Goal: Transaction & Acquisition: Purchase product/service

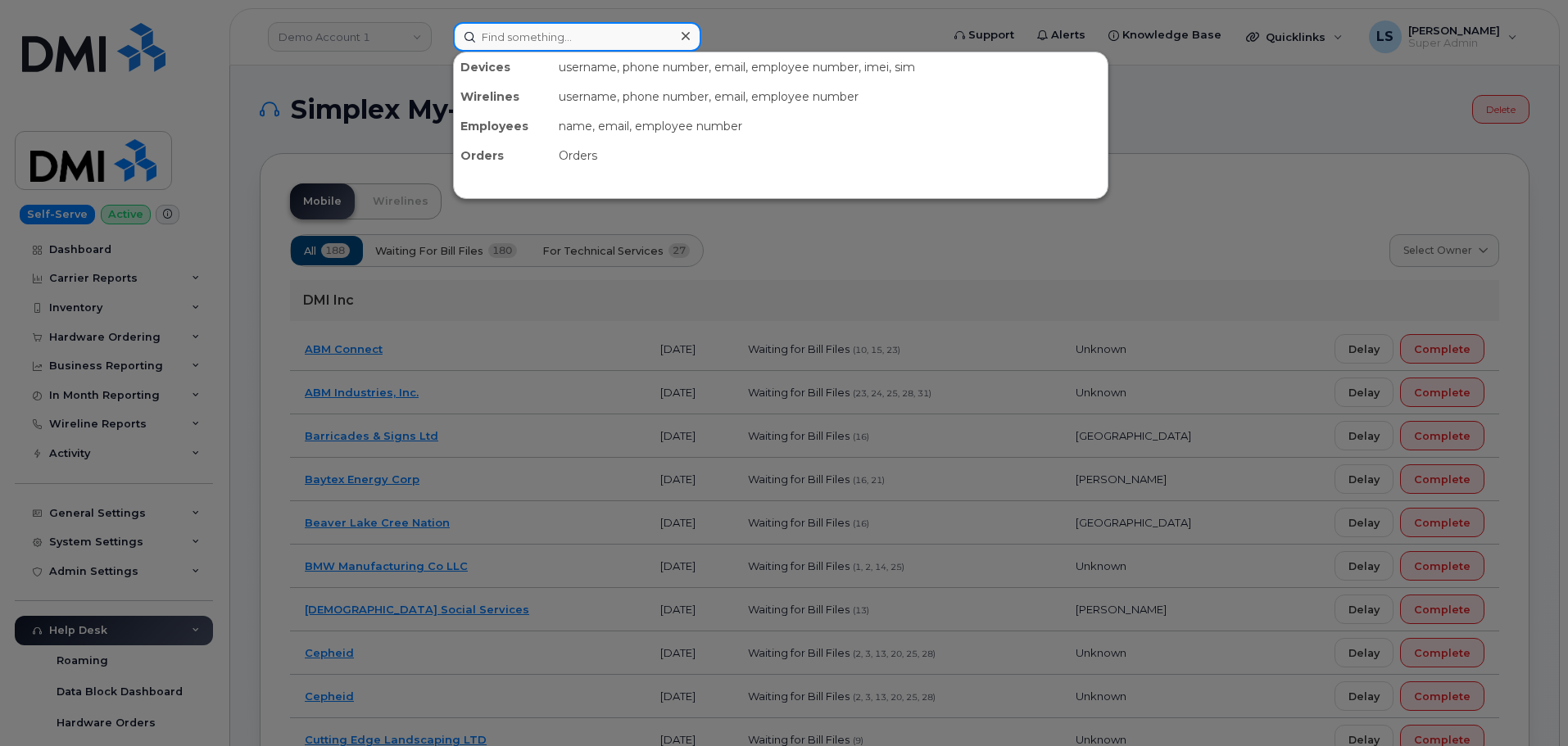
click at [613, 33] on input at bounding box center [577, 37] width 248 height 30
paste input "Belen Pena"
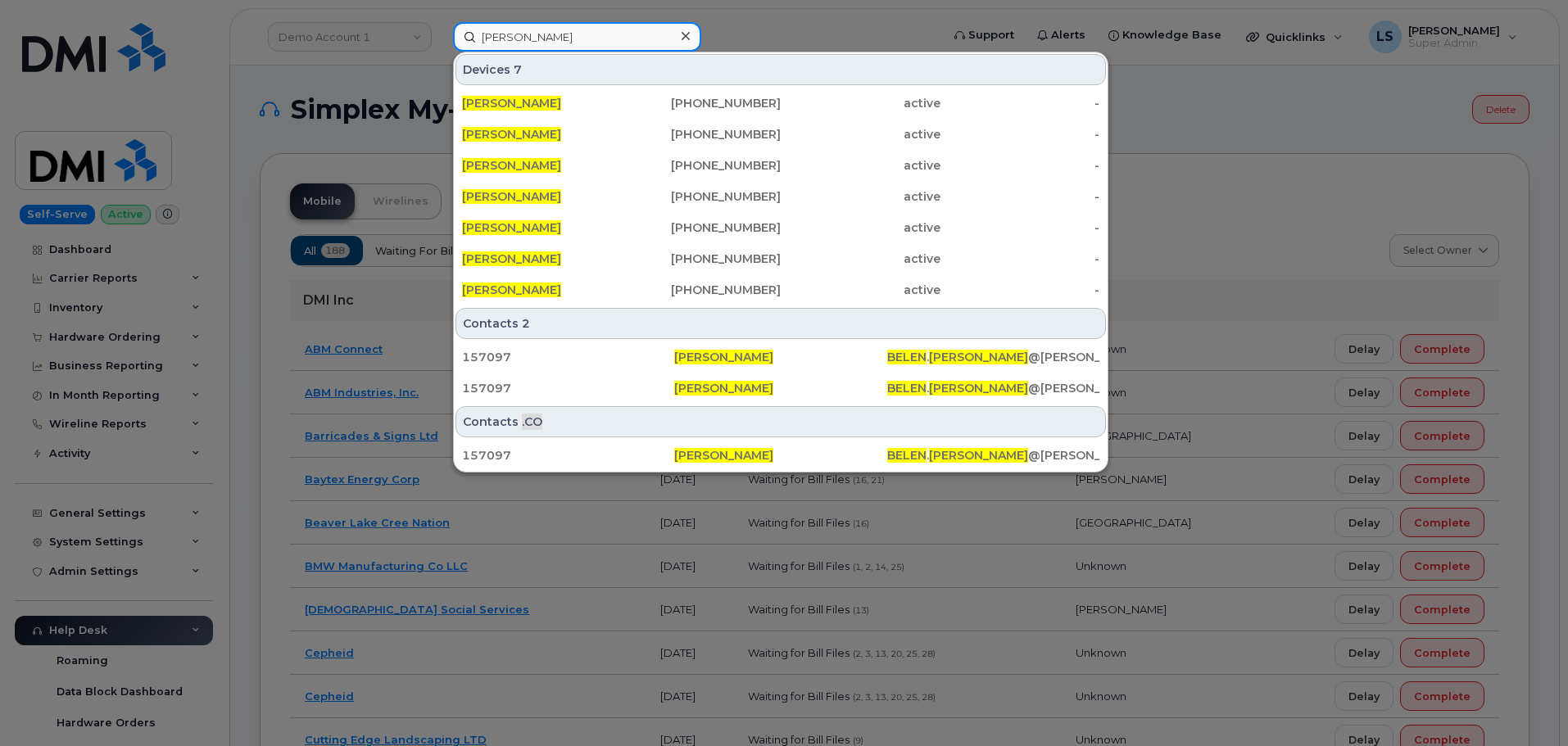
drag, startPoint x: 566, startPoint y: 38, endPoint x: 295, endPoint y: 7, distance: 272.8
click at [440, 22] on div "Belen Pena Devices 7 BELEN PENA 205-377-3834 active - BELEN PENA 817-948-0121 a…" at bounding box center [691, 37] width 503 height 30
paste input "3613850674"
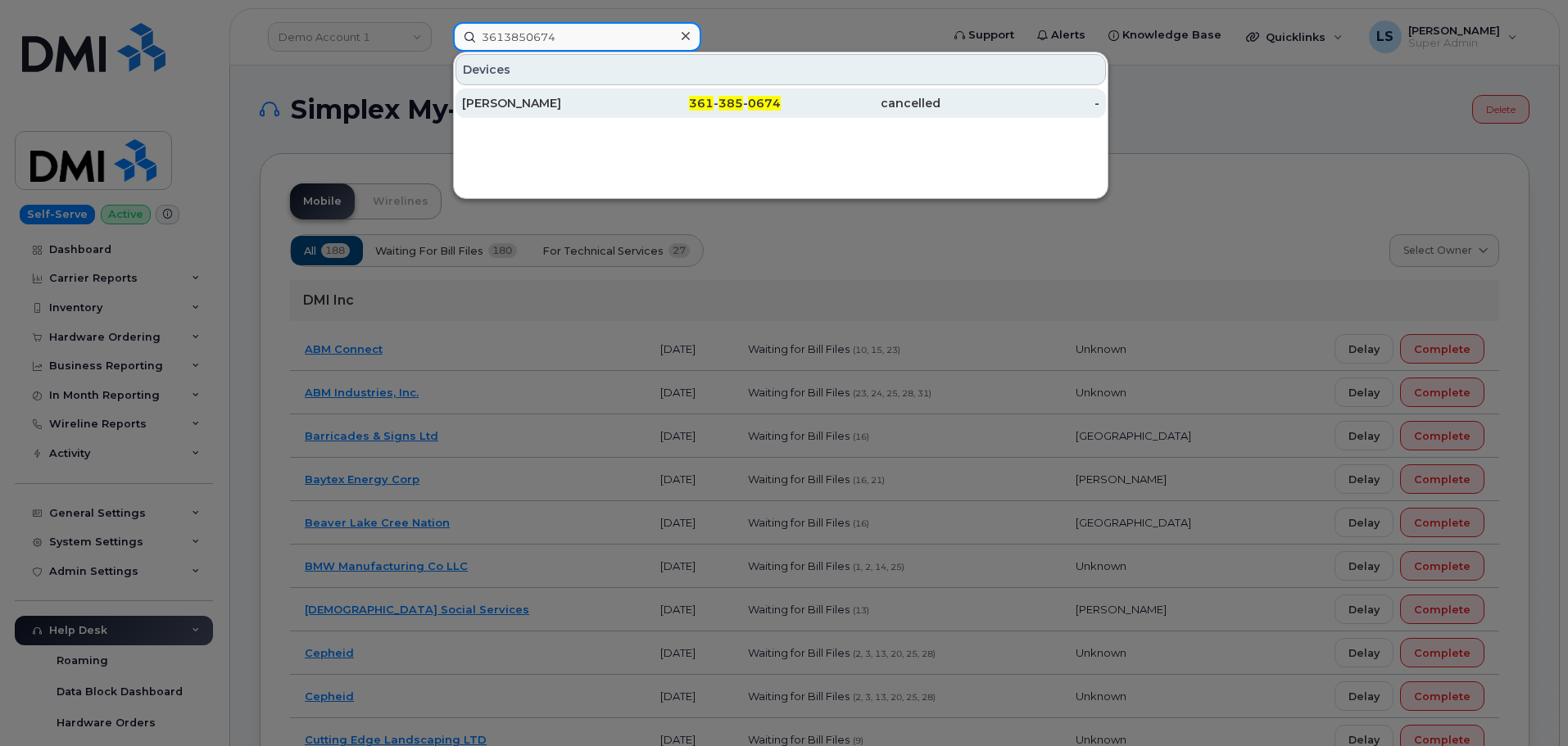
type input "3613850674"
click at [619, 97] on div "CHRISTOPHER ALONZO" at bounding box center [543, 103] width 160 height 17
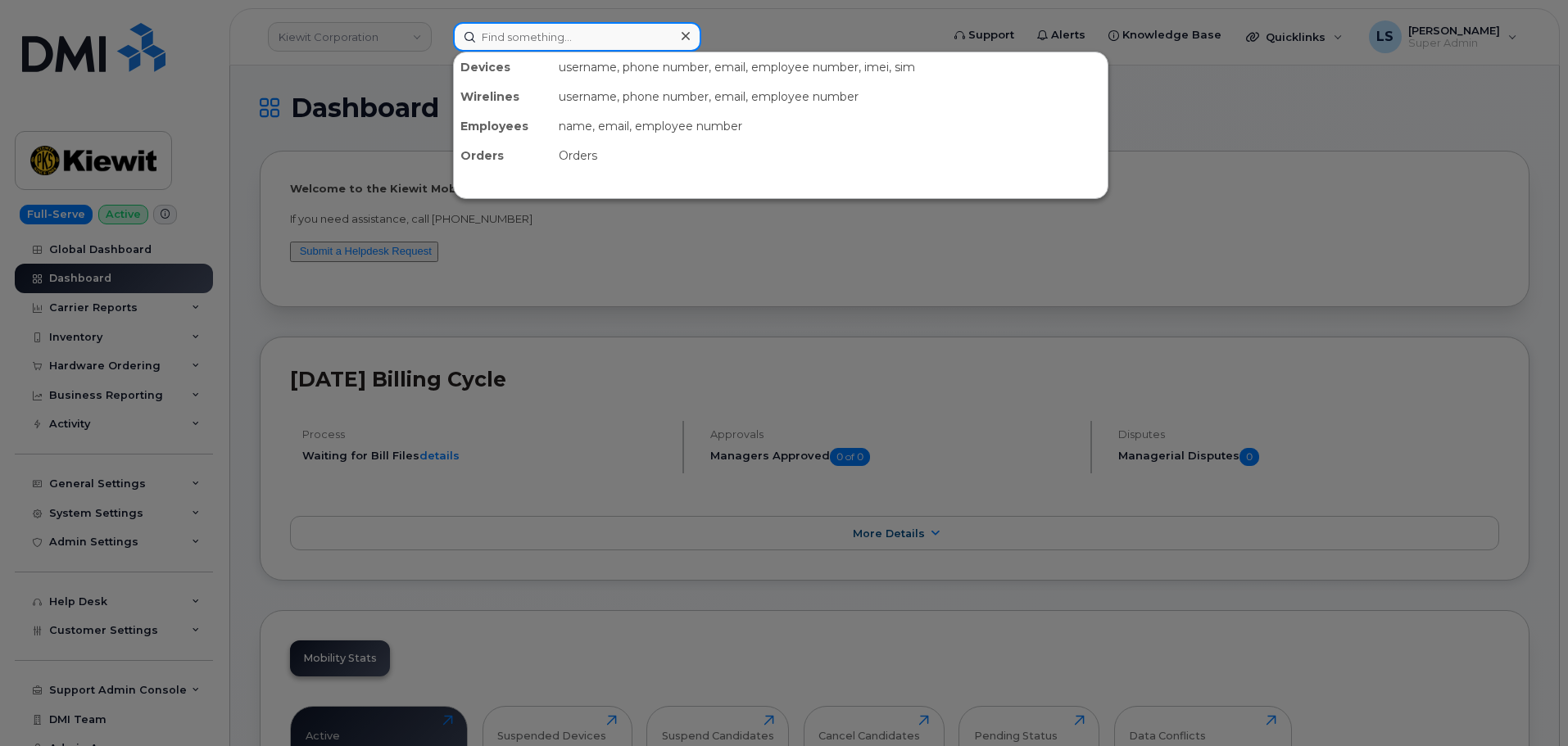
click at [532, 32] on input at bounding box center [577, 37] width 248 height 30
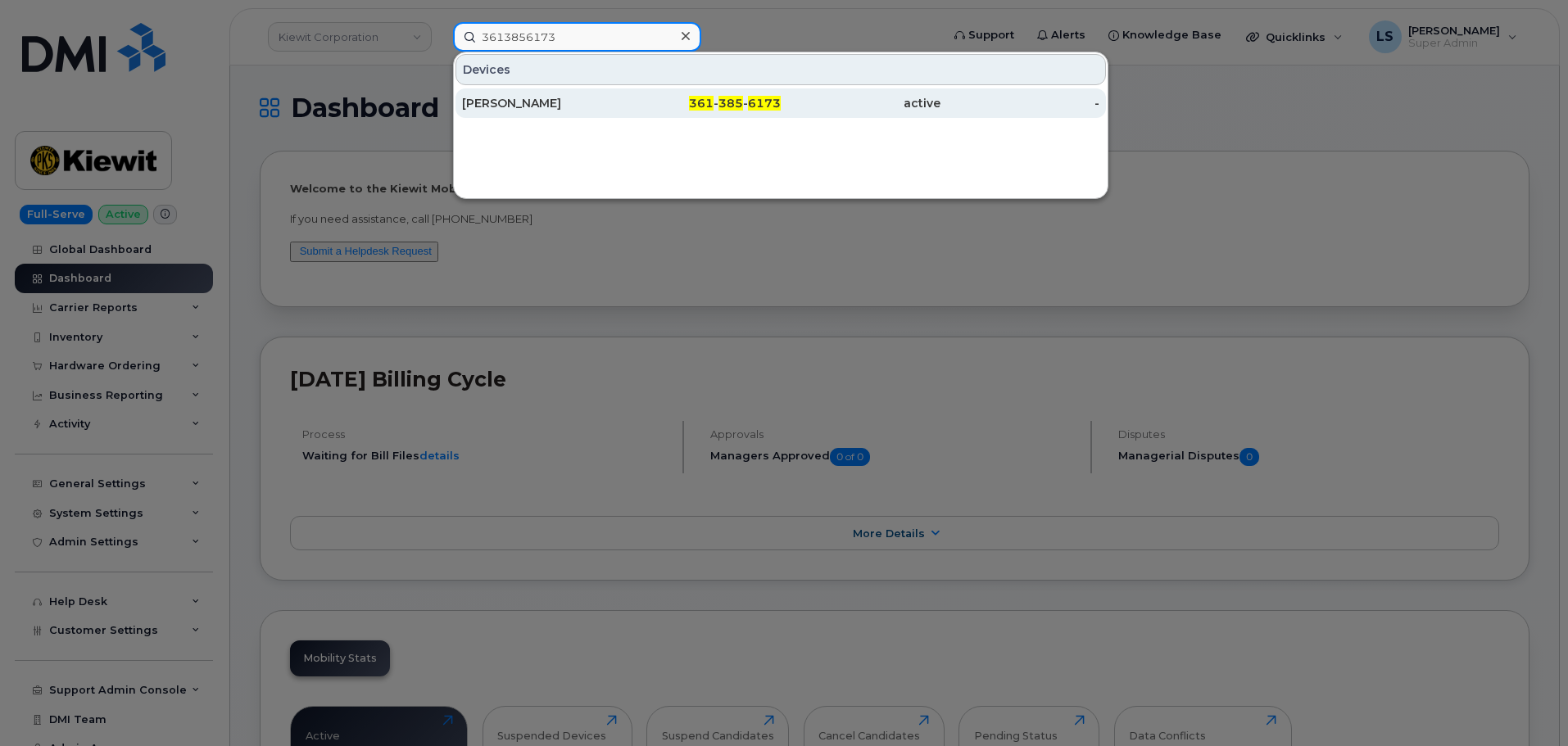
type input "3613856173"
click at [633, 109] on div "361 - 385 - 6173" at bounding box center [702, 103] width 160 height 17
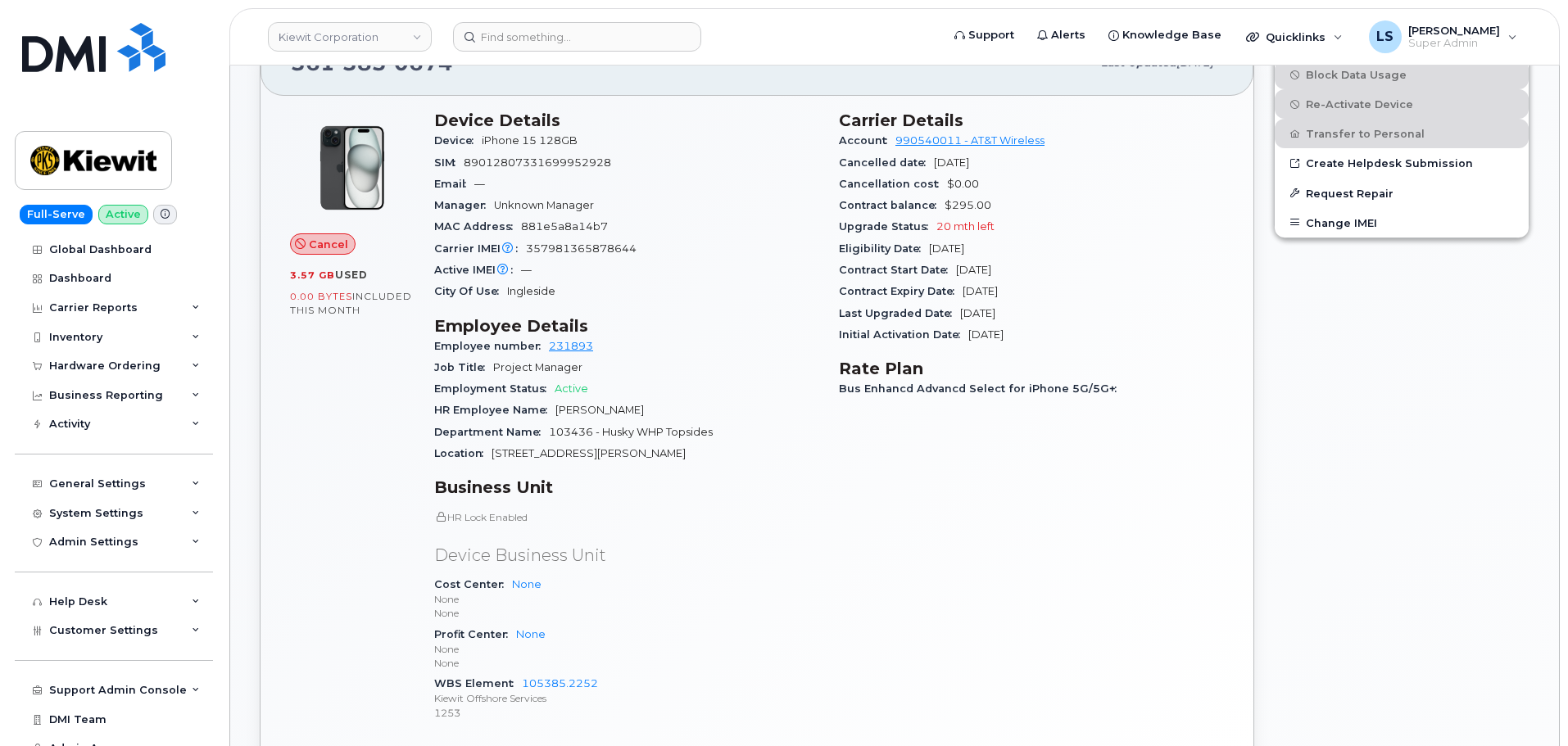
scroll to position [164, 0]
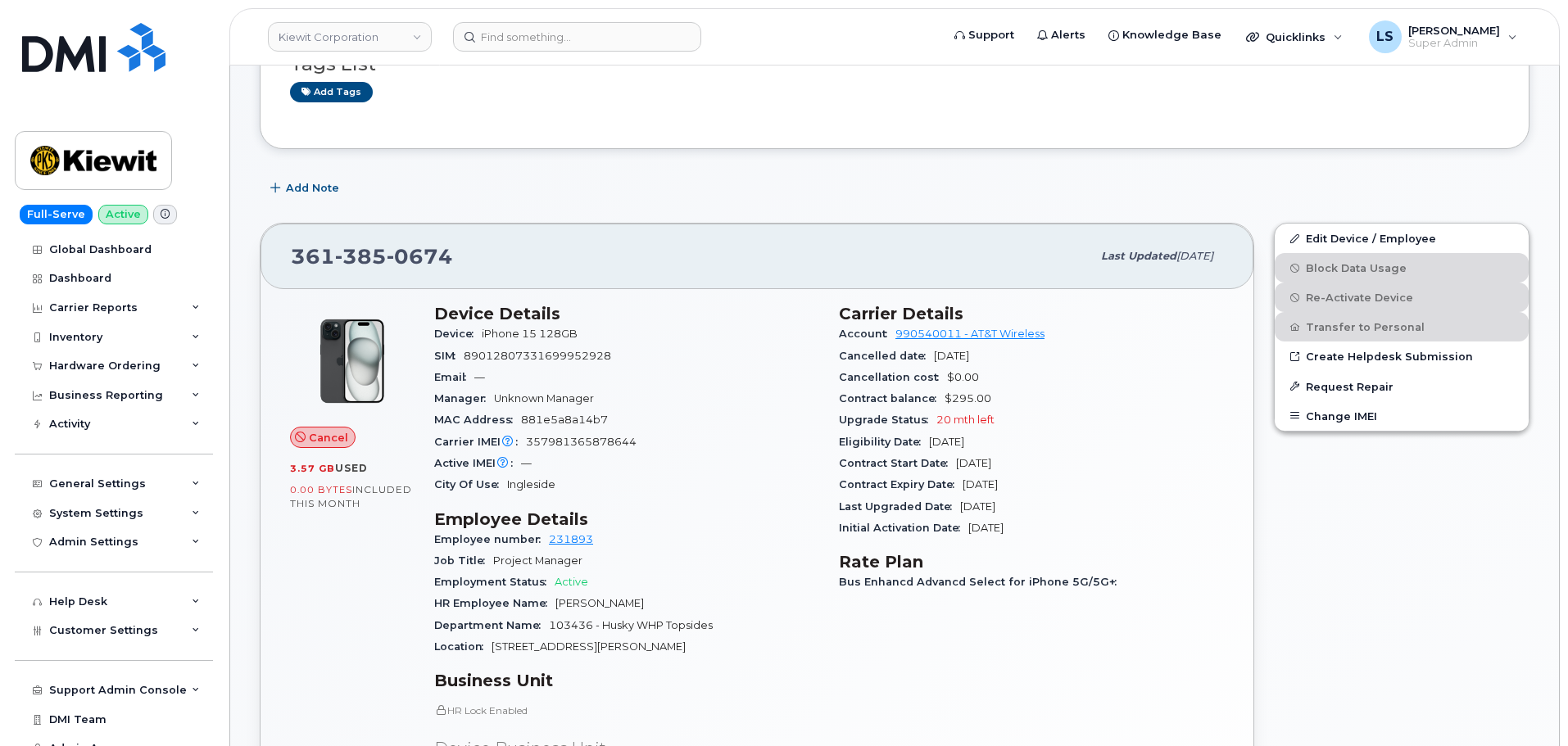
click at [323, 434] on span "Cancel" at bounding box center [328, 437] width 39 height 16
click at [695, 406] on div "Manager Unknown Manager" at bounding box center [627, 398] width 385 height 21
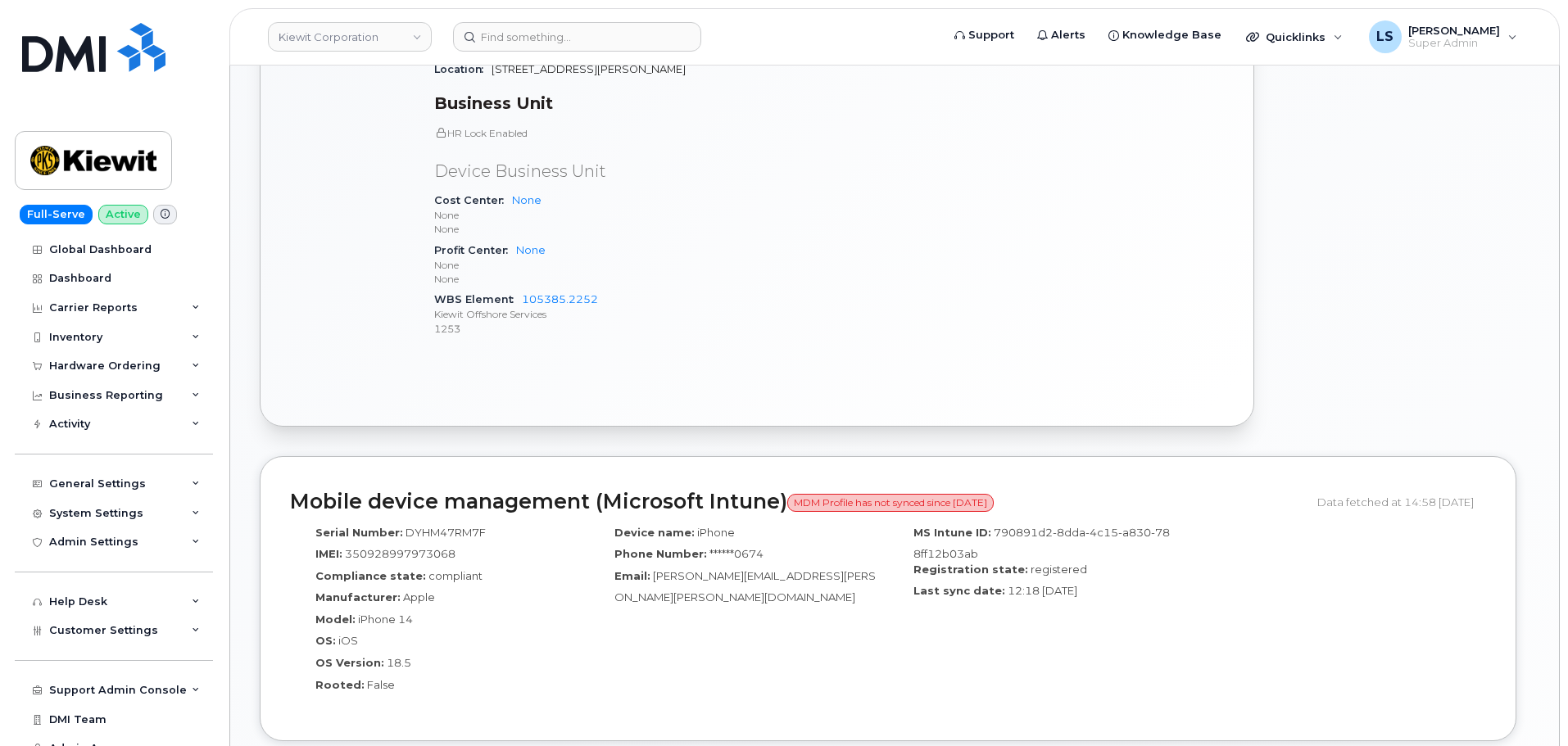
scroll to position [900, 0]
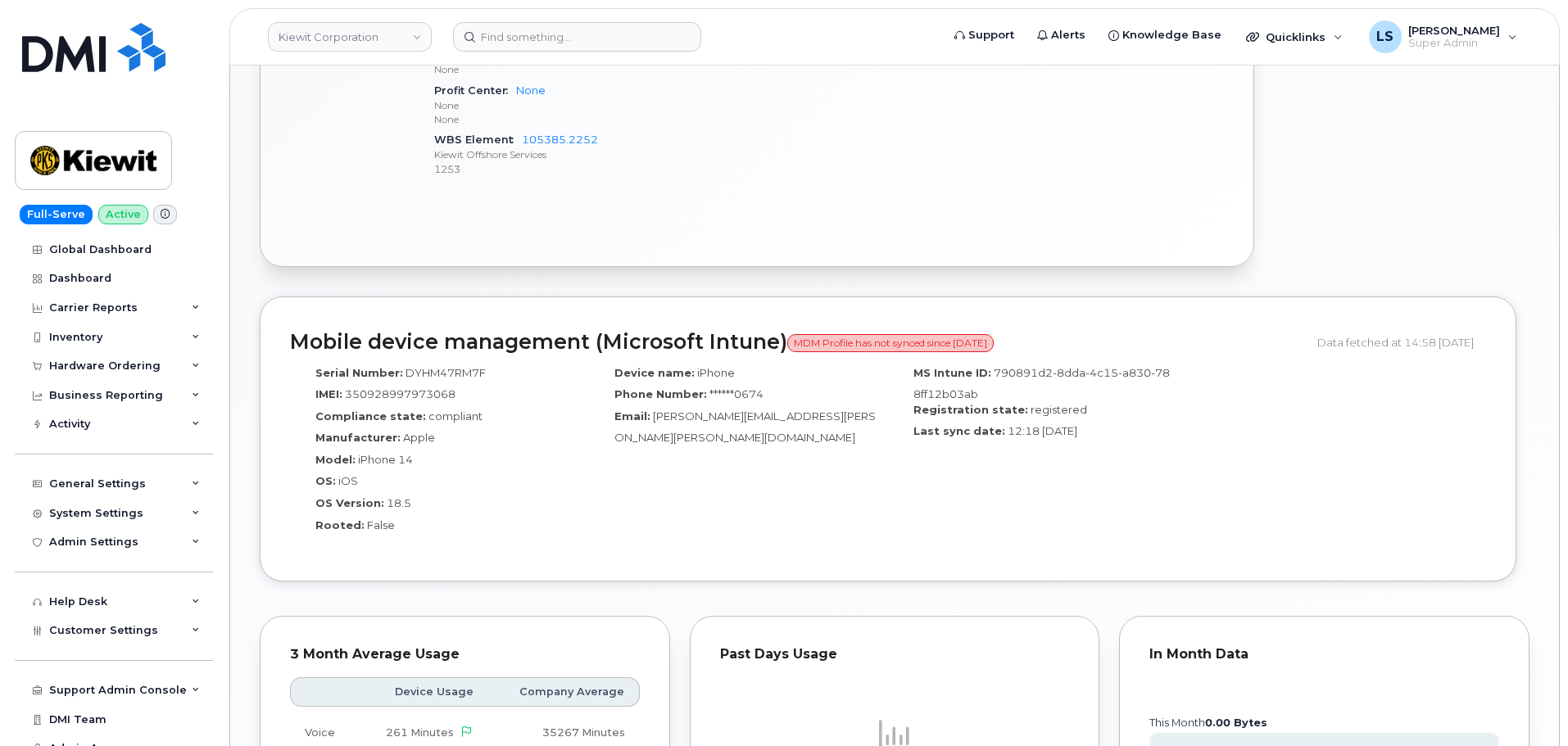
click at [895, 343] on span "MDM Profile has not synced since 28 May 2025" at bounding box center [891, 342] width 207 height 18
drag, startPoint x: 895, startPoint y: 343, endPoint x: 895, endPoint y: 364, distance: 21.0
click at [895, 344] on span "MDM Profile has not synced since 28 May 2025" at bounding box center [891, 342] width 207 height 18
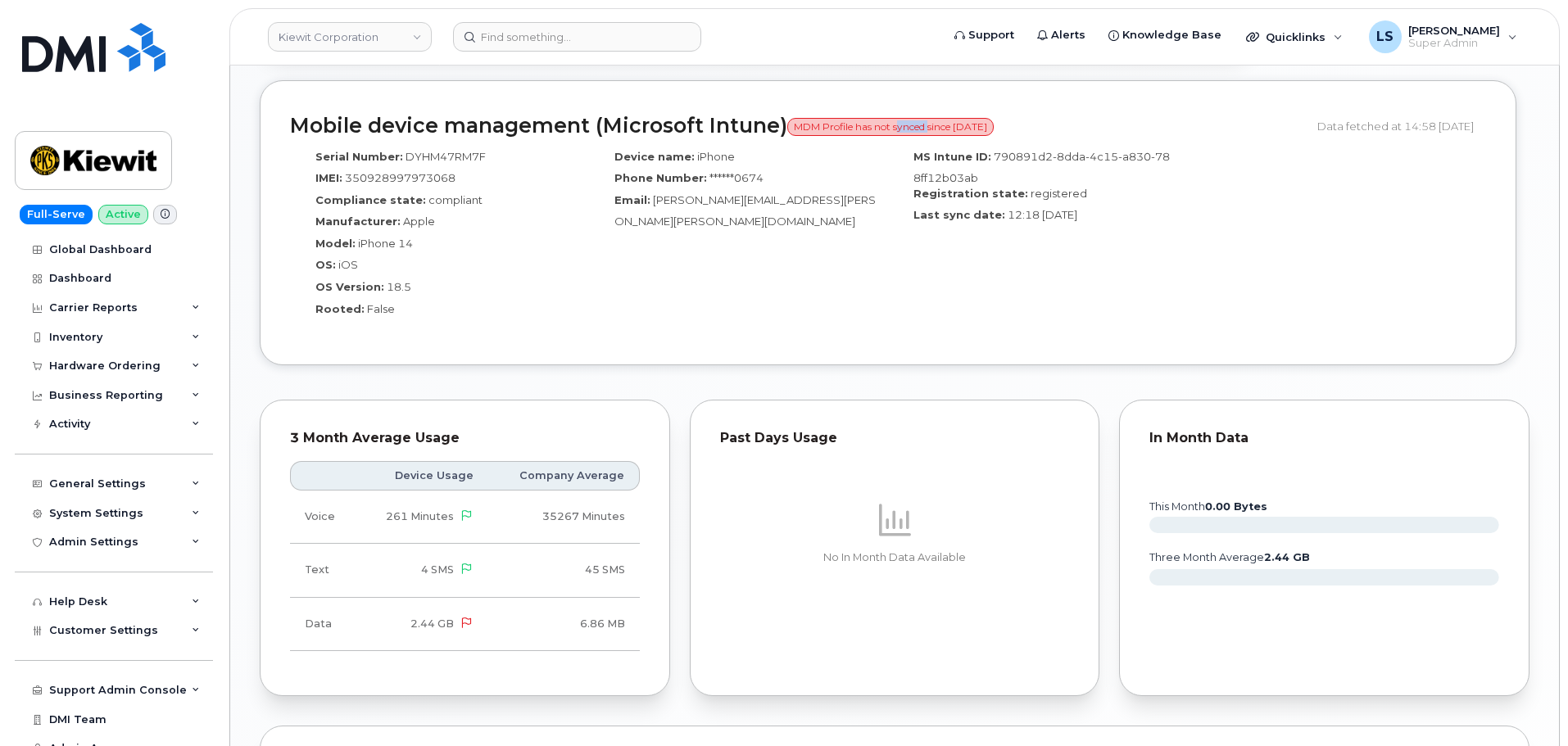
scroll to position [1311, 0]
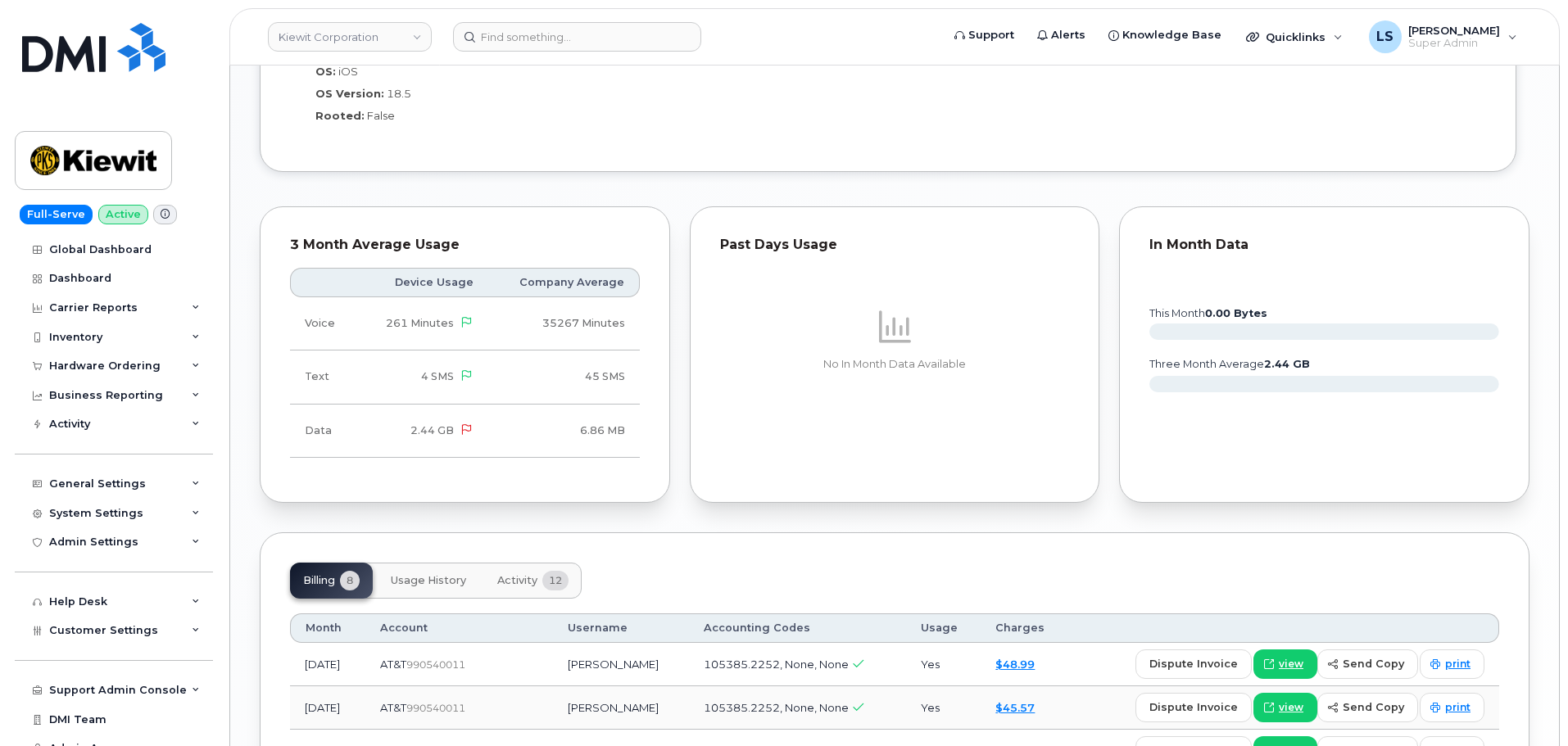
drag, startPoint x: 866, startPoint y: 551, endPoint x: 796, endPoint y: 557, distance: 70.3
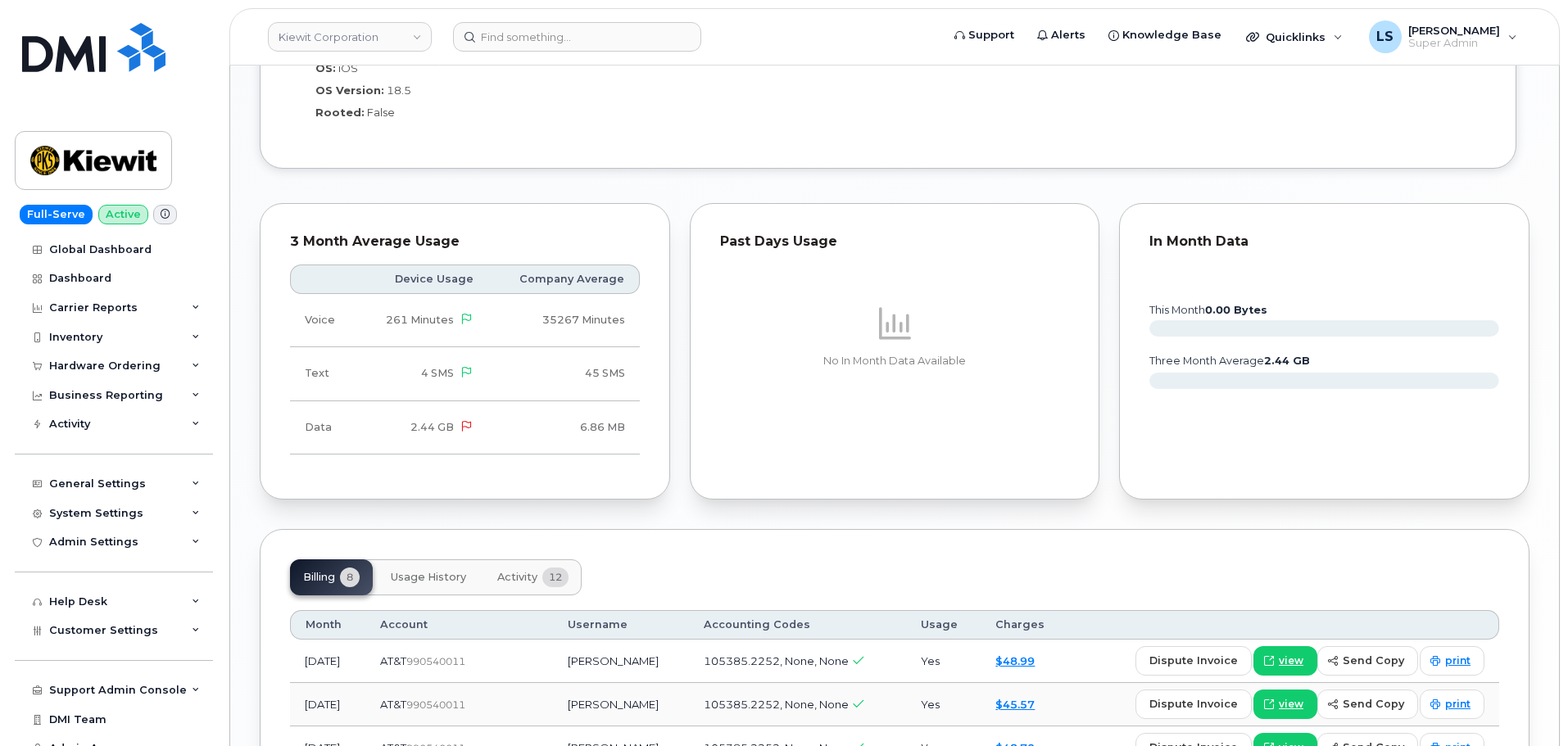
scroll to position [1146, 0]
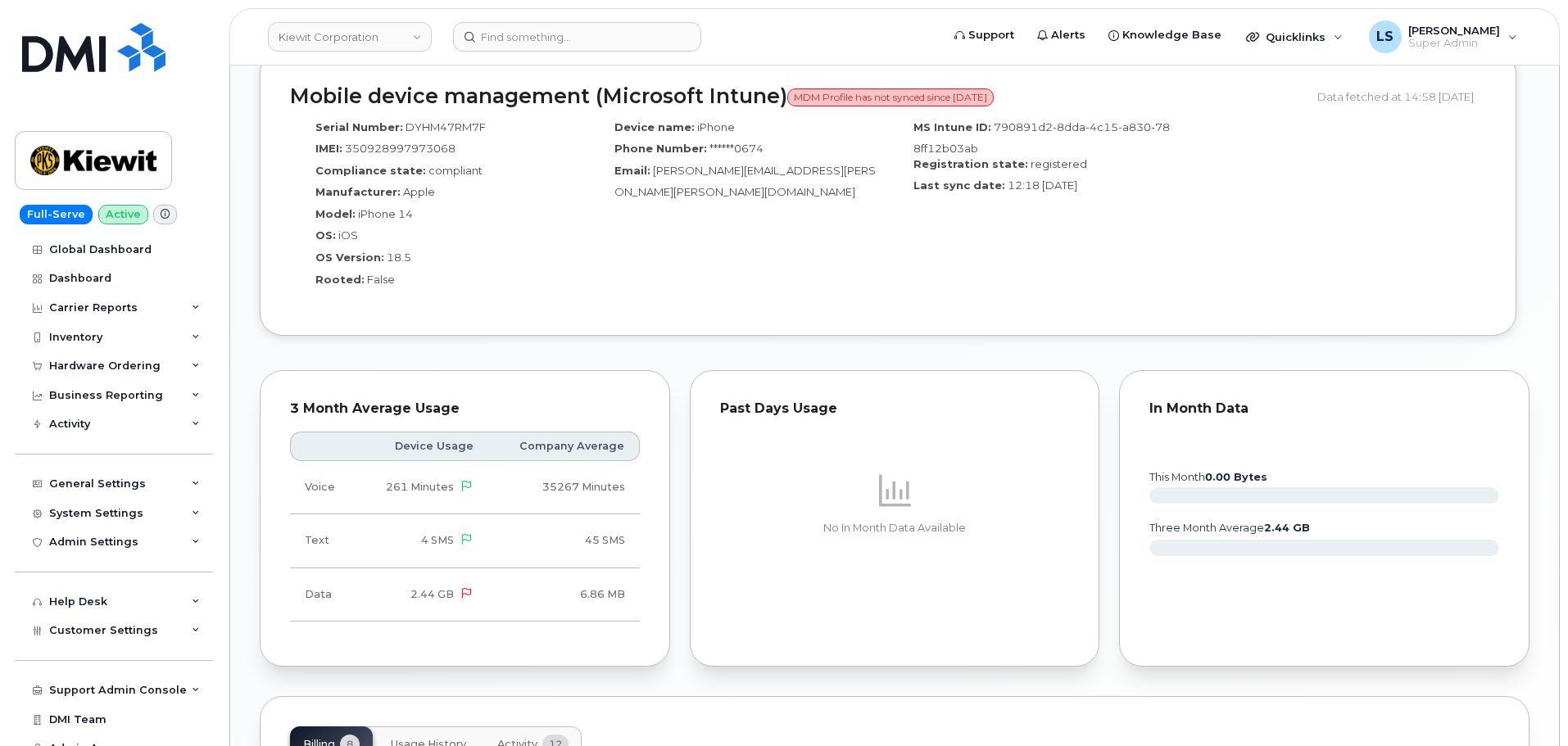
click at [770, 409] on div "Past Days Usage" at bounding box center [895, 408] width 350 height 17
drag, startPoint x: 811, startPoint y: 273, endPoint x: 1041, endPoint y: 249, distance: 231.2
click at [811, 273] on div "Device name: iPhone Phone Number: ******0674 Email: Christopher.Alonso@kiewit.c…" at bounding box center [738, 209] width 299 height 194
click at [1124, 250] on div "MS Intune ID: 790891d2-8dda-4c15-a830-788ff12b03ab Registration state: register…" at bounding box center [1037, 209] width 299 height 194
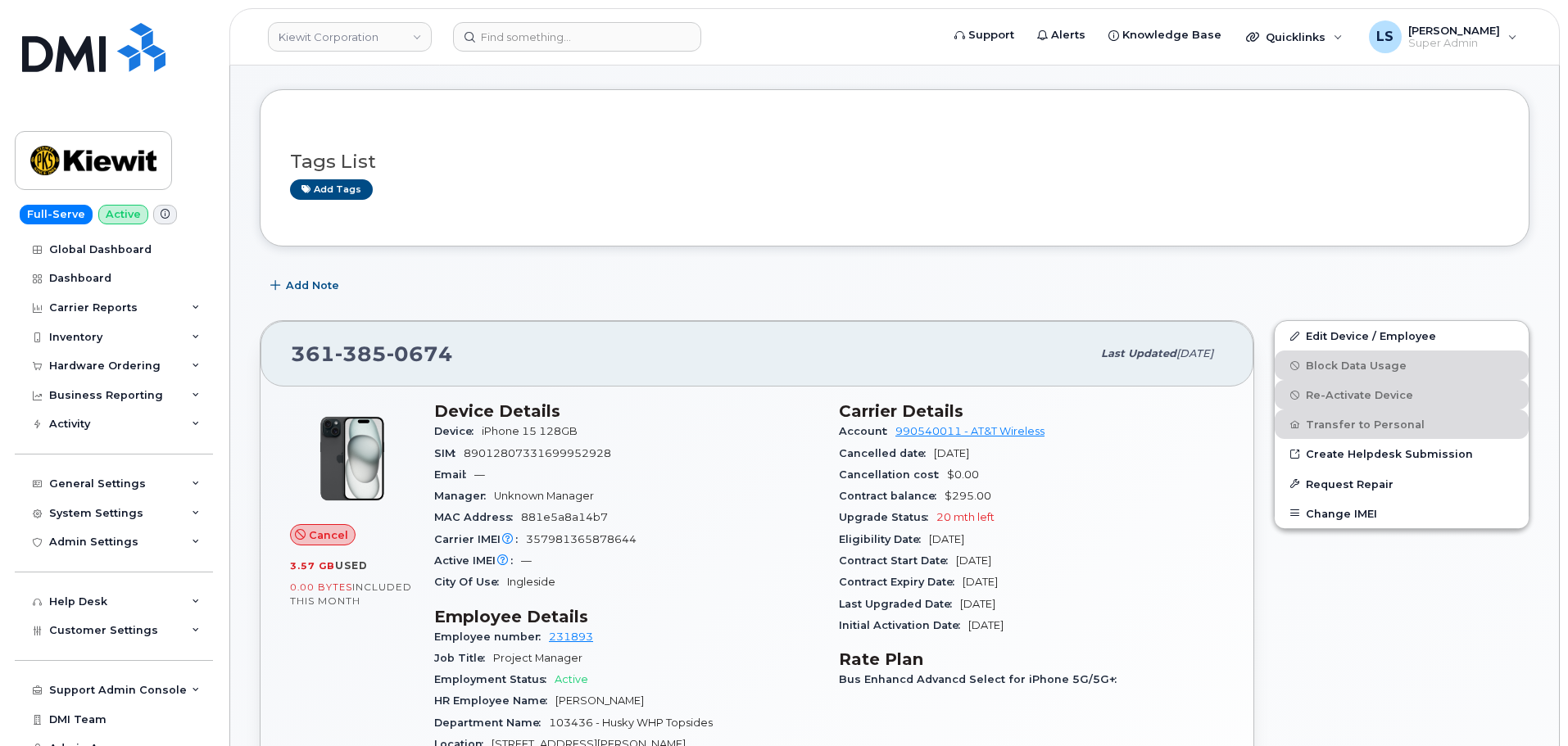
scroll to position [0, 0]
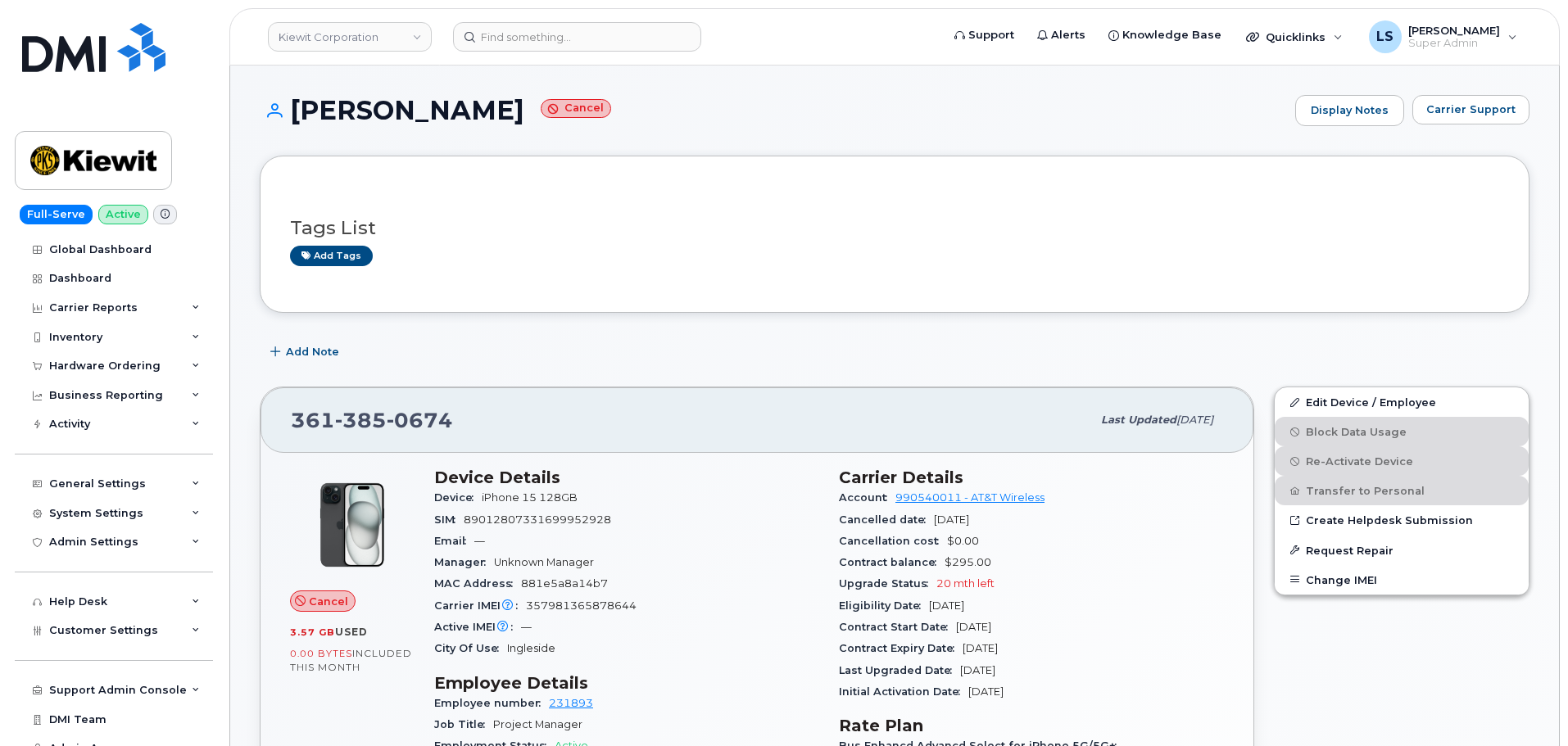
click at [942, 581] on span "20 mth left" at bounding box center [965, 583] width 59 height 12
click at [972, 581] on span "20 mth left" at bounding box center [965, 583] width 59 height 12
click at [972, 583] on span "20 mth left" at bounding box center [965, 583] width 59 height 12
click at [329, 597] on span "Cancel" at bounding box center [328, 601] width 39 height 16
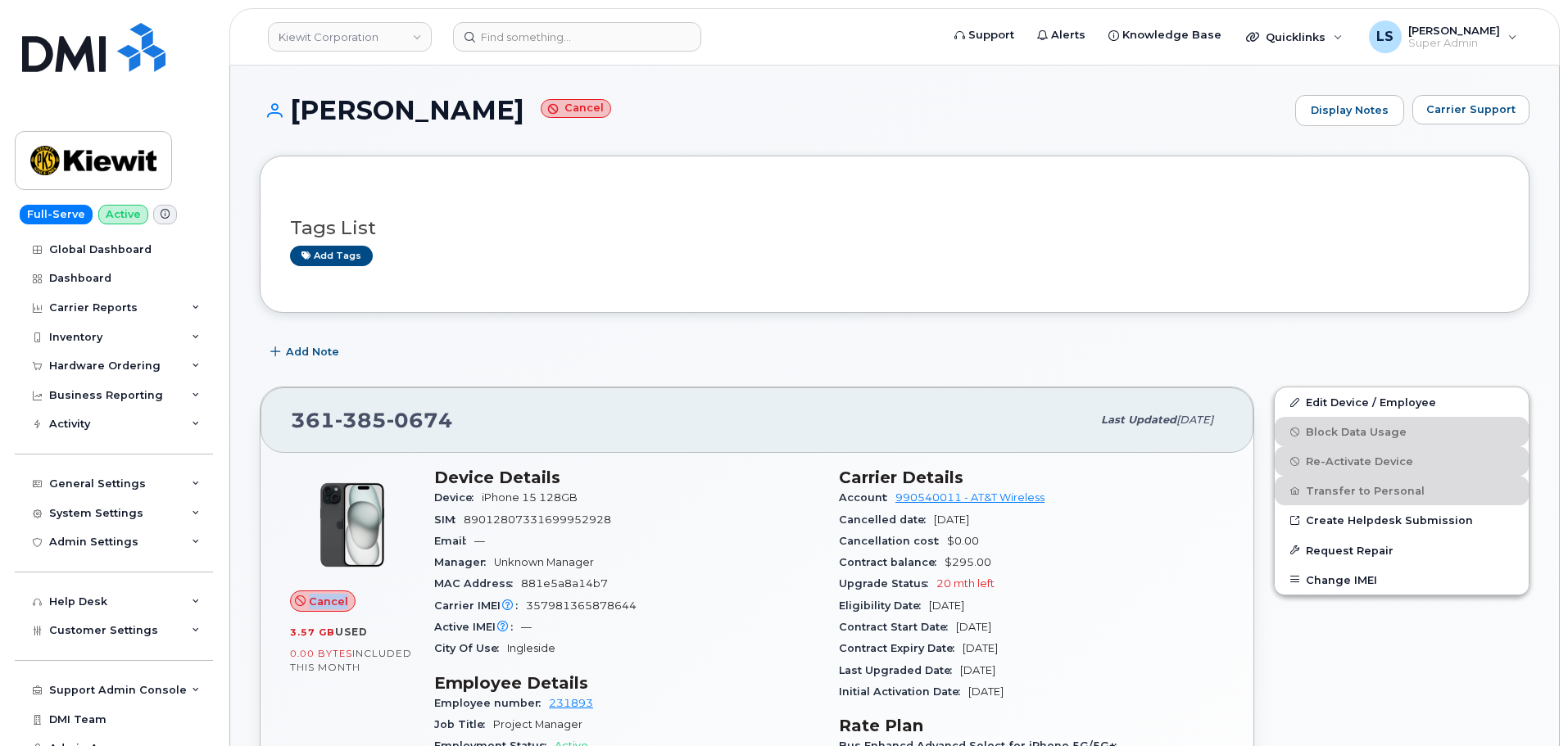
click at [329, 597] on span "Cancel" at bounding box center [328, 601] width 39 height 16
click at [669, 434] on div "361 385 0674" at bounding box center [691, 420] width 800 height 34
drag, startPoint x: 283, startPoint y: 410, endPoint x: 489, endPoint y: 408, distance: 206.0
click at [489, 408] on div "361 385 0674 Last updated Sep 04, 2025" at bounding box center [757, 420] width 993 height 65
copy span "361 385 0674"
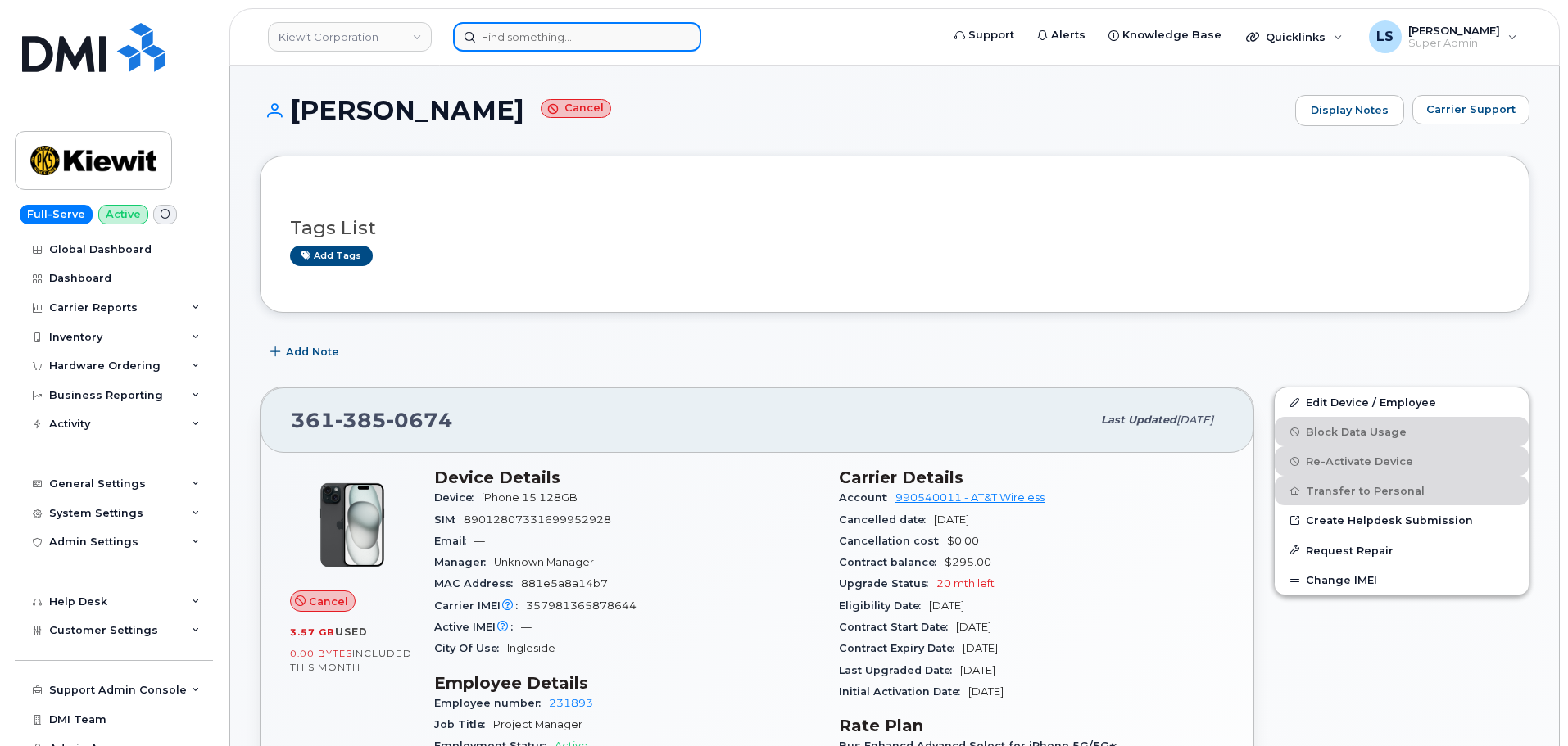
click at [557, 42] on input at bounding box center [577, 37] width 248 height 30
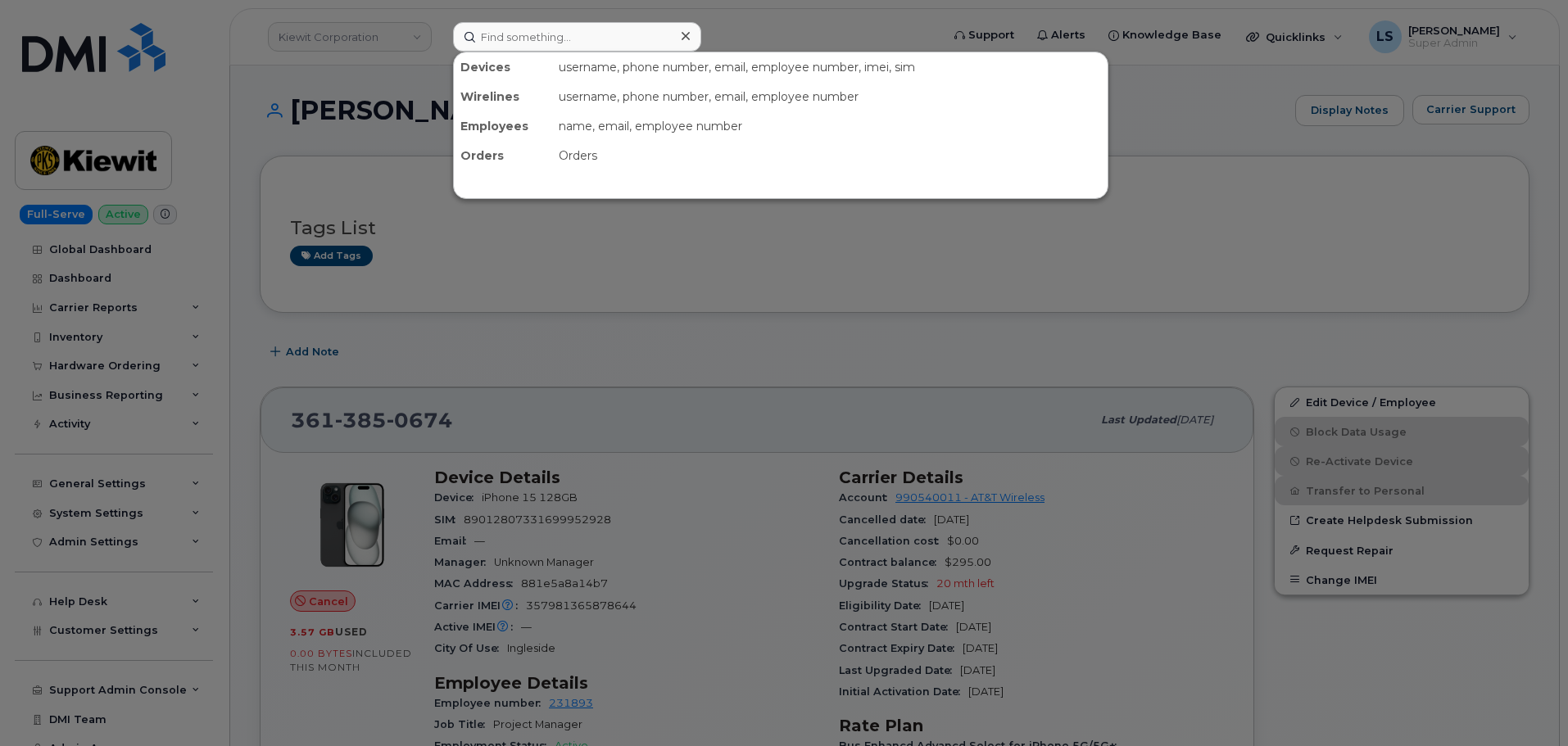
click at [378, 108] on div at bounding box center [784, 373] width 1568 height 746
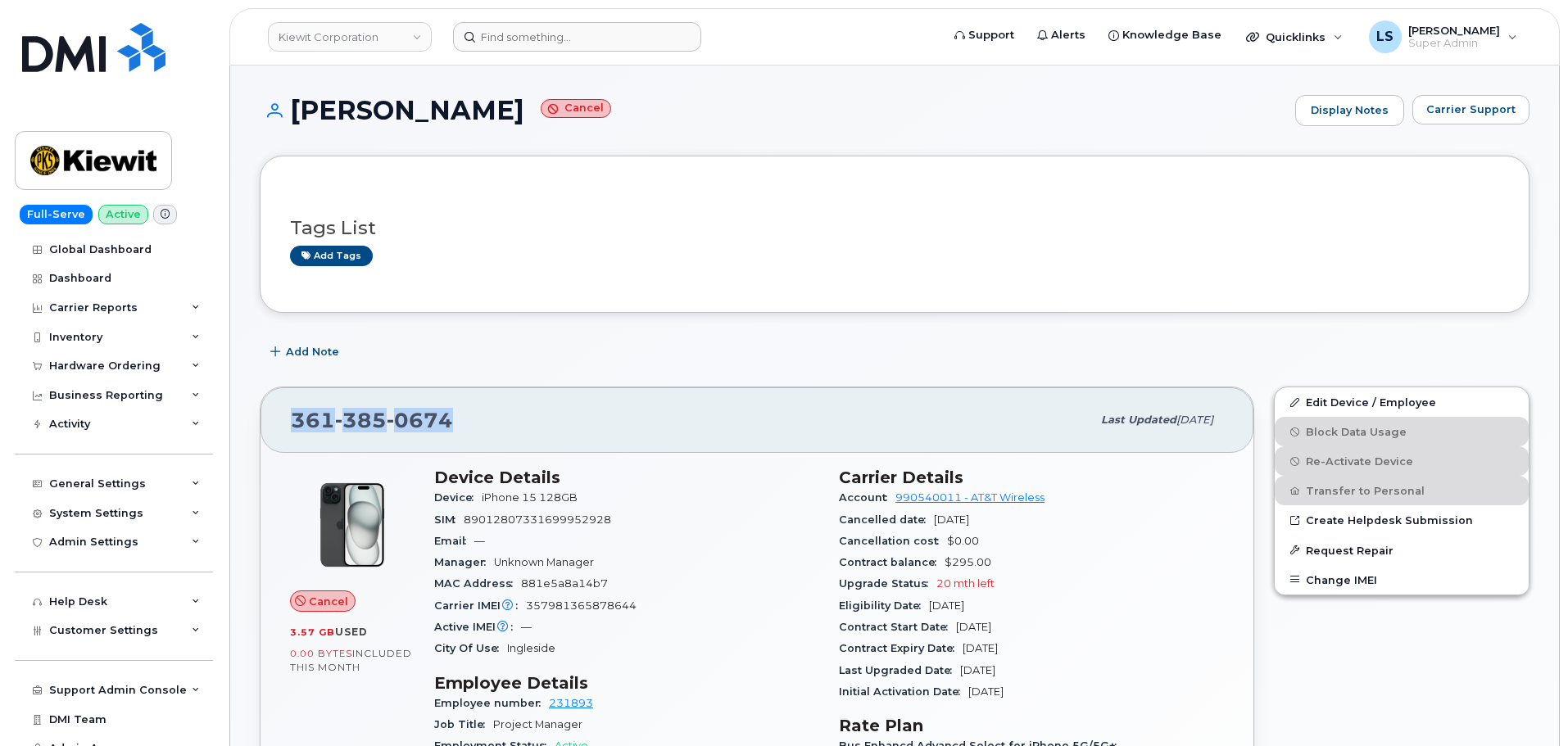
drag, startPoint x: 452, startPoint y: 414, endPoint x: 258, endPoint y: 421, distance: 194.1
copy span "361 385 0674"
click at [425, 428] on span "0674" at bounding box center [420, 420] width 66 height 24
drag, startPoint x: 458, startPoint y: 426, endPoint x: 319, endPoint y: 421, distance: 139.1
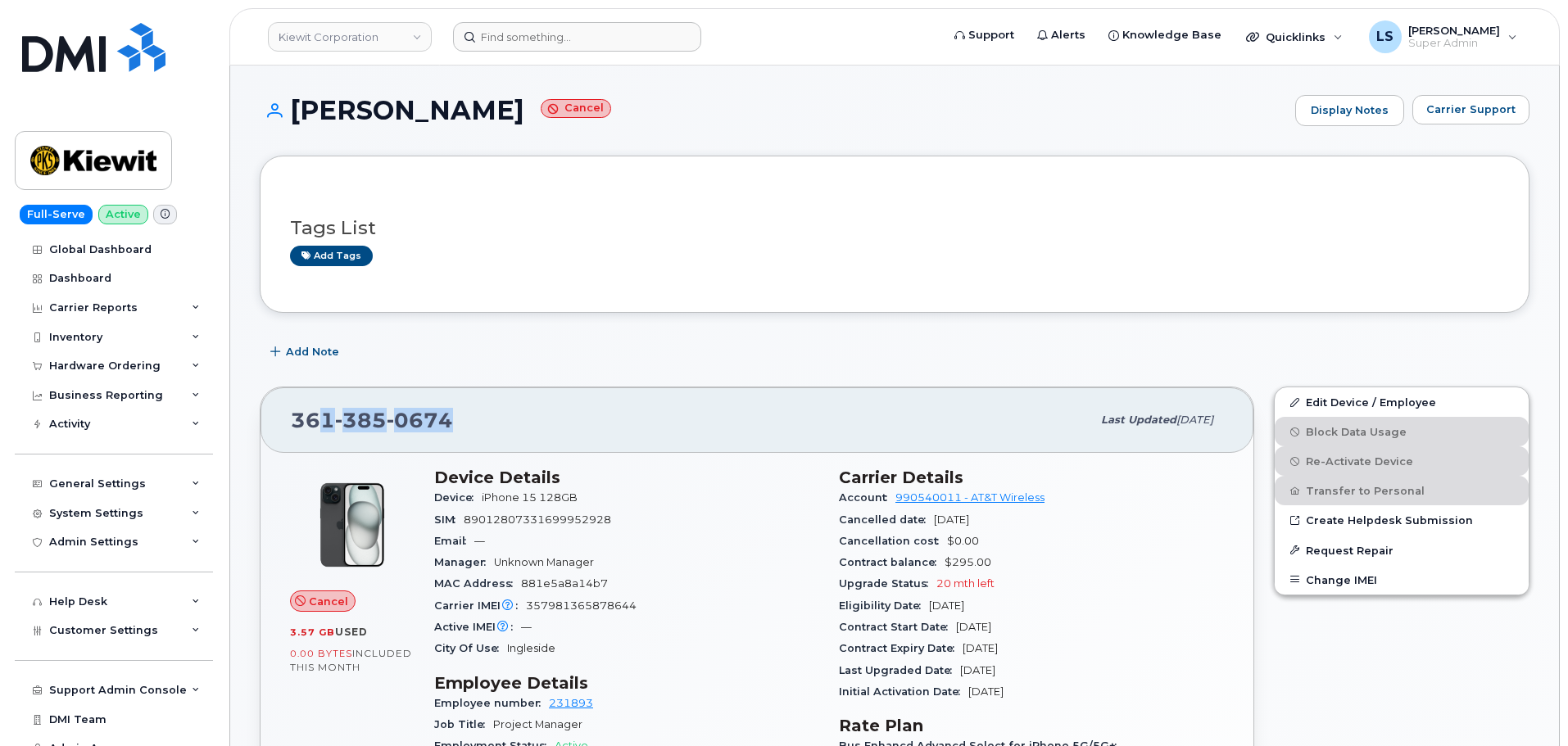
click at [319, 421] on div "361 385 0674" at bounding box center [691, 420] width 800 height 34
click at [311, 429] on span "361 385 0674" at bounding box center [372, 420] width 162 height 24
click at [428, 415] on span "0674" at bounding box center [420, 420] width 66 height 24
click at [438, 420] on span "0674" at bounding box center [420, 420] width 66 height 24
click at [442, 410] on span "0674" at bounding box center [420, 420] width 66 height 24
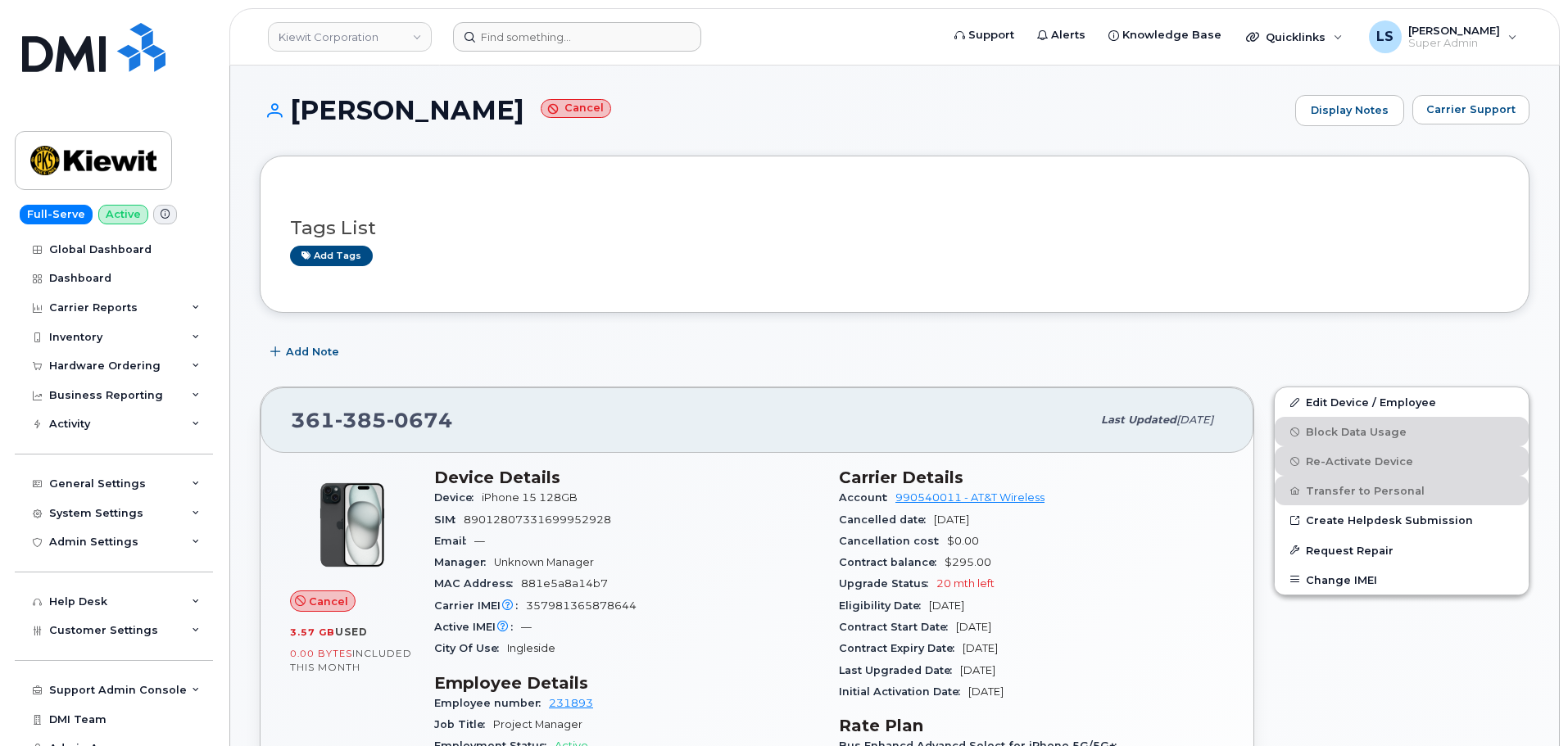
click at [611, 106] on small "Cancel" at bounding box center [576, 109] width 71 height 19
click at [712, 103] on h1 "CHRISTOPHER ALONZO Cancel" at bounding box center [773, 110] width 1027 height 29
click at [611, 114] on small "Cancel" at bounding box center [576, 109] width 71 height 19
drag, startPoint x: 674, startPoint y: 132, endPoint x: 664, endPoint y: 140, distance: 12.8
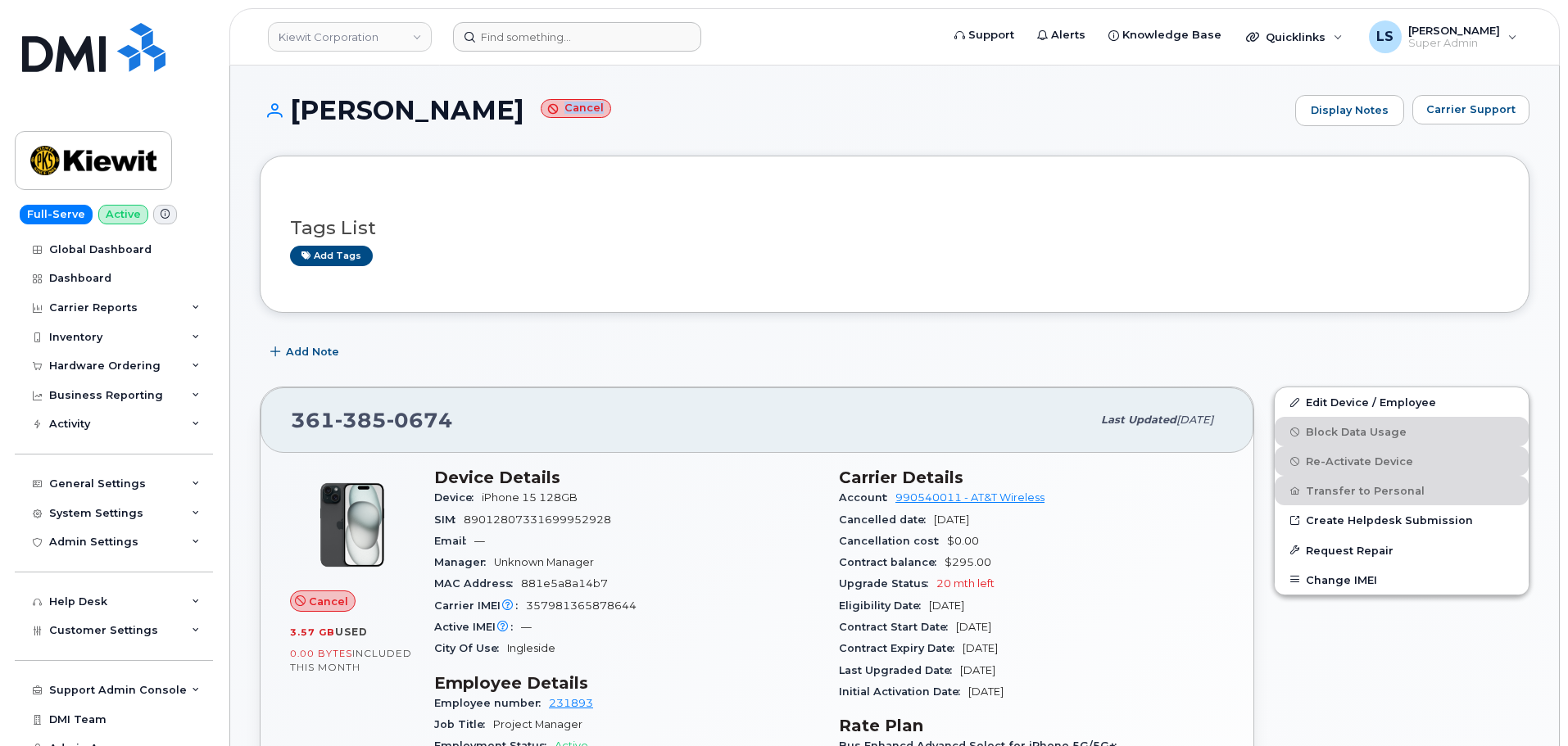
click at [671, 134] on div "CHRISTOPHER ALONZO Cancel Display Notes Carrier Support" at bounding box center [894, 125] width 1270 height 60
click at [582, 109] on h1 "CHRISTOPHER ALONZO Cancel" at bounding box center [773, 110] width 1027 height 29
click at [327, 606] on span "Cancel" at bounding box center [328, 601] width 39 height 16
drag, startPoint x: 327, startPoint y: 606, endPoint x: 622, endPoint y: 551, distance: 300.1
click at [327, 606] on span "Cancel" at bounding box center [328, 601] width 39 height 16
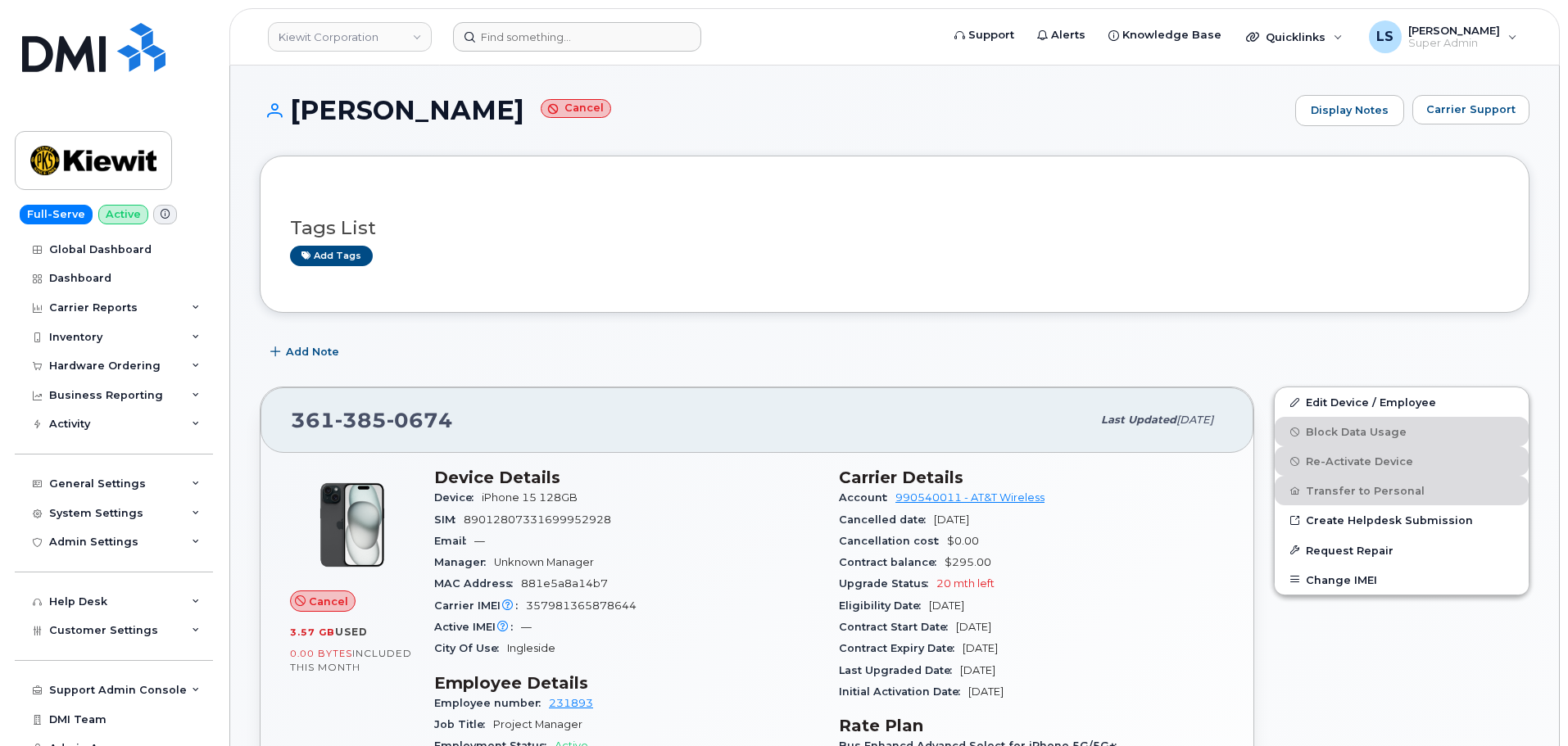
drag, startPoint x: 763, startPoint y: 424, endPoint x: 764, endPoint y: 416, distance: 8.1
click at [763, 416] on div "361 385 0674" at bounding box center [691, 420] width 800 height 34
drag, startPoint x: 291, startPoint y: 413, endPoint x: 475, endPoint y: 432, distance: 185.0
click at [475, 432] on div "361 385 0674" at bounding box center [691, 420] width 800 height 34
copy span "361 385 0674"
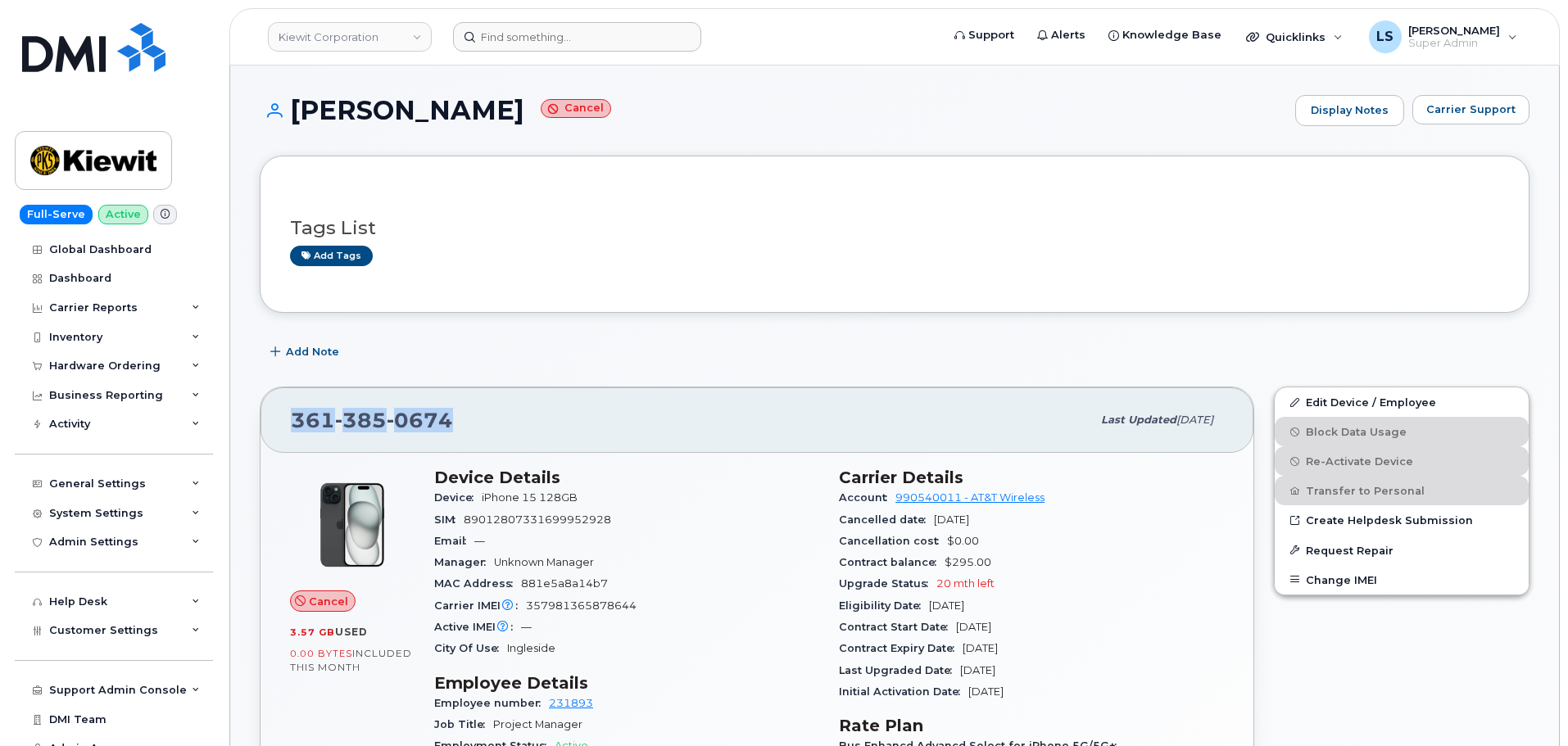
click at [407, 426] on span "0674" at bounding box center [420, 420] width 66 height 24
click at [407, 425] on span "0674" at bounding box center [420, 420] width 66 height 24
click at [464, 408] on div "361 385 0674" at bounding box center [691, 420] width 800 height 34
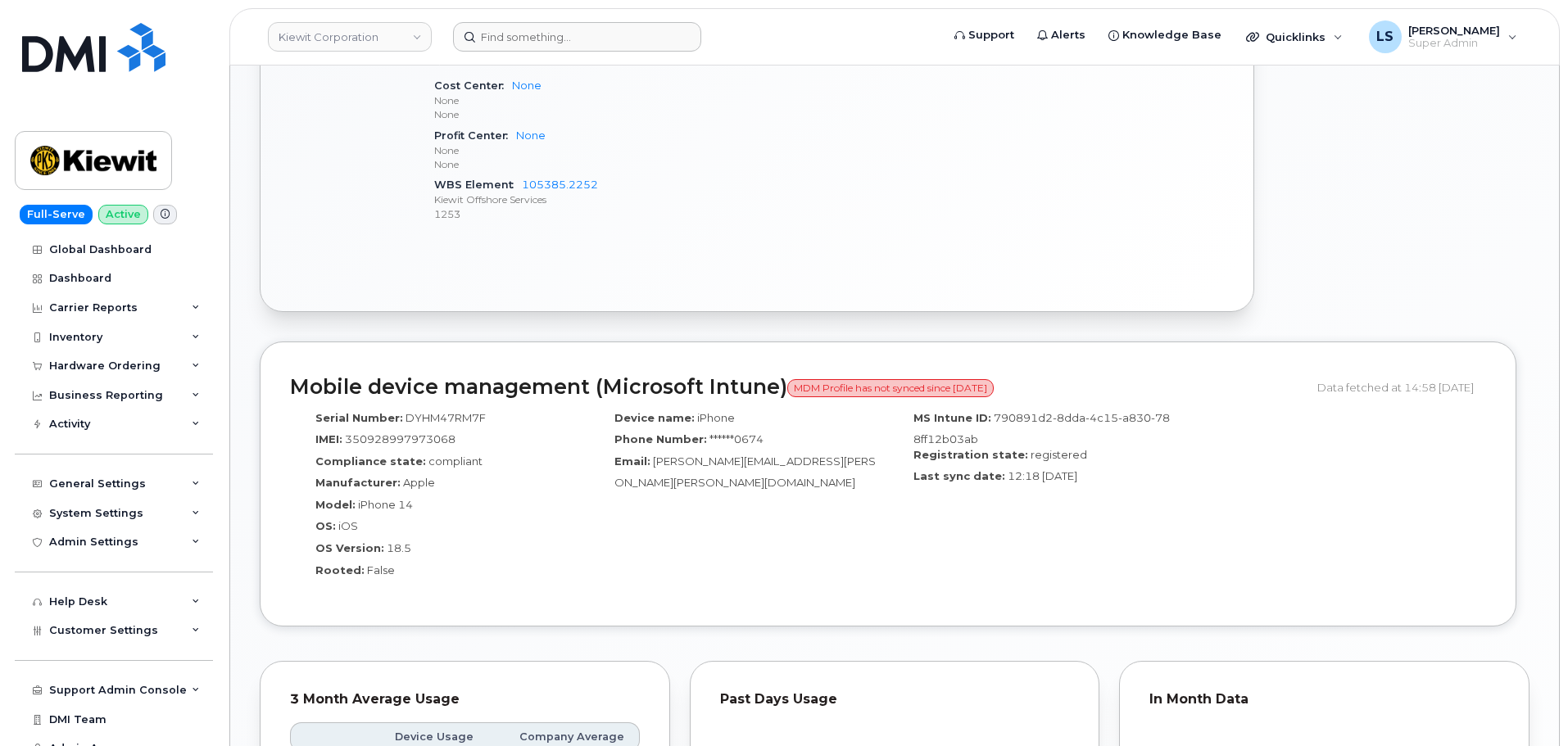
scroll to position [982, 0]
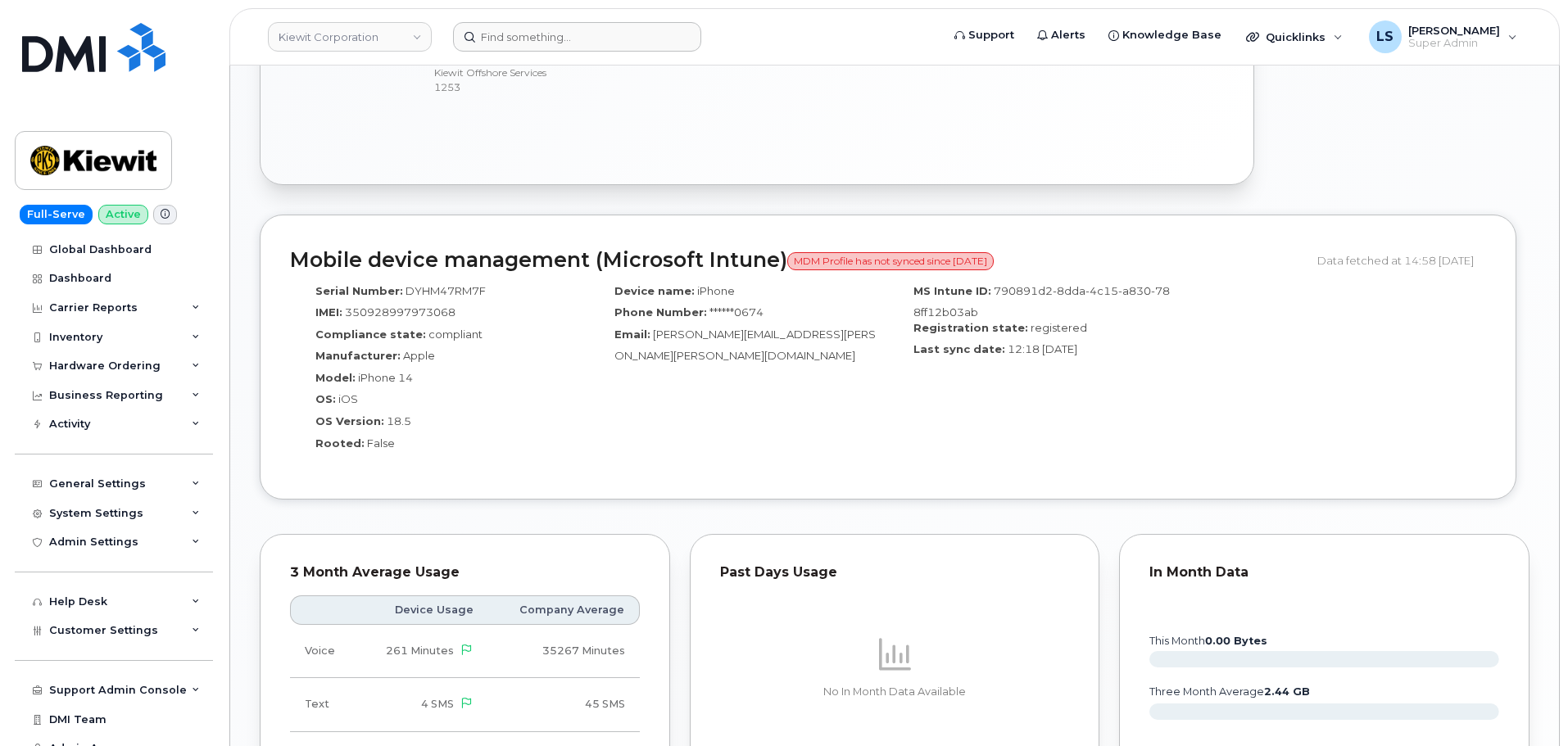
click at [811, 262] on span "MDM Profile has not synced since 28 May 2025" at bounding box center [891, 260] width 207 height 18
click at [861, 259] on span "MDM Profile has not synced since 28 May 2025" at bounding box center [891, 260] width 207 height 18
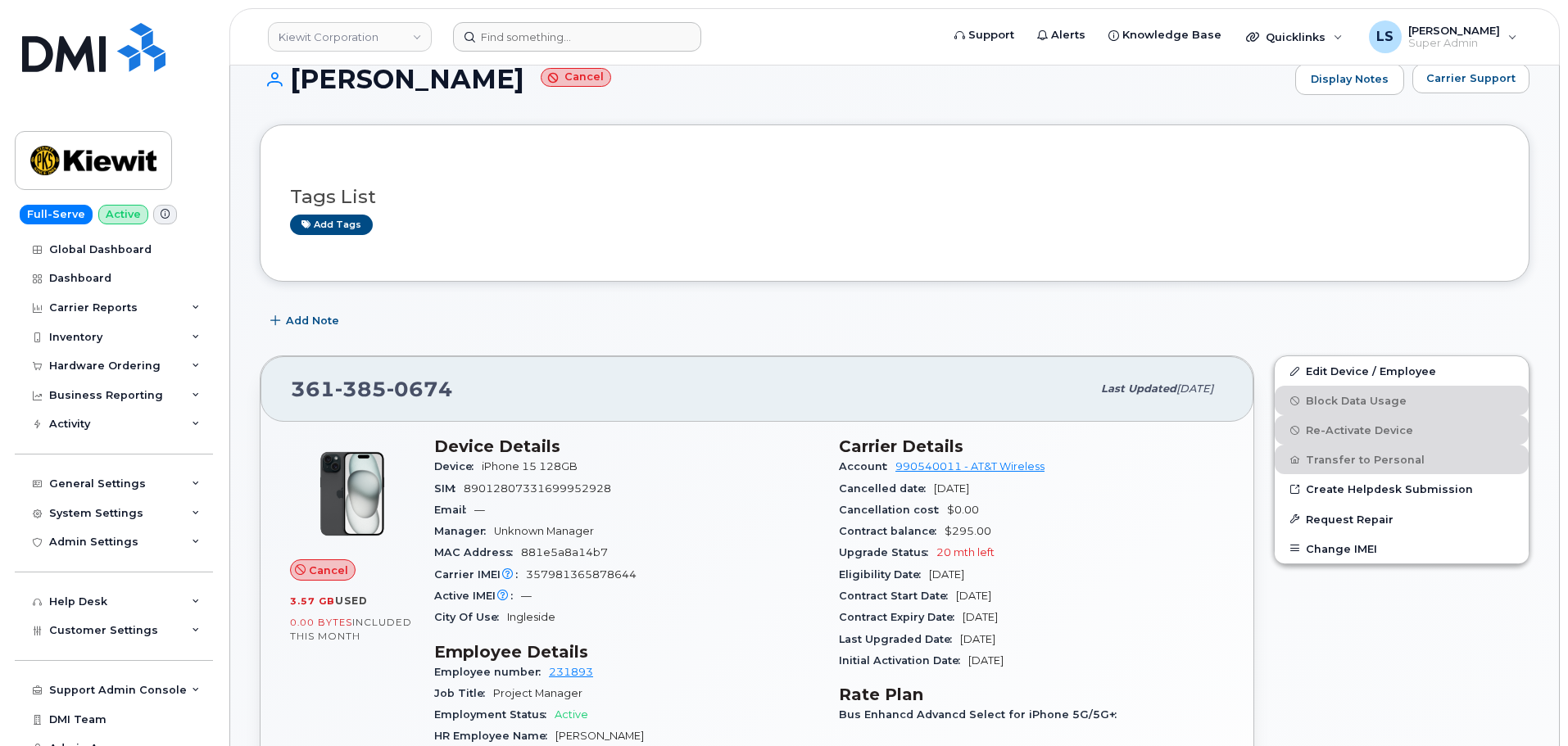
scroll to position [0, 0]
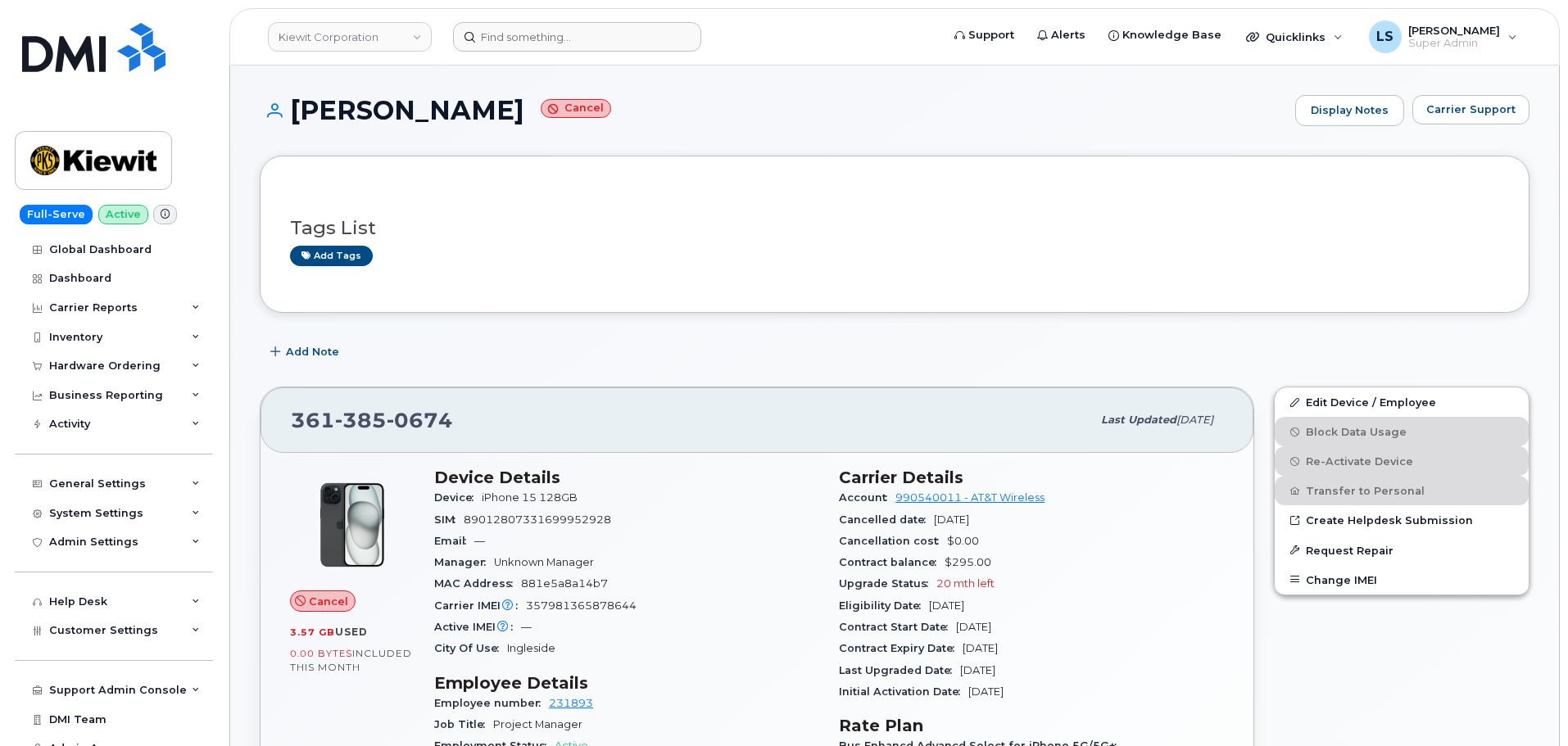
click at [611, 111] on small "Cancel" at bounding box center [576, 109] width 71 height 19
click at [611, 110] on small "Cancel" at bounding box center [576, 109] width 71 height 19
drag, startPoint x: 926, startPoint y: 120, endPoint x: 945, endPoint y: 135, distance: 24.2
click at [926, 119] on h1 "CHRISTOPHER ALONZO Cancel" at bounding box center [773, 110] width 1027 height 29
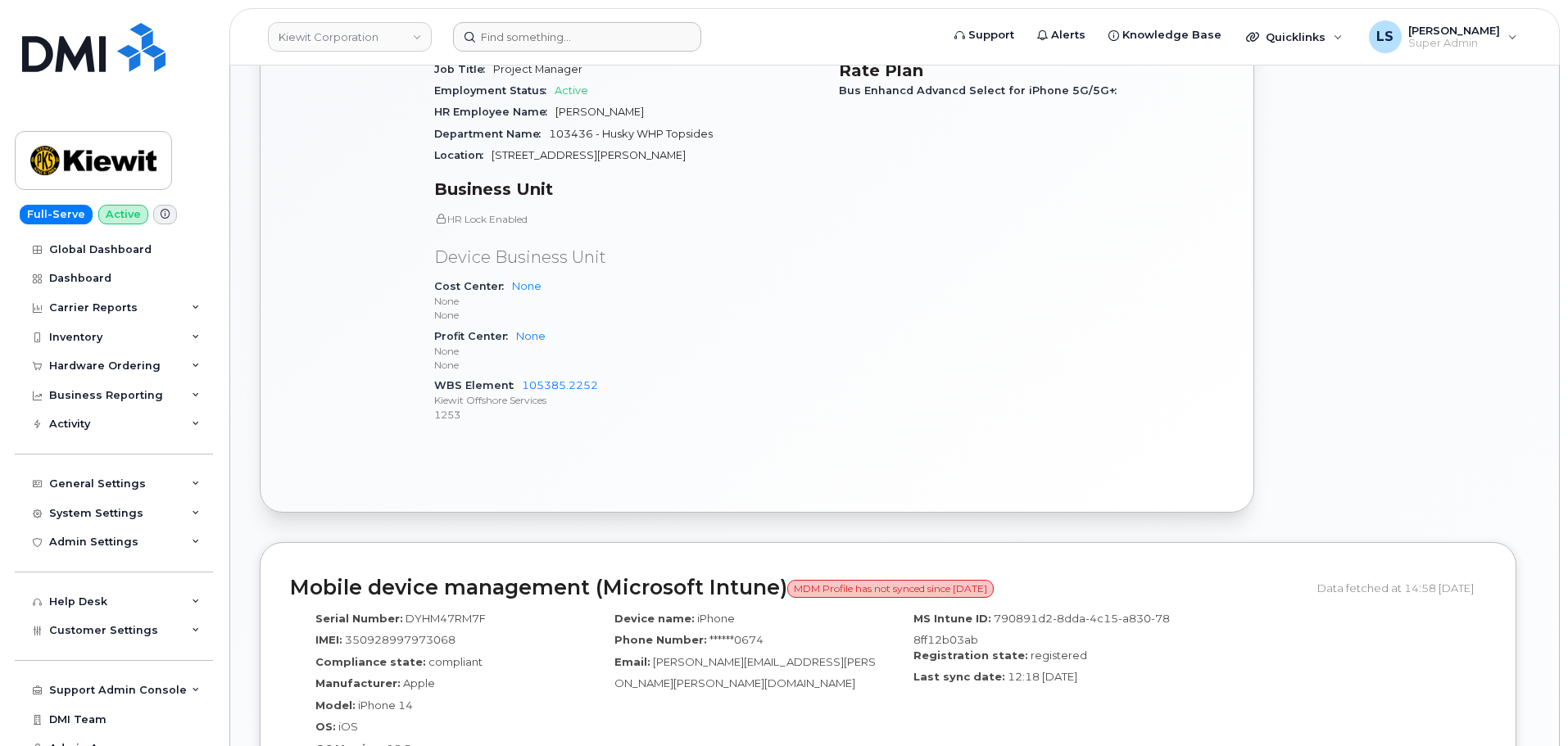
scroll to position [246, 0]
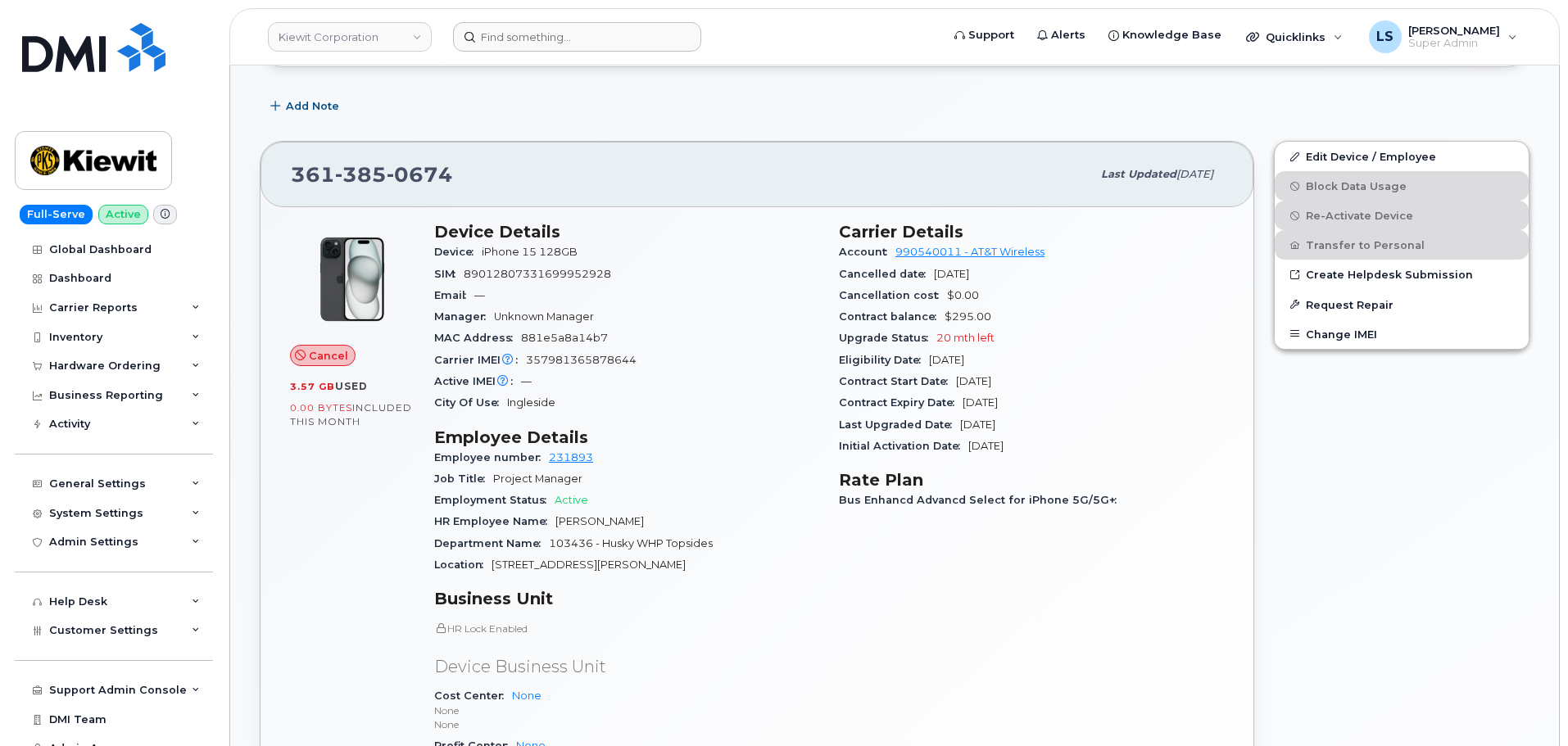
click at [455, 257] on span "Device" at bounding box center [458, 251] width 47 height 12
click at [450, 239] on h3 "Device Details" at bounding box center [627, 232] width 385 height 20
click at [523, 246] on span "iPhone 15 128GB" at bounding box center [529, 251] width 96 height 12
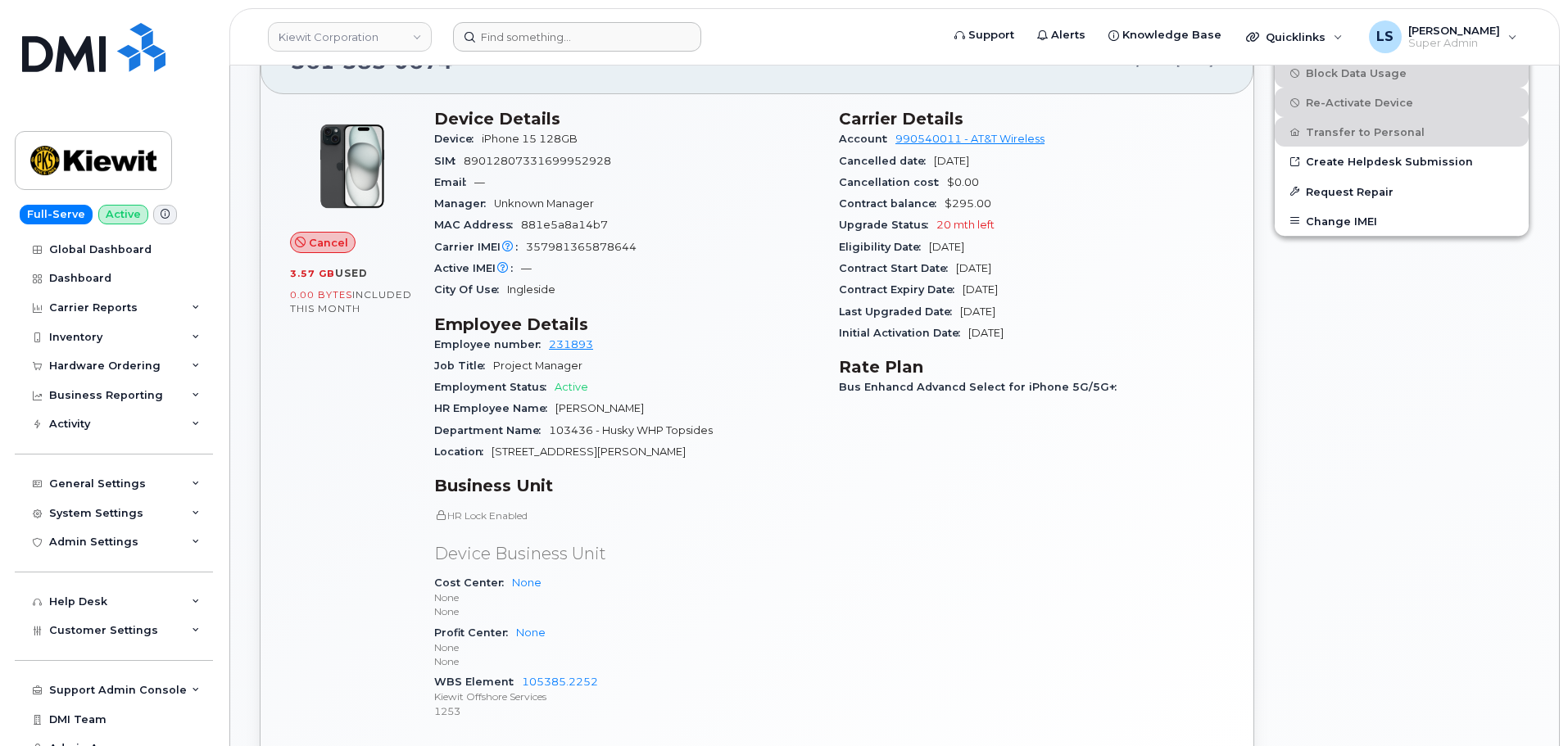
scroll to position [491, 0]
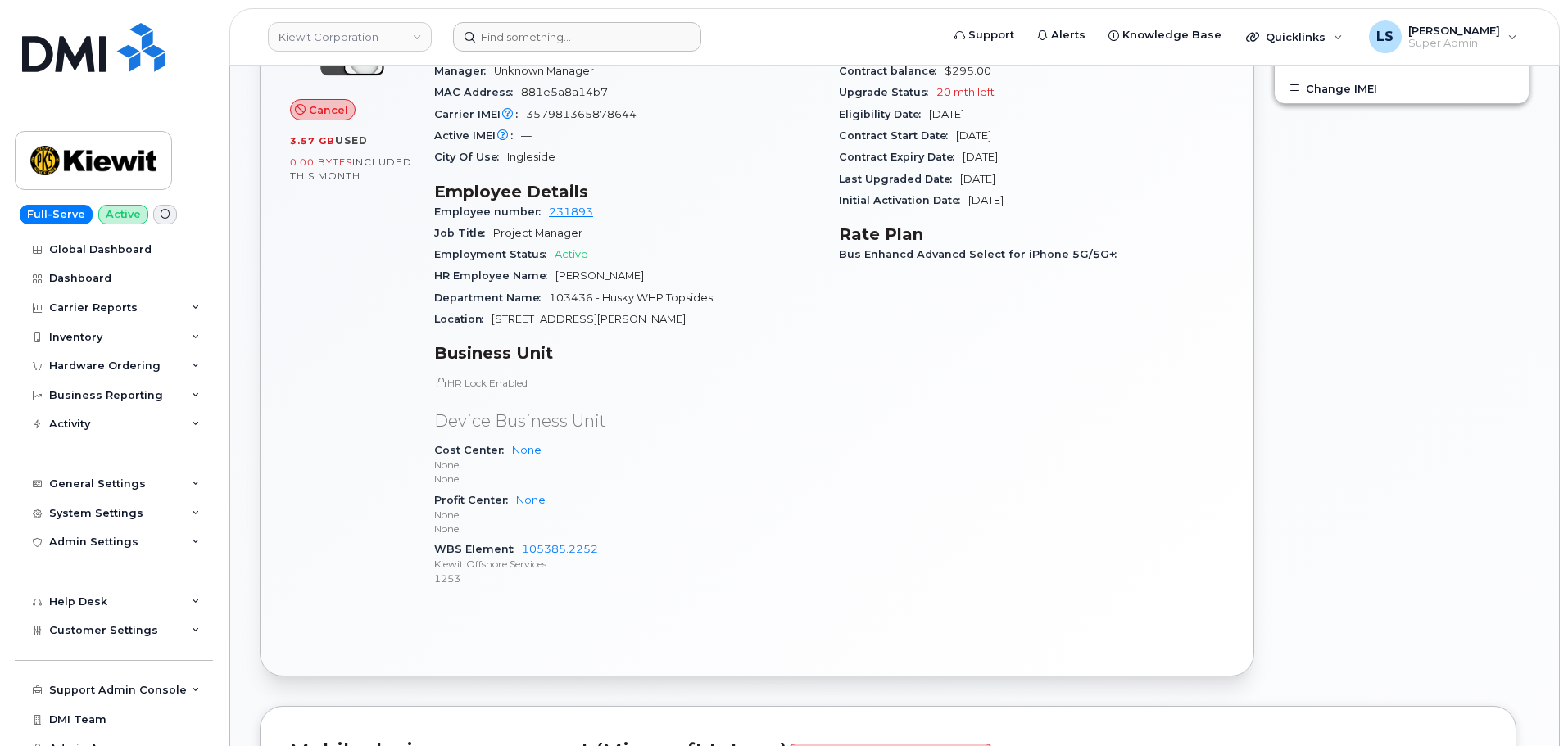
click at [558, 420] on p "Device Business Unit" at bounding box center [627, 421] width 385 height 24
click at [592, 421] on p "Device Business Unit" at bounding box center [627, 421] width 385 height 24
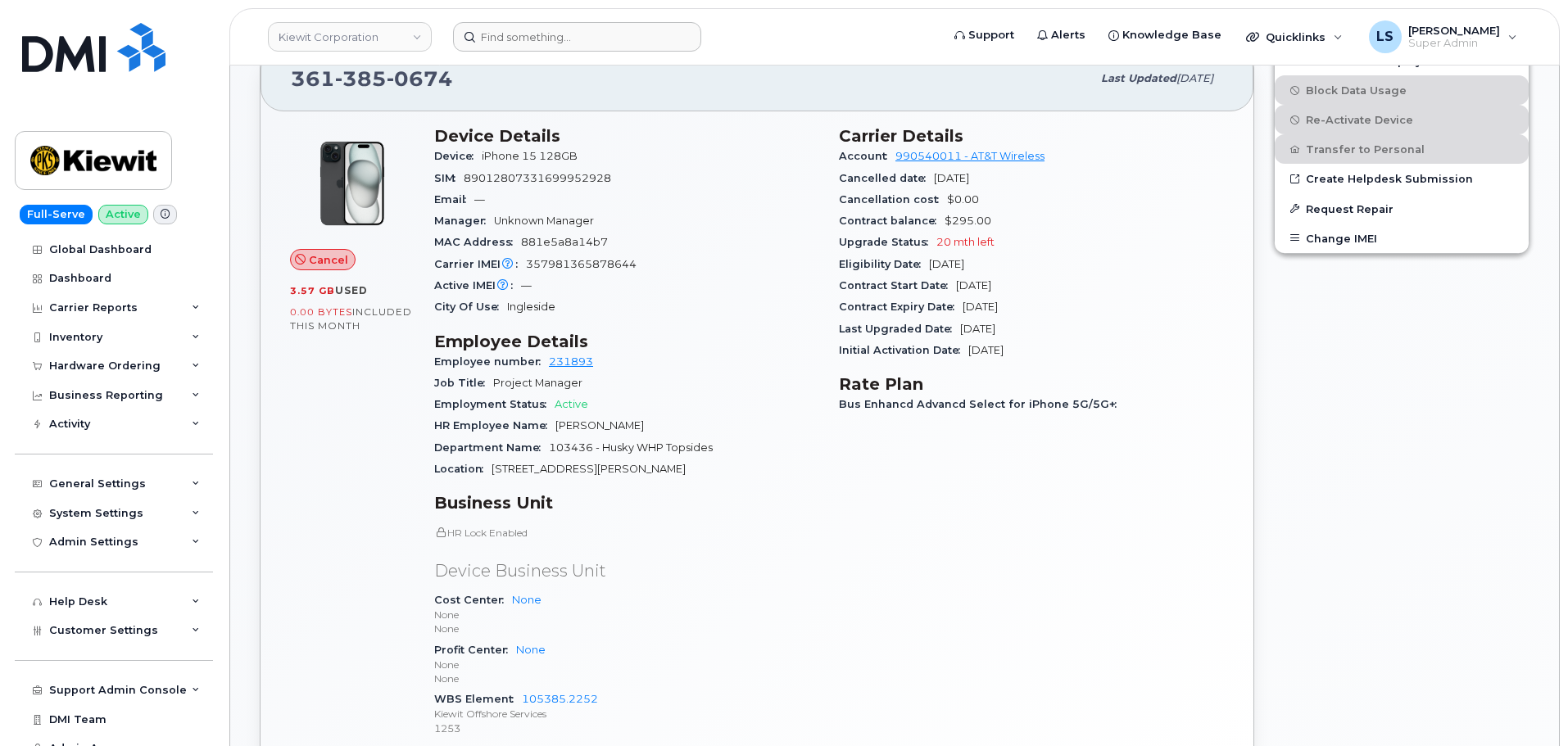
scroll to position [164, 0]
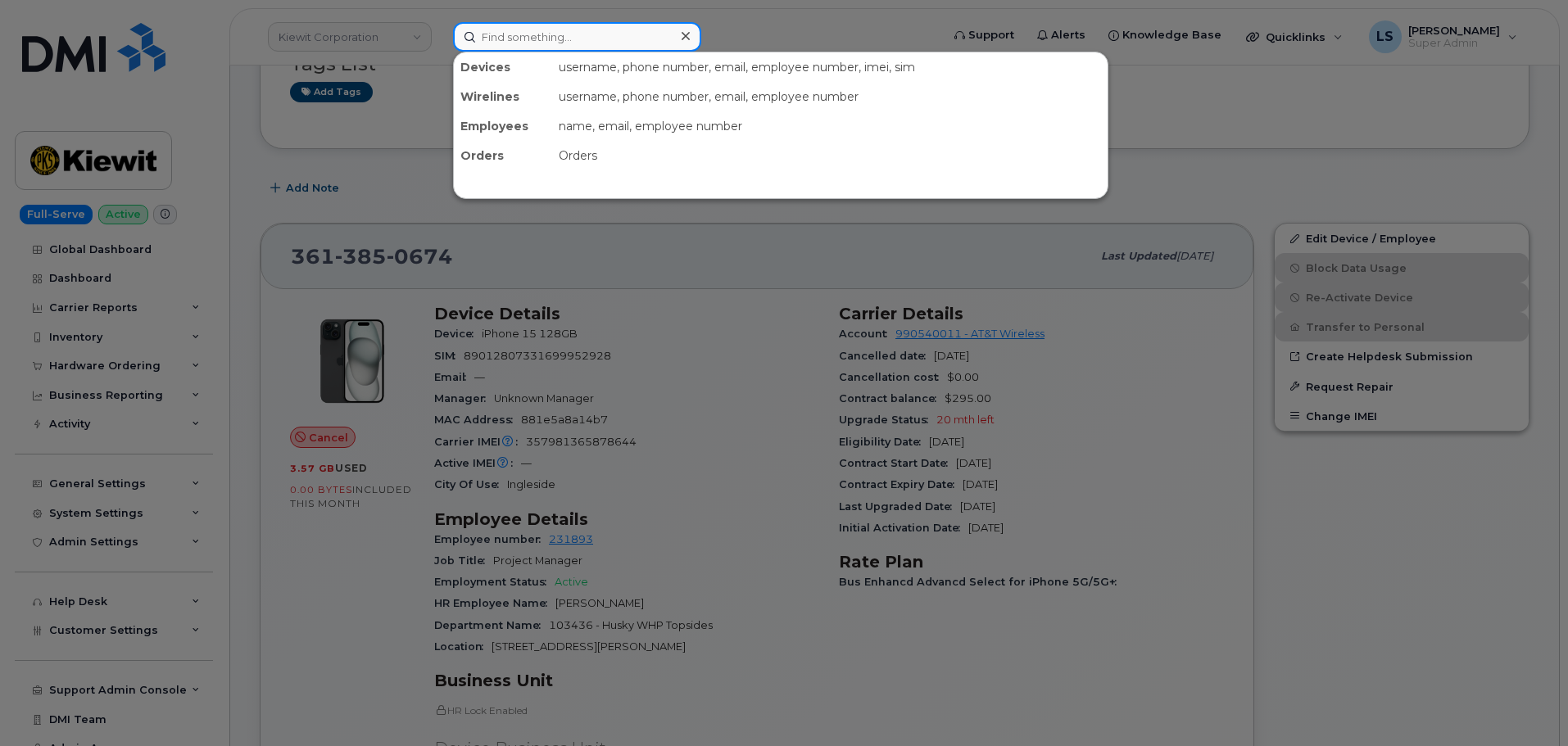
click at [559, 32] on input at bounding box center [577, 37] width 248 height 30
paste input "[PERSON_NAME]"
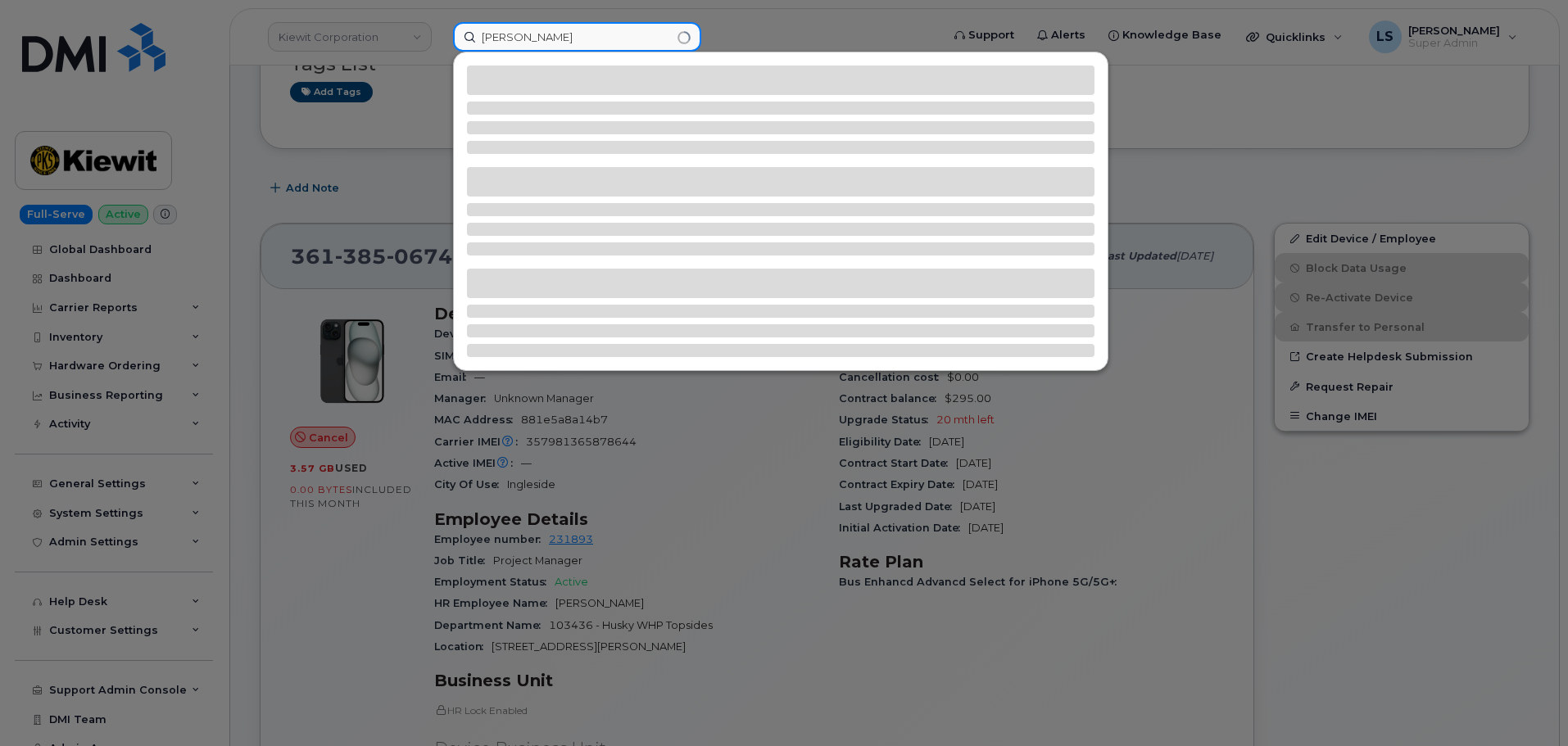
type input "[PERSON_NAME]"
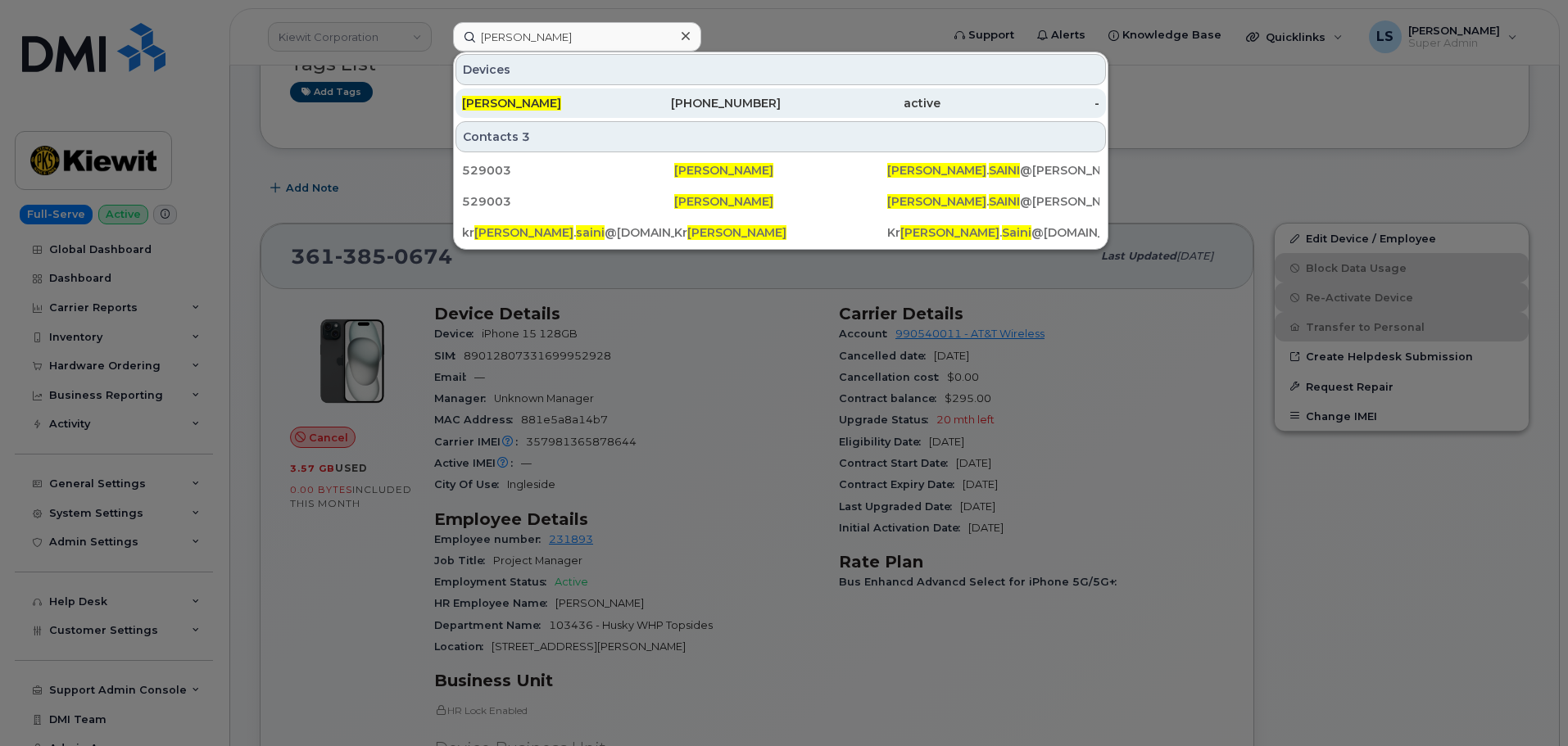
drag, startPoint x: 588, startPoint y: 98, endPoint x: 1006, endPoint y: 106, distance: 418.1
click at [588, 98] on div "[PERSON_NAME]" at bounding box center [543, 103] width 160 height 17
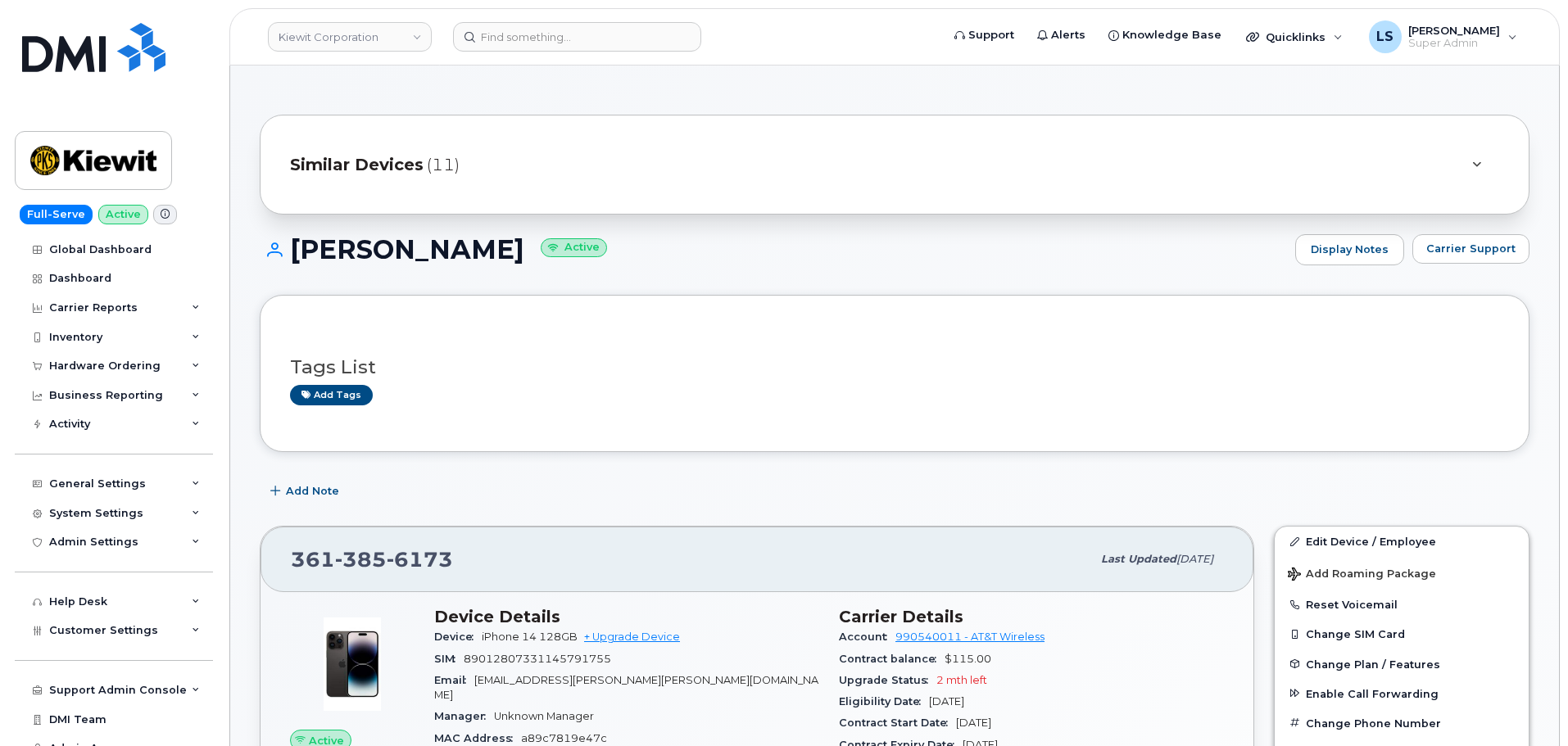
click at [541, 248] on small "Active" at bounding box center [573, 247] width 66 height 19
click at [620, 277] on div "BELEN PENA Active Display Notes Carrier Support" at bounding box center [894, 264] width 1270 height 60
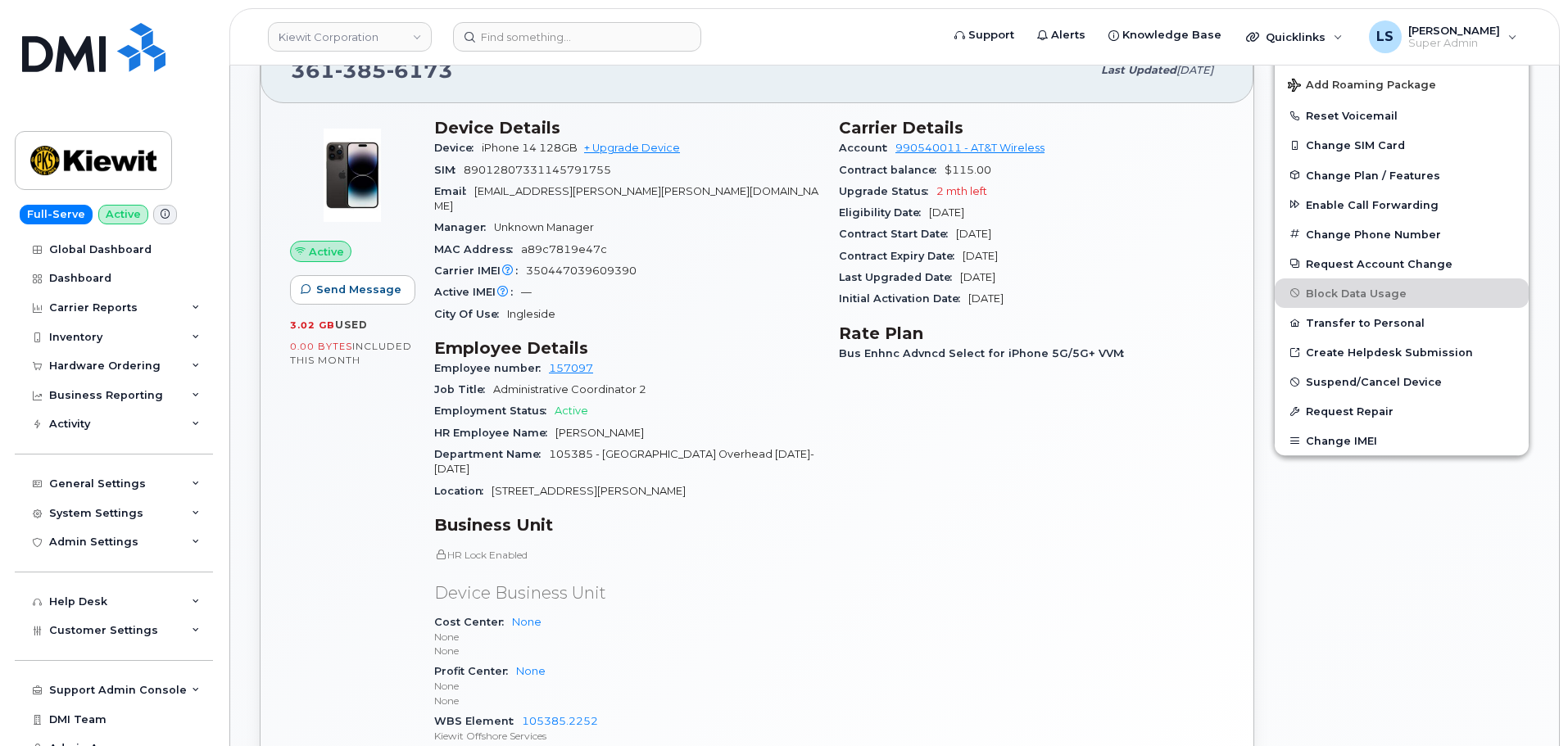
scroll to position [409, 0]
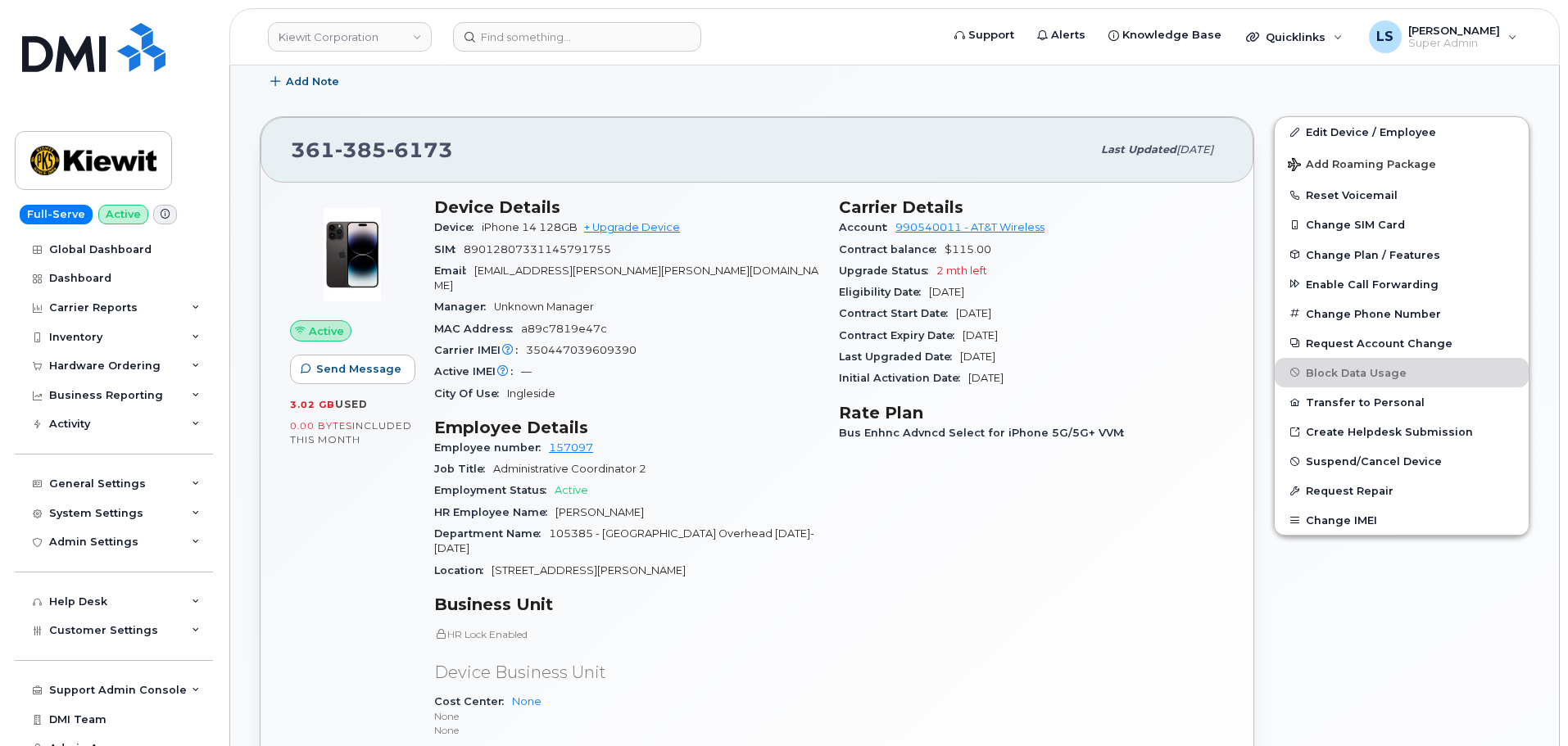
click at [583, 506] on span "[PERSON_NAME]" at bounding box center [599, 512] width 88 height 12
click at [605, 527] on span "105385 - KOS Yard Overhead 2023-2025" at bounding box center [624, 540] width 380 height 27
click at [596, 527] on span "105385 - KOS Yard Overhead 2023-2025" at bounding box center [624, 540] width 380 height 27
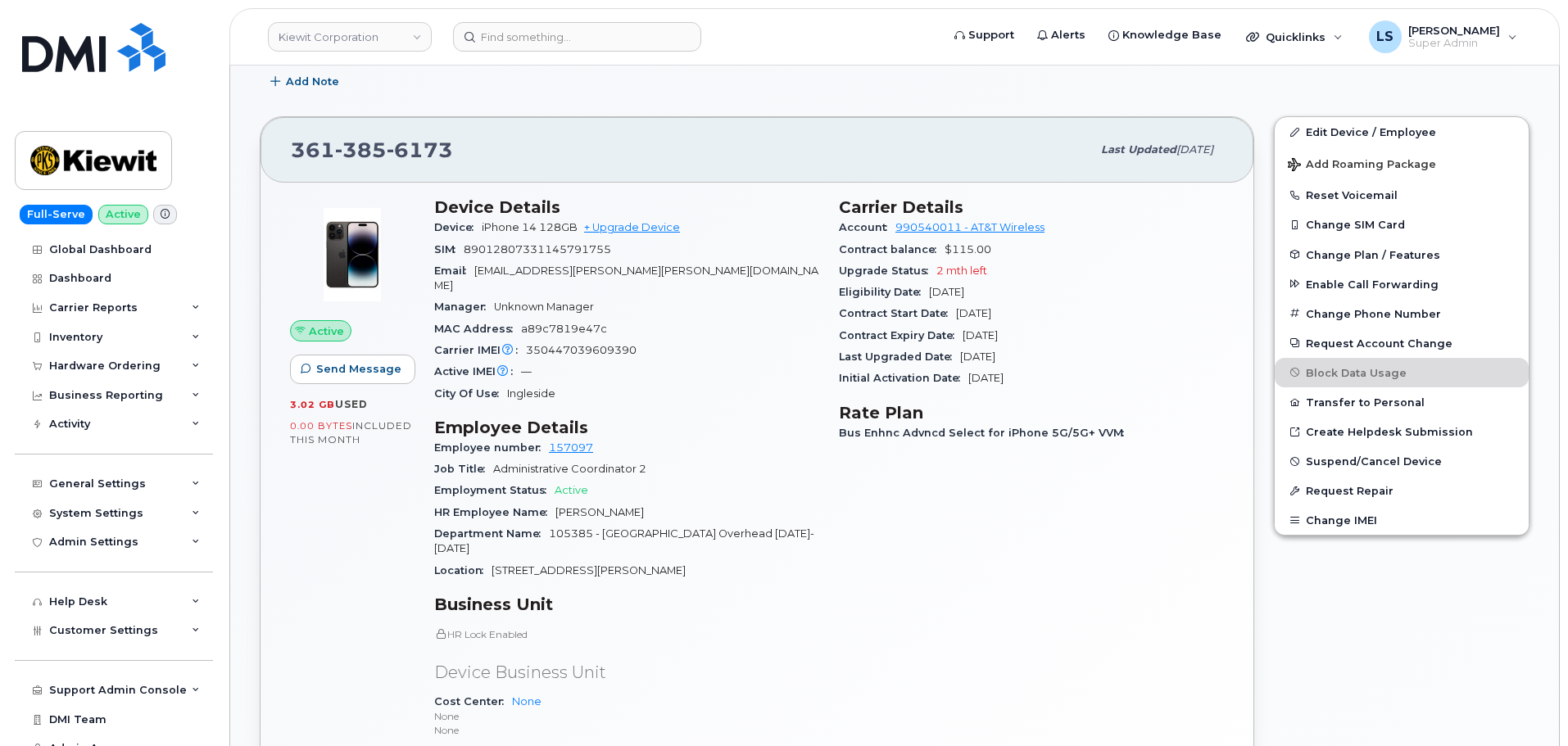
click at [594, 503] on div "HR Employee Name Belen Pena" at bounding box center [627, 513] width 385 height 21
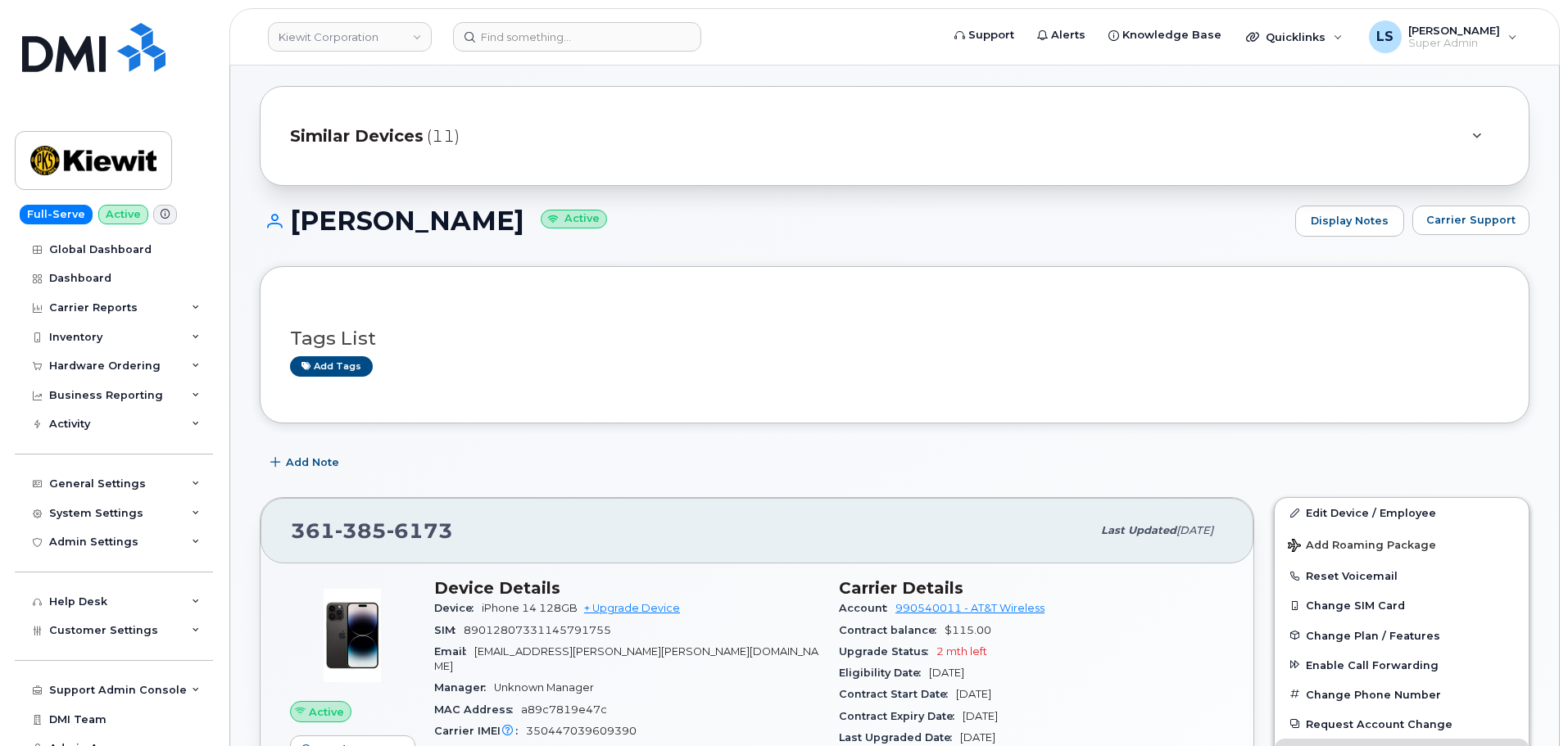
scroll to position [0, 0]
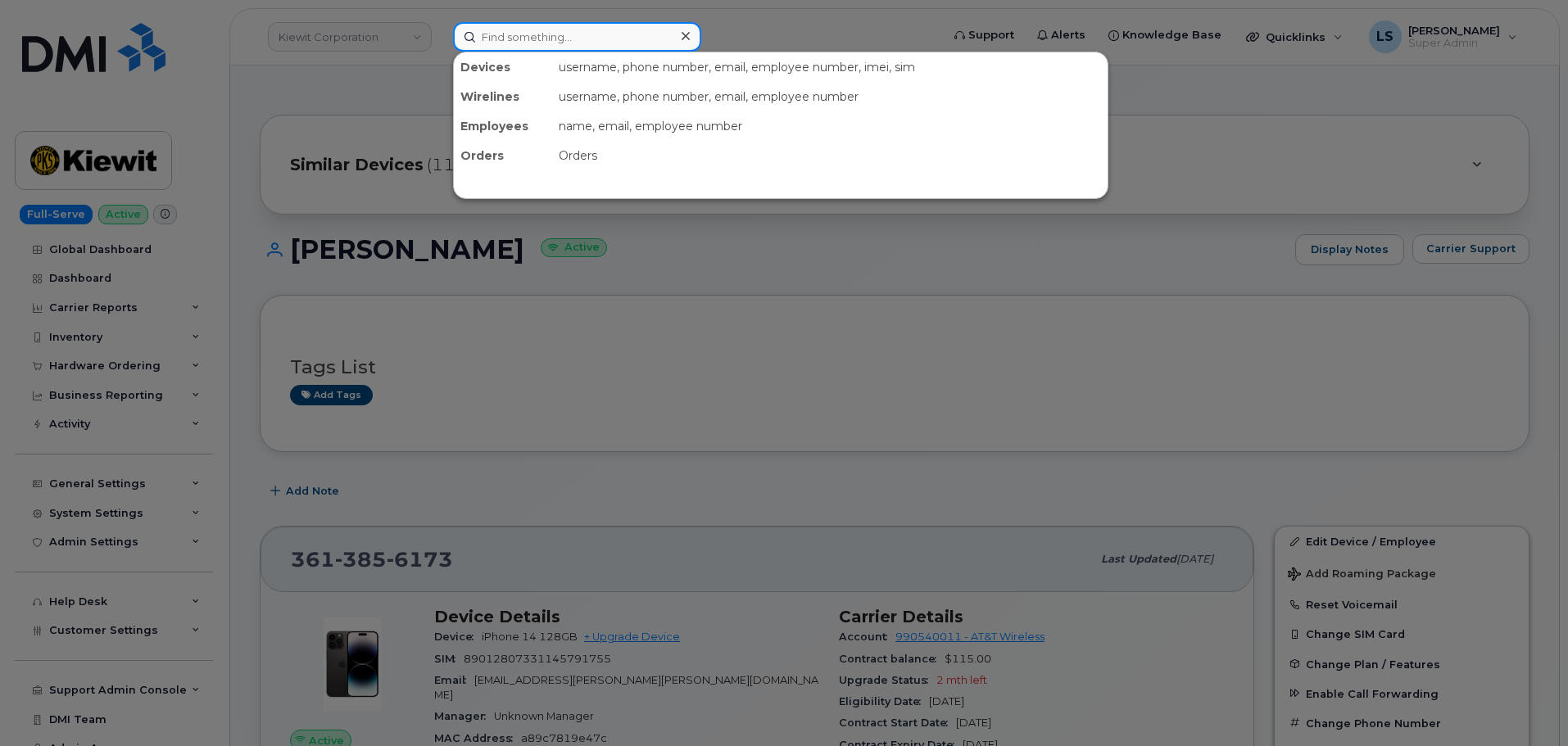
click at [500, 42] on input at bounding box center [577, 37] width 248 height 30
paste input "2682366632"
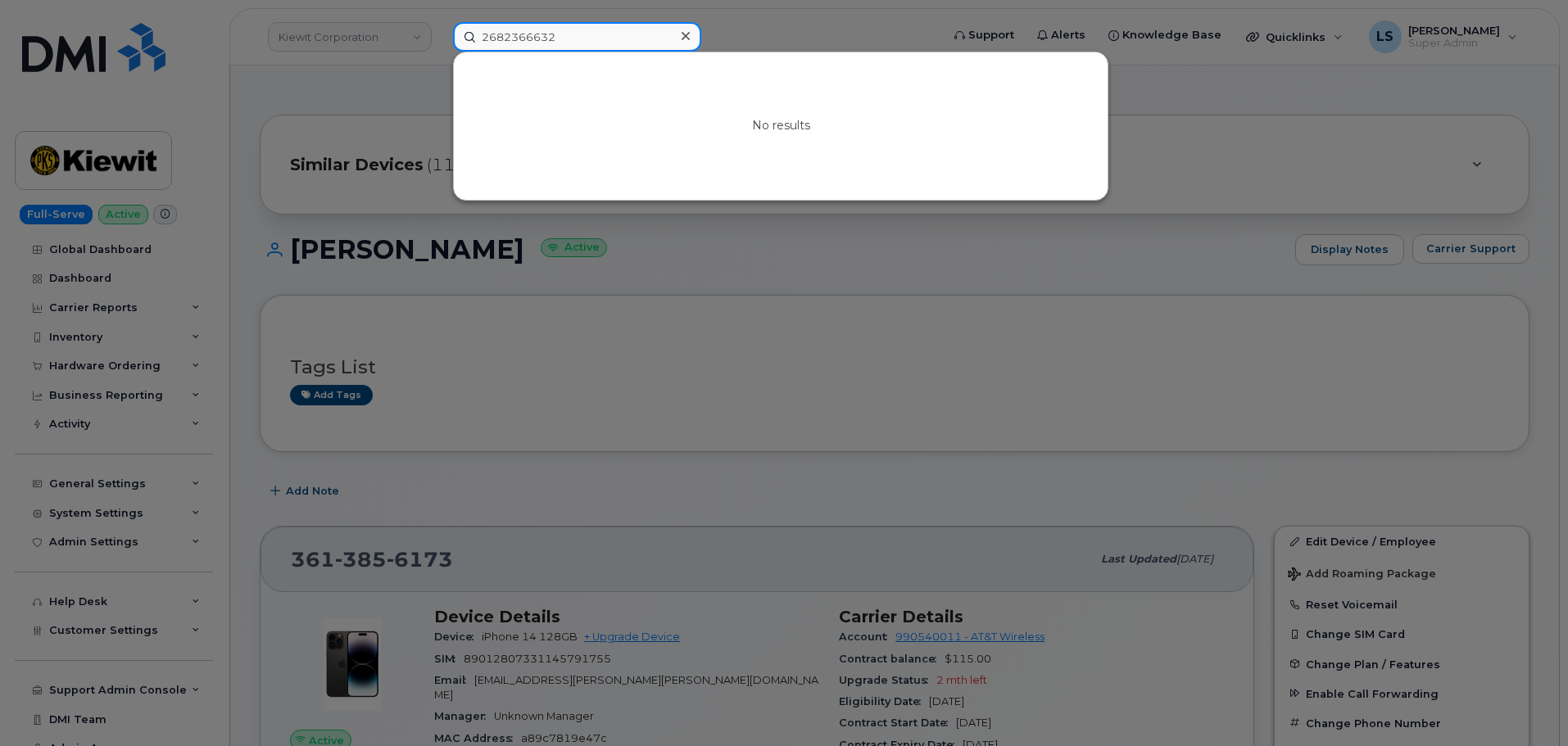
click at [588, 40] on input "2682366632" at bounding box center [577, 37] width 248 height 30
type input "2682366632"
drag, startPoint x: 512, startPoint y: 39, endPoint x: 400, endPoint y: 33, distance: 112.2
click at [441, 31] on div "2682366632 No results" at bounding box center [691, 37] width 503 height 30
paste input "2682366632"
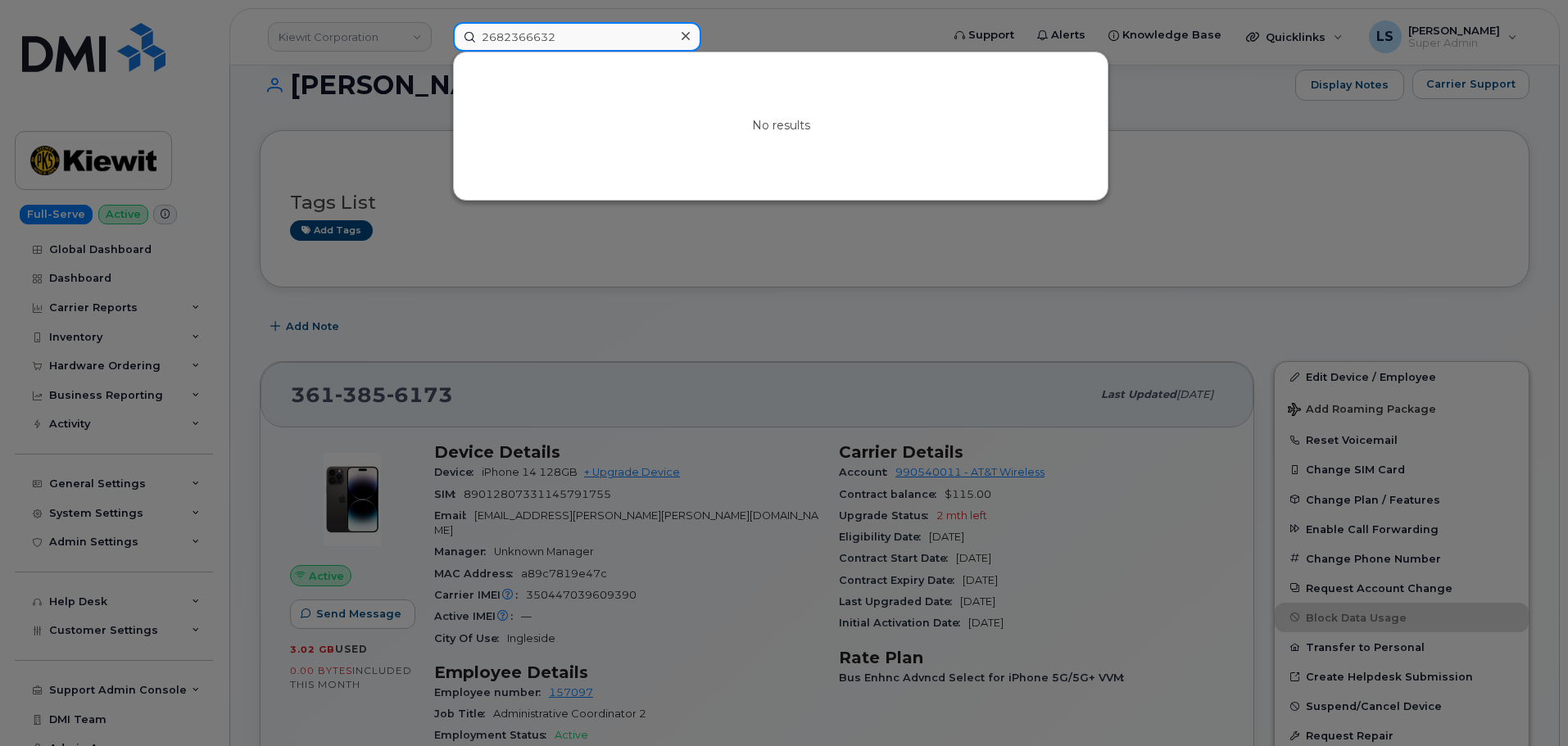
scroll to position [164, 0]
click at [523, 37] on input "2682366632" at bounding box center [577, 37] width 248 height 30
click at [502, 36] on input "2682366632" at bounding box center [577, 37] width 248 height 30
click at [552, 34] on input "2682366632" at bounding box center [577, 37] width 248 height 30
click at [521, 43] on input "2682366632" at bounding box center [577, 37] width 248 height 30
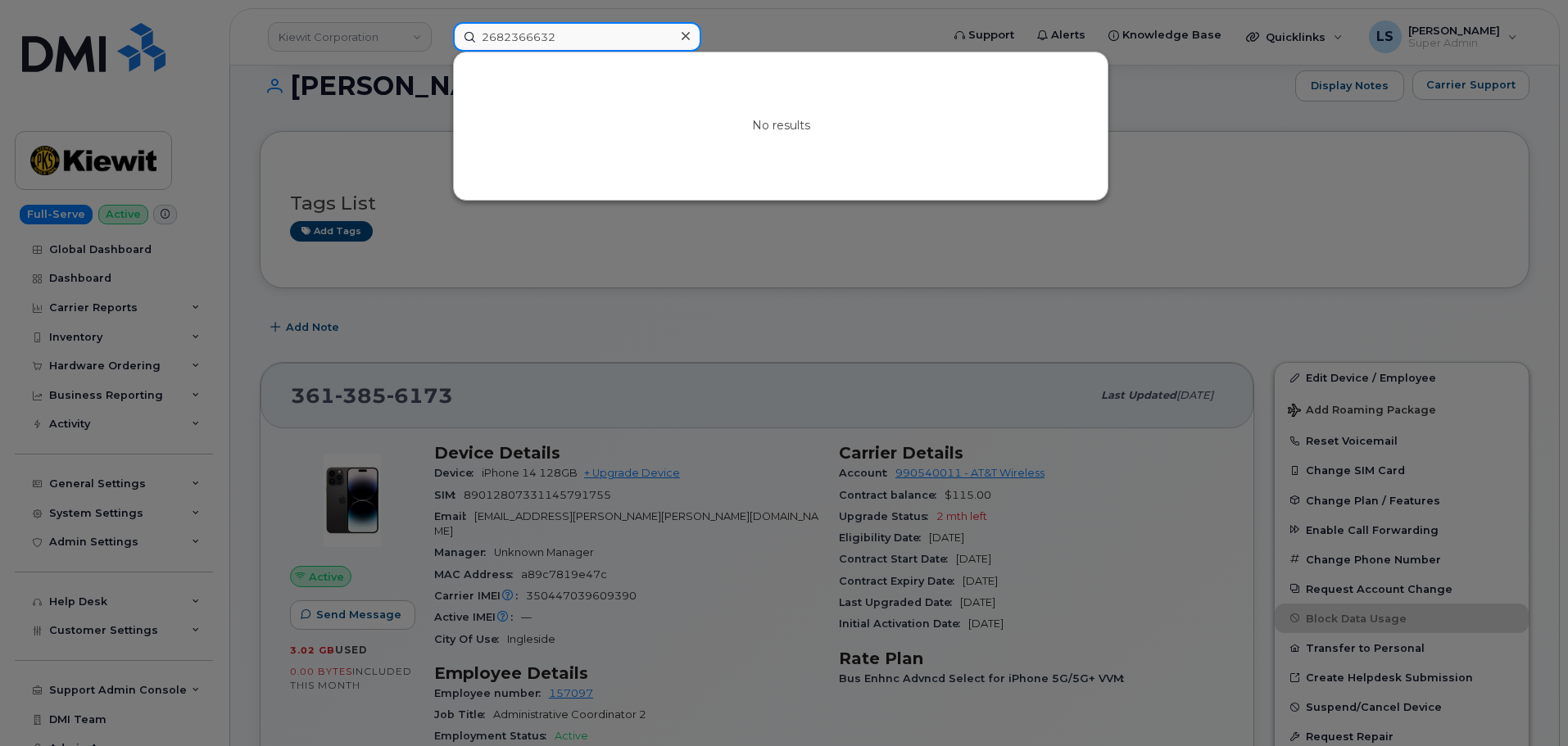
click at [503, 40] on input "2682366632" at bounding box center [577, 37] width 248 height 30
click at [450, 30] on div at bounding box center [784, 373] width 1568 height 746
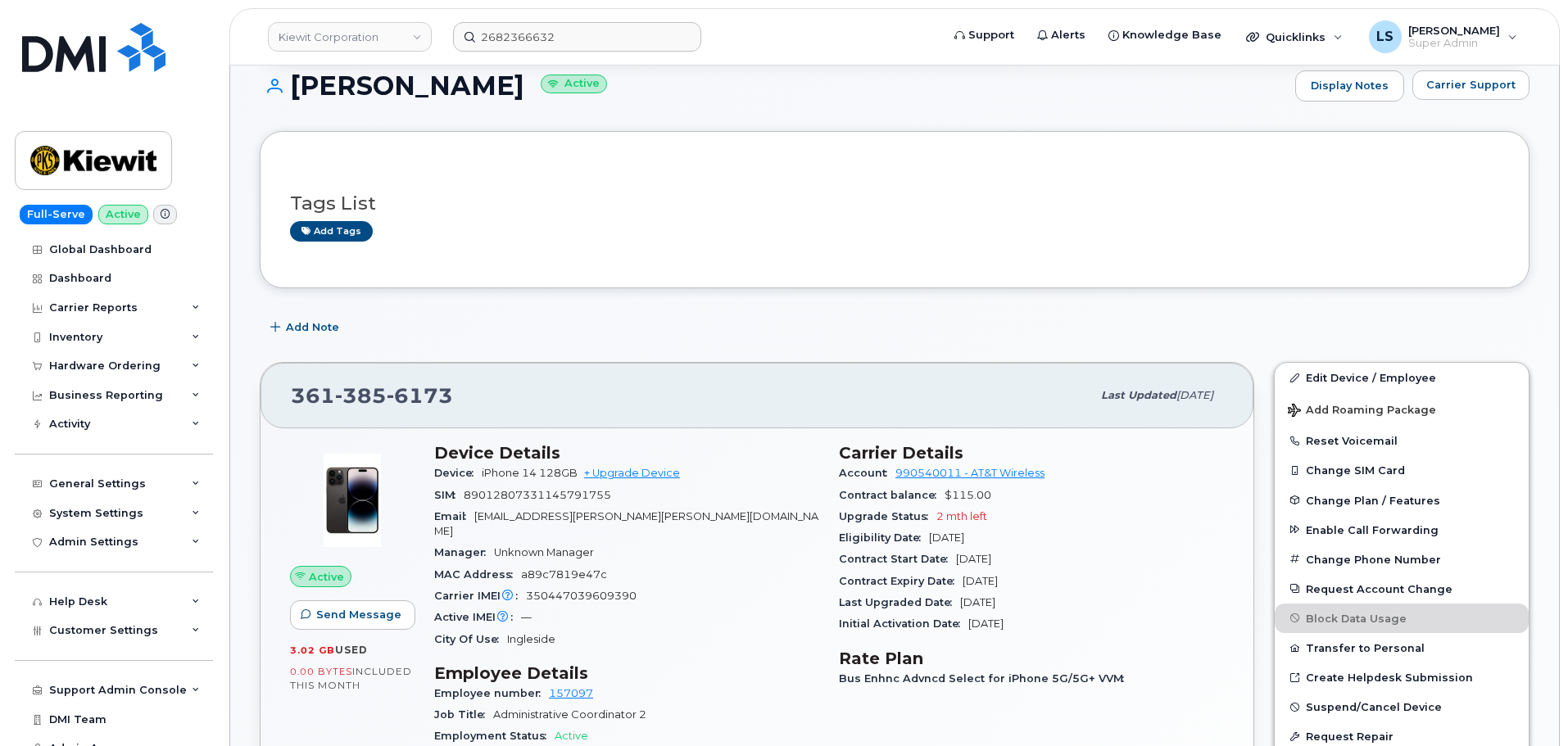
click at [571, 20] on header "Kiewit Corporation 2682366632 Support Alerts Knowledge Base Quicklinks Suspend …" at bounding box center [894, 37] width 1331 height 58
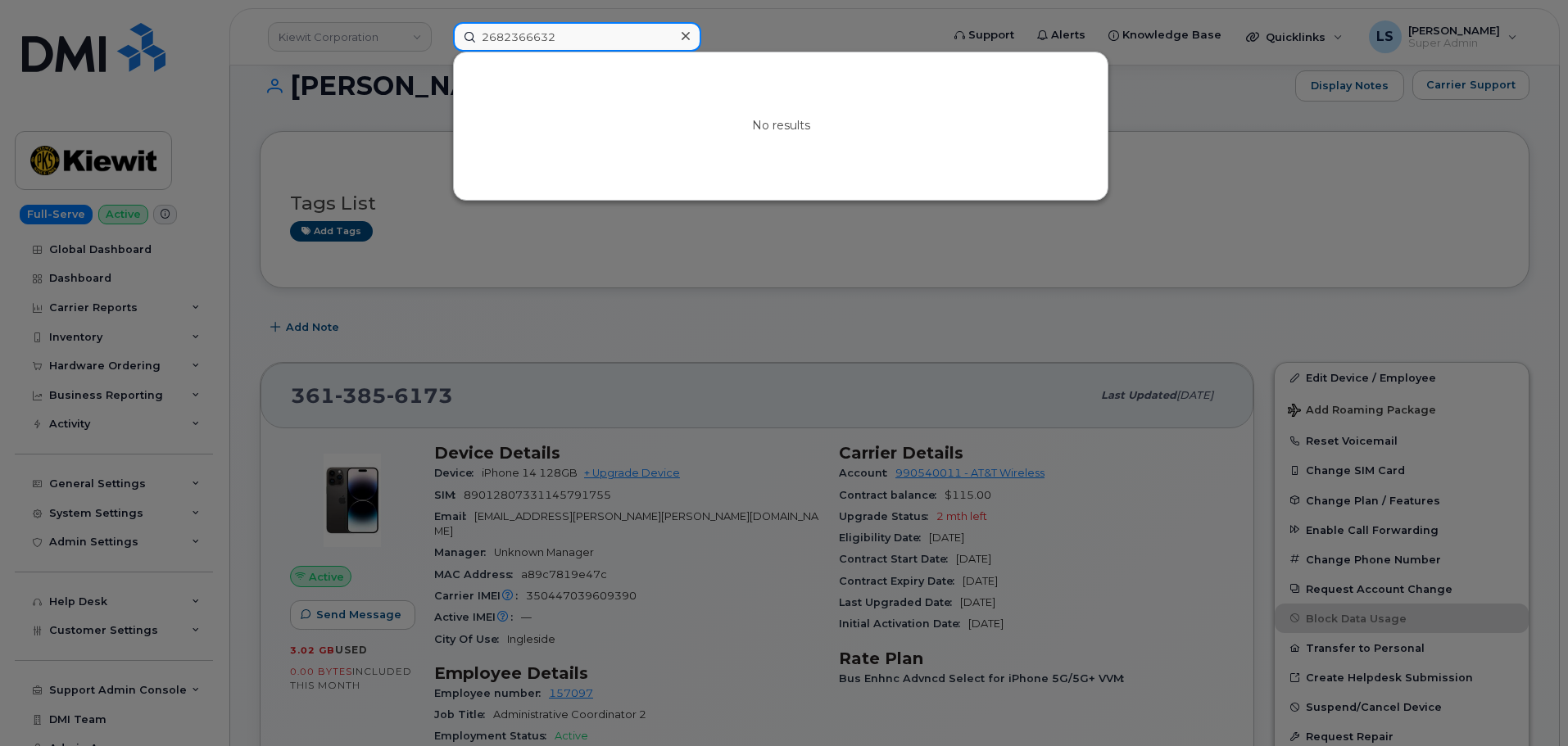
click at [559, 39] on input "2682366632" at bounding box center [577, 37] width 248 height 30
drag, startPoint x: 531, startPoint y: 42, endPoint x: 367, endPoint y: 39, distance: 164.0
click at [440, 22] on div "2682366632 No results" at bounding box center [691, 37] width 503 height 30
paste input "00552394"
click at [496, 37] on input "00552394" at bounding box center [577, 37] width 248 height 30
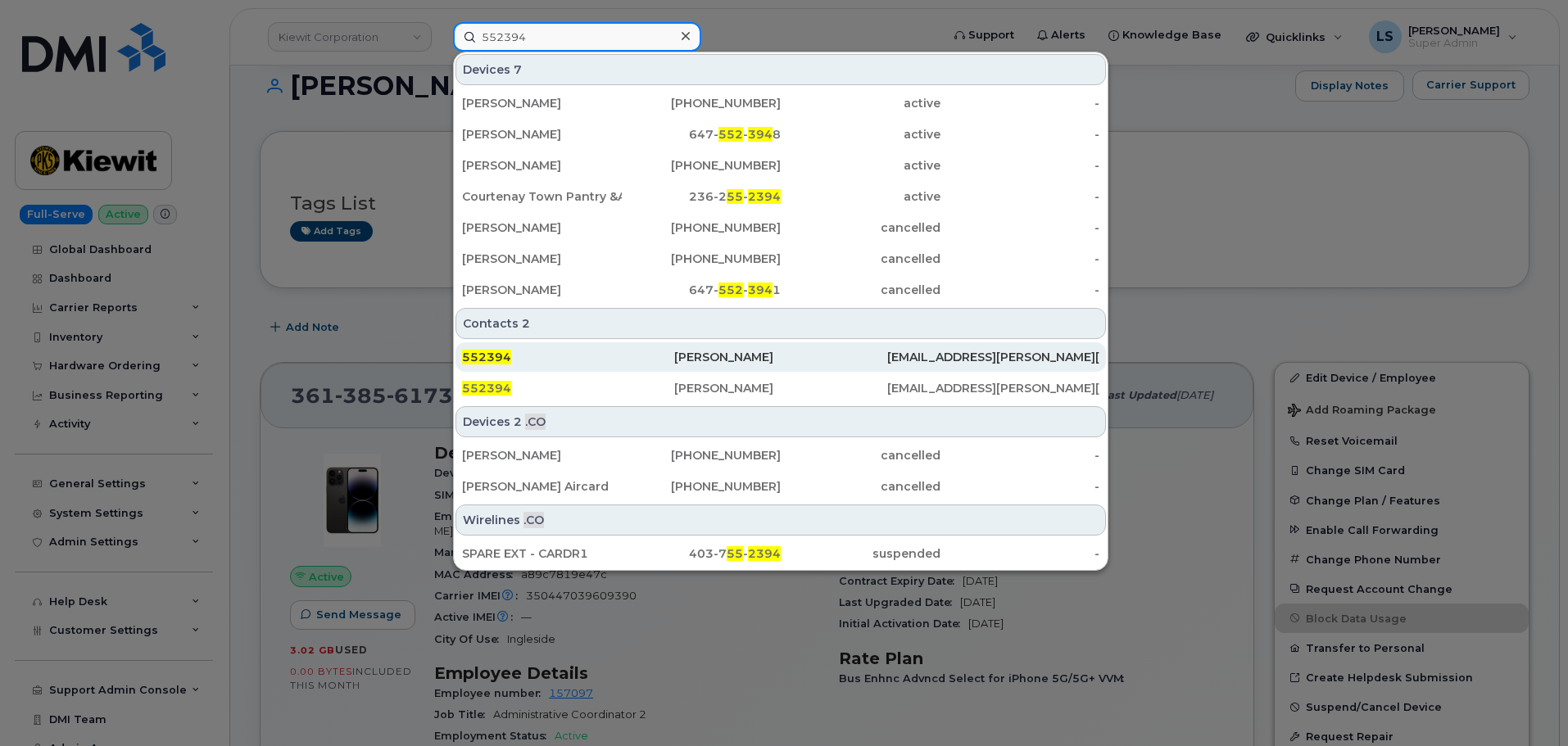
type input "552394"
click at [659, 356] on div "552394" at bounding box center [569, 357] width 212 height 17
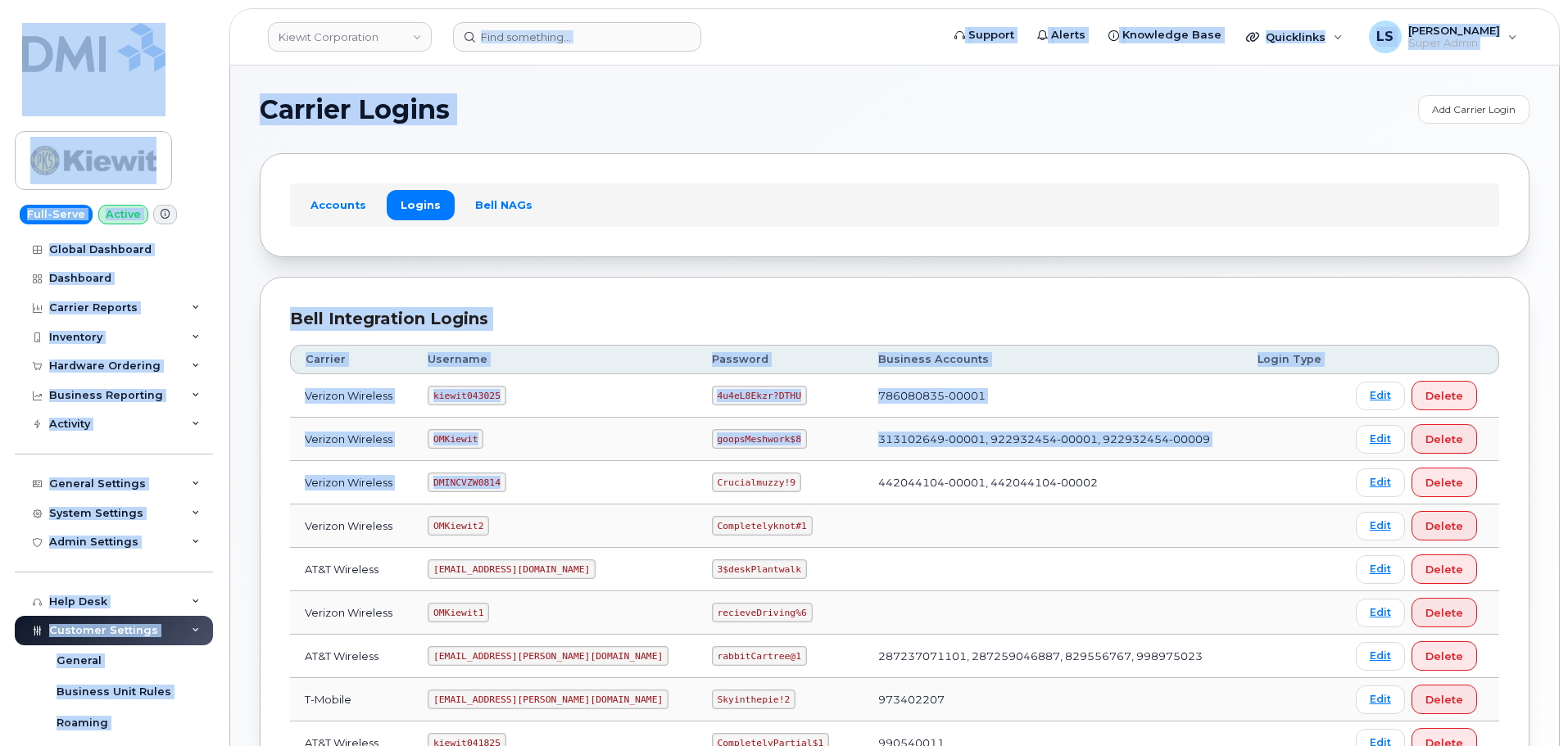
drag, startPoint x: 588, startPoint y: 498, endPoint x: 610, endPoint y: 530, distance: 38.8
click at [610, 530] on div "[PERSON_NAME] Corporation Support Alerts Knowledge Base Quicklinks Suspend / Ca…" at bounding box center [894, 545] width 1329 height 961
click at [538, 479] on td "DMINCVZW0814" at bounding box center [555, 483] width 284 height 44
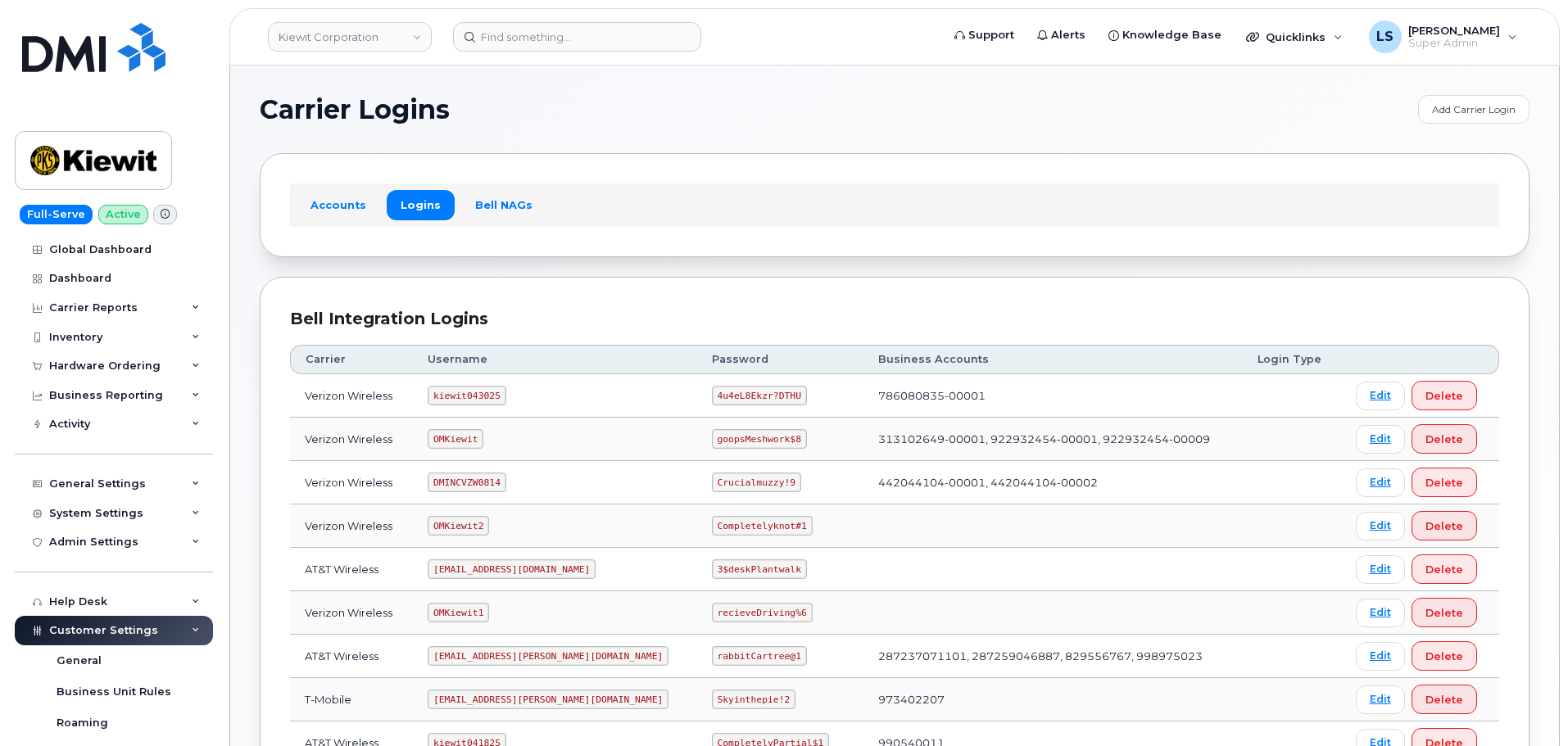
scroll to position [82, 0]
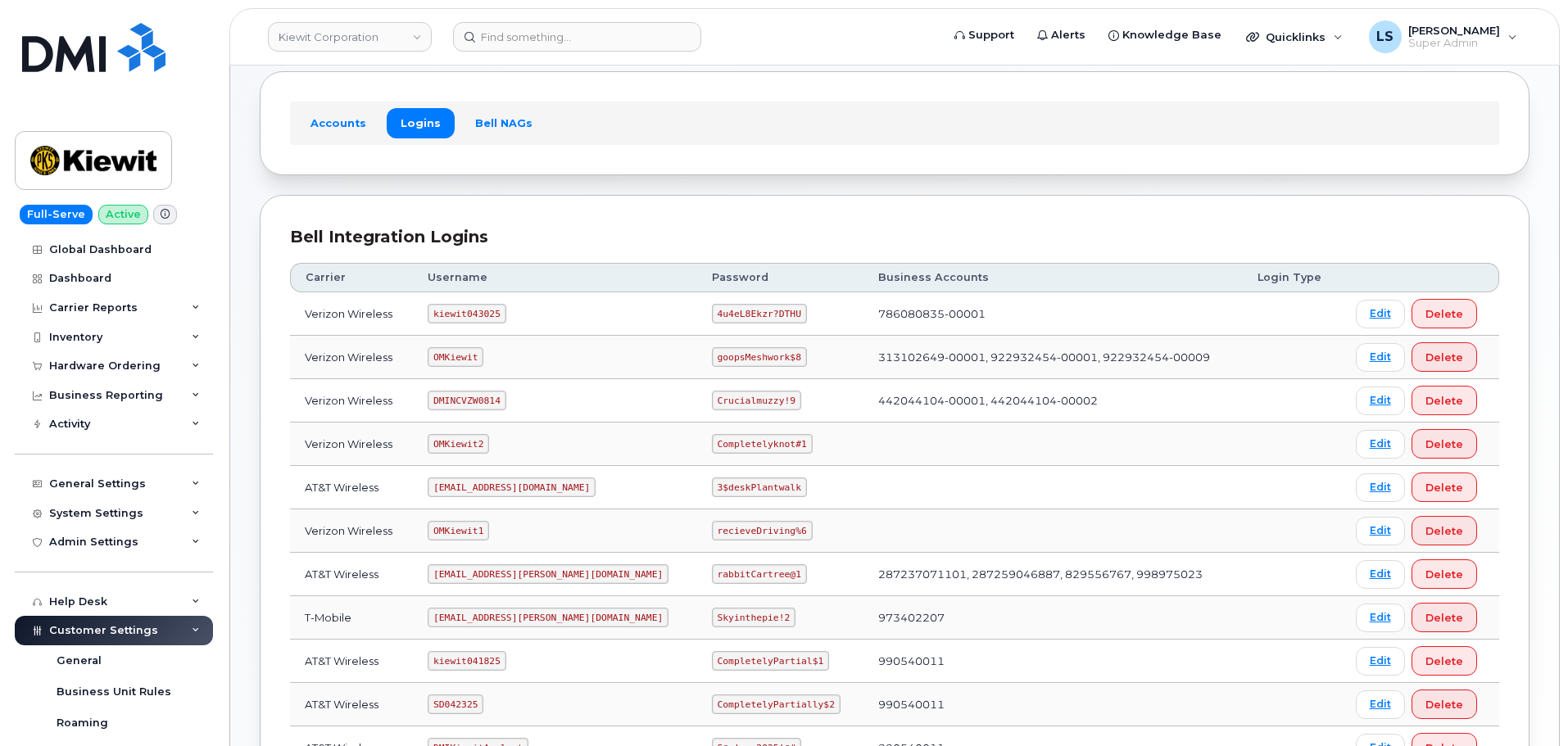
click at [467, 487] on code "[EMAIL_ADDRESS][DOMAIN_NAME]" at bounding box center [512, 486] width 168 height 20
click at [712, 572] on code "rabbitCartree@1" at bounding box center [759, 574] width 95 height 20
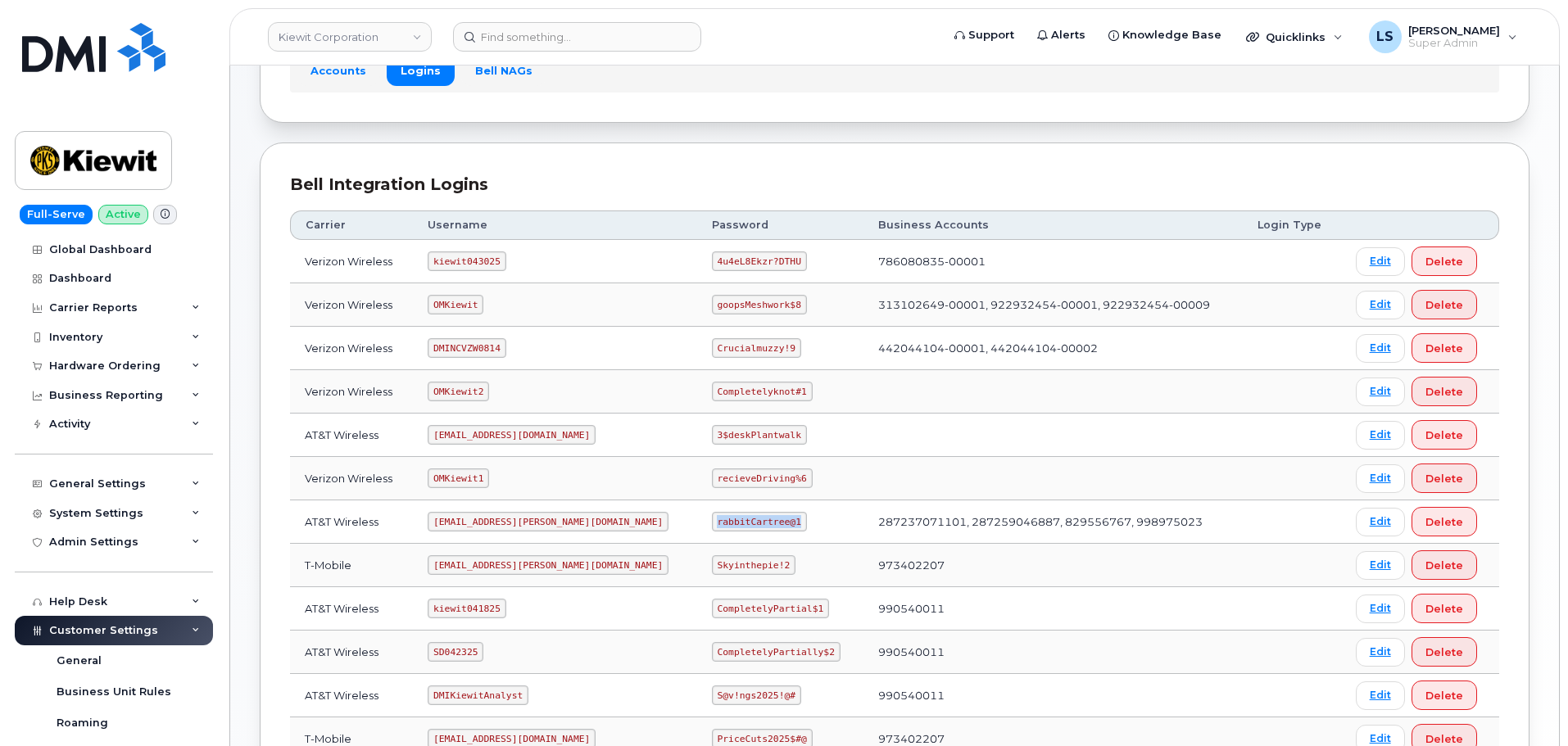
scroll to position [164, 0]
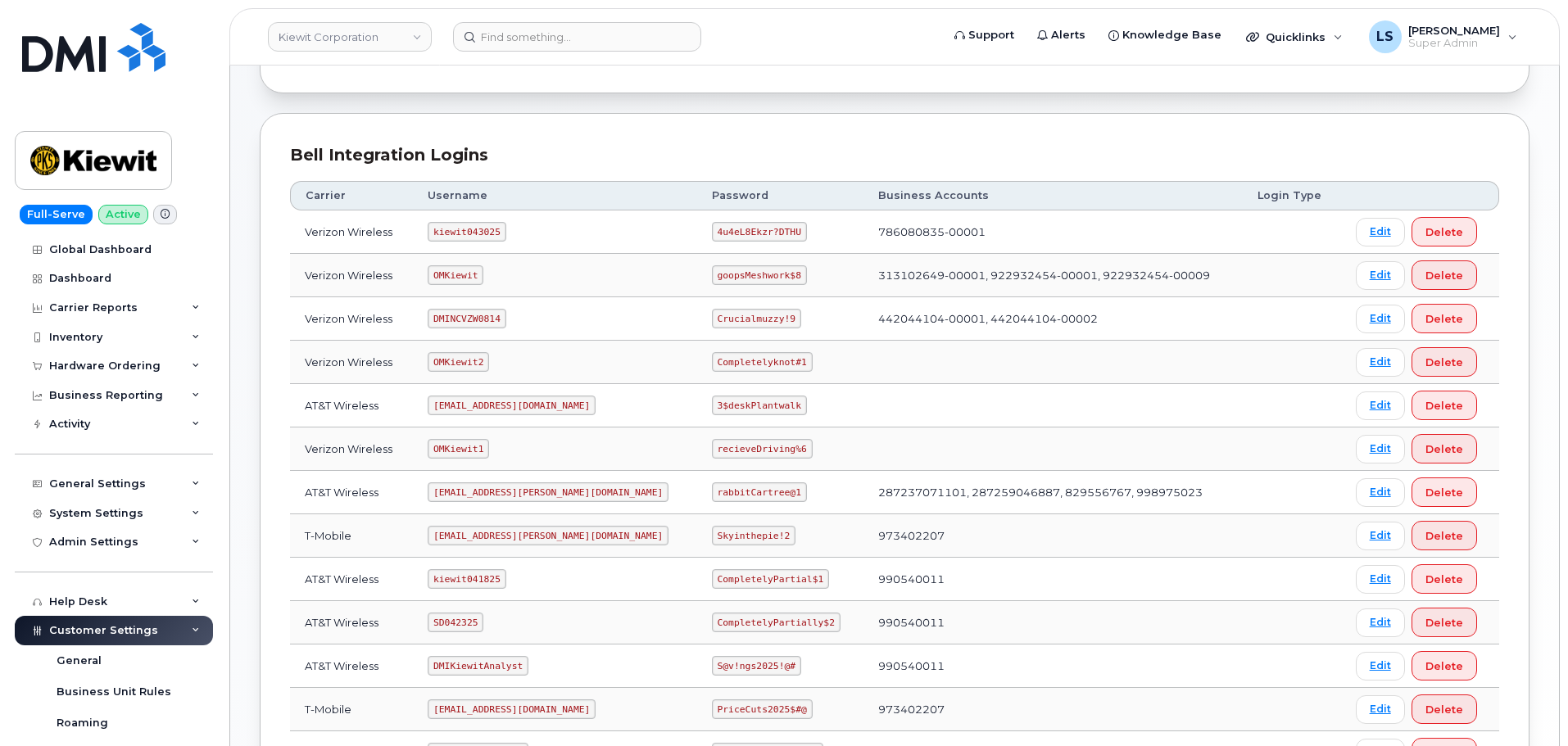
click at [719, 619] on code "CompletelyPartially$2" at bounding box center [776, 621] width 128 height 20
copy code "CompletelyPartially$2"
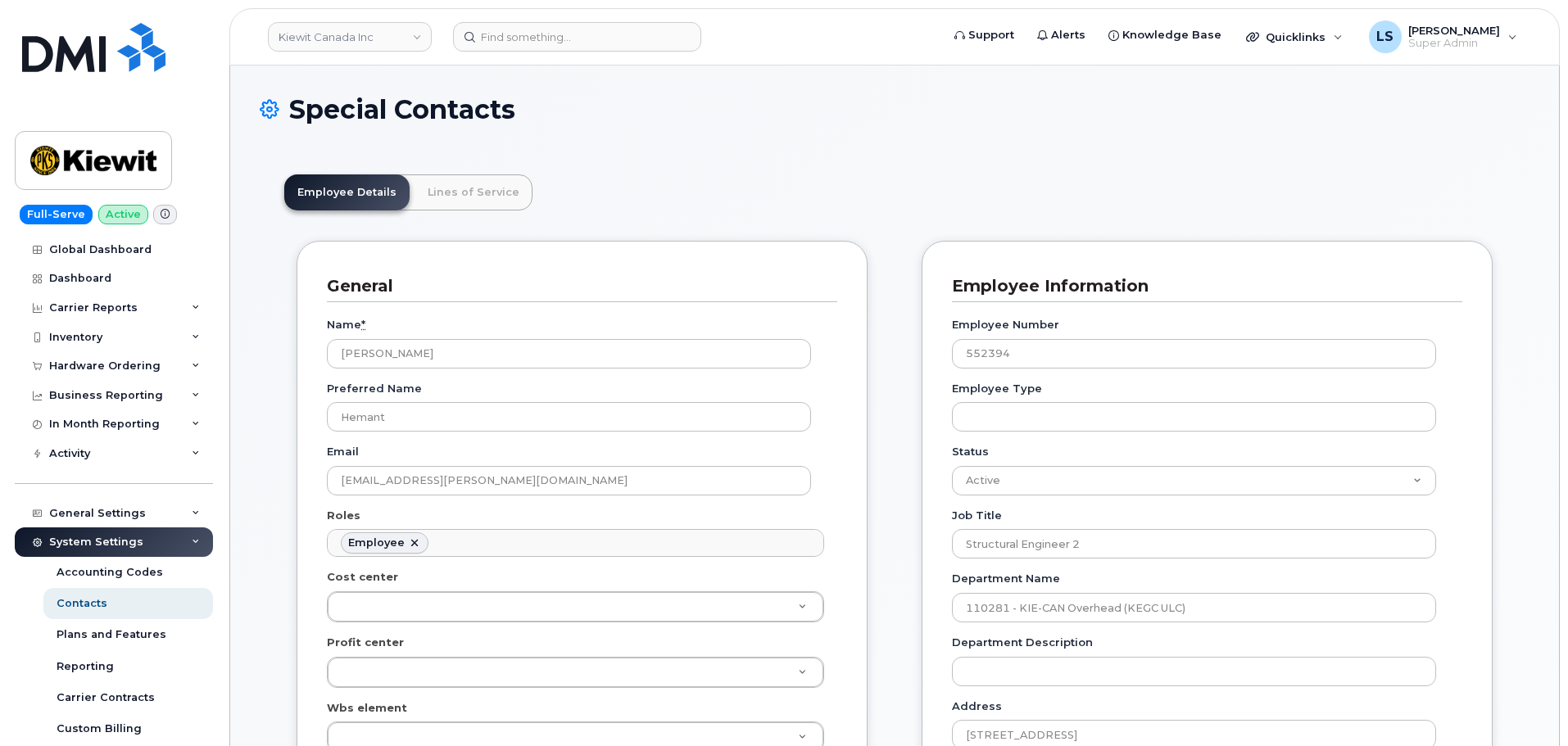
scroll to position [56, 0]
click at [482, 197] on link "Lines of Service" at bounding box center [473, 193] width 118 height 36
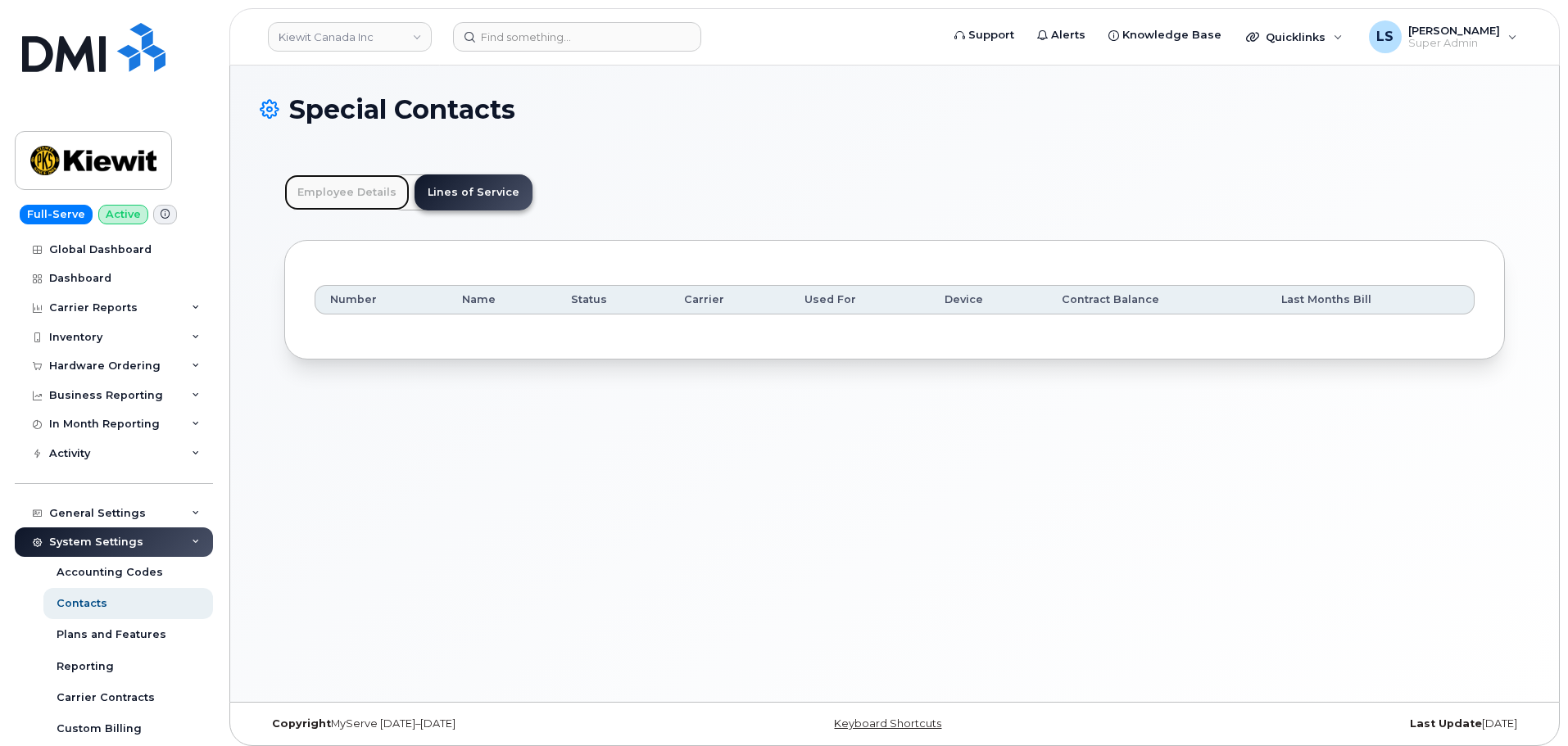
click at [361, 195] on link "Employee Details" at bounding box center [346, 193] width 126 height 36
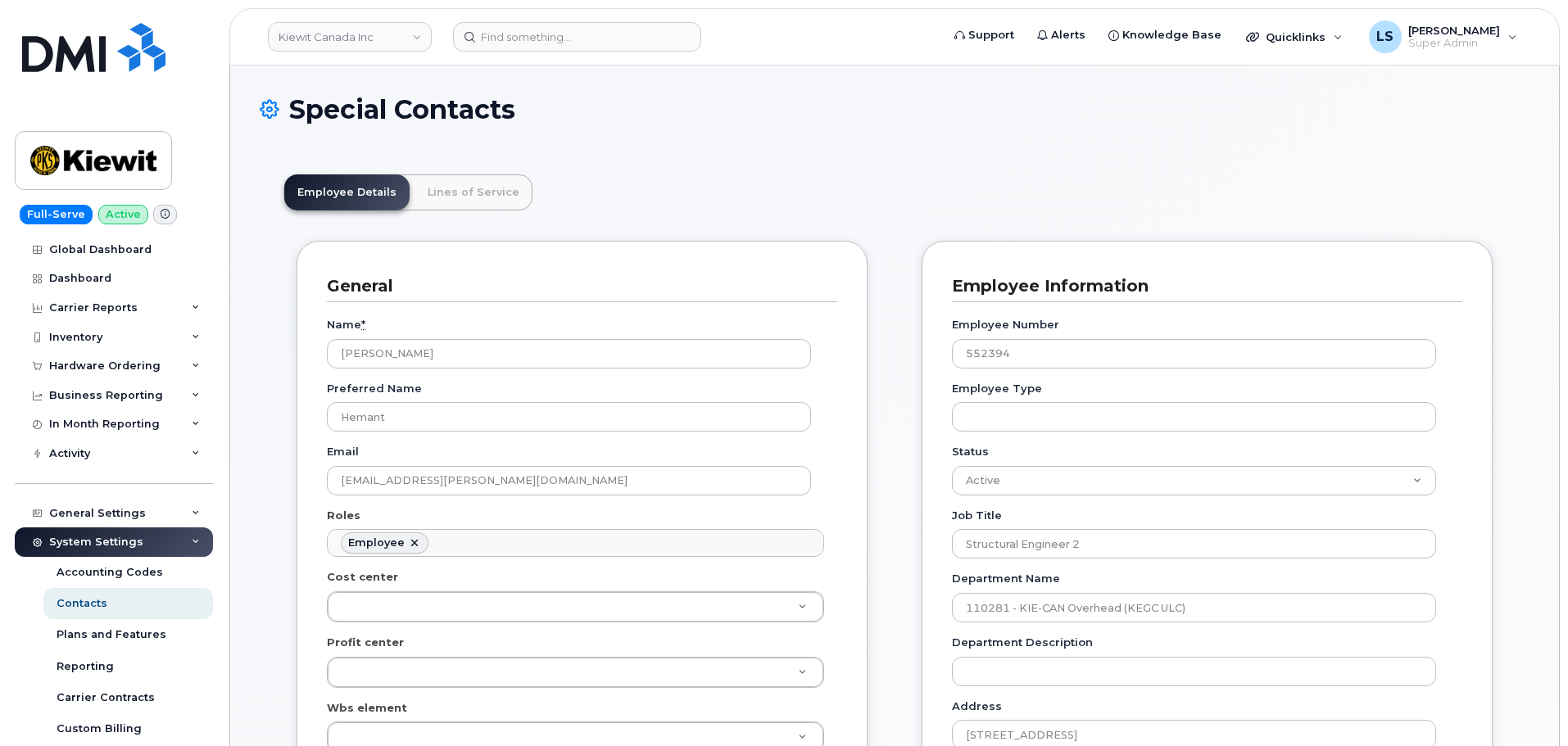
click at [573, 13] on header "[PERSON_NAME] Canada Inc Support Alerts Knowledge Base Quicklinks Suspend / Can…" at bounding box center [894, 37] width 1331 height 58
click at [577, 28] on input at bounding box center [577, 37] width 248 height 30
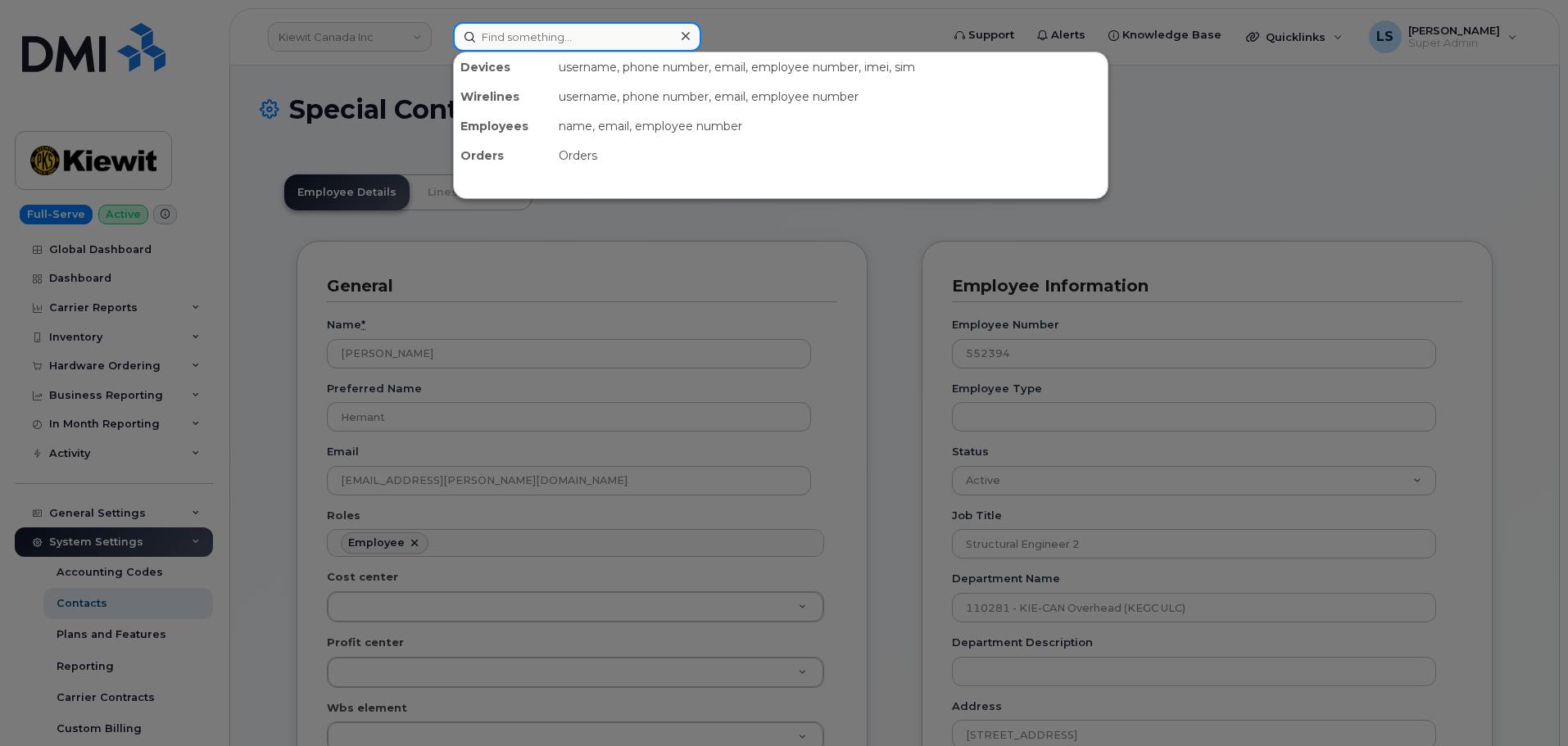
paste input "529003"
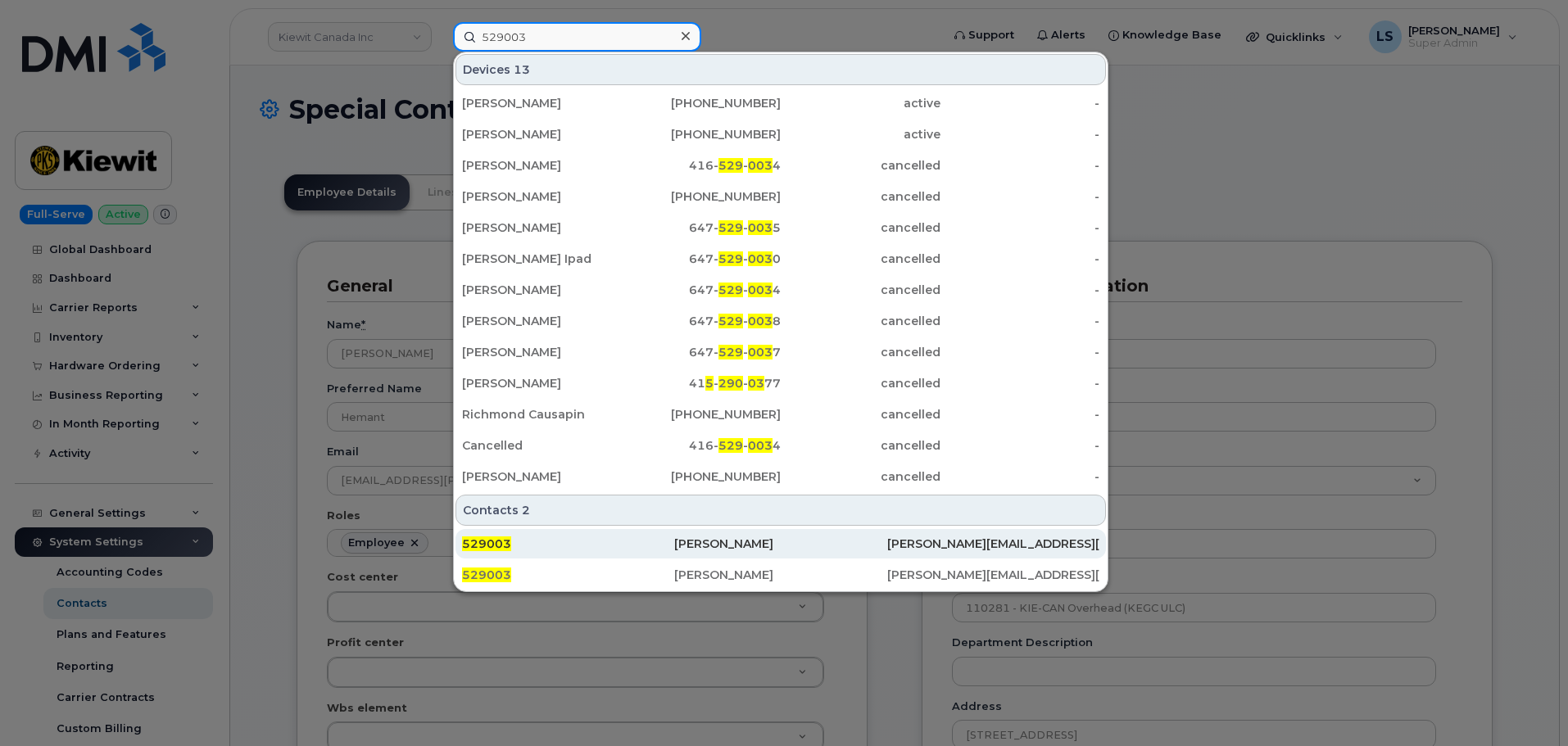
type input "529003"
click at [596, 538] on div "529003" at bounding box center [569, 544] width 212 height 17
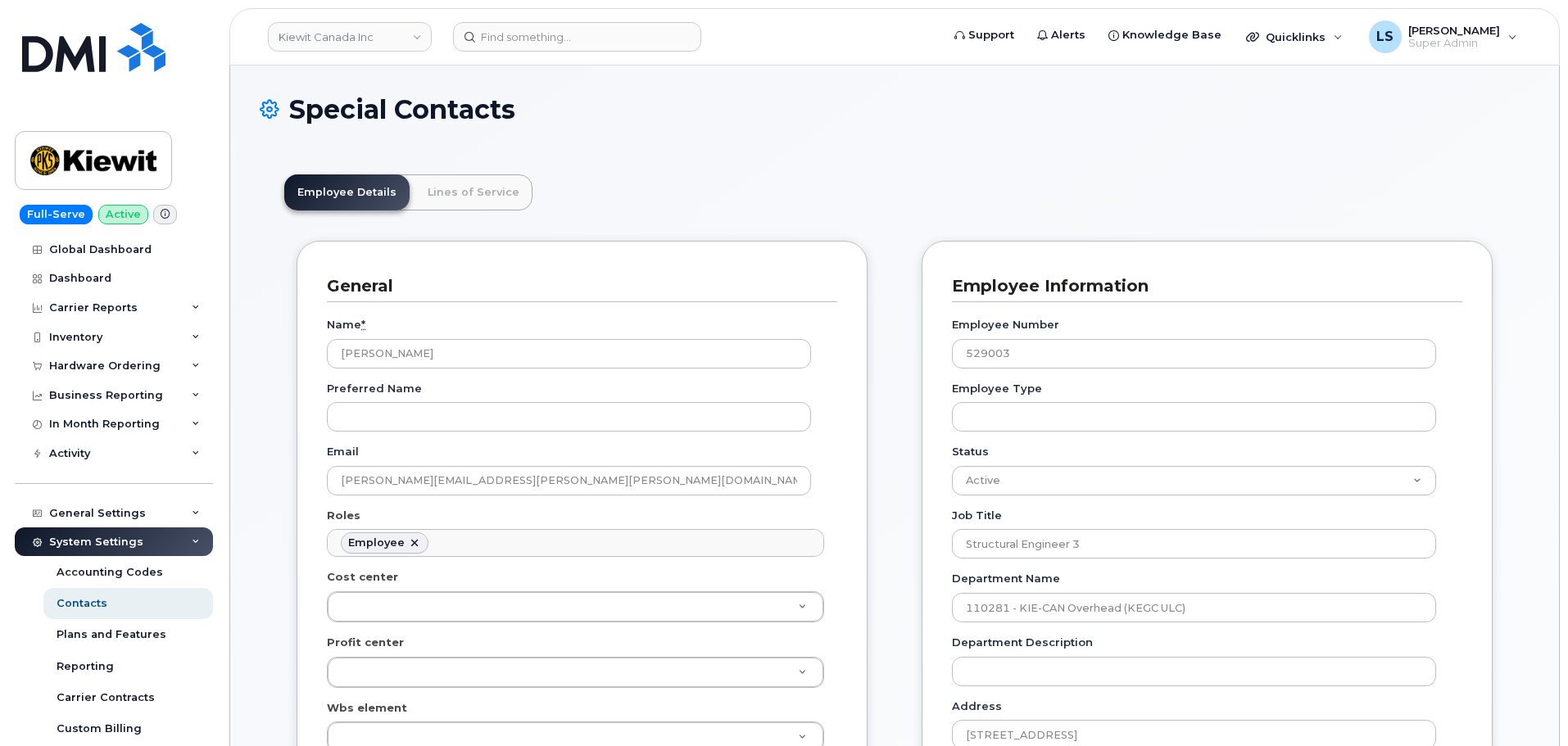
scroll to position [48, 0]
click at [449, 188] on link "Lines of Service" at bounding box center [473, 193] width 118 height 36
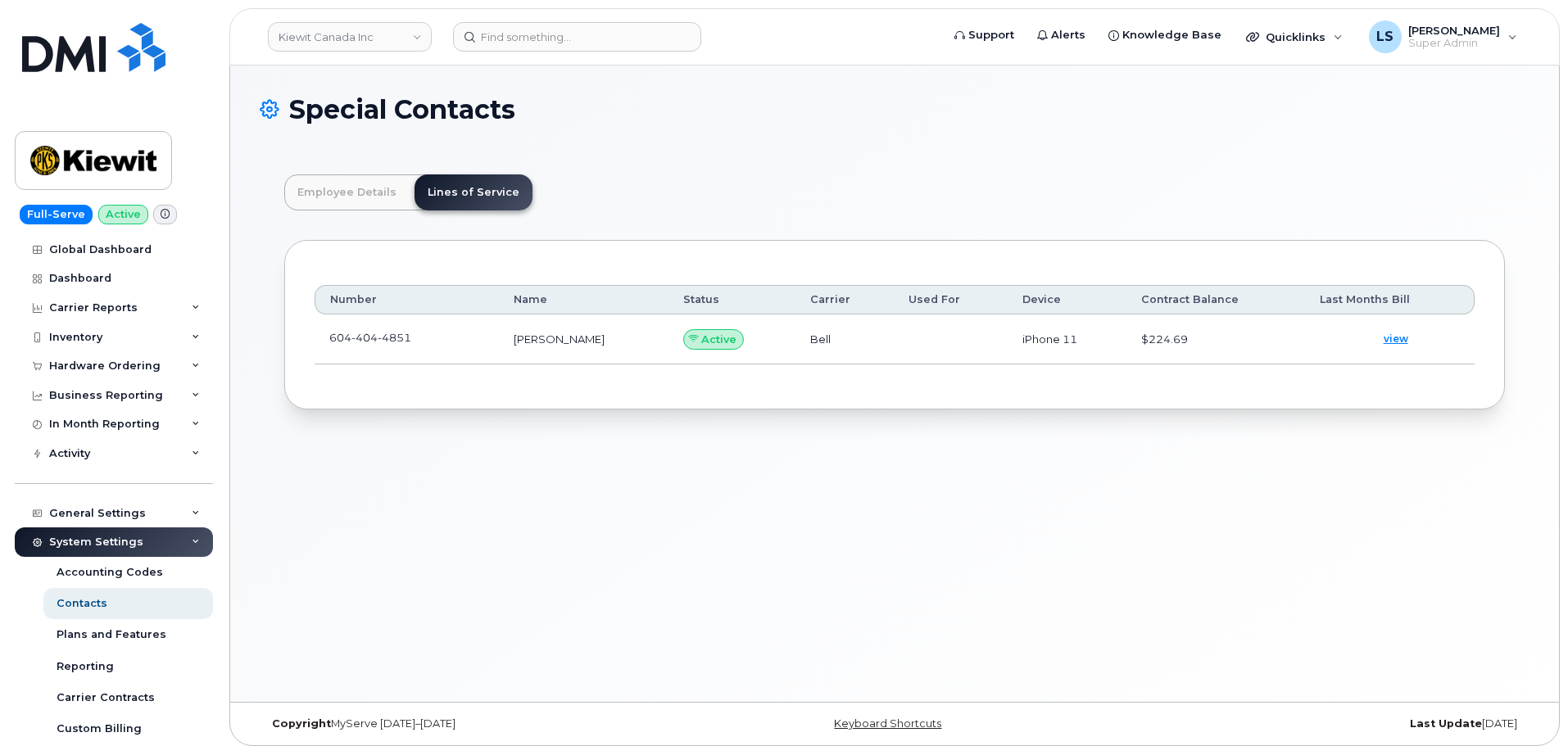
click at [1144, 339] on td "$224.69" at bounding box center [1215, 340] width 179 height 50
drag, startPoint x: 1144, startPoint y: 339, endPoint x: 1156, endPoint y: 353, distance: 18.4
click at [1151, 348] on td "$224.69" at bounding box center [1215, 340] width 179 height 50
click at [1406, 336] on link "view" at bounding box center [1389, 339] width 141 height 36
click at [758, 107] on h1 "Special Contacts" at bounding box center [894, 109] width 1270 height 29
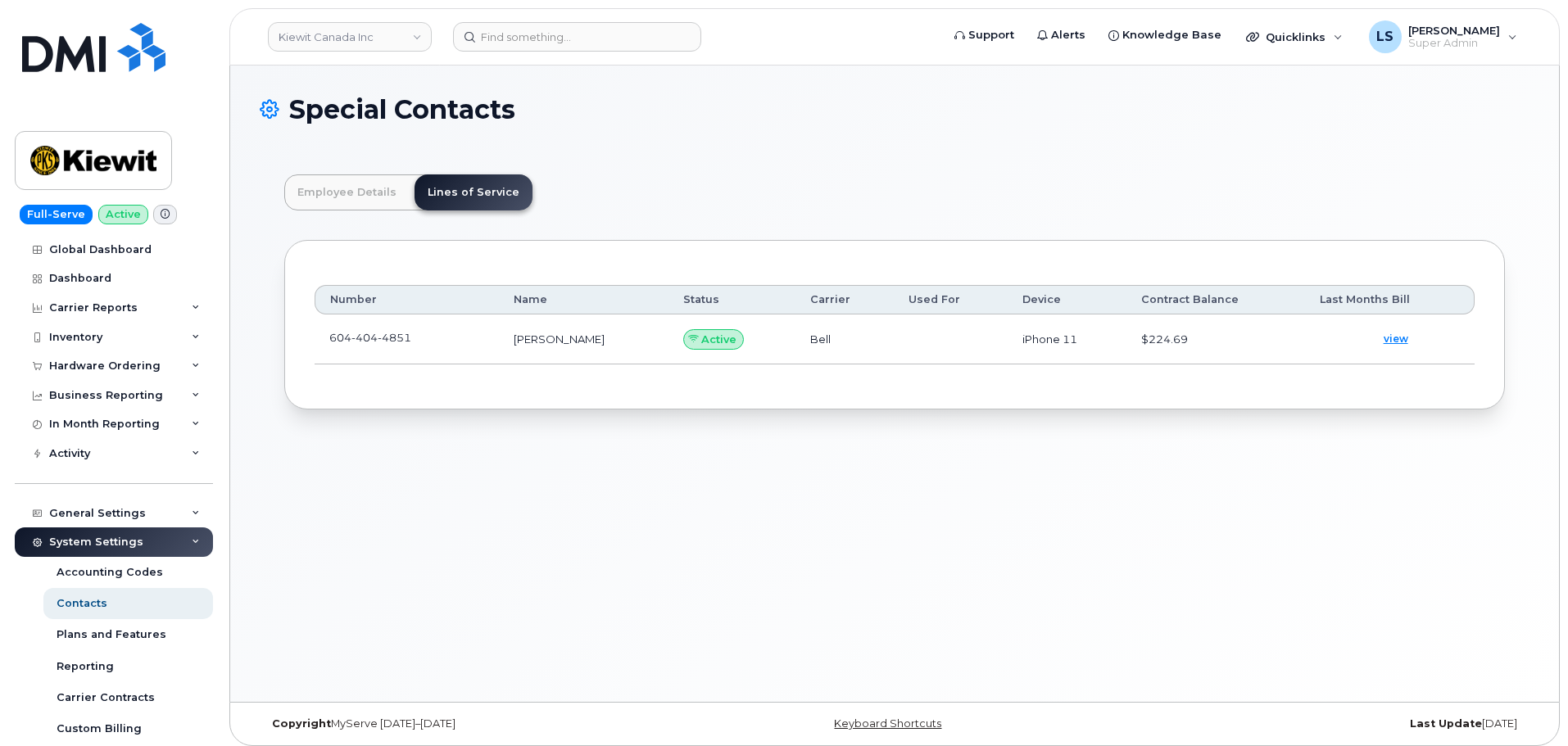
click at [798, 342] on td "Bell" at bounding box center [845, 340] width 99 height 50
click at [851, 236] on div "Employee Details Lines of Service General Name * Ishan Saini Preferred Name Ema…" at bounding box center [894, 291] width 1270 height 284
drag, startPoint x: 521, startPoint y: 340, endPoint x: 598, endPoint y: 357, distance: 78.9
click at [594, 341] on td "[PERSON_NAME]" at bounding box center [583, 340] width 169 height 50
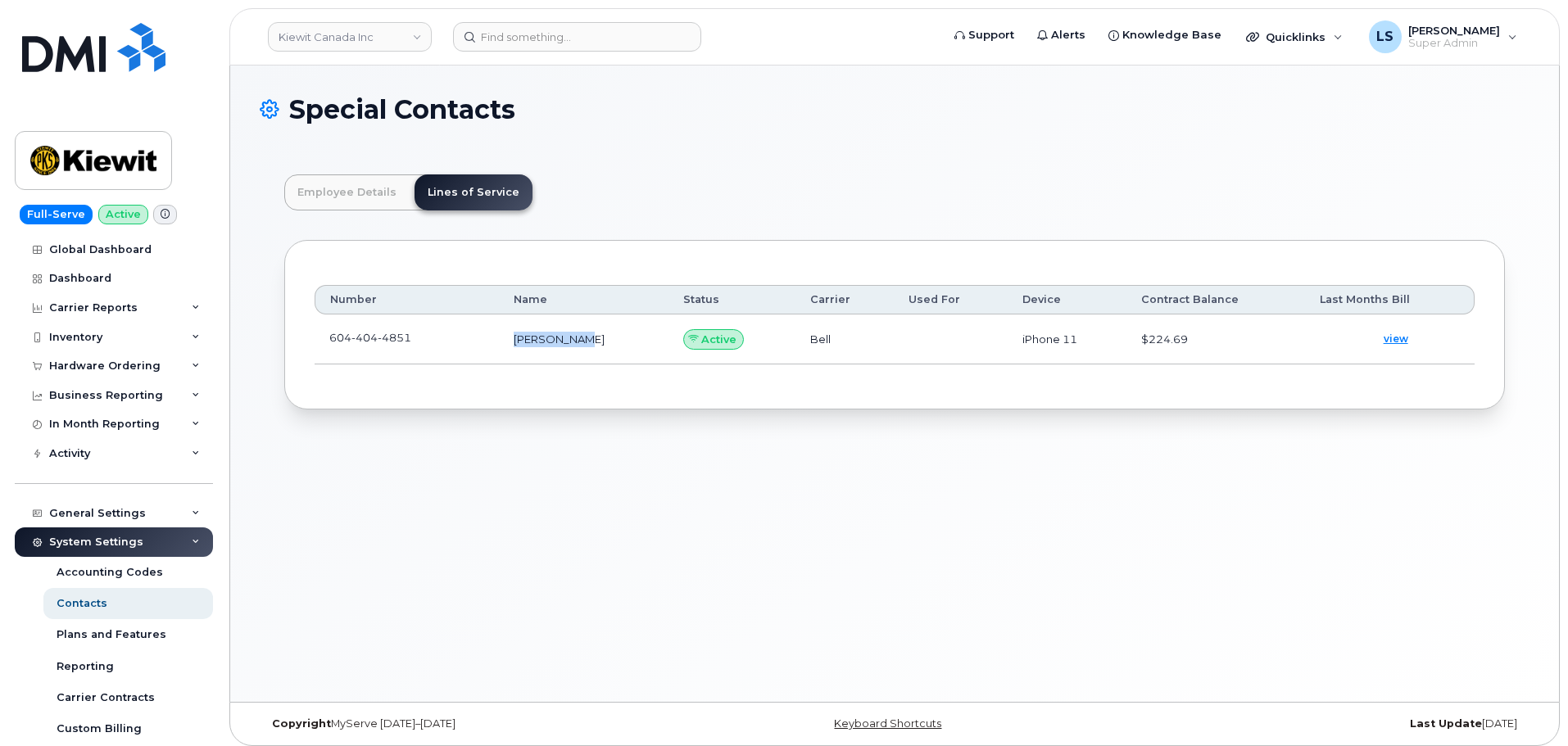
copy td "[PERSON_NAME]"
click at [544, 23] on input at bounding box center [577, 37] width 248 height 30
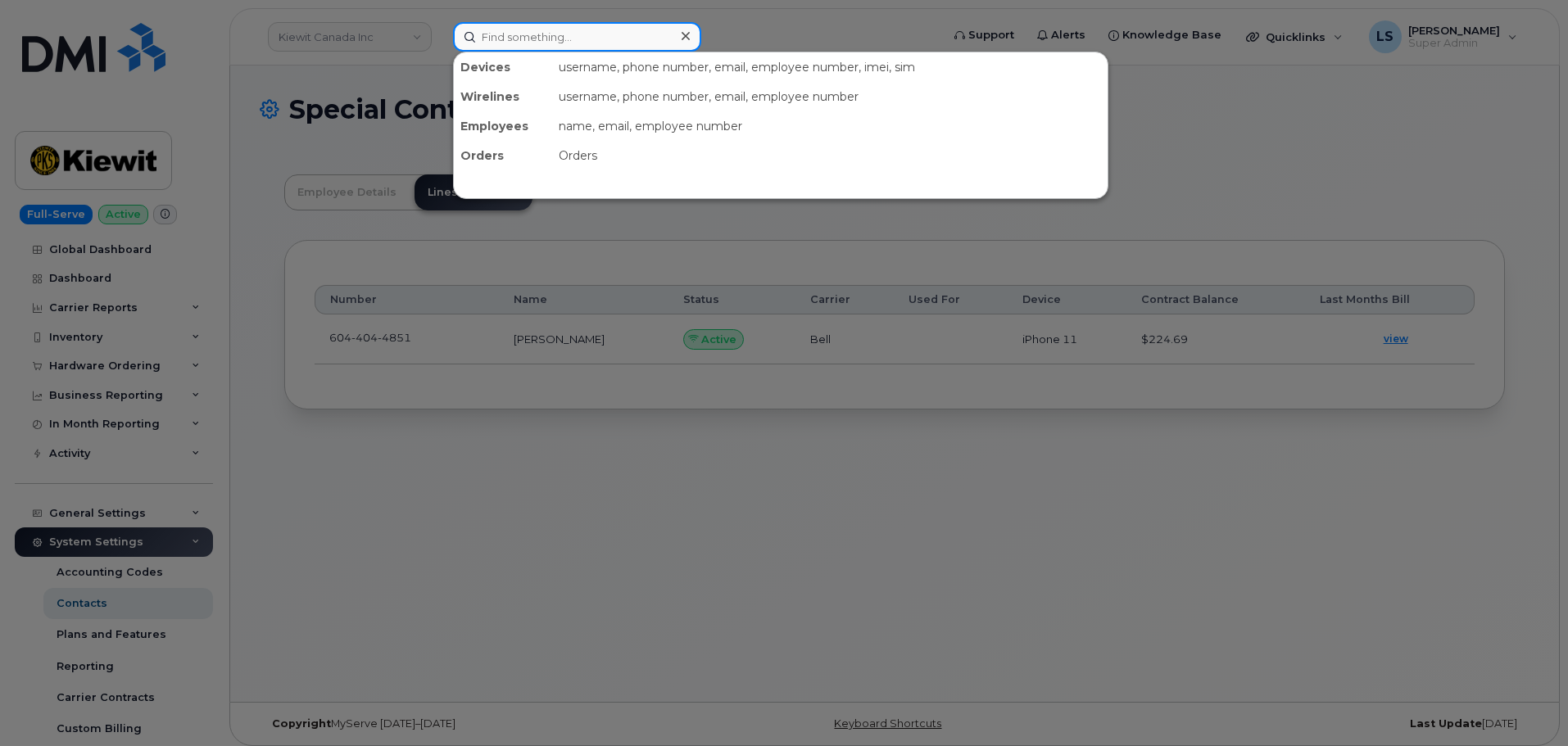
paste input "[PERSON_NAME]"
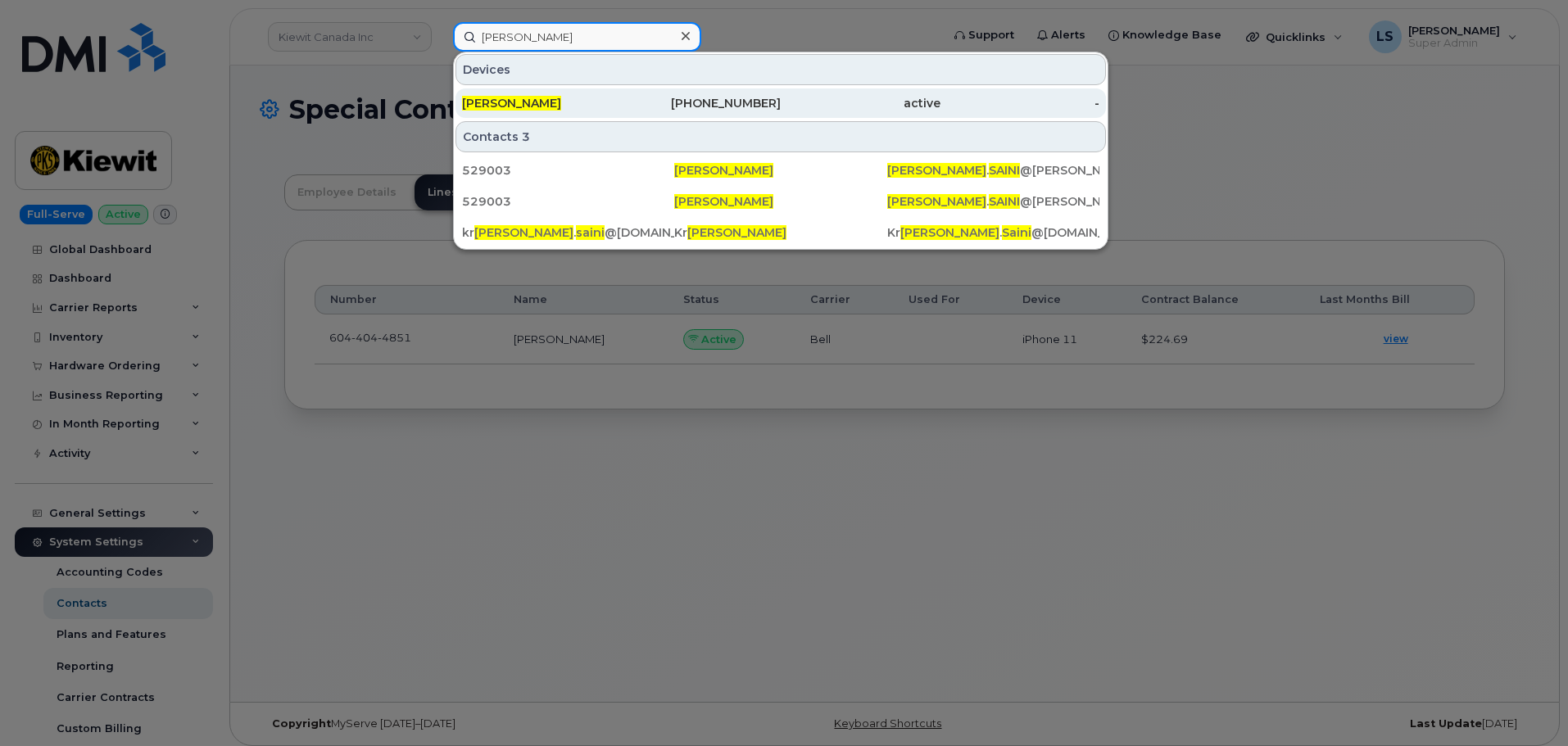
type input "[PERSON_NAME]"
click at [603, 102] on div "[PERSON_NAME]" at bounding box center [543, 103] width 160 height 17
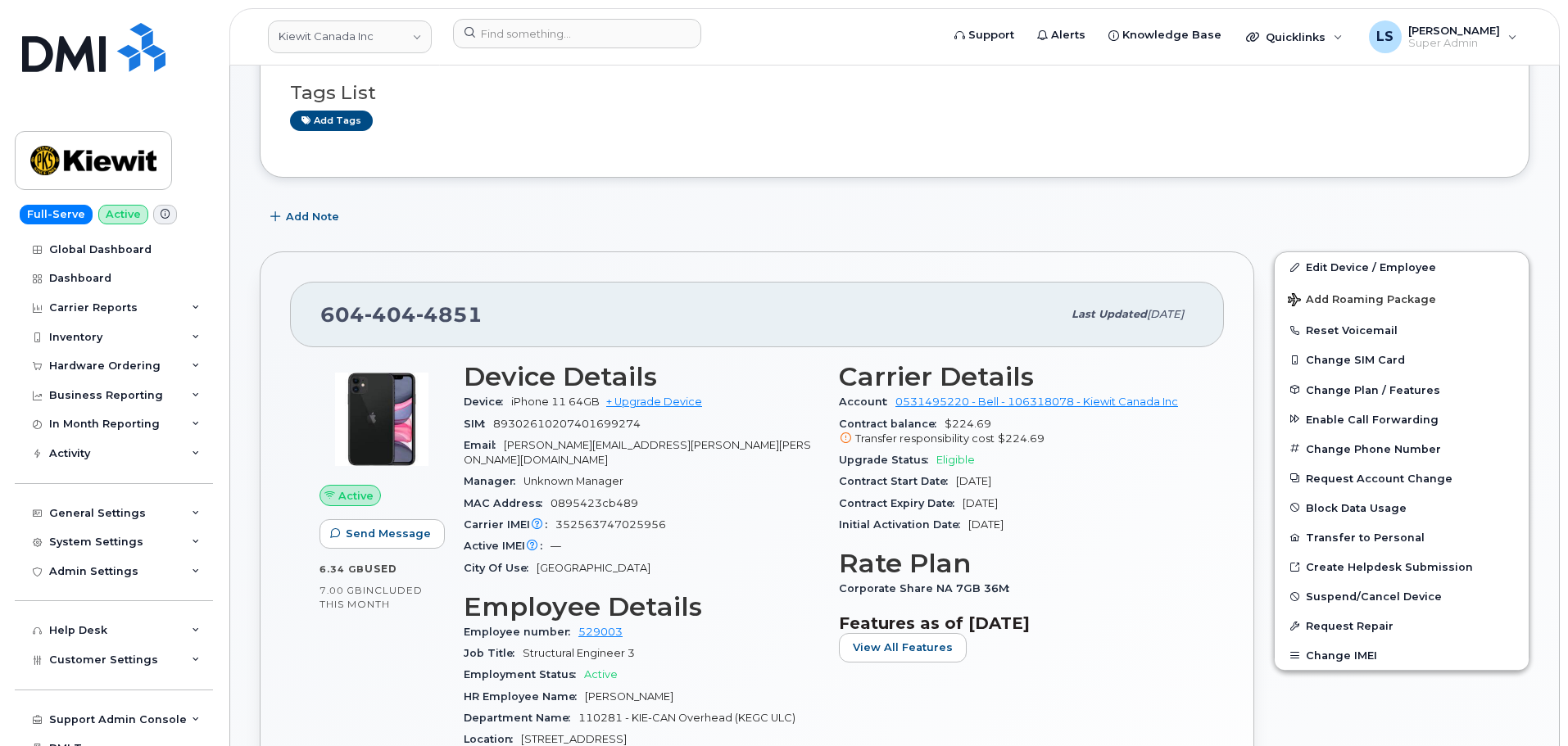
scroll to position [164, 0]
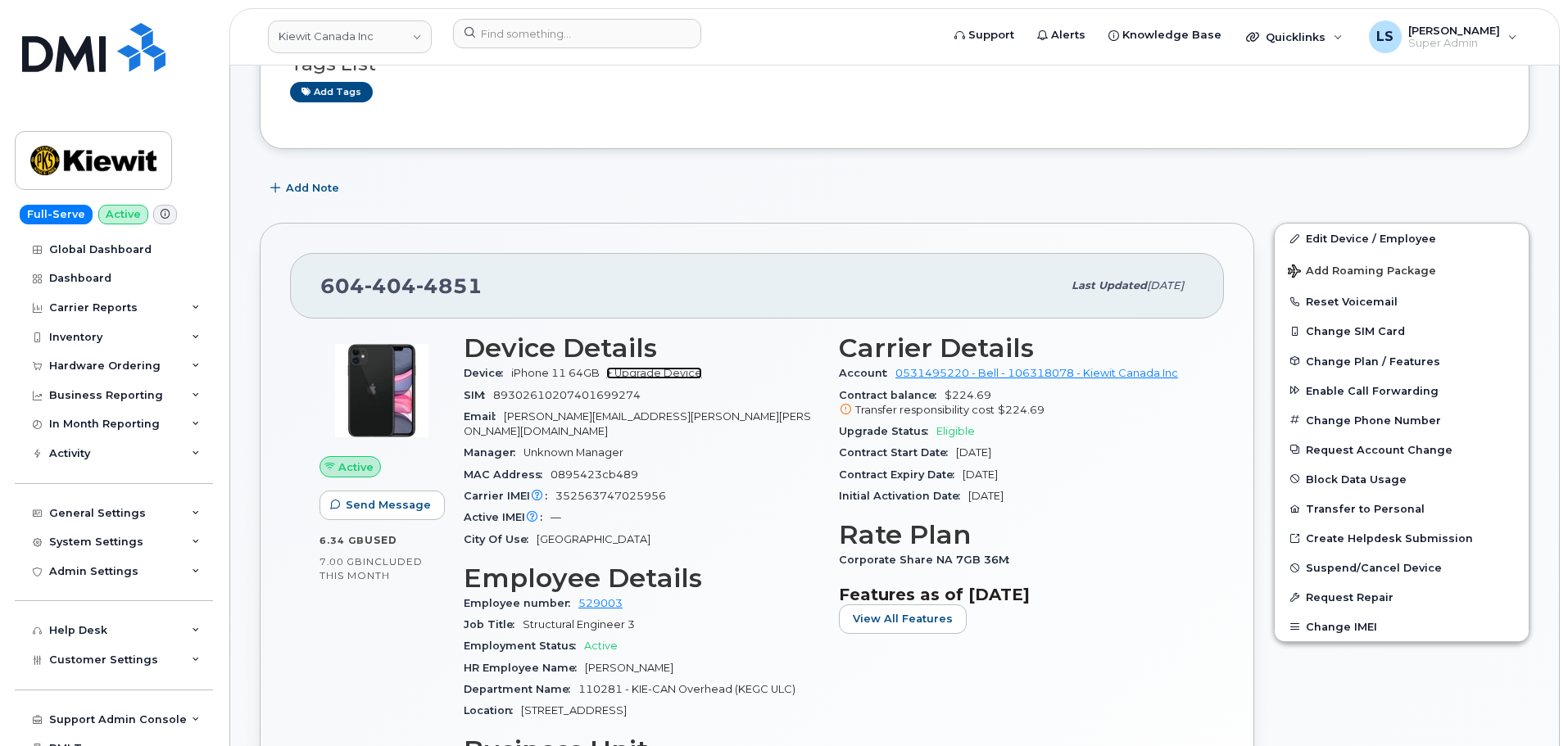
click at [674, 373] on link "+ Upgrade Device" at bounding box center [653, 372] width 96 height 12
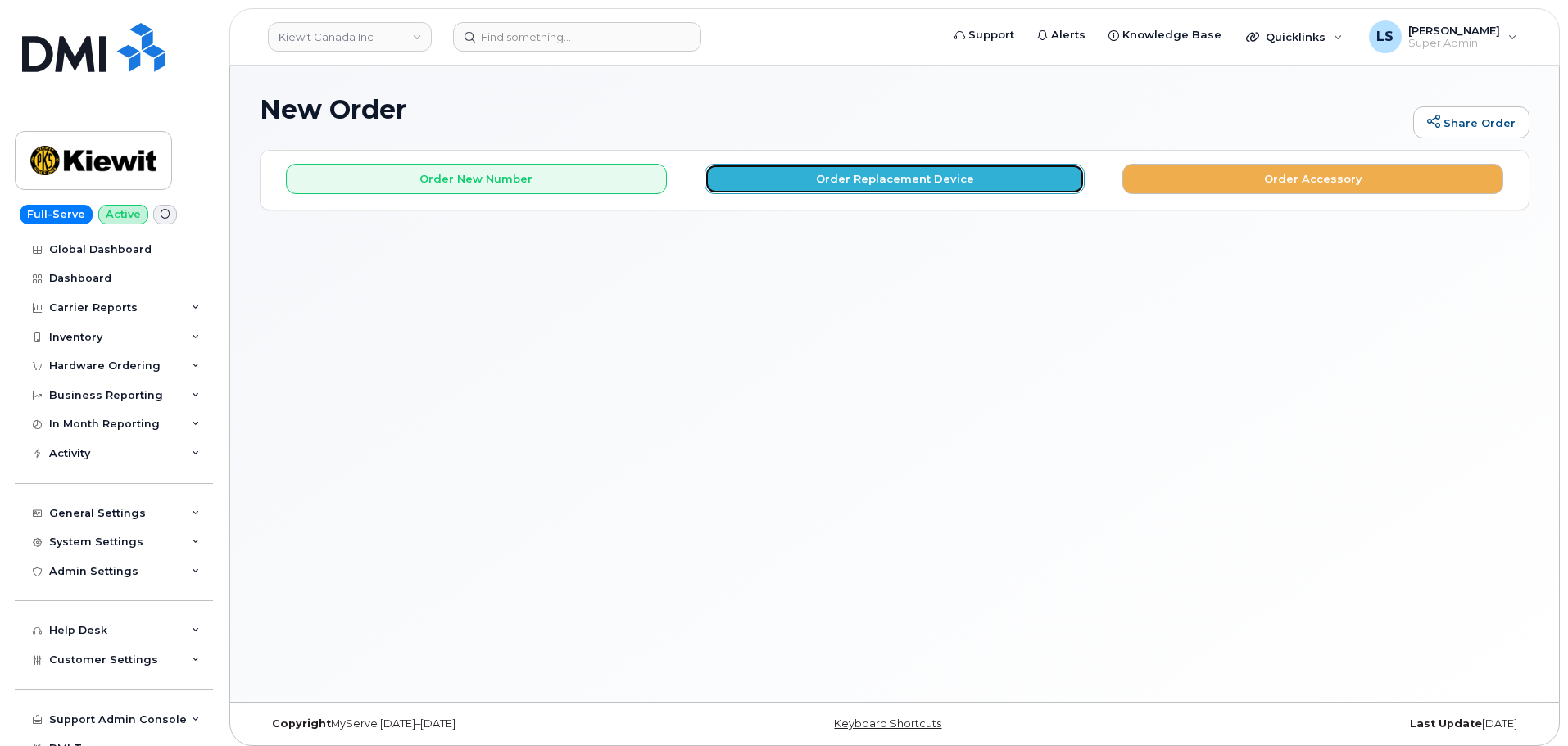
click at [757, 175] on button "Order Replacement Device" at bounding box center [894, 179] width 381 height 31
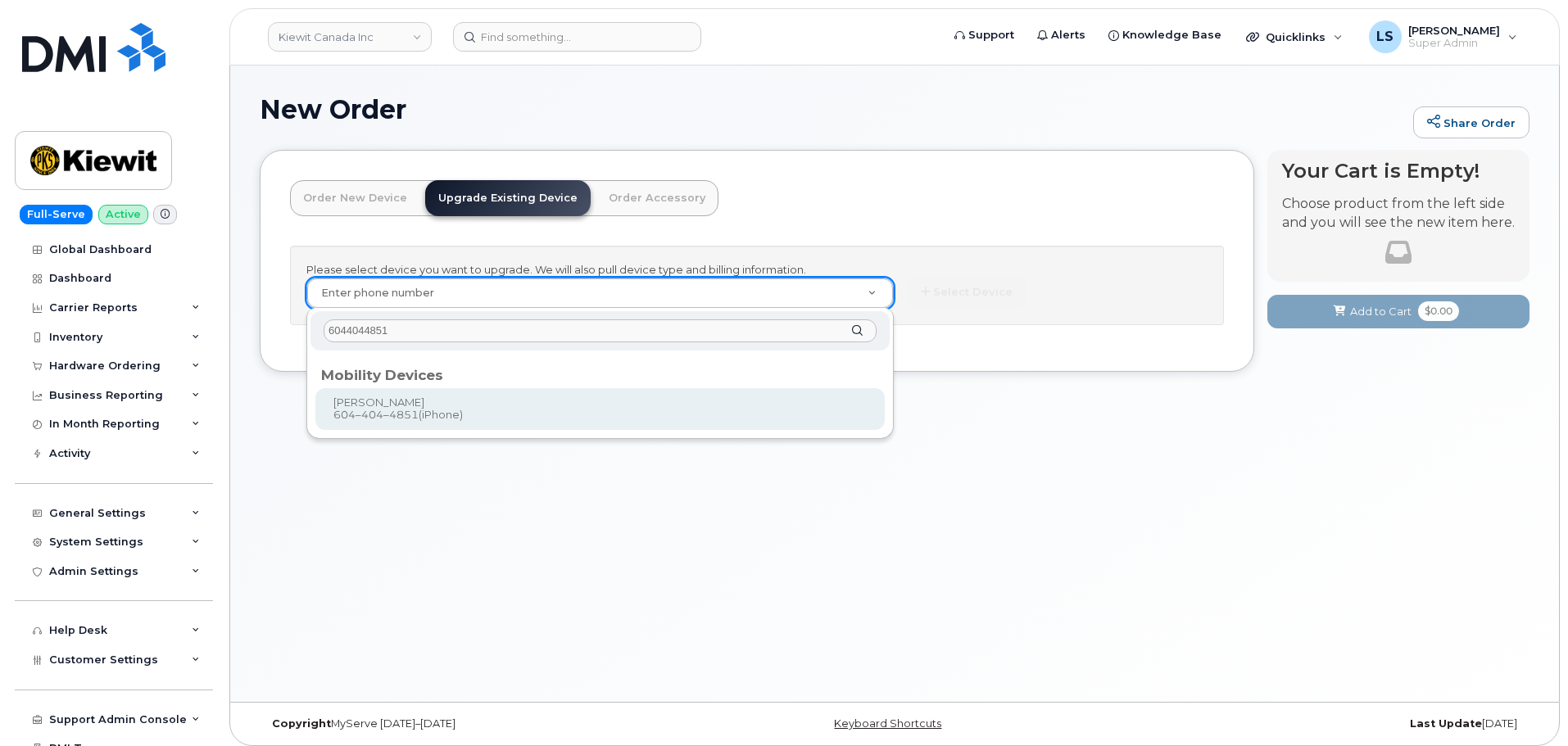
type input "6044044851"
type input "883277"
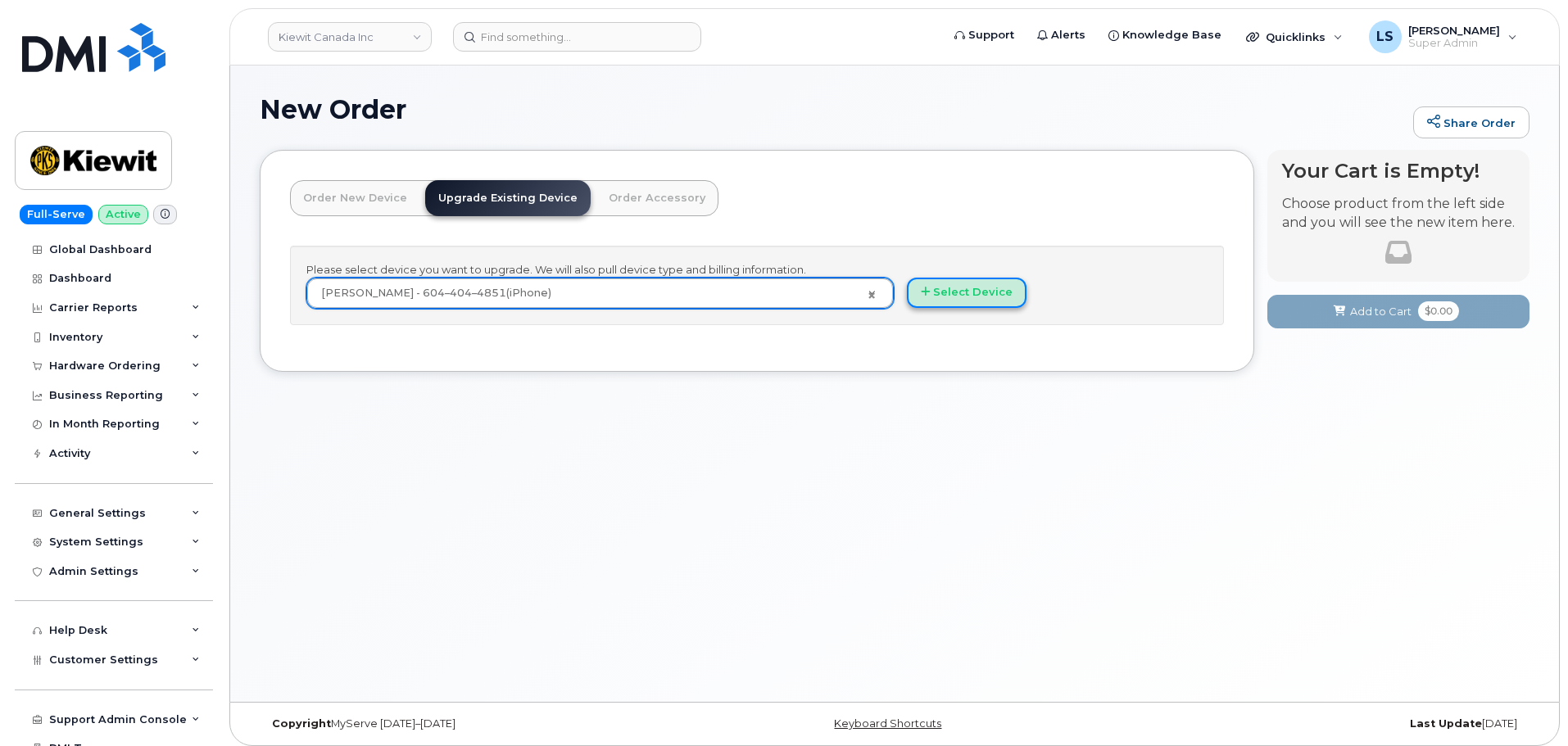
click at [1002, 305] on button "Select Device" at bounding box center [967, 292] width 120 height 31
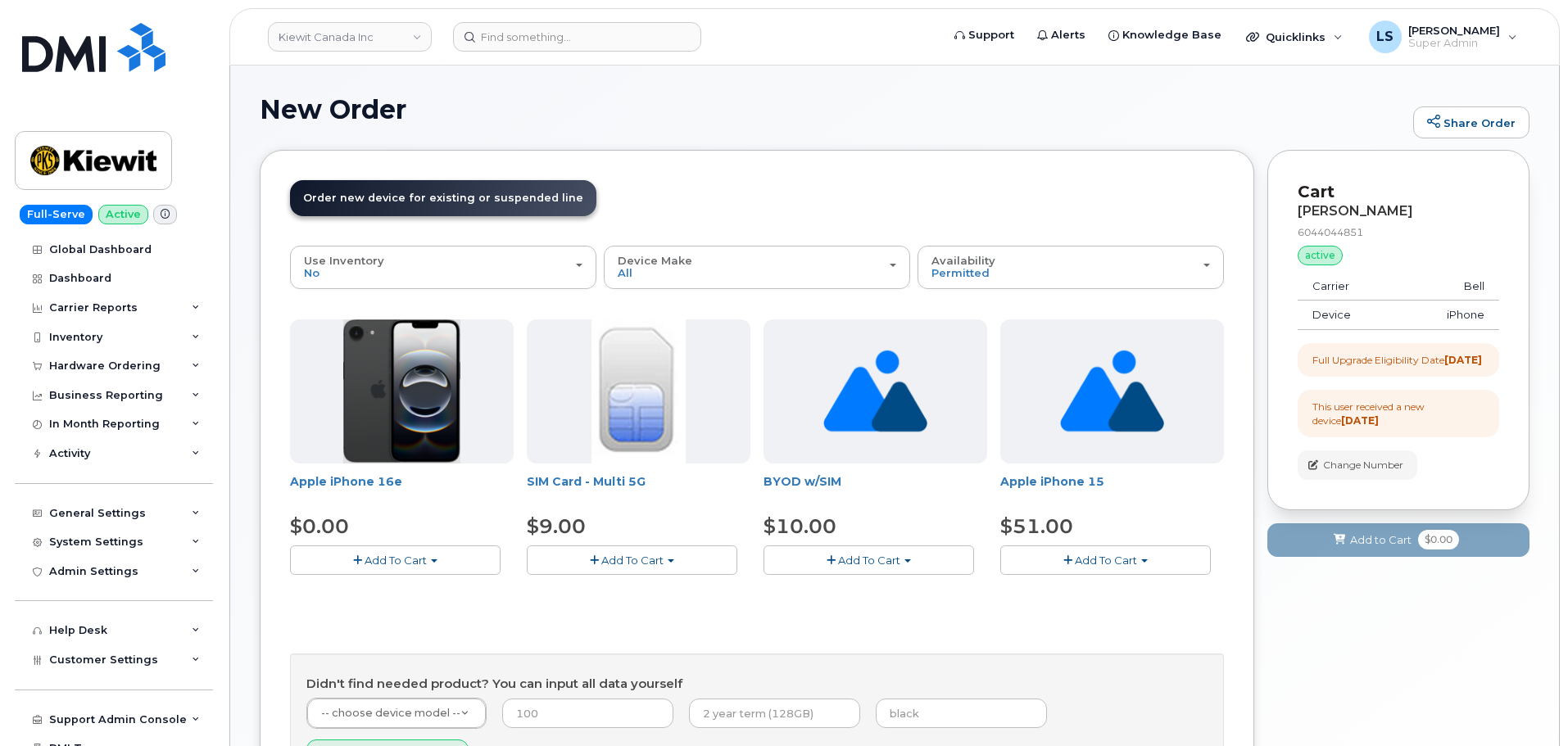
click at [415, 570] on button "Add To Cart" at bounding box center [395, 559] width 210 height 29
click at [398, 589] on link "$0.00 - 3 year upgrade (128GB)" at bounding box center [395, 591] width 203 height 20
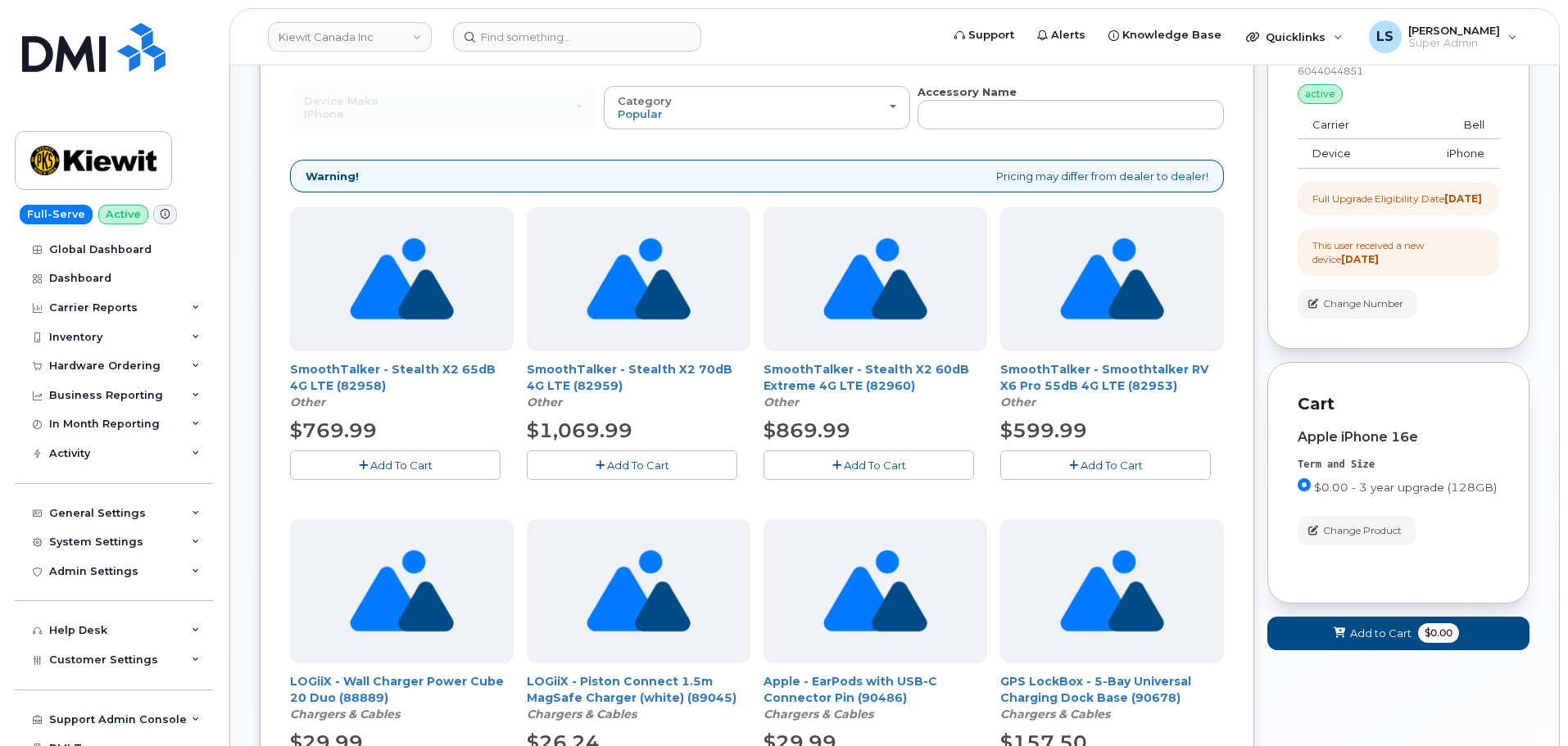
scroll to position [82, 0]
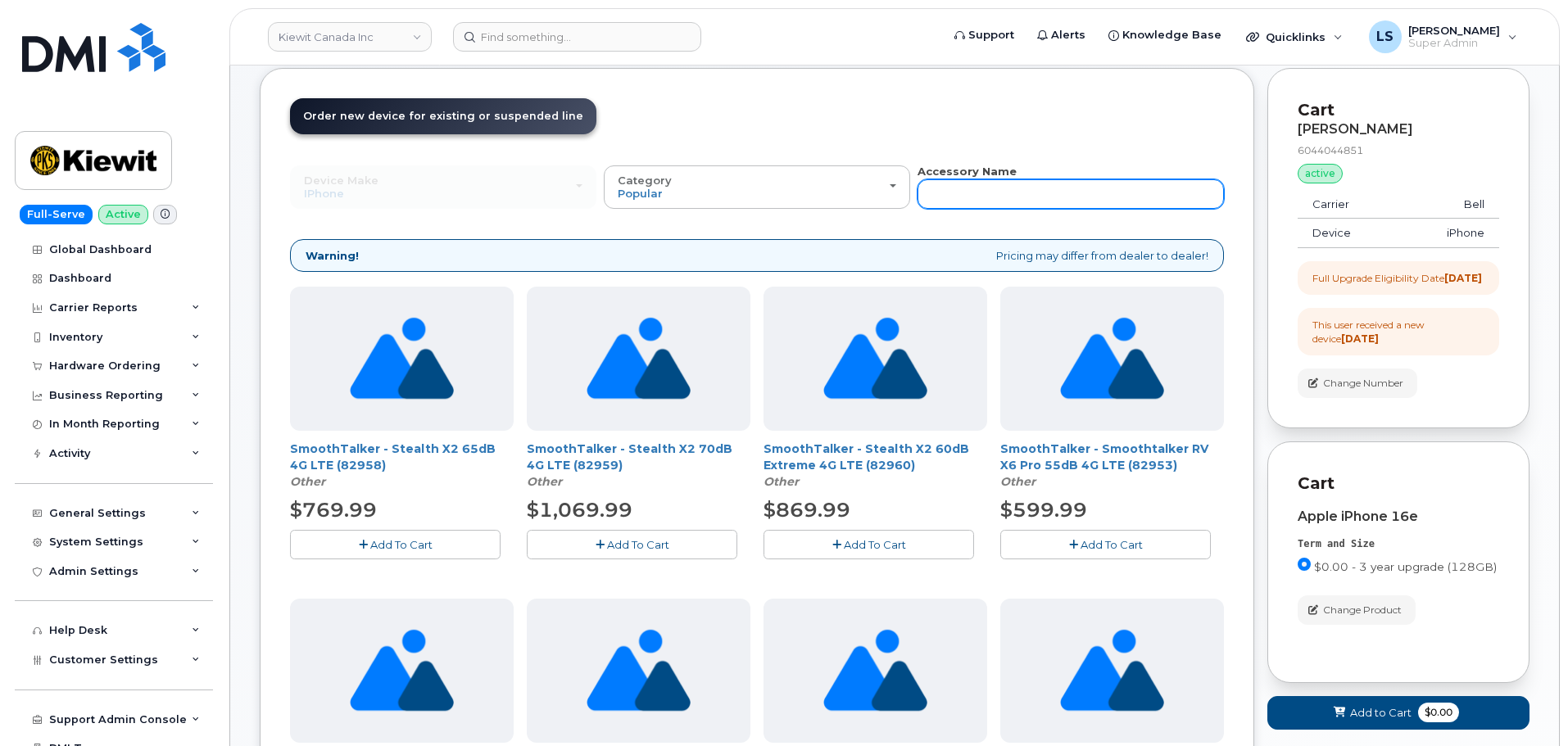
click at [981, 197] on input "text" at bounding box center [1070, 194] width 306 height 30
type input "case"
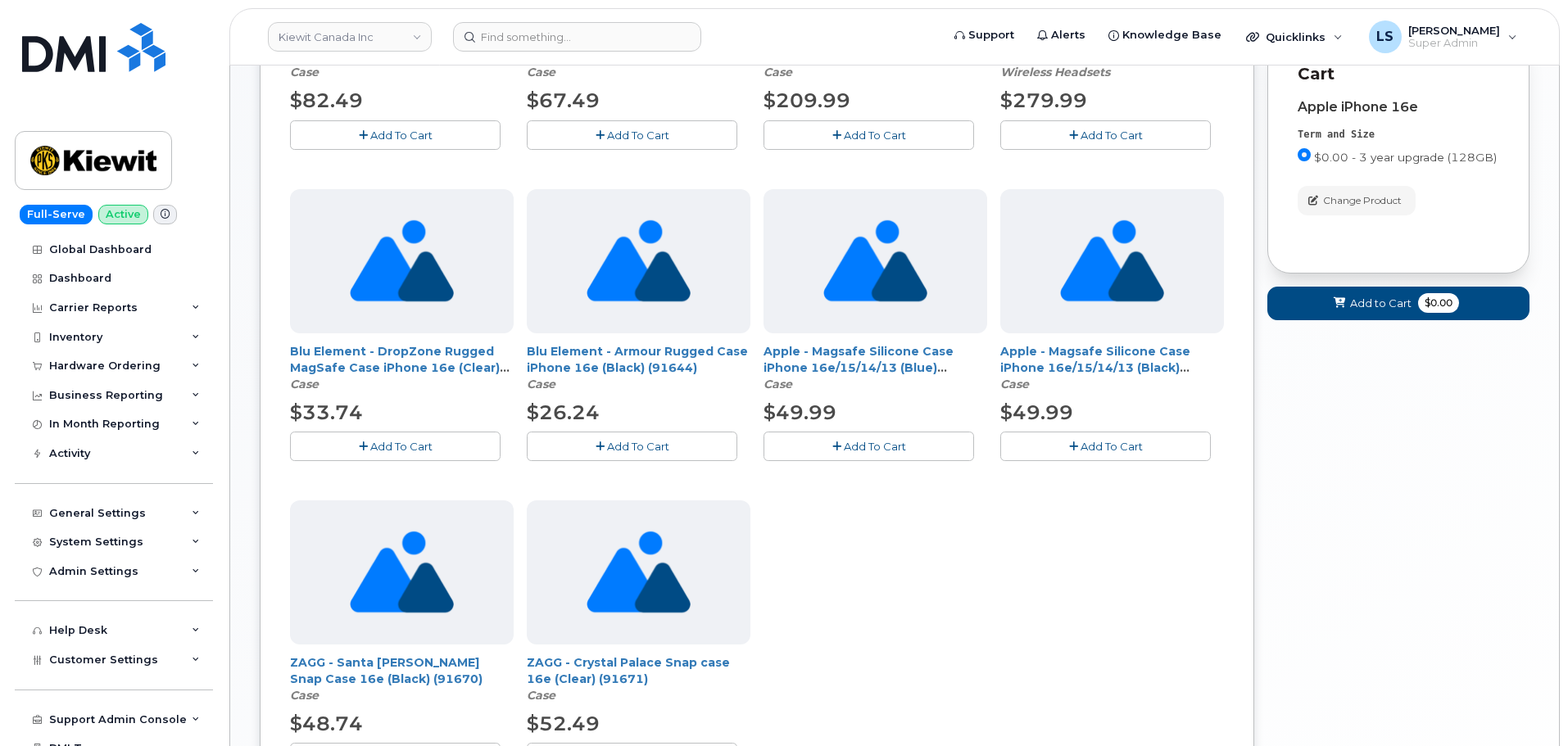
scroll to position [573, 0]
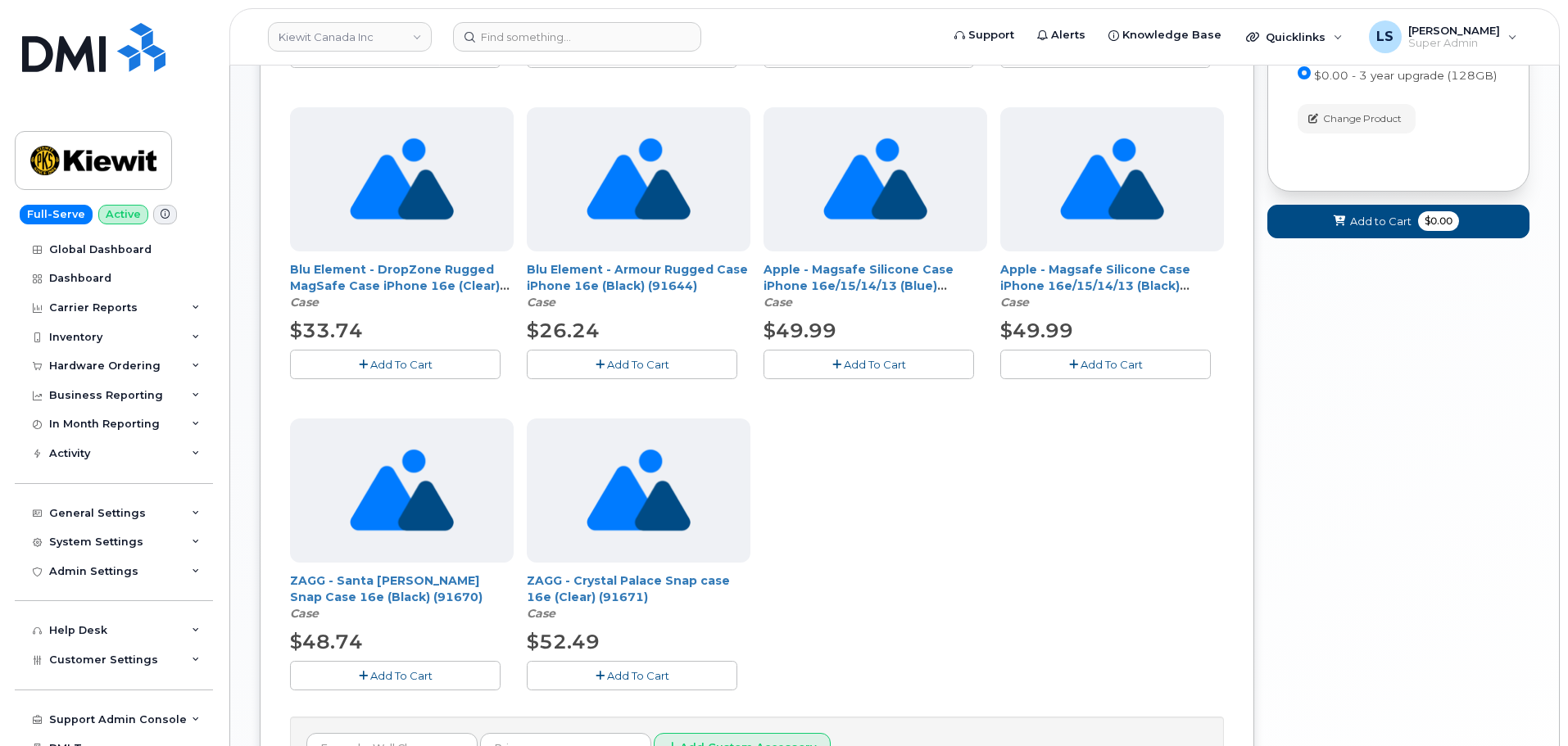
click at [1078, 367] on button "Add To Cart" at bounding box center [1106, 364] width 210 height 29
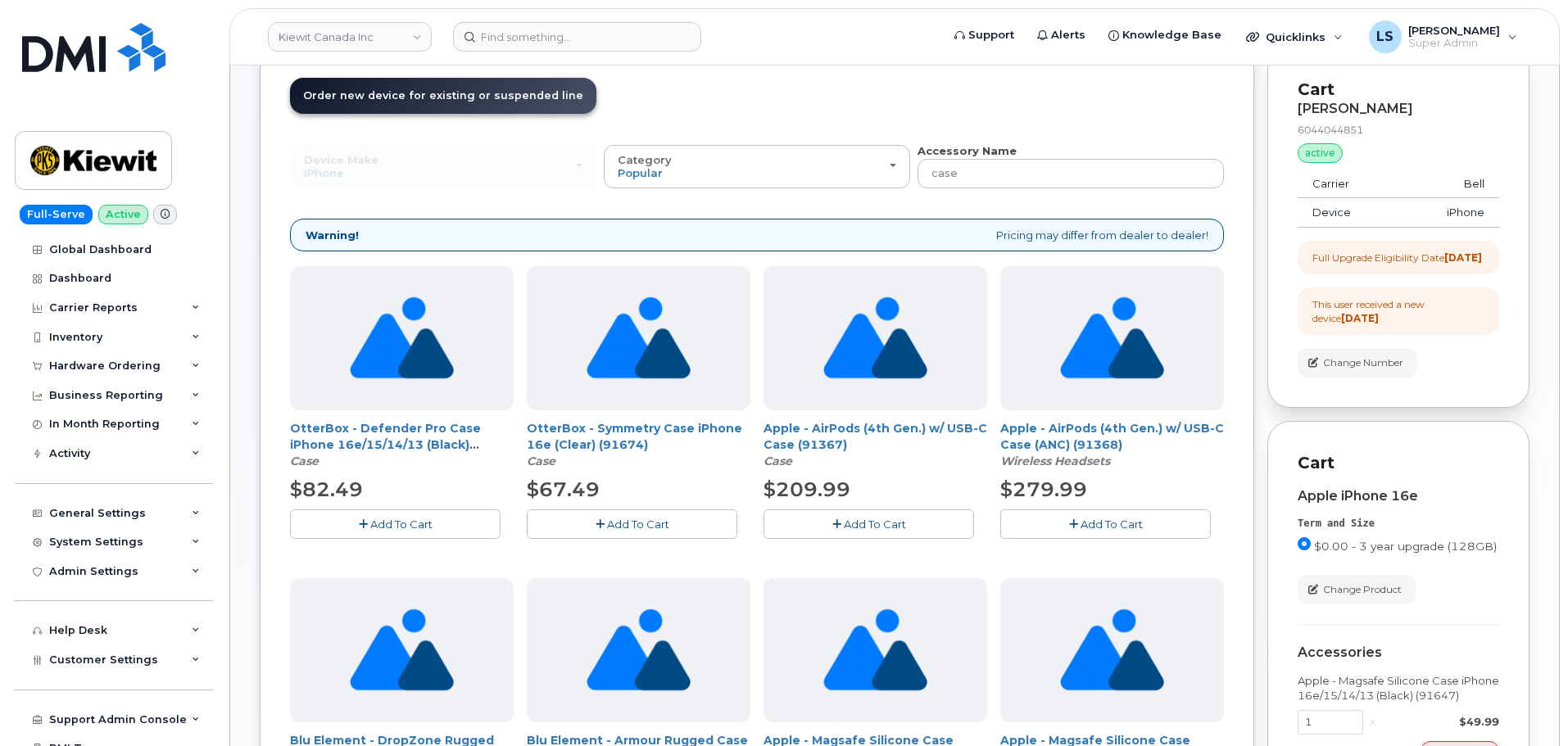
scroll to position [82, 0]
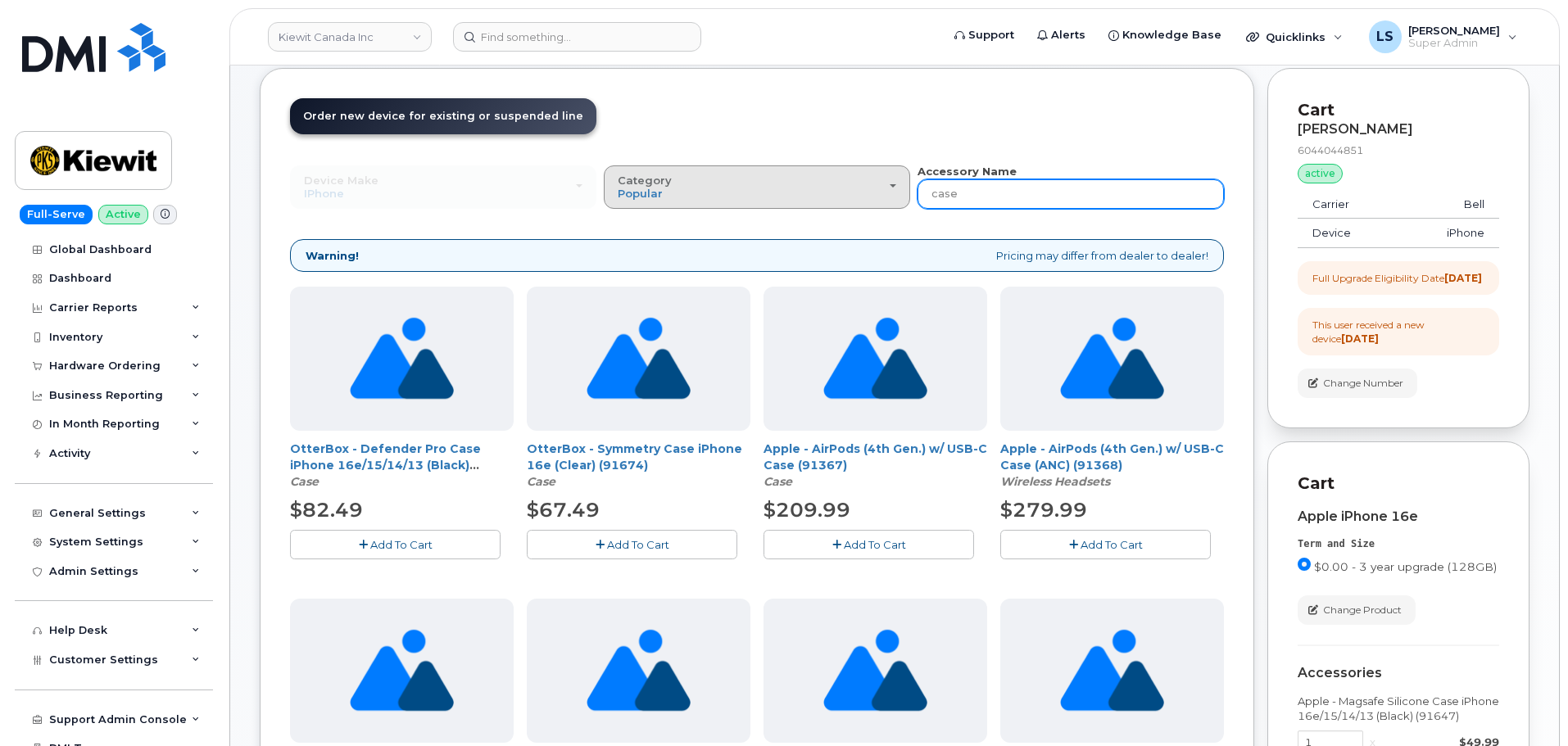
drag, startPoint x: 973, startPoint y: 187, endPoint x: 759, endPoint y: 201, distance: 214.5
click at [763, 202] on div "Device Make All Android Cell Phone HUB iPhone Modem Tablet All Android Cell Pho…" at bounding box center [757, 186] width 934 height 45
type input "charger"
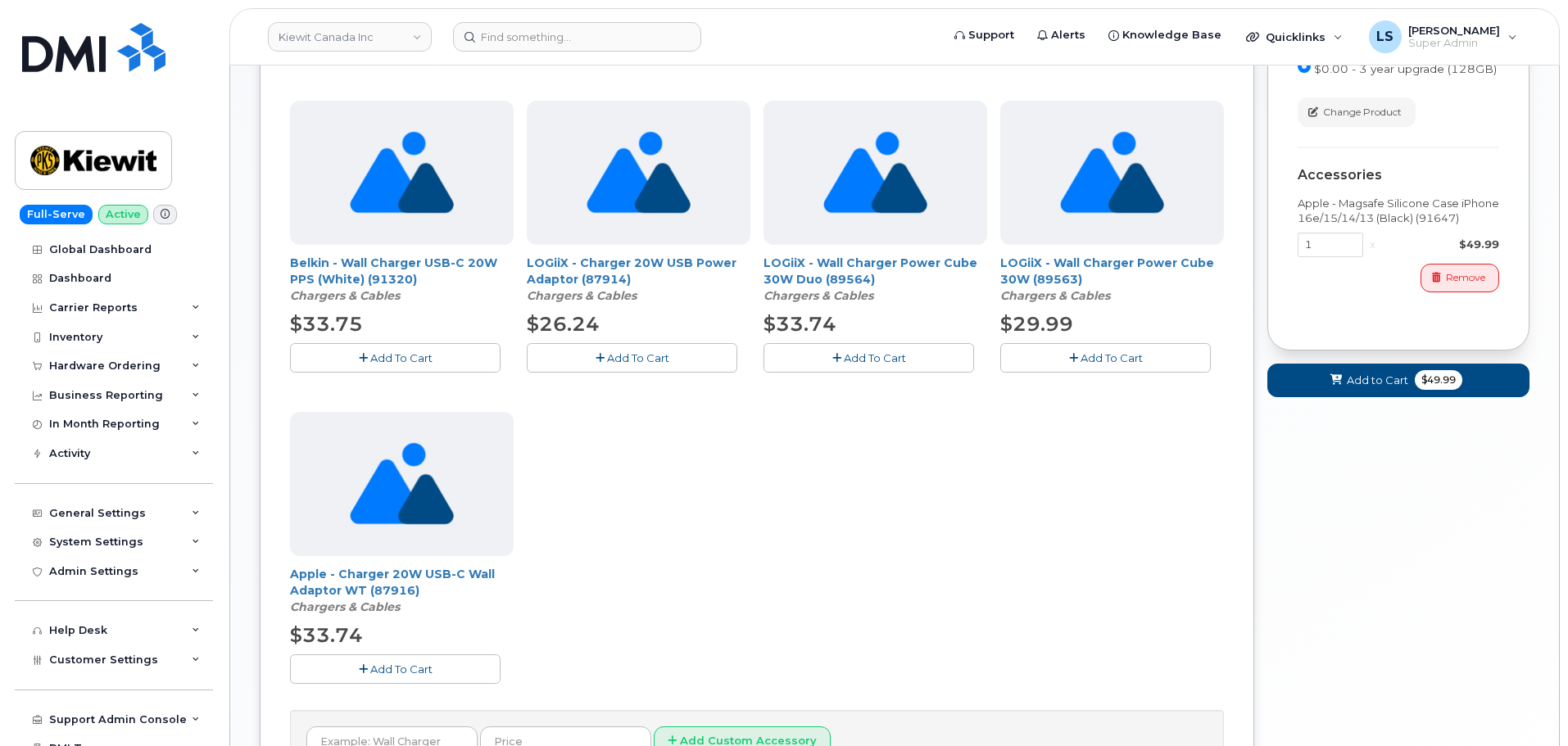
scroll to position [491, 0]
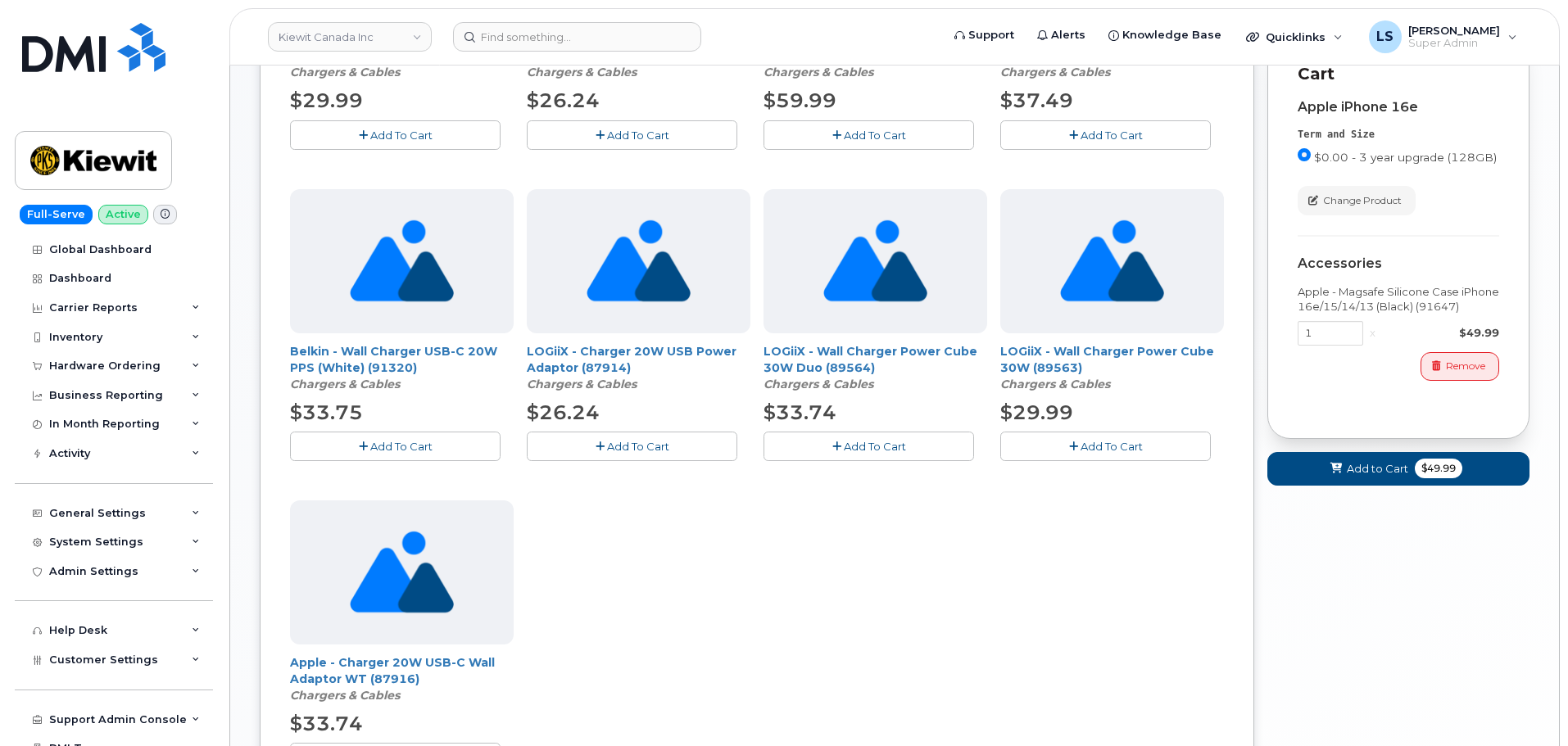
click at [370, 446] on span "Add To Cart" at bounding box center [401, 446] width 62 height 13
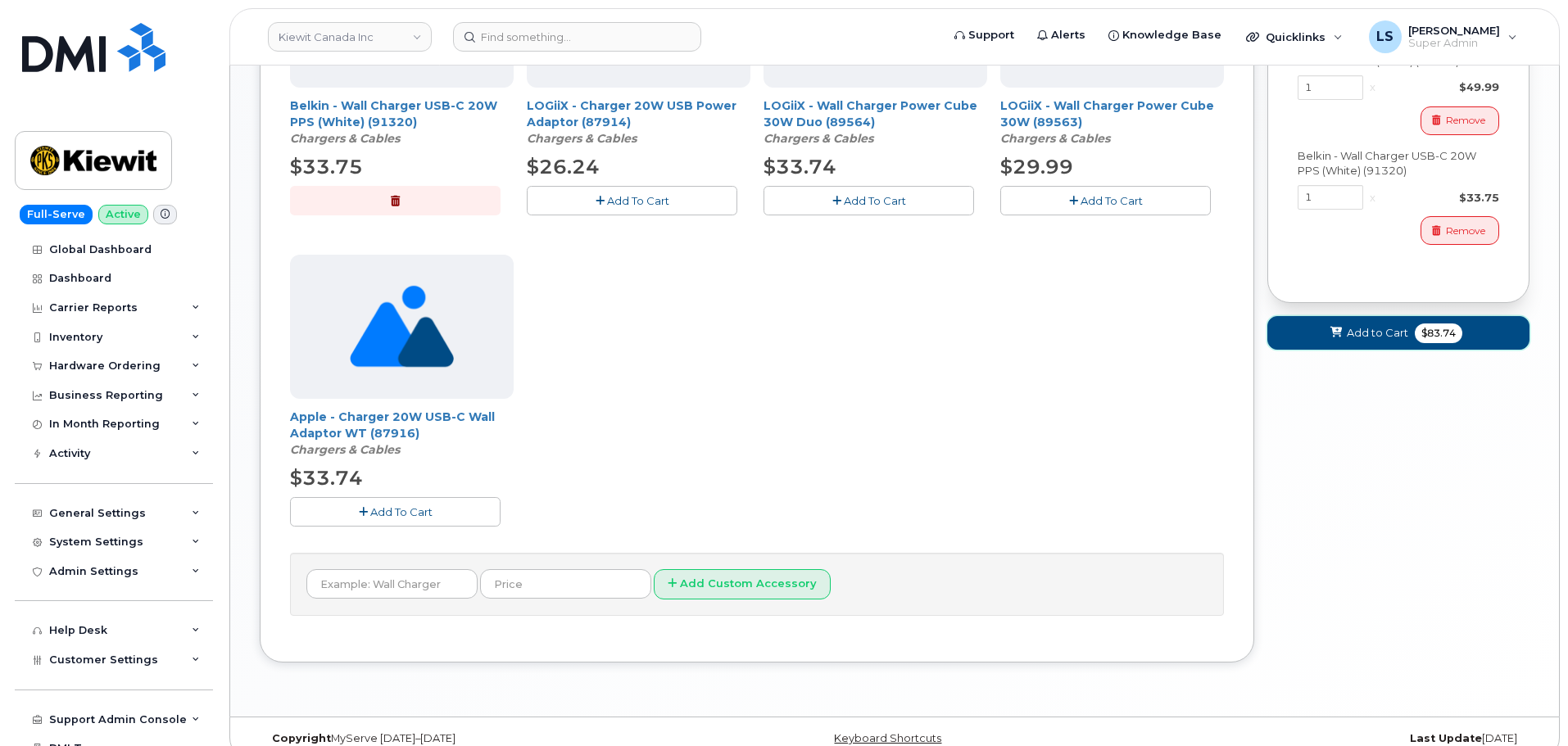
click at [1402, 350] on button "Add to Cart $83.74" at bounding box center [1399, 333] width 262 height 33
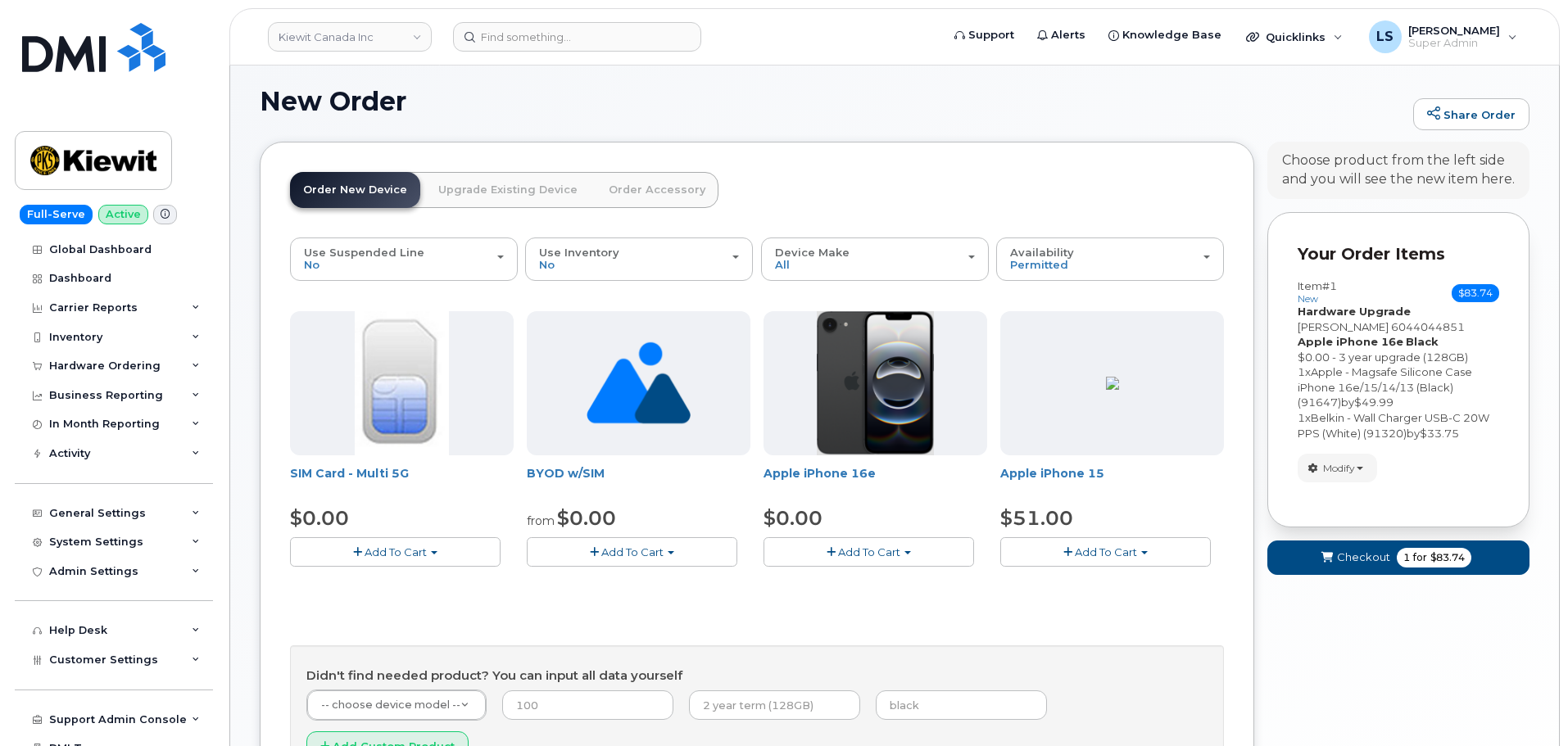
scroll to position [163, 0]
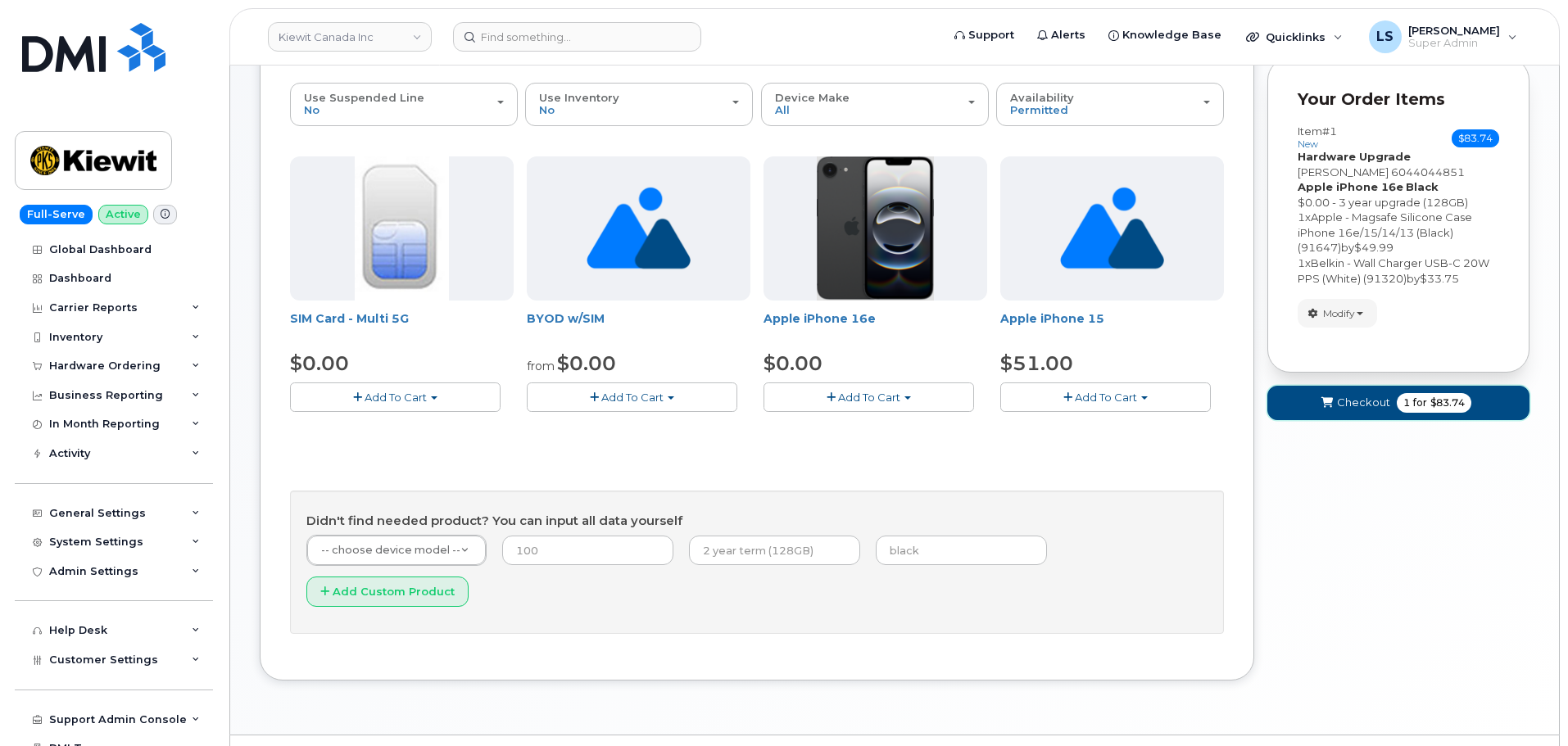
click at [1396, 409] on button "Checkout 1 for $83.74" at bounding box center [1399, 403] width 262 height 33
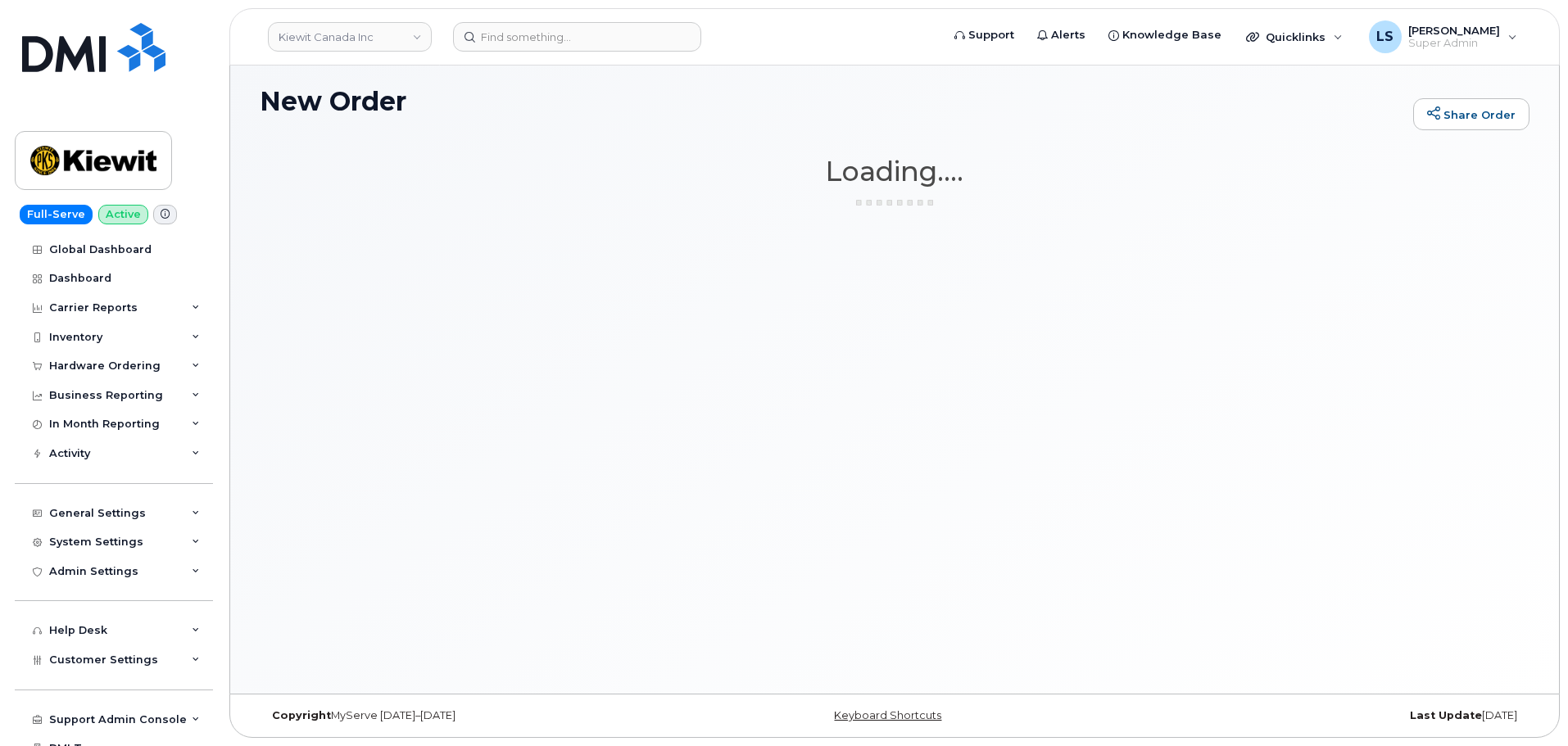
scroll to position [8, 0]
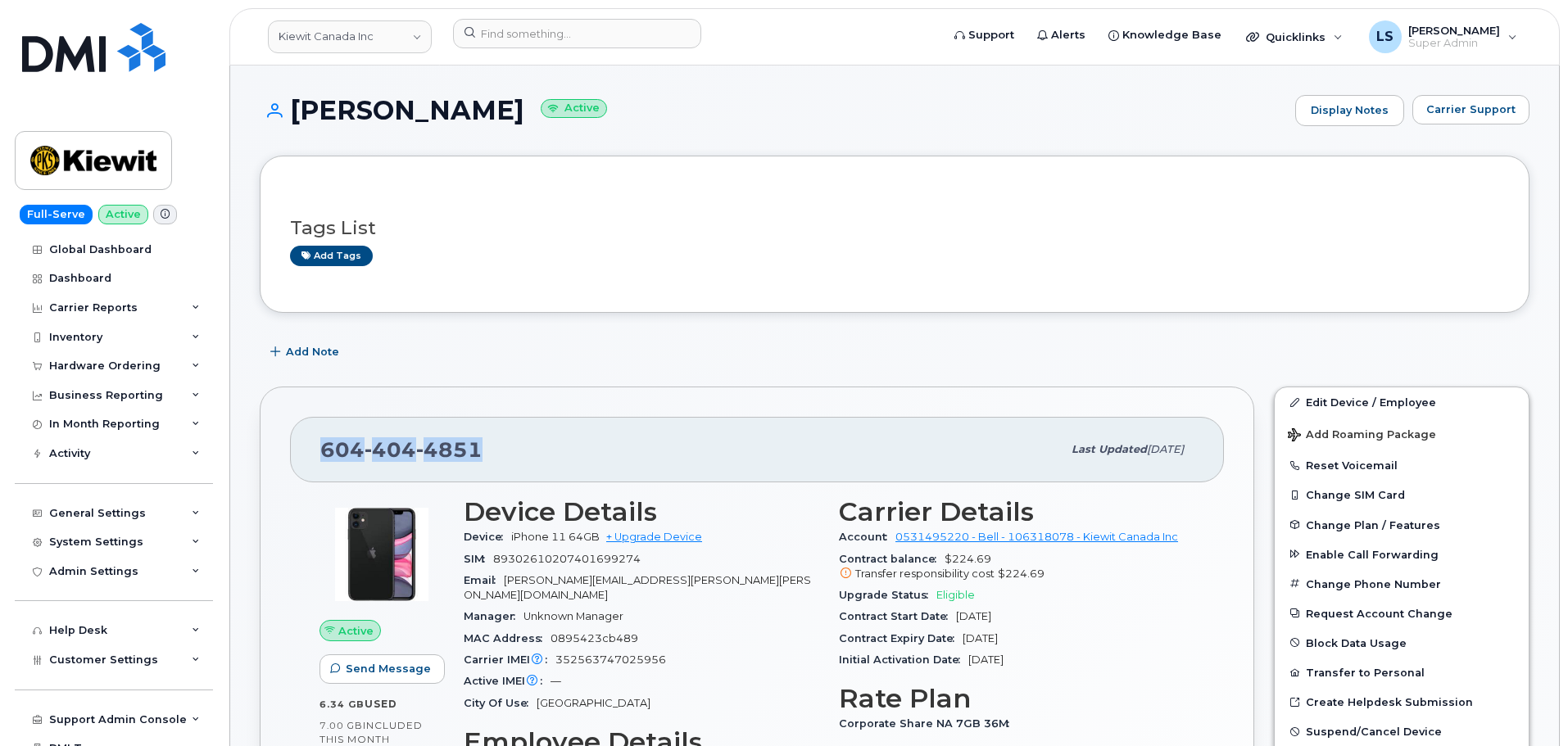
drag, startPoint x: 462, startPoint y: 453, endPoint x: 312, endPoint y: 433, distance: 151.3
click at [313, 433] on div "604 404 4851 Last updated Sep 10, 2025" at bounding box center [757, 449] width 934 height 65
click at [147, 513] on div "General Settings" at bounding box center [114, 513] width 198 height 30
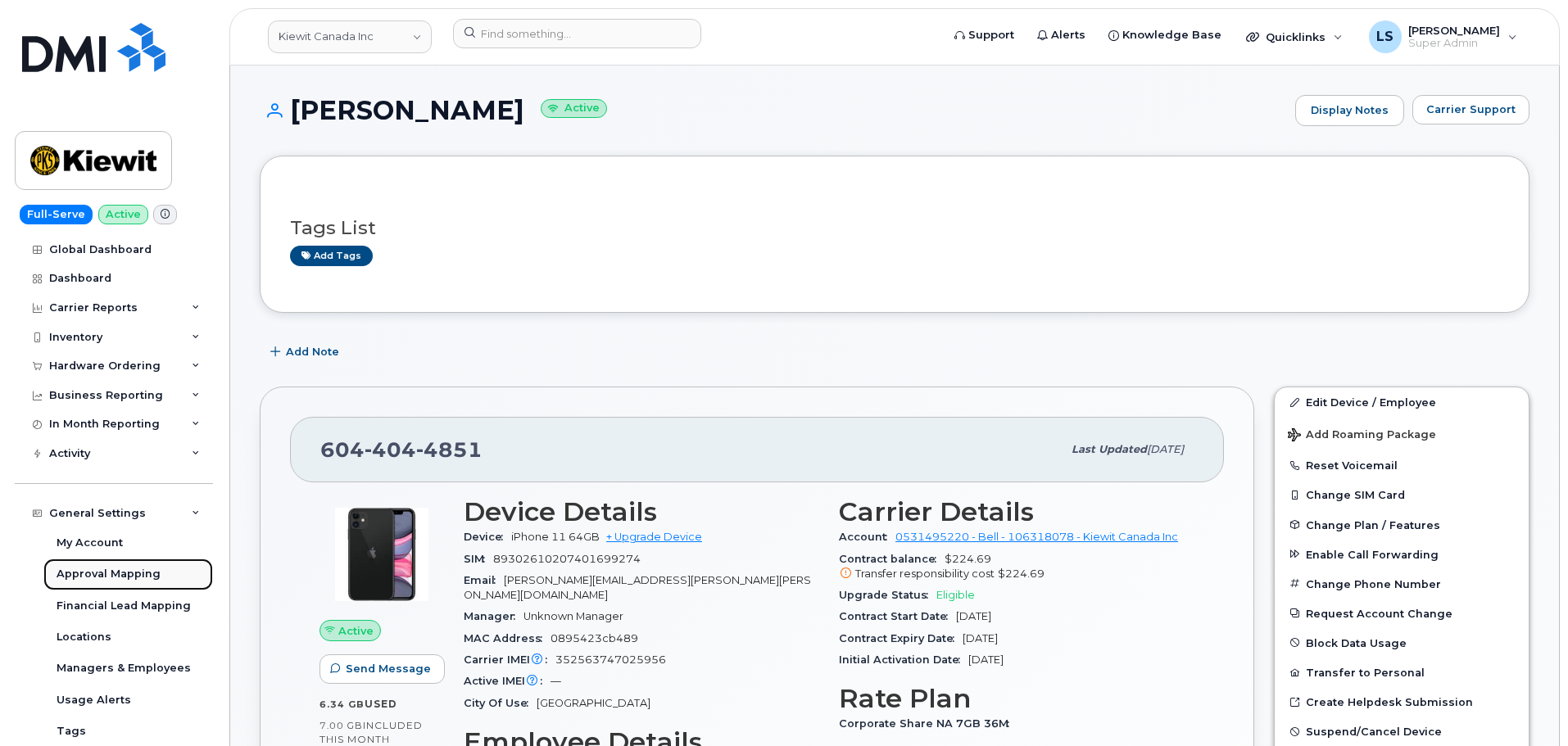
click at [125, 572] on div "Approval Mapping" at bounding box center [109, 574] width 104 height 15
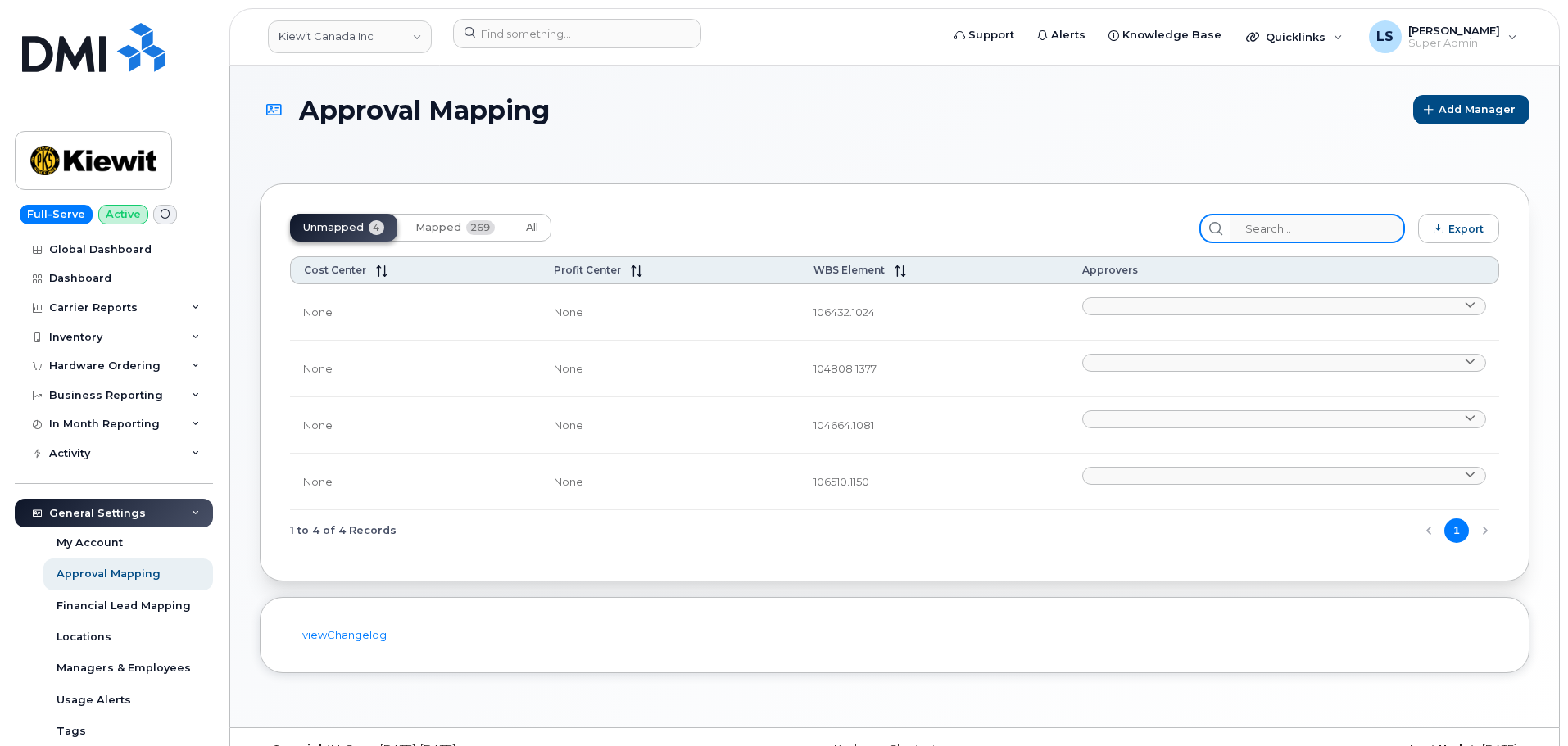
click at [1346, 220] on input "search" at bounding box center [1318, 229] width 175 height 30
paste input "110281.1356"
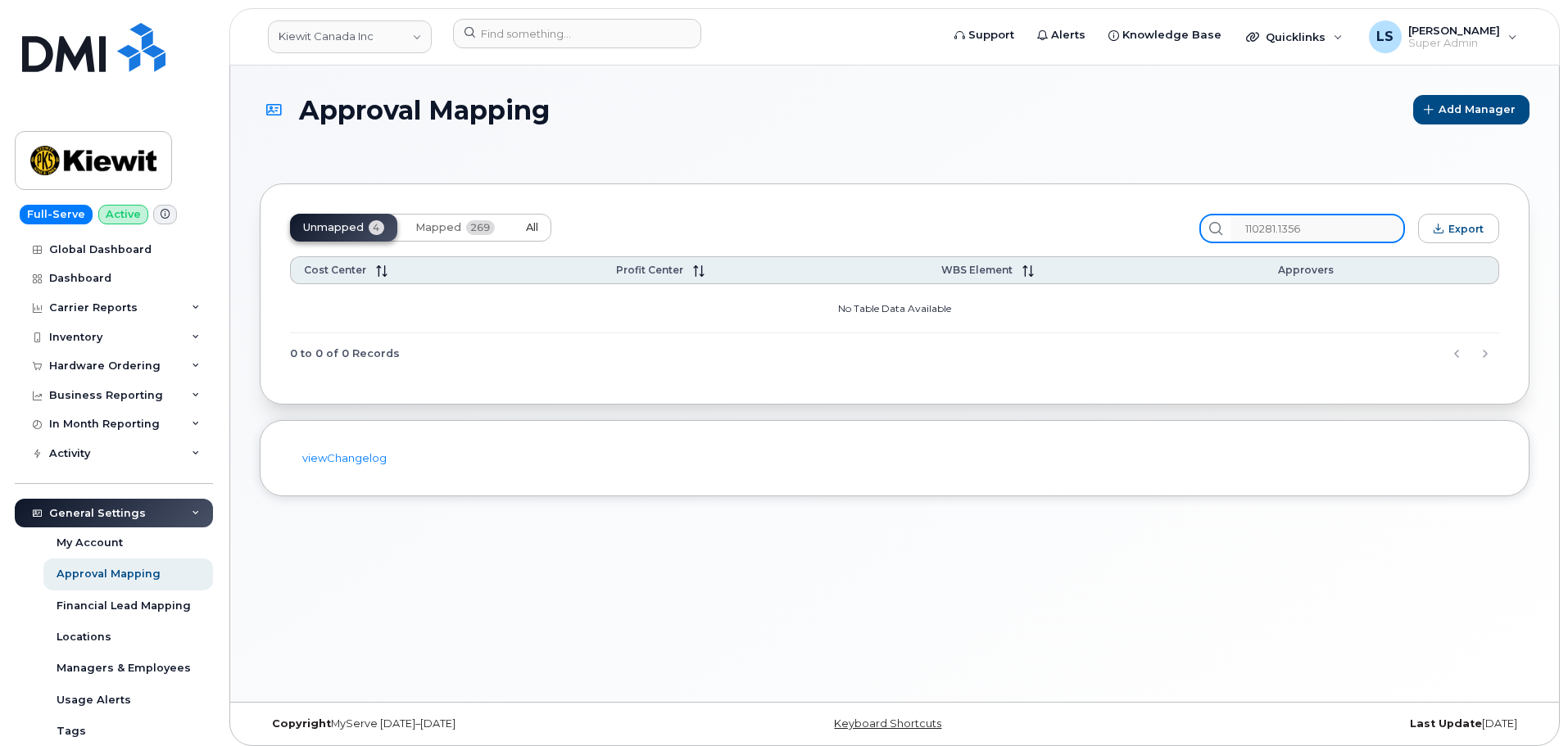
type input "110281.1356"
click at [518, 223] on button "All" at bounding box center [531, 228] width 38 height 28
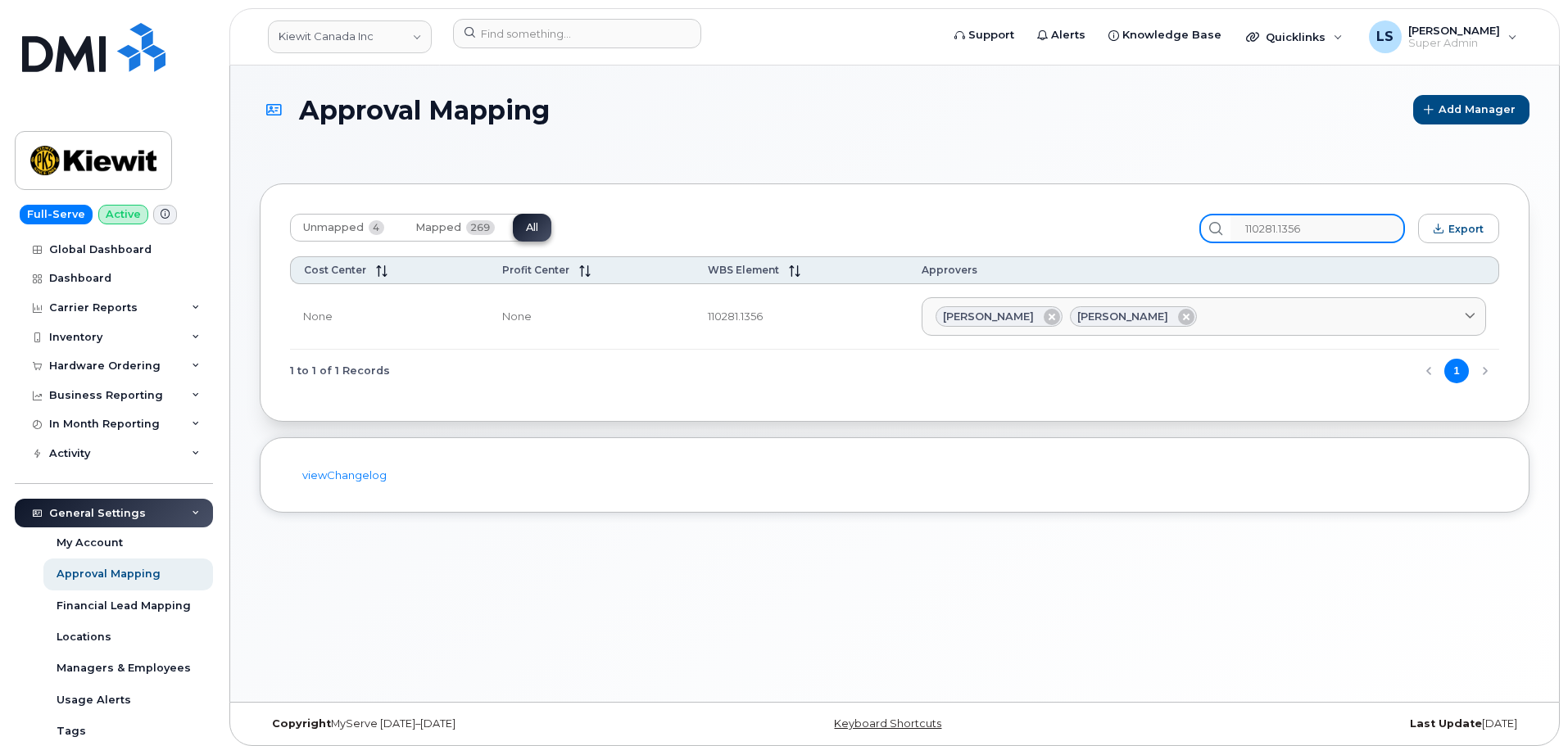
drag, startPoint x: 1196, startPoint y: 245, endPoint x: 986, endPoint y: 259, distance: 210.5
click at [1043, 254] on div "Unmapped 4 Mapped 269 All 110281.1356 Export Cost Center Profit Center WBS Elem…" at bounding box center [894, 302] width 1270 height 238
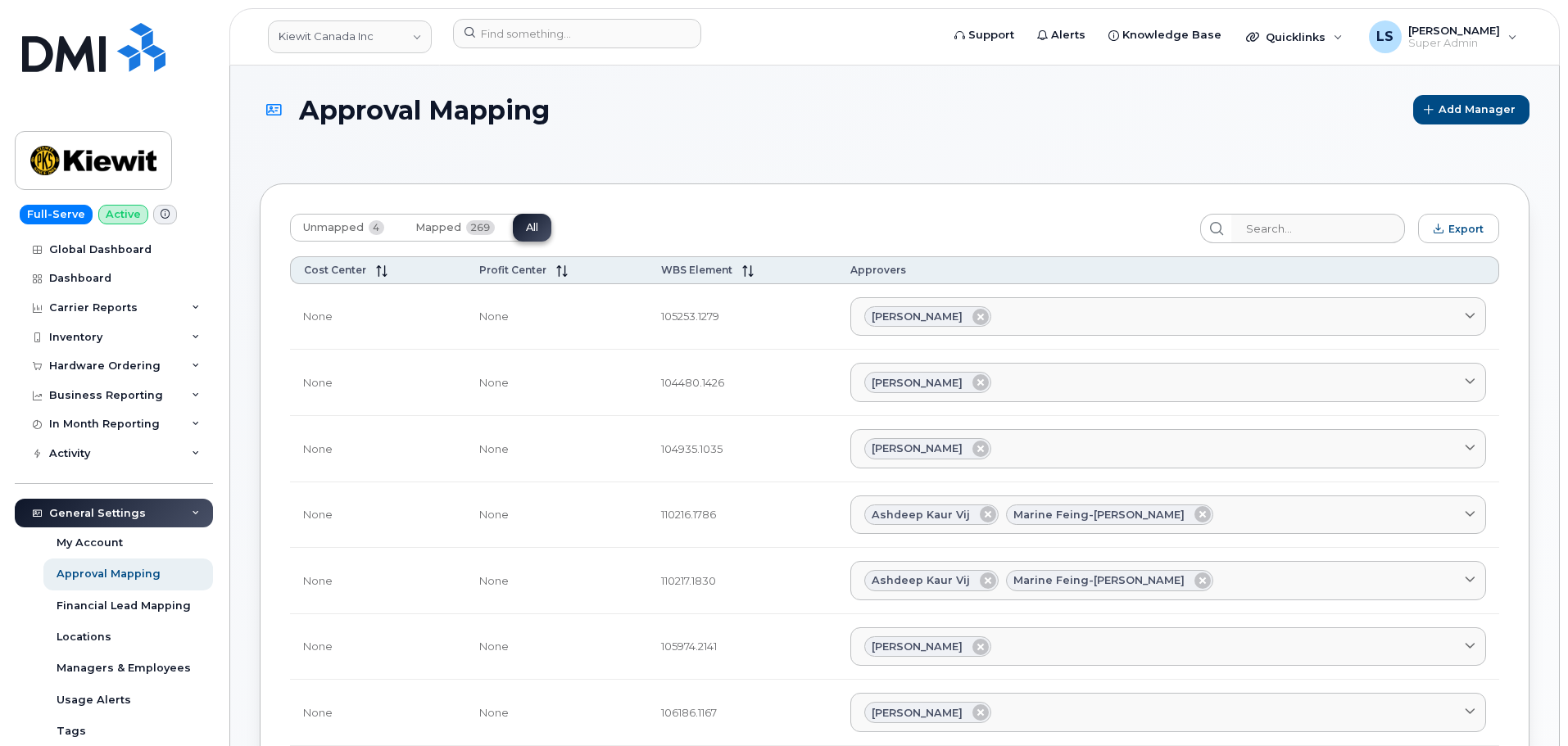
click at [829, 231] on div "Unmapped 4 Mapped 269 All" at bounding box center [739, 229] width 897 height 30
click at [1304, 228] on input "search" at bounding box center [1318, 229] width 175 height 30
paste input "110281.1356"
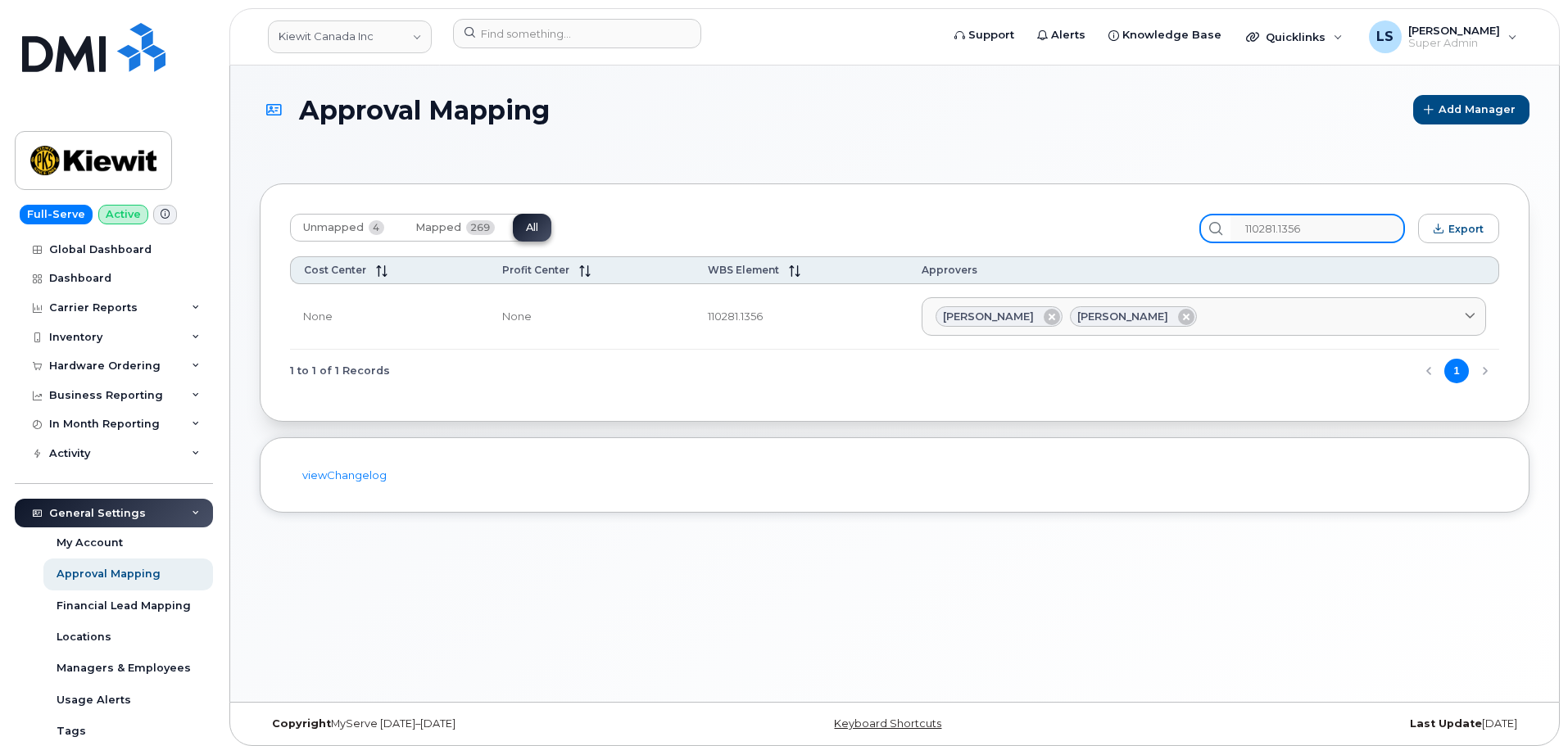
type input "110281.1356"
drag, startPoint x: 627, startPoint y: 368, endPoint x: 208, endPoint y: 106, distance: 494.2
click at [628, 367] on div "1 to 1 of 1 Records 1" at bounding box center [894, 370] width 1209 height 42
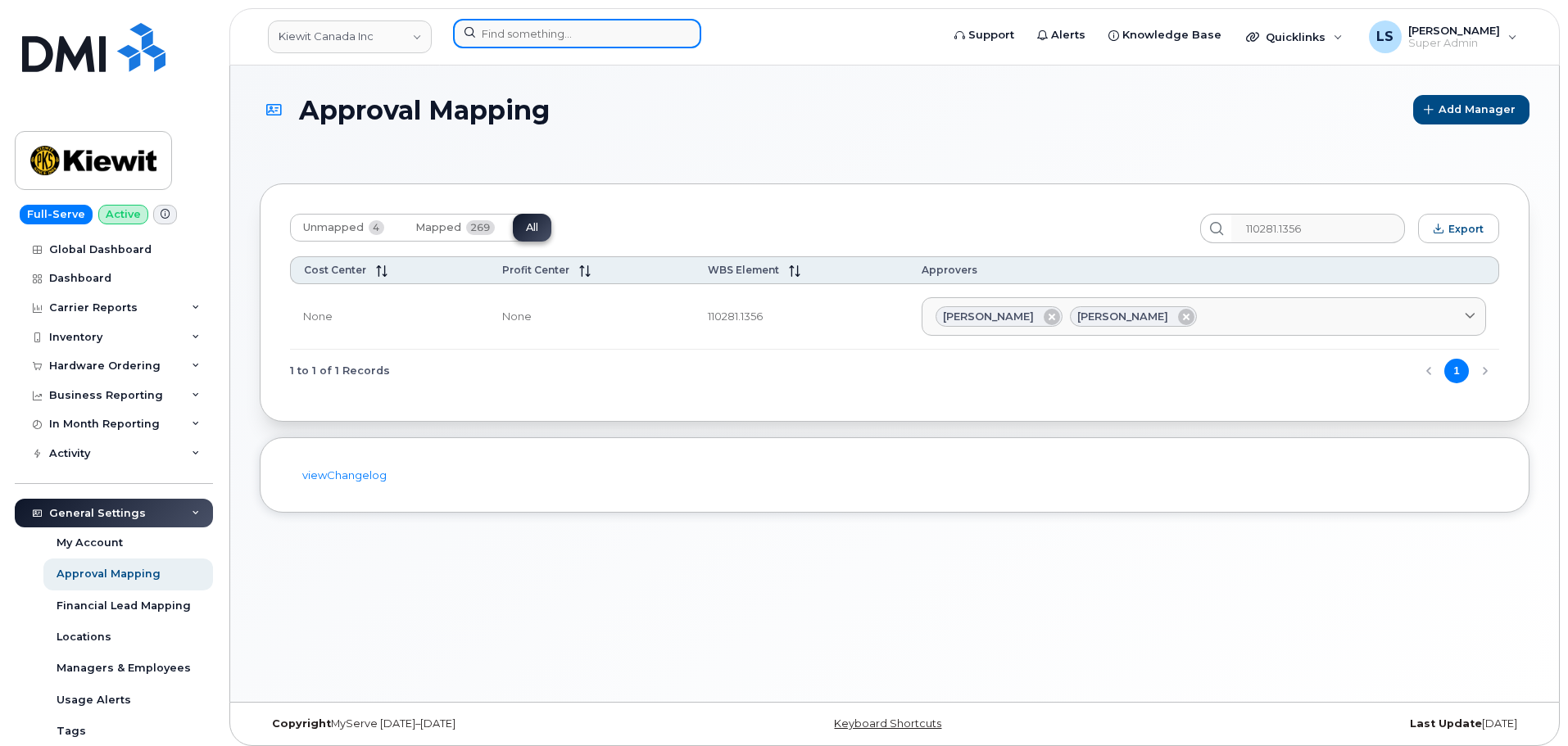
click at [550, 45] on input at bounding box center [577, 33] width 248 height 30
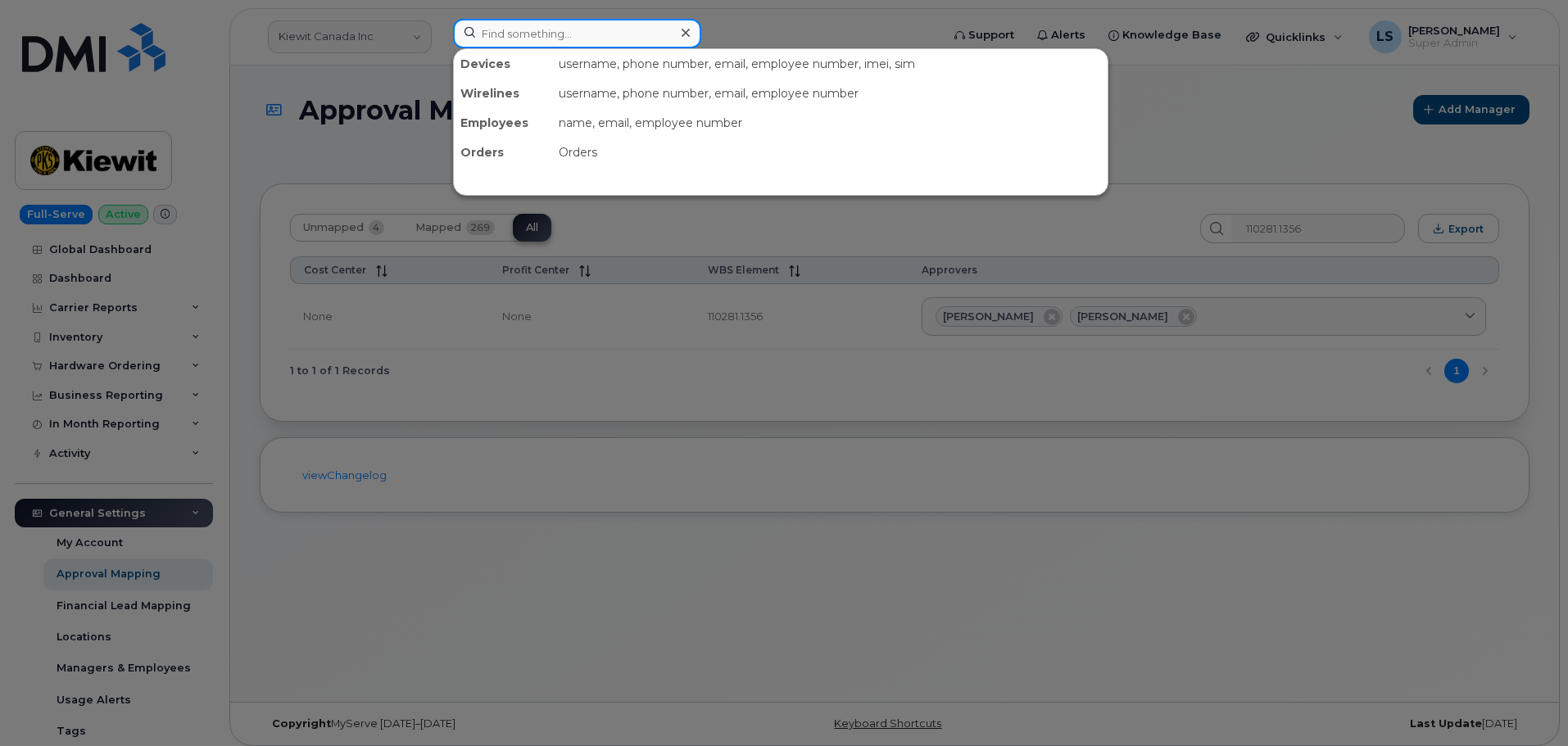
paste input "529003"
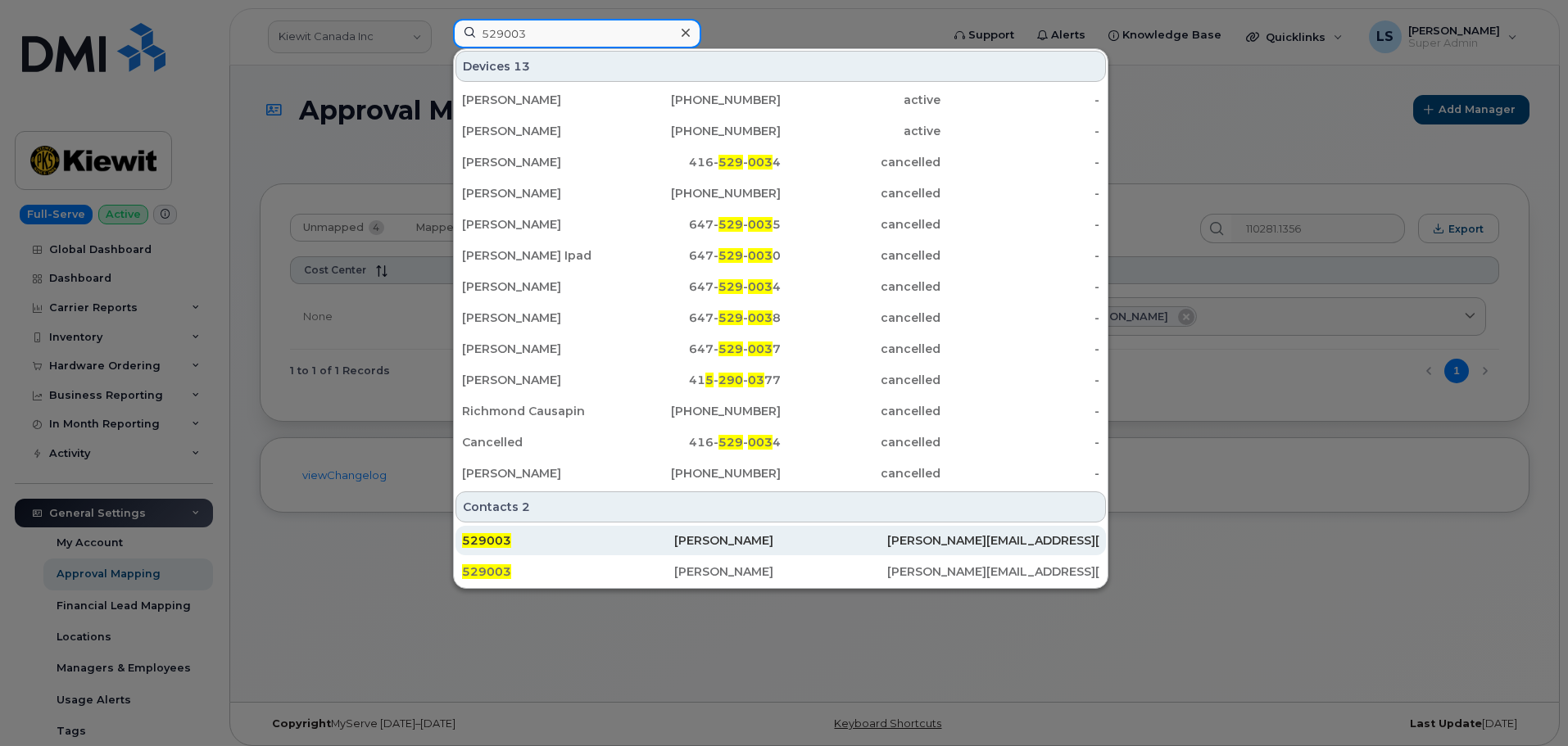
type input "529003"
click at [639, 550] on div "529003" at bounding box center [569, 540] width 212 height 30
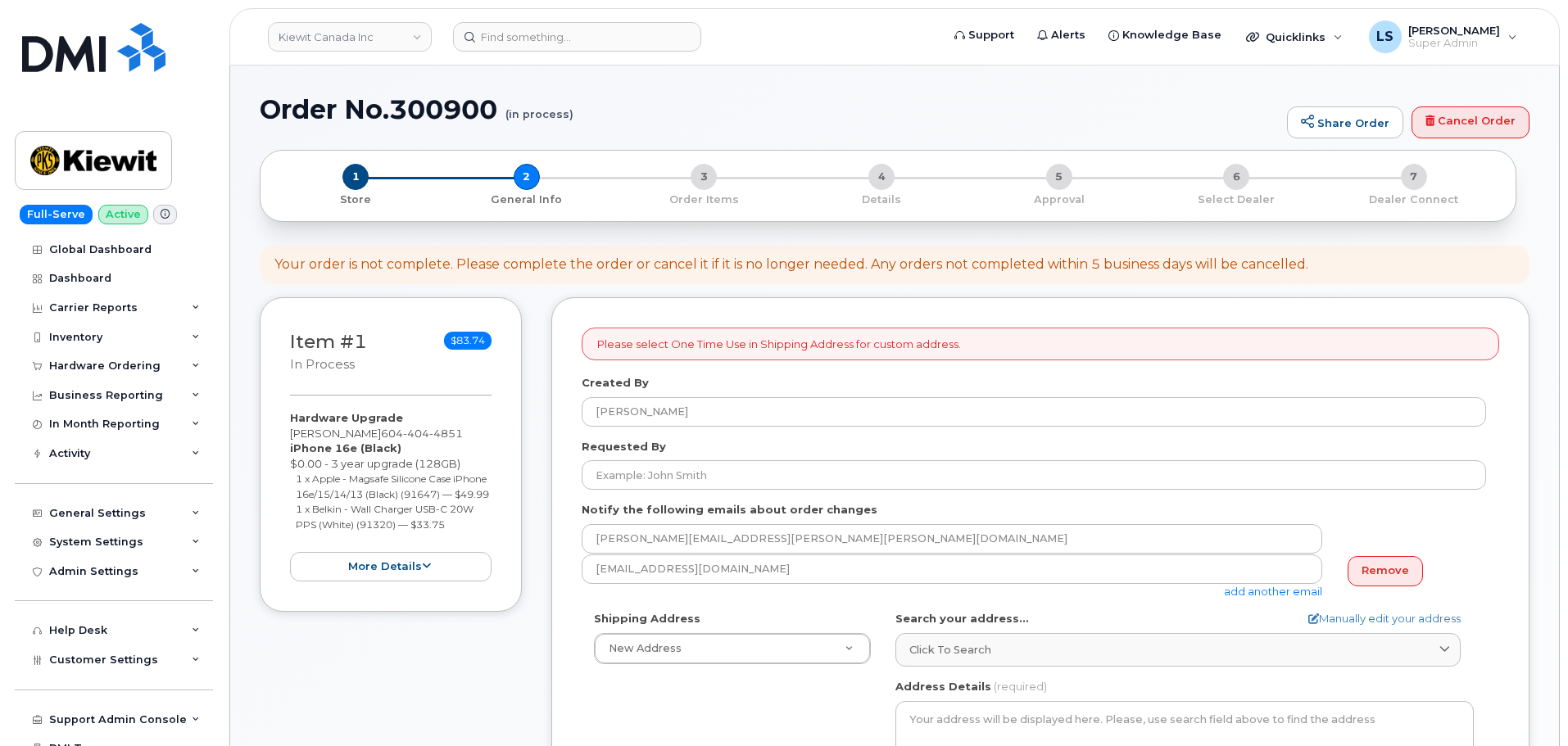
select select
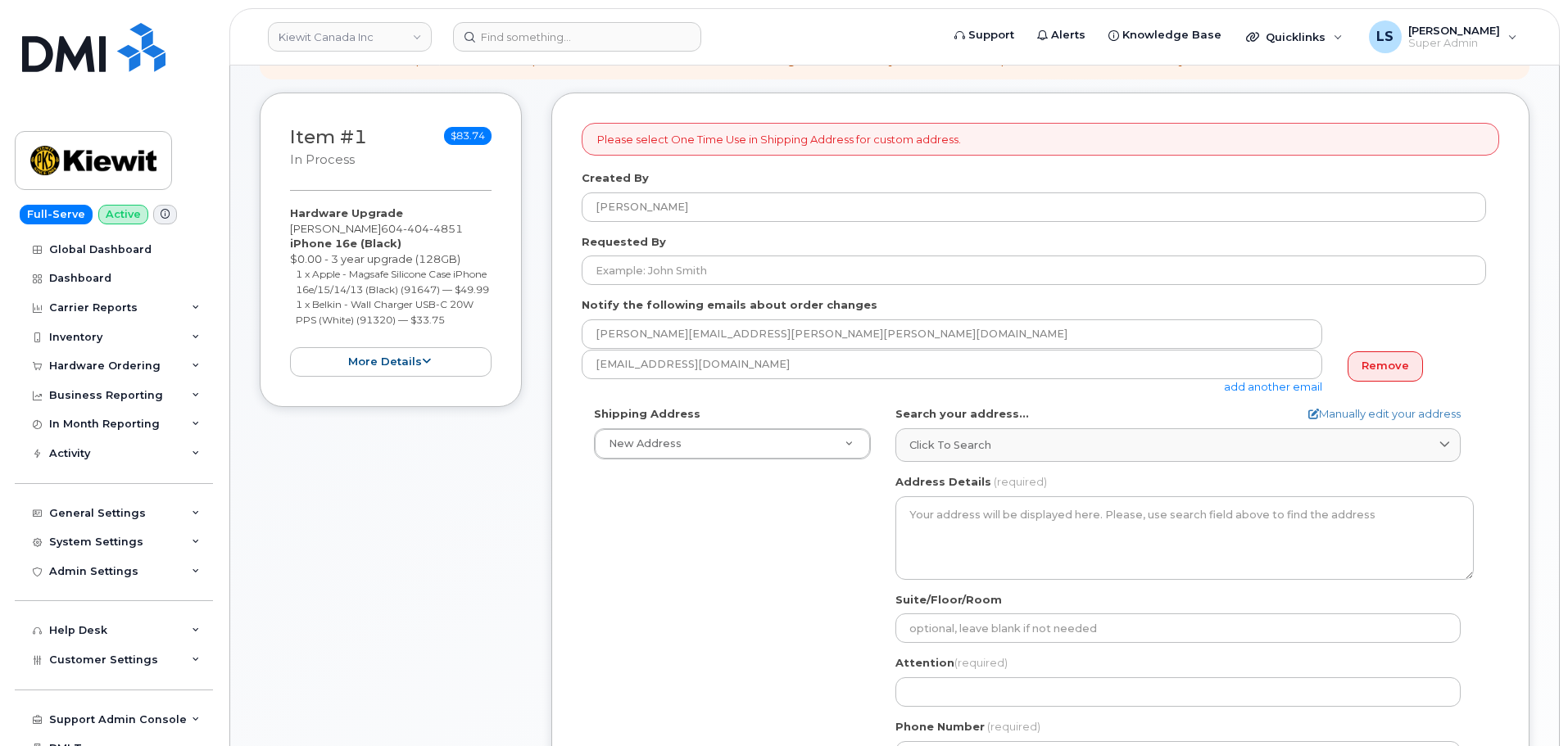
scroll to position [246, 0]
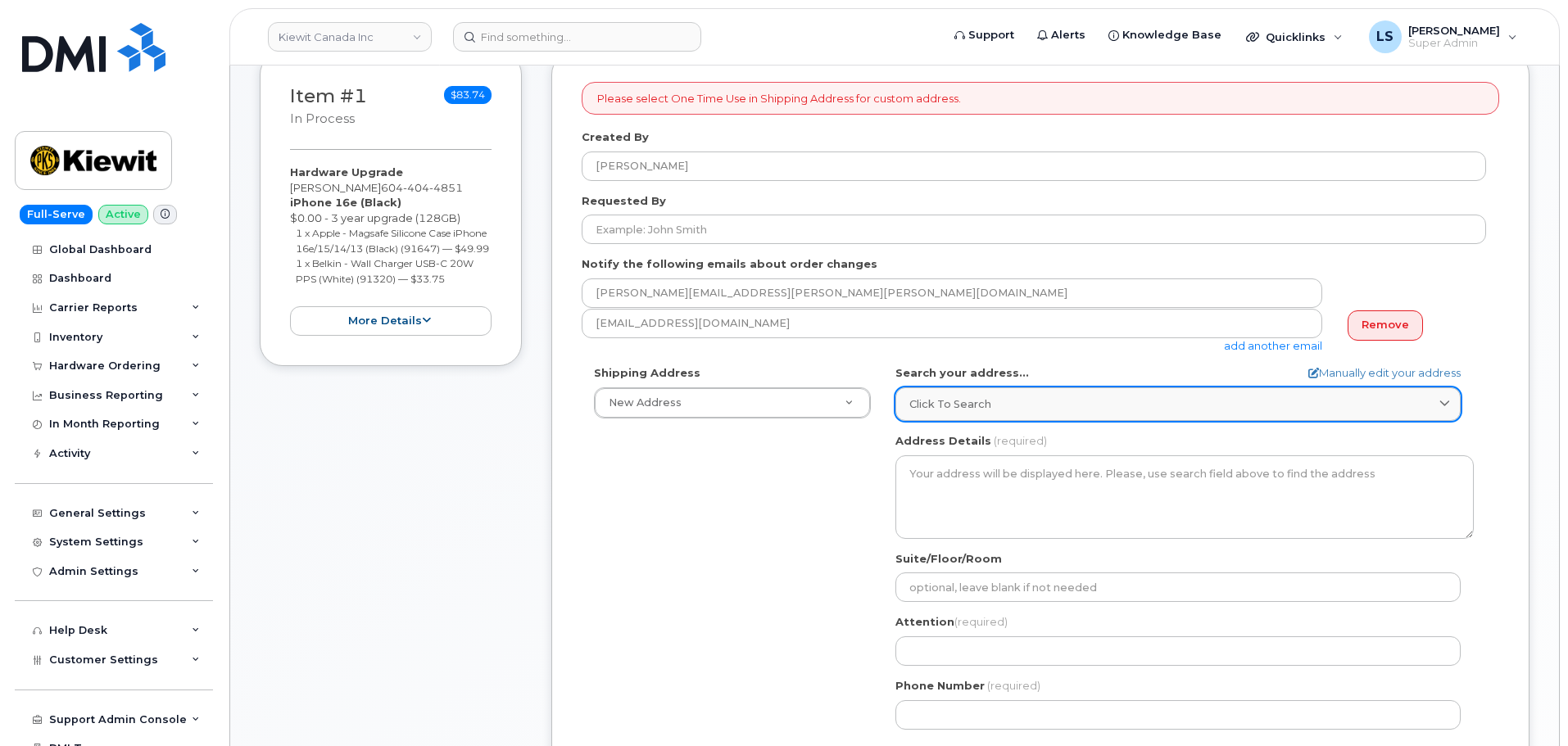
click at [1078, 412] on div "Click to search" at bounding box center [1178, 404] width 538 height 16
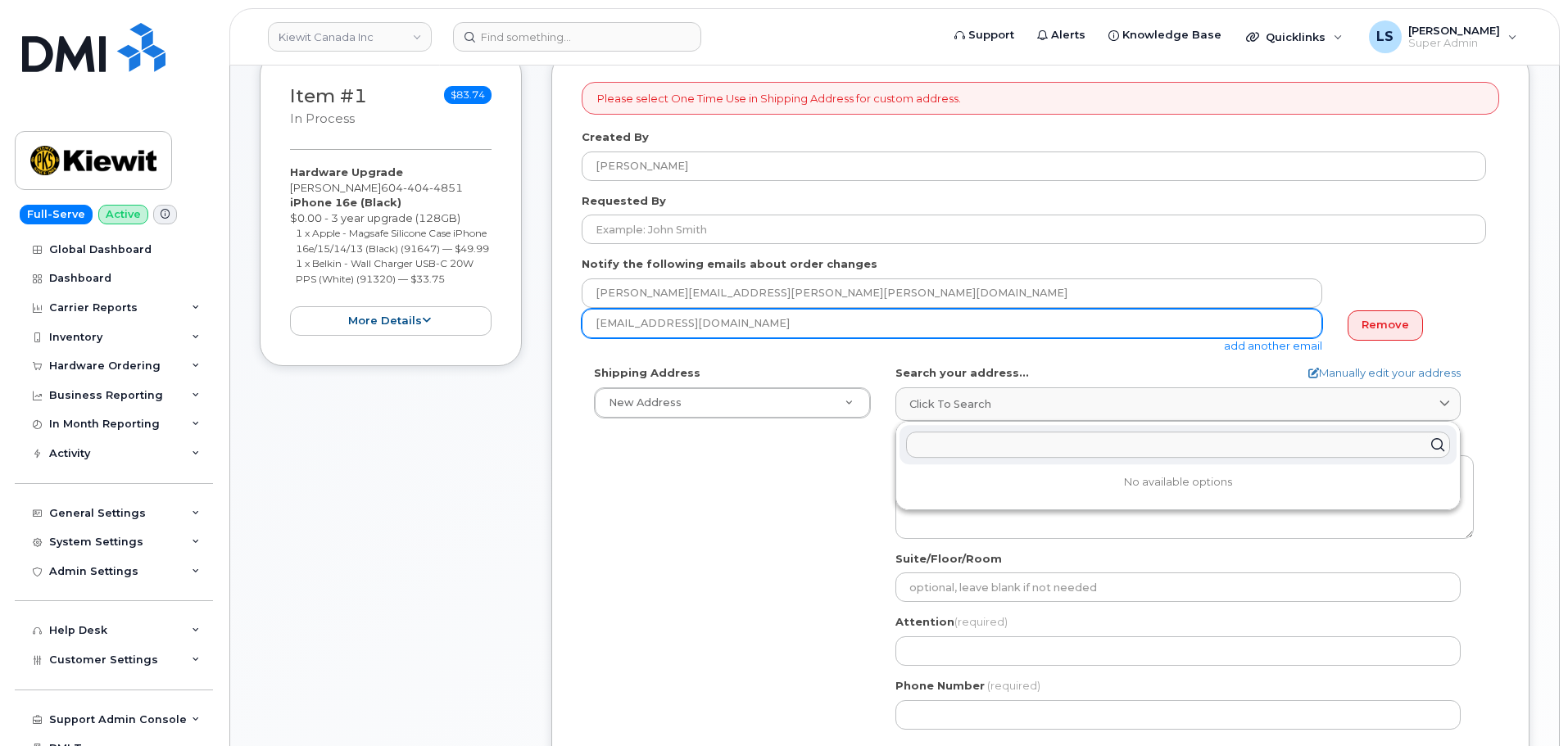
paste input "[STREET_ADDRESS]"
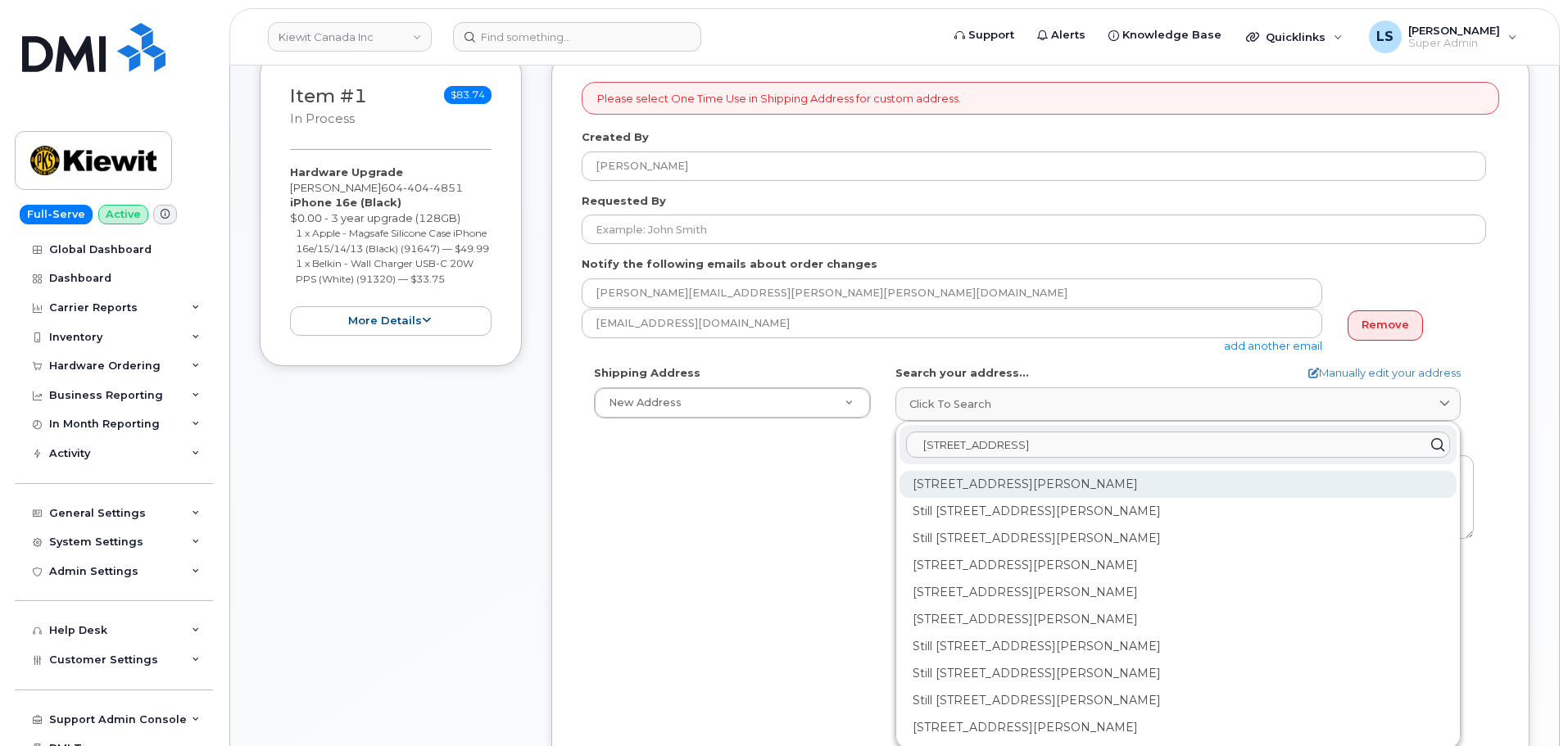
type input "[STREET_ADDRESS]"
click at [1058, 481] on div "[STREET_ADDRESS][PERSON_NAME]" at bounding box center [1178, 484] width 557 height 27
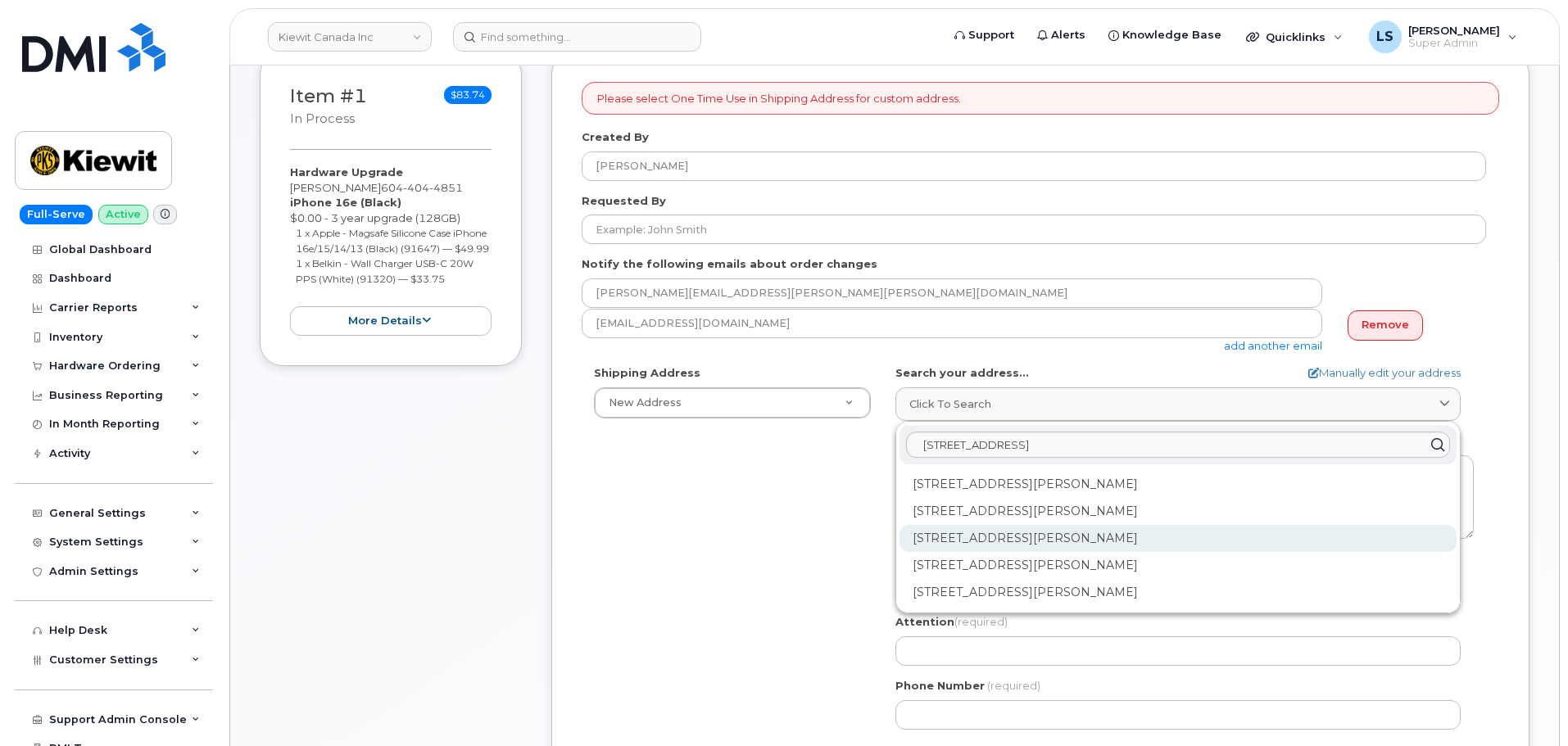
click at [978, 537] on div "[STREET_ADDRESS][PERSON_NAME]" at bounding box center [1178, 538] width 557 height 27
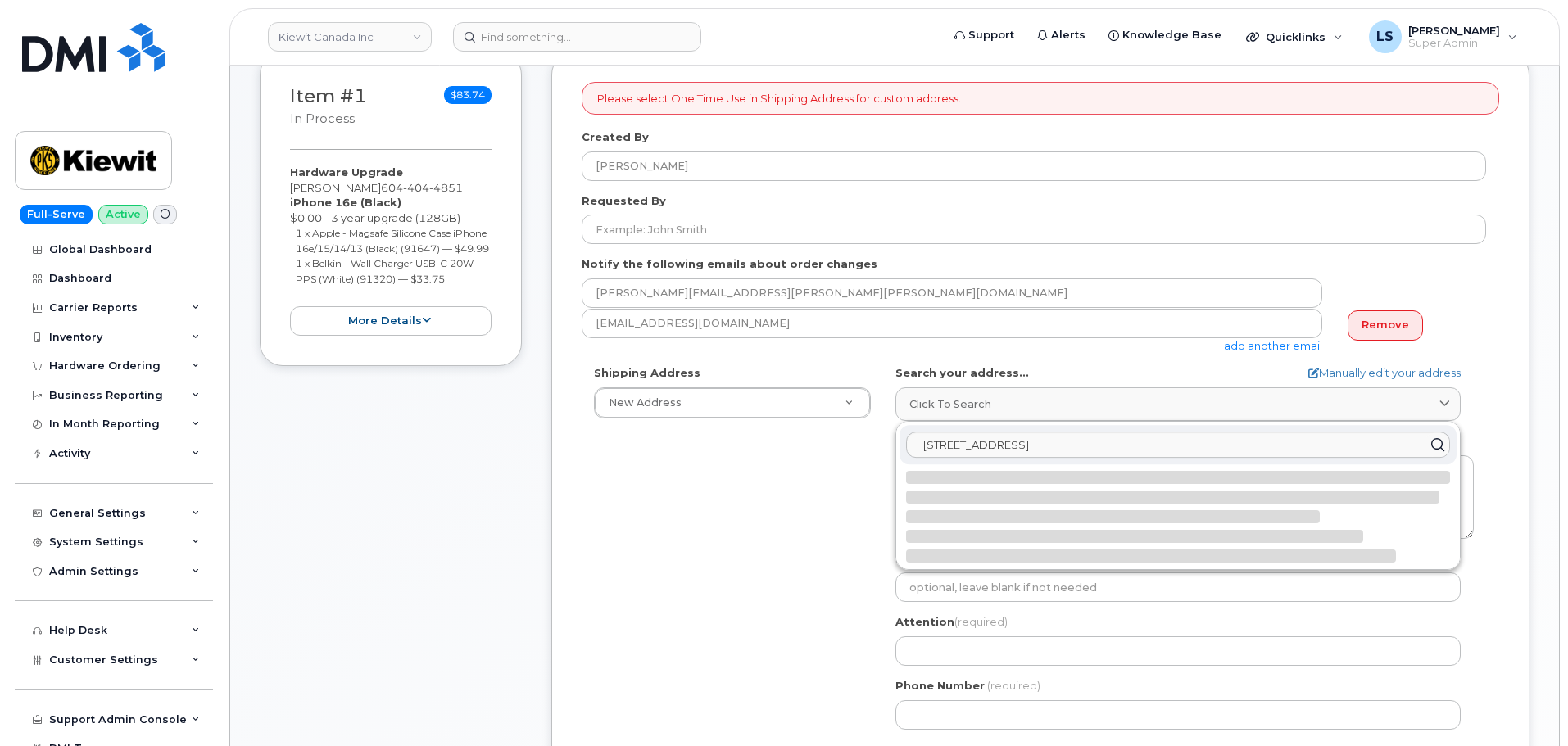
select select
type textarea "[STREET_ADDRESS][PERSON_NAME]"
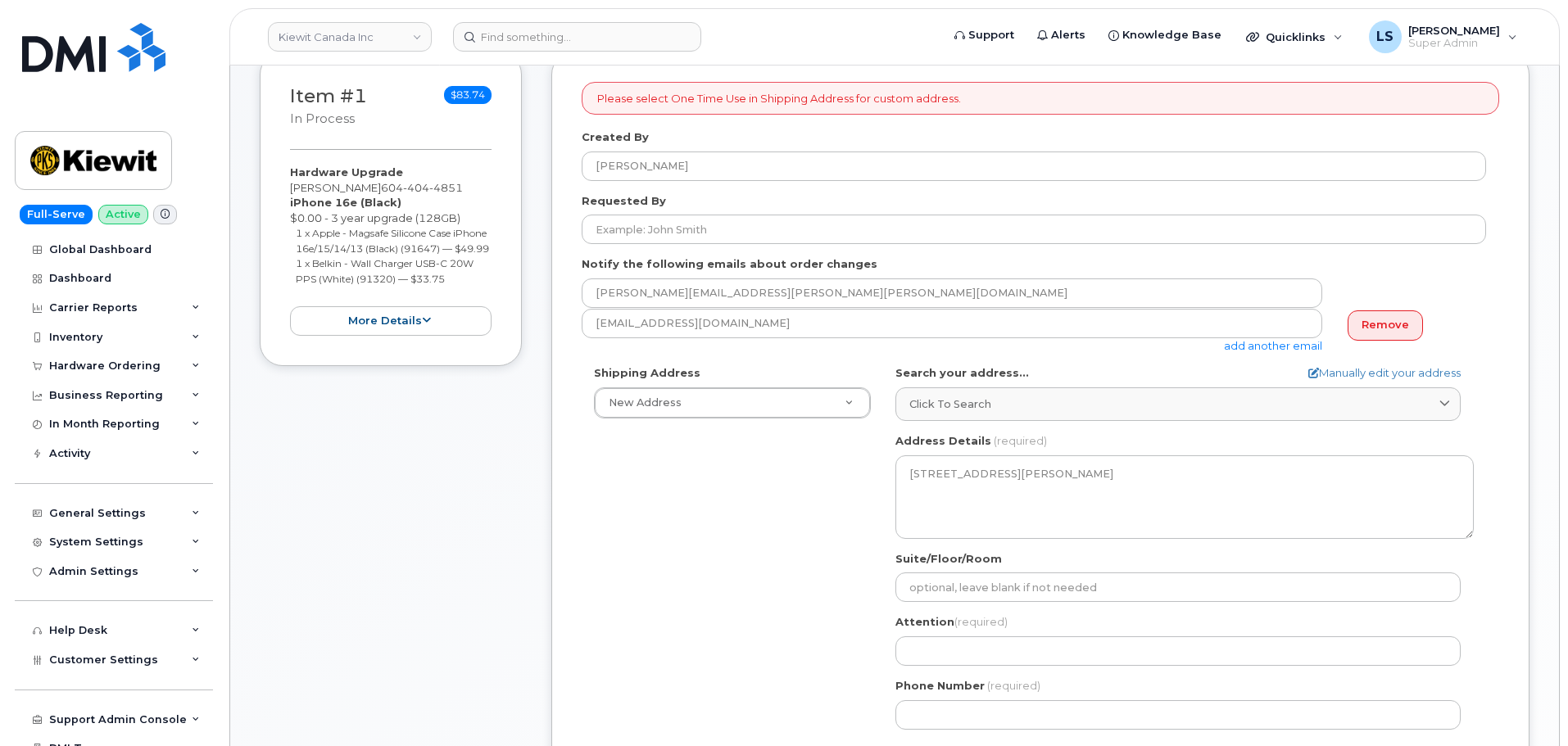
click at [794, 500] on div "Shipping Address New Address New Address [STREET_ADDRESS] Marine Limited [GEOGR…" at bounding box center [1034, 553] width 905 height 376
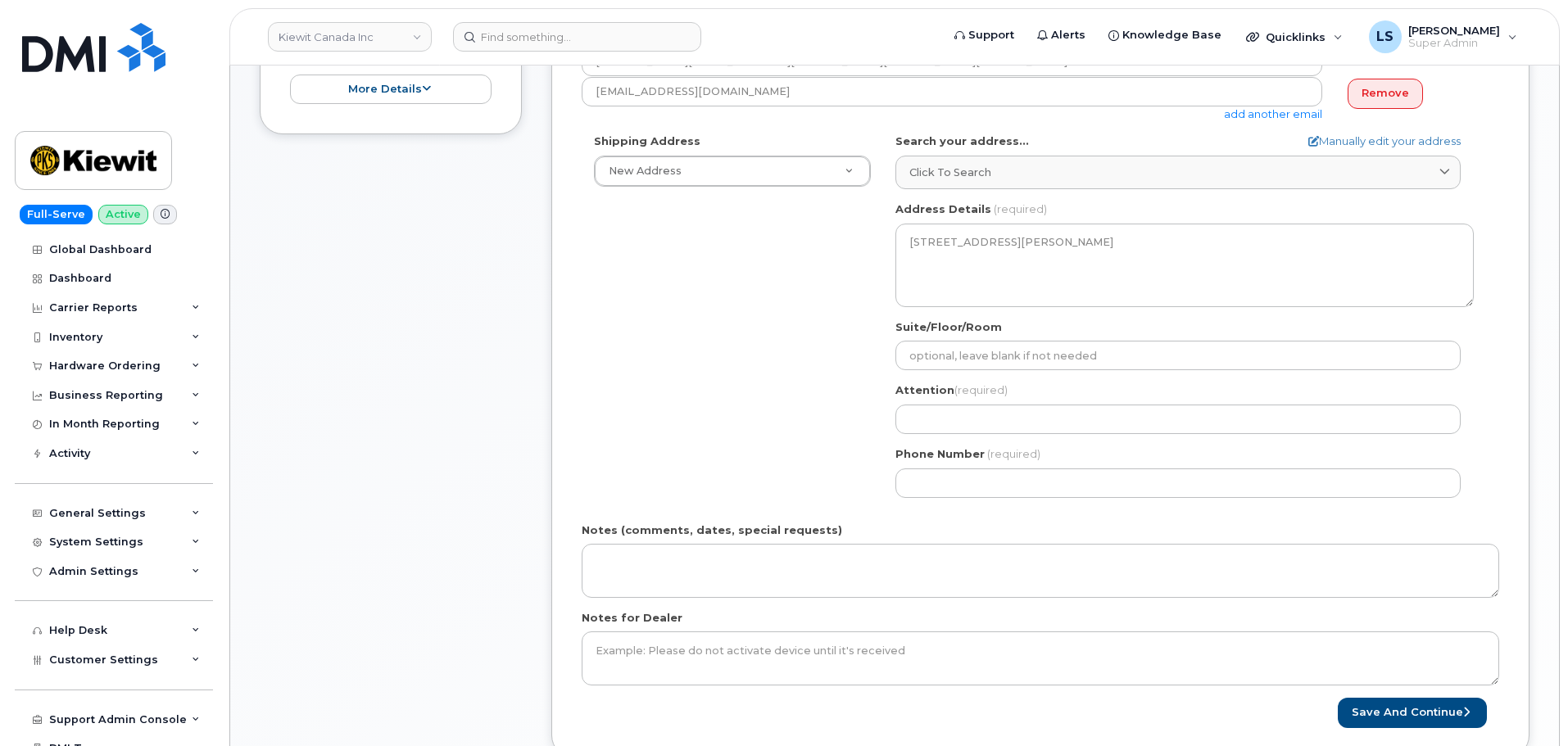
scroll to position [491, 0]
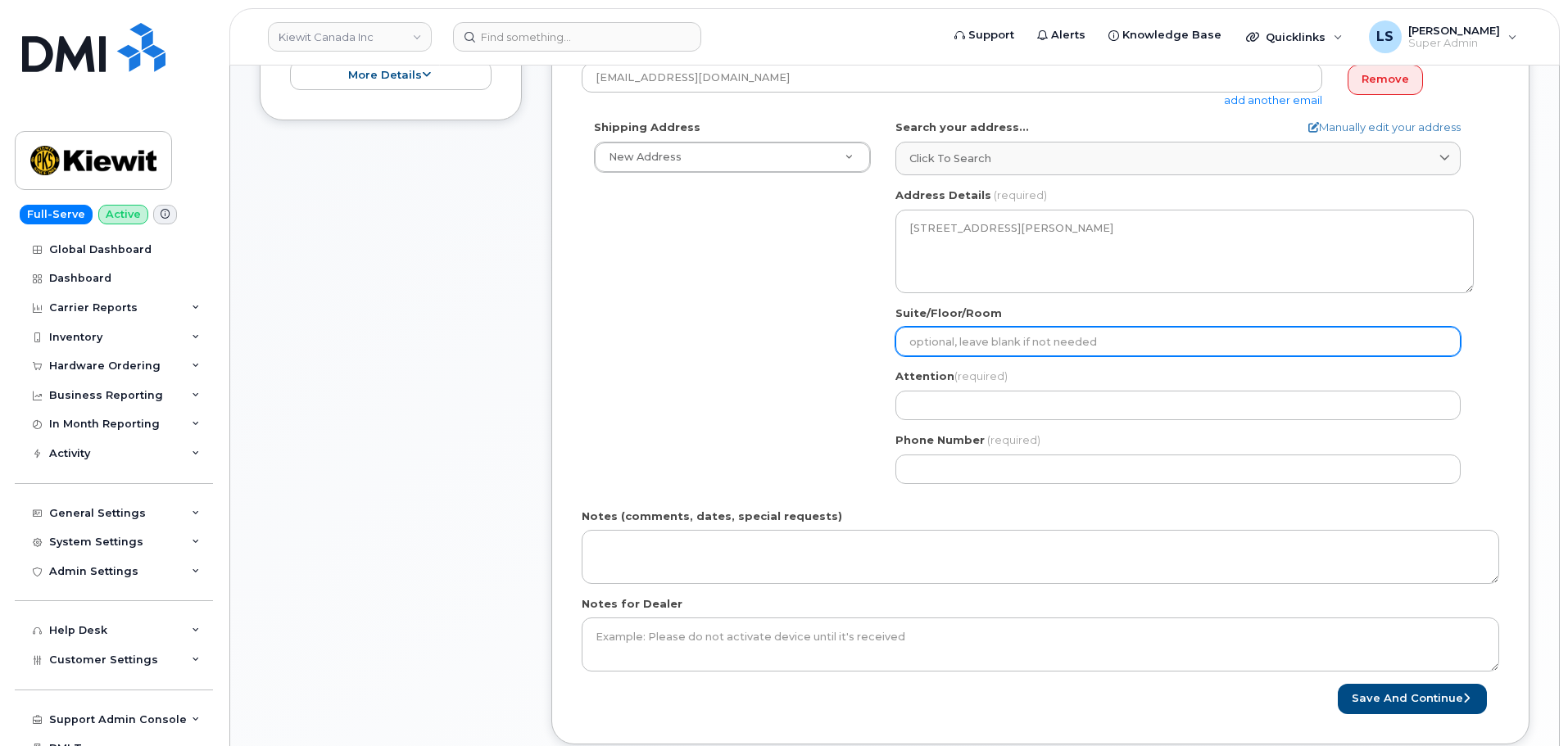
click at [968, 339] on input "Suite/Floor/Room" at bounding box center [1177, 341] width 565 height 30
select select
type input "2"
select select
type input "20"
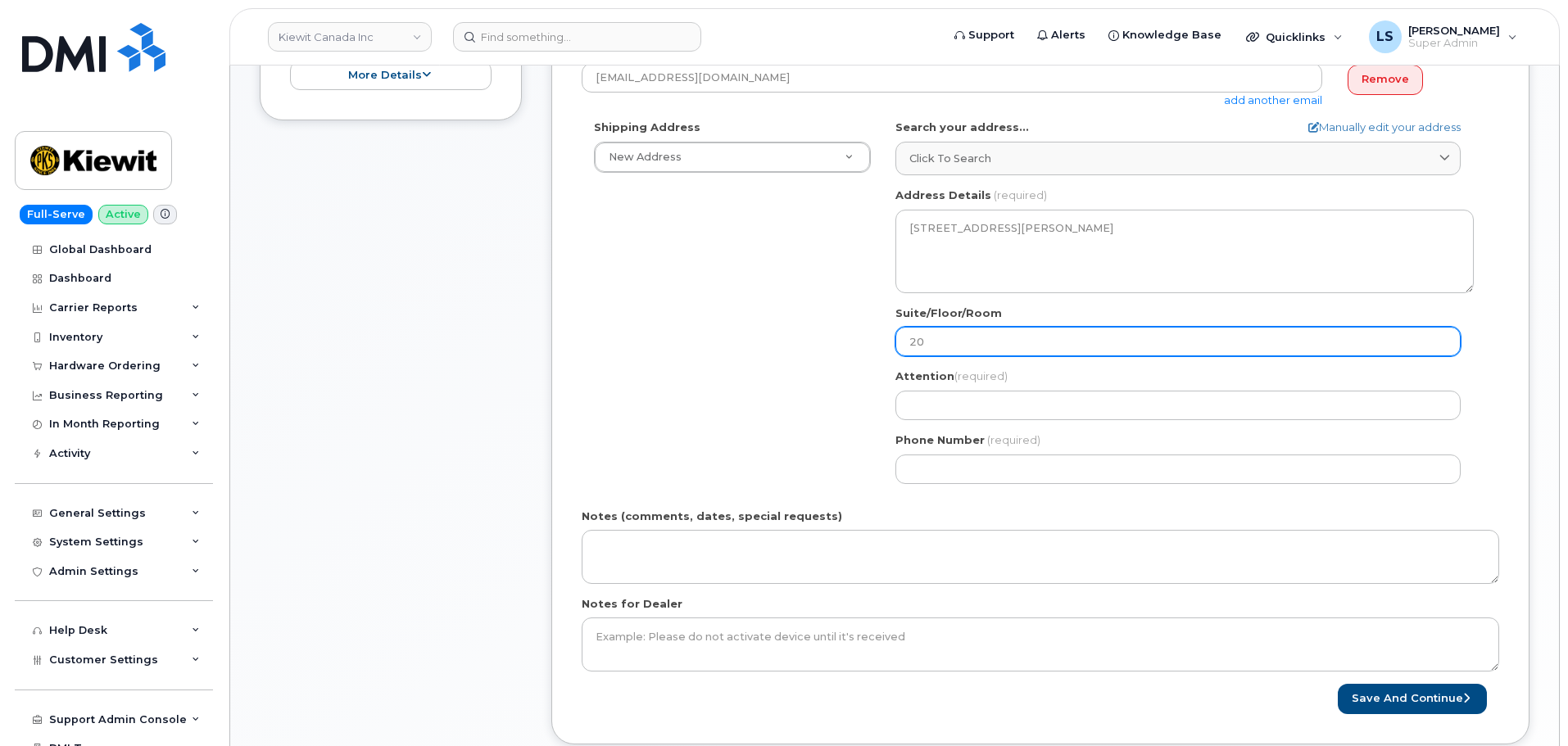
select select
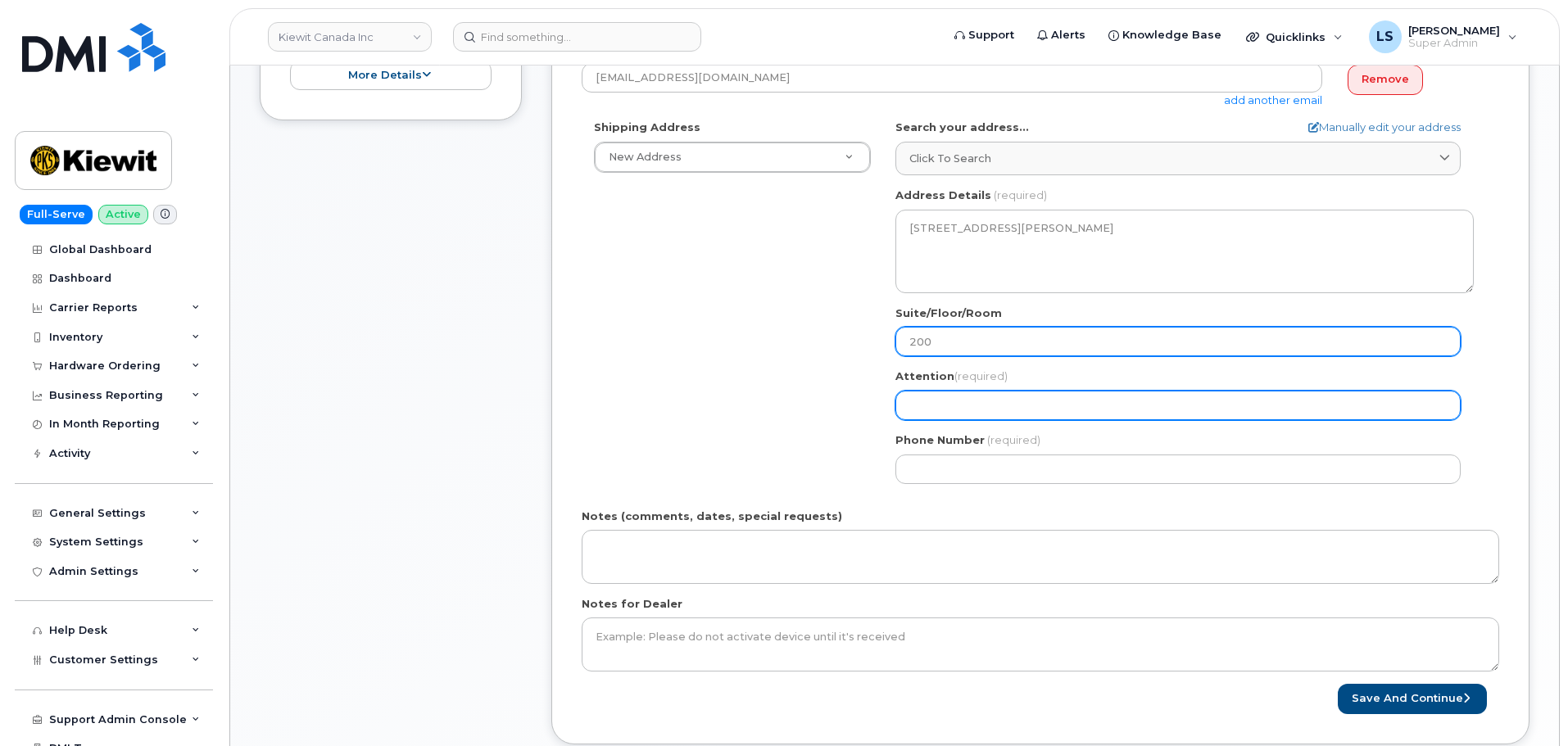
type input "200"
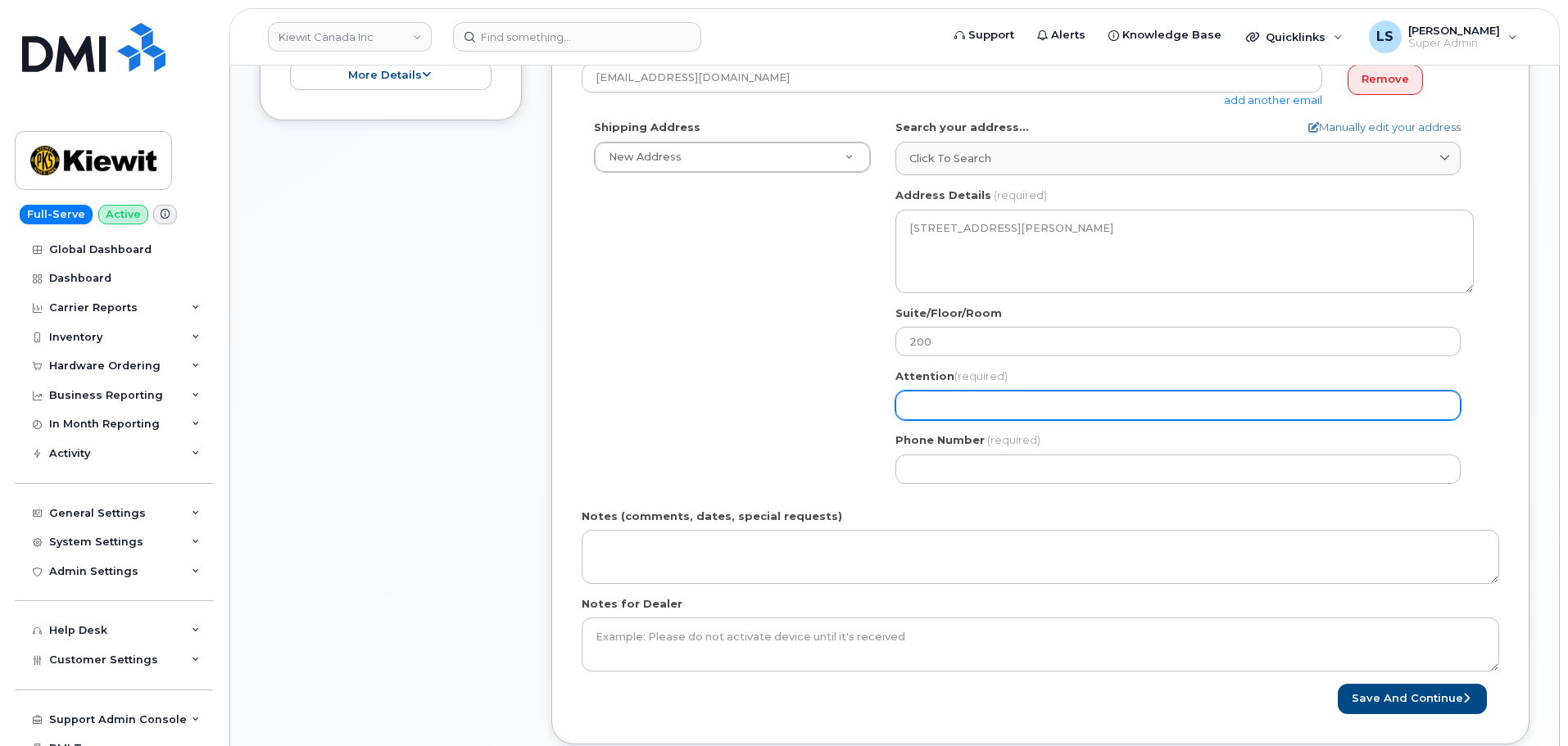
click at [947, 405] on input "Attention (required)" at bounding box center [1177, 406] width 565 height 30
paste input "[PERSON_NAME]"
select select
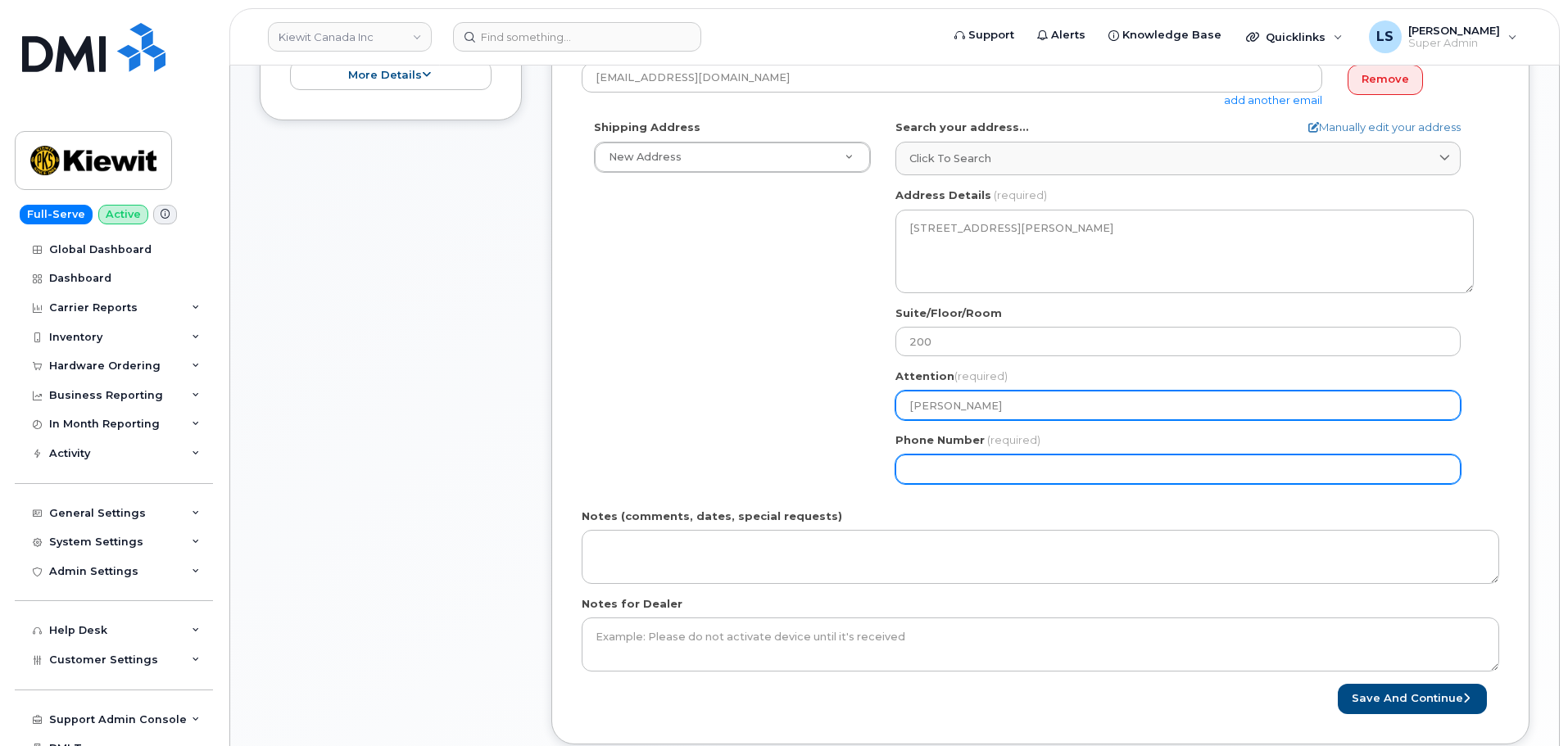
type input "[PERSON_NAME]"
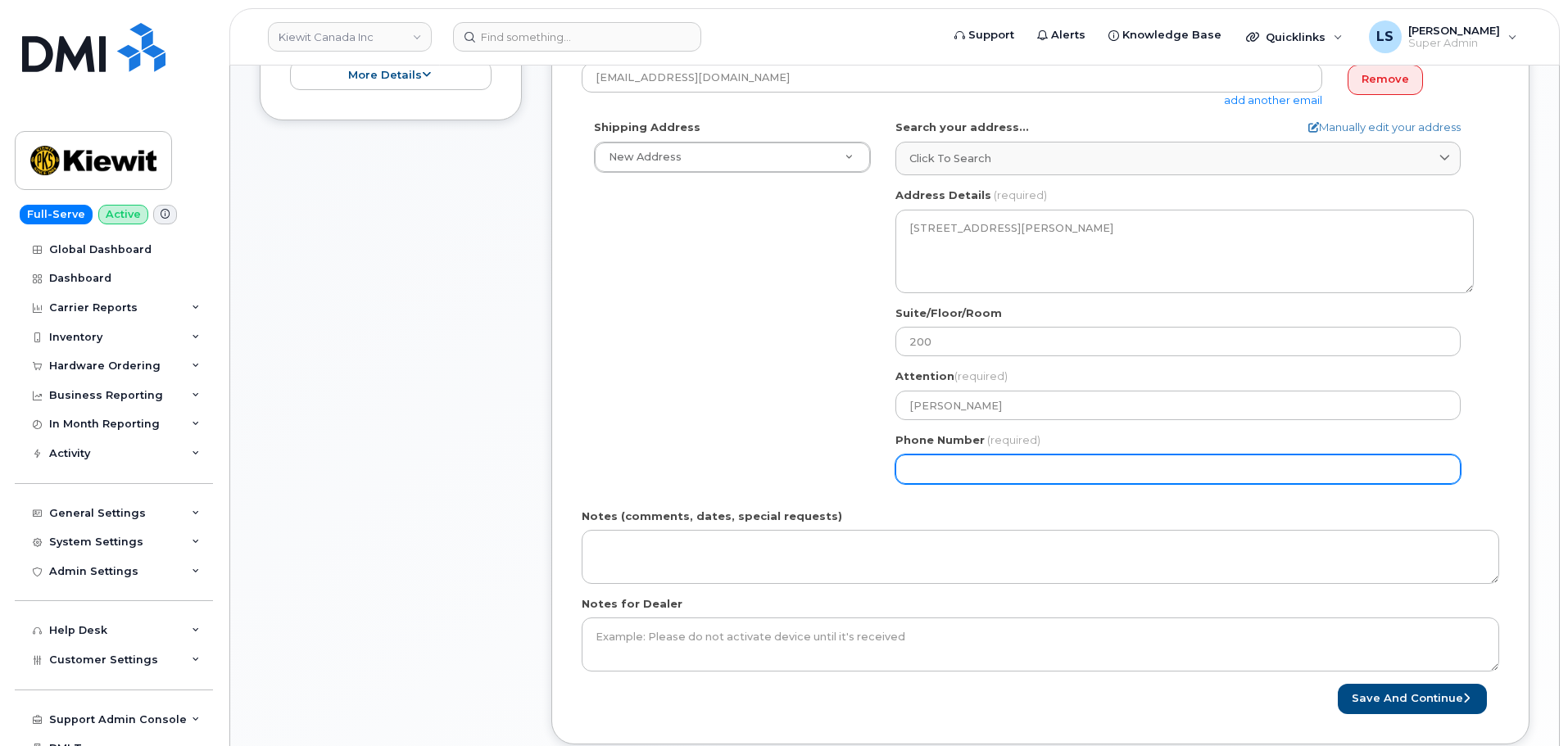
drag, startPoint x: 945, startPoint y: 466, endPoint x: 922, endPoint y: 446, distance: 30.5
click at [946, 466] on input "Phone Number" at bounding box center [1177, 470] width 565 height 30
paste input "8328851841"
select select
type input "8328851841"
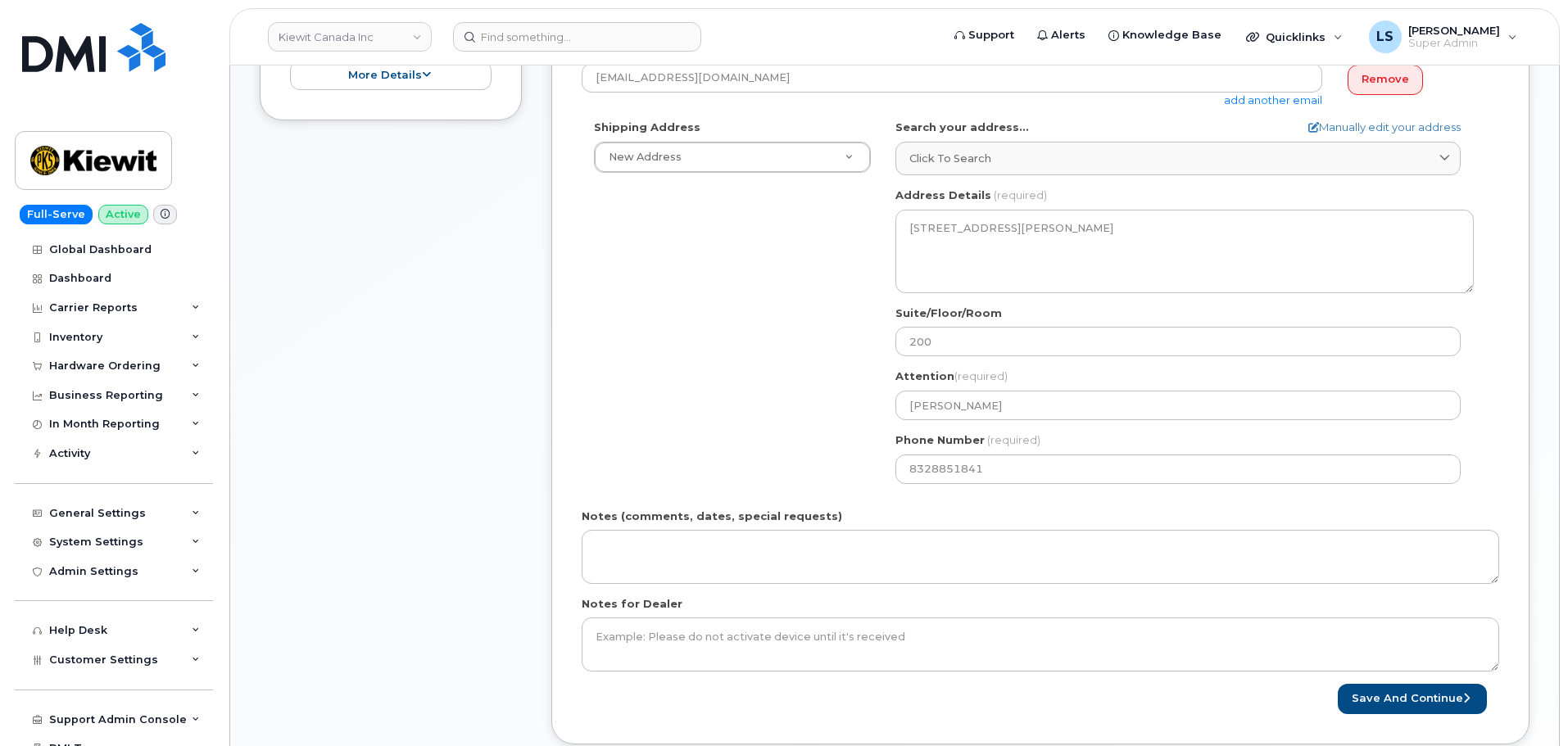
click at [752, 522] on label "Notes (comments, dates, special requests)" at bounding box center [712, 516] width 261 height 16
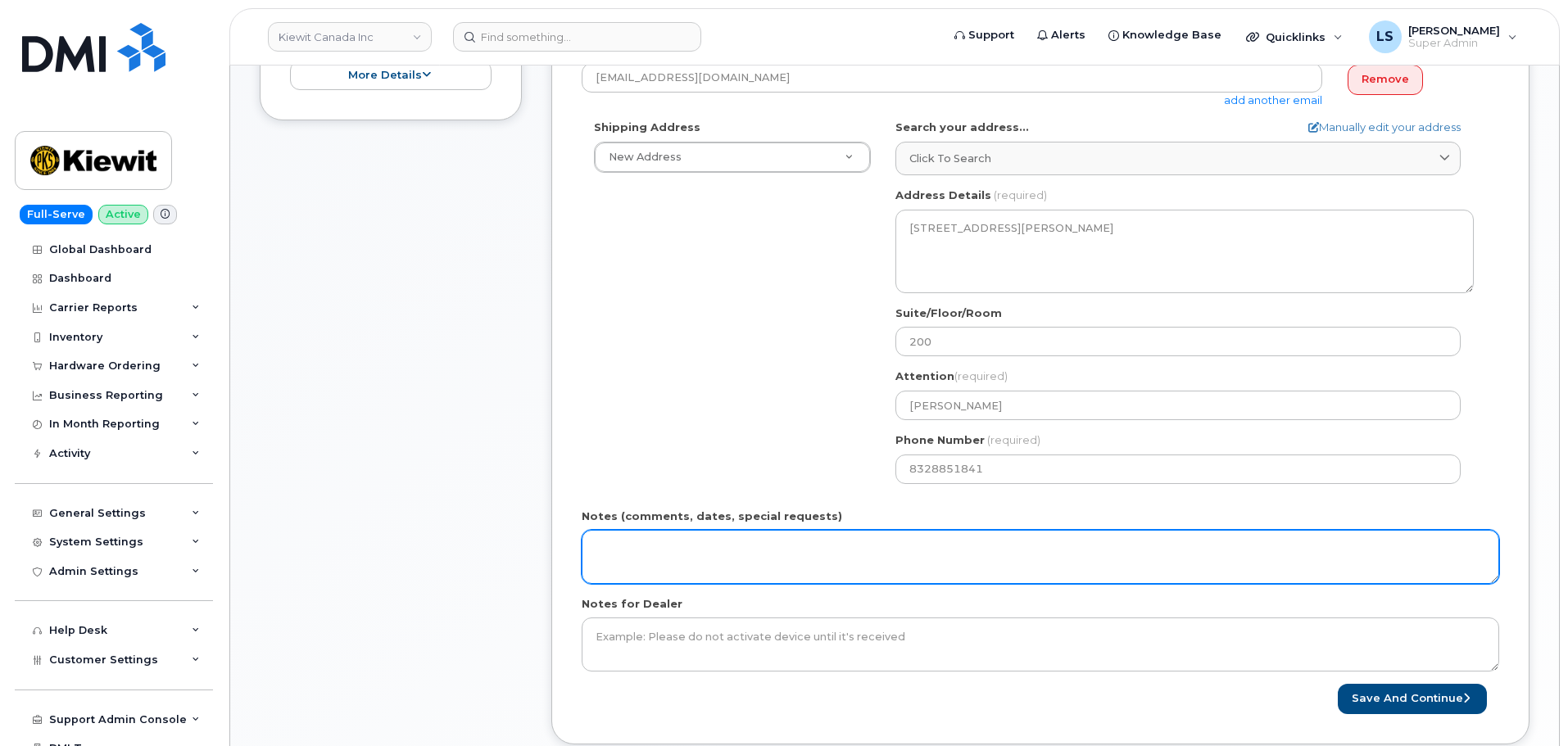
click at [752, 530] on textarea "Notes (comments, dates, special requests)" at bounding box center [1040, 557] width 918 height 54
click at [773, 560] on textarea "Notes (comments, dates, special requests)" at bounding box center [1040, 557] width 918 height 54
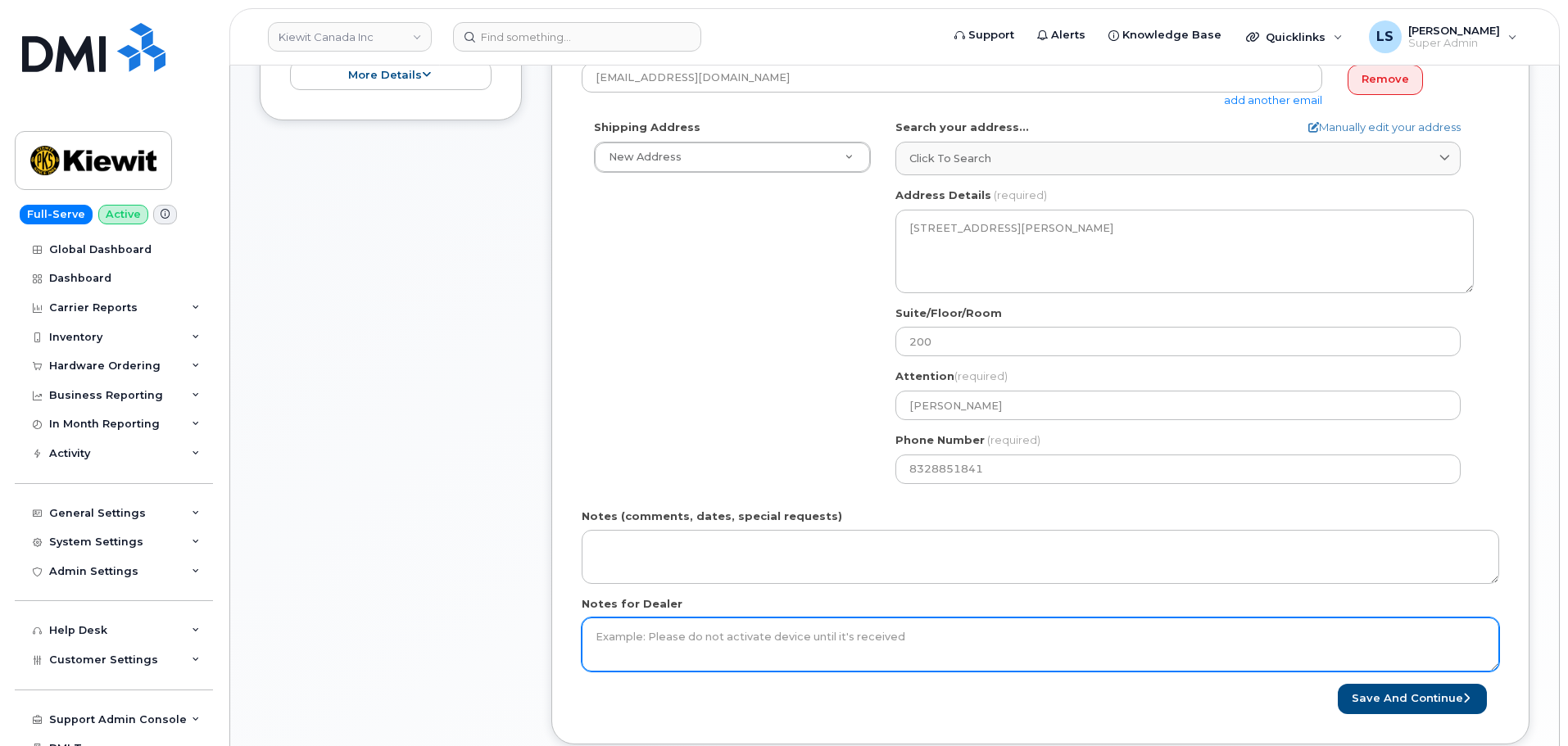
click at [797, 646] on textarea "Notes for Dealer" at bounding box center [1040, 645] width 918 height 54
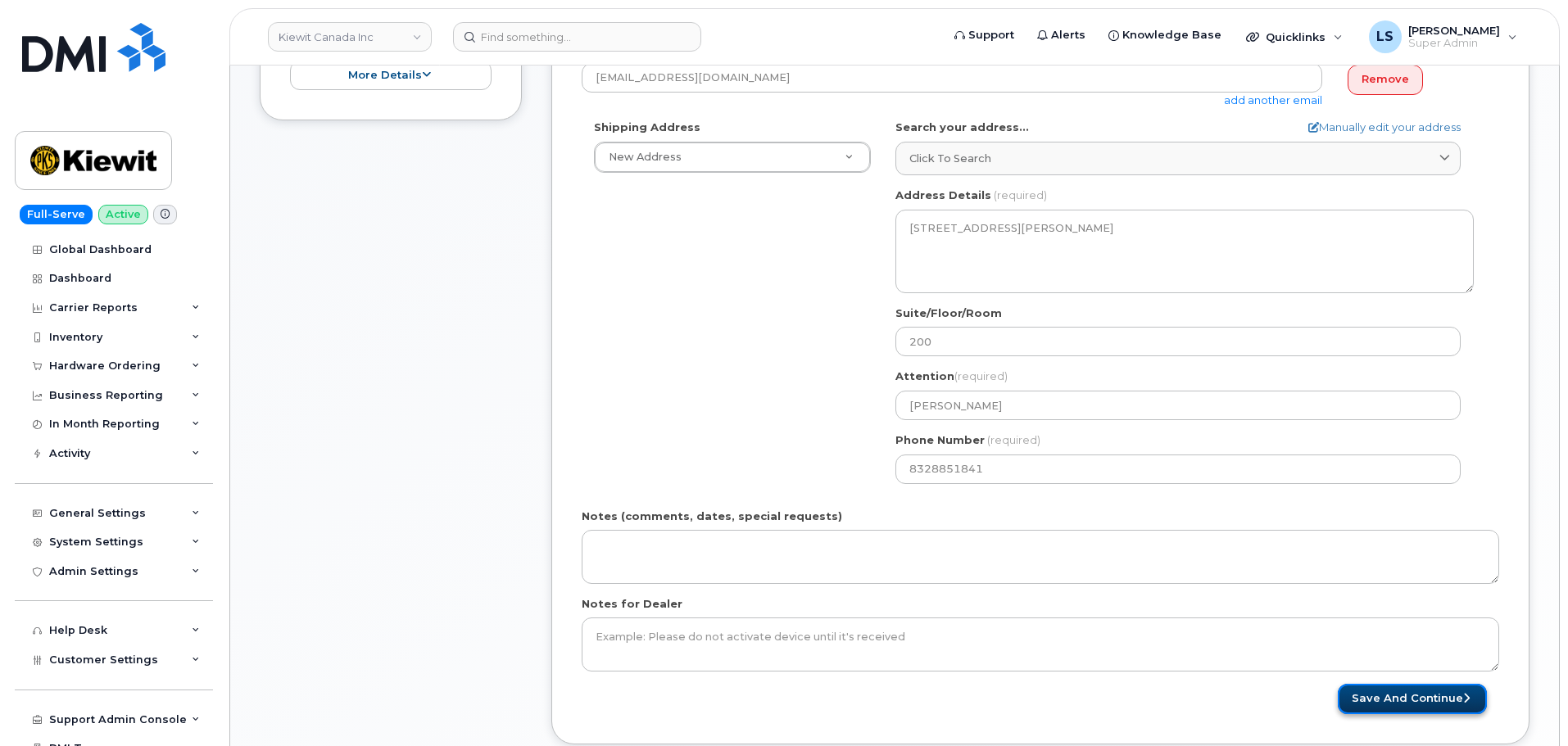
click at [1431, 695] on button "Save and Continue" at bounding box center [1413, 699] width 149 height 31
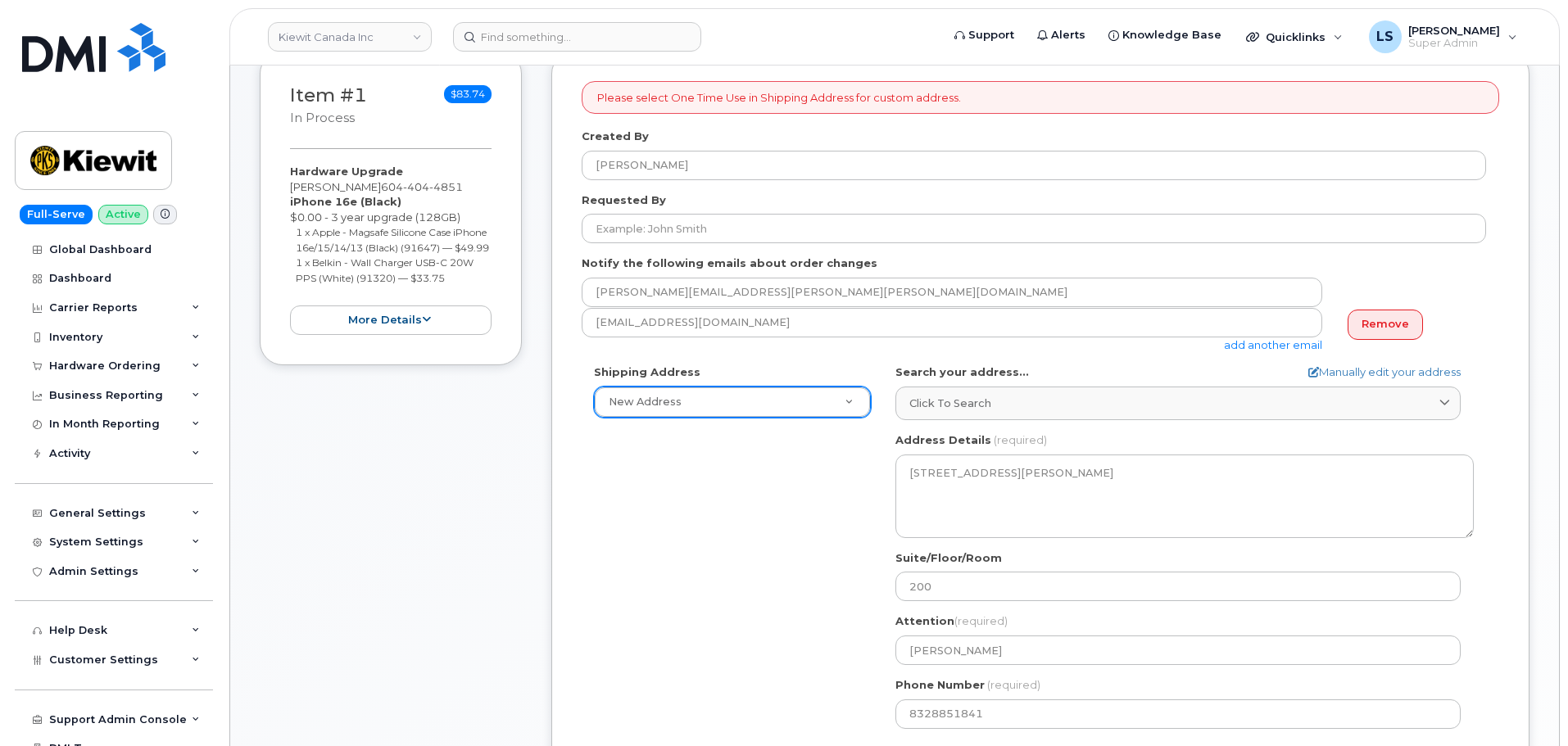
scroll to position [82, 0]
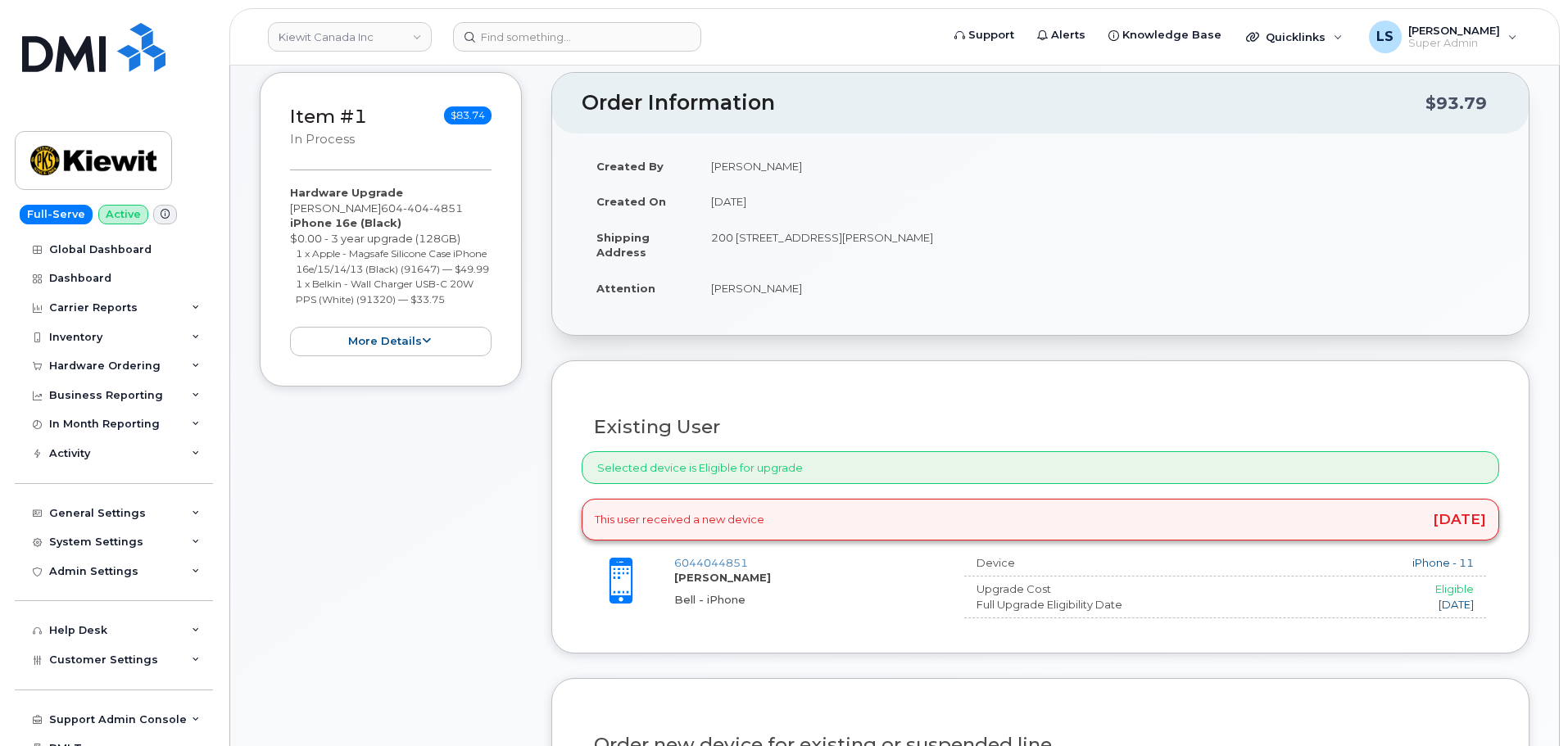
scroll to position [573, 0]
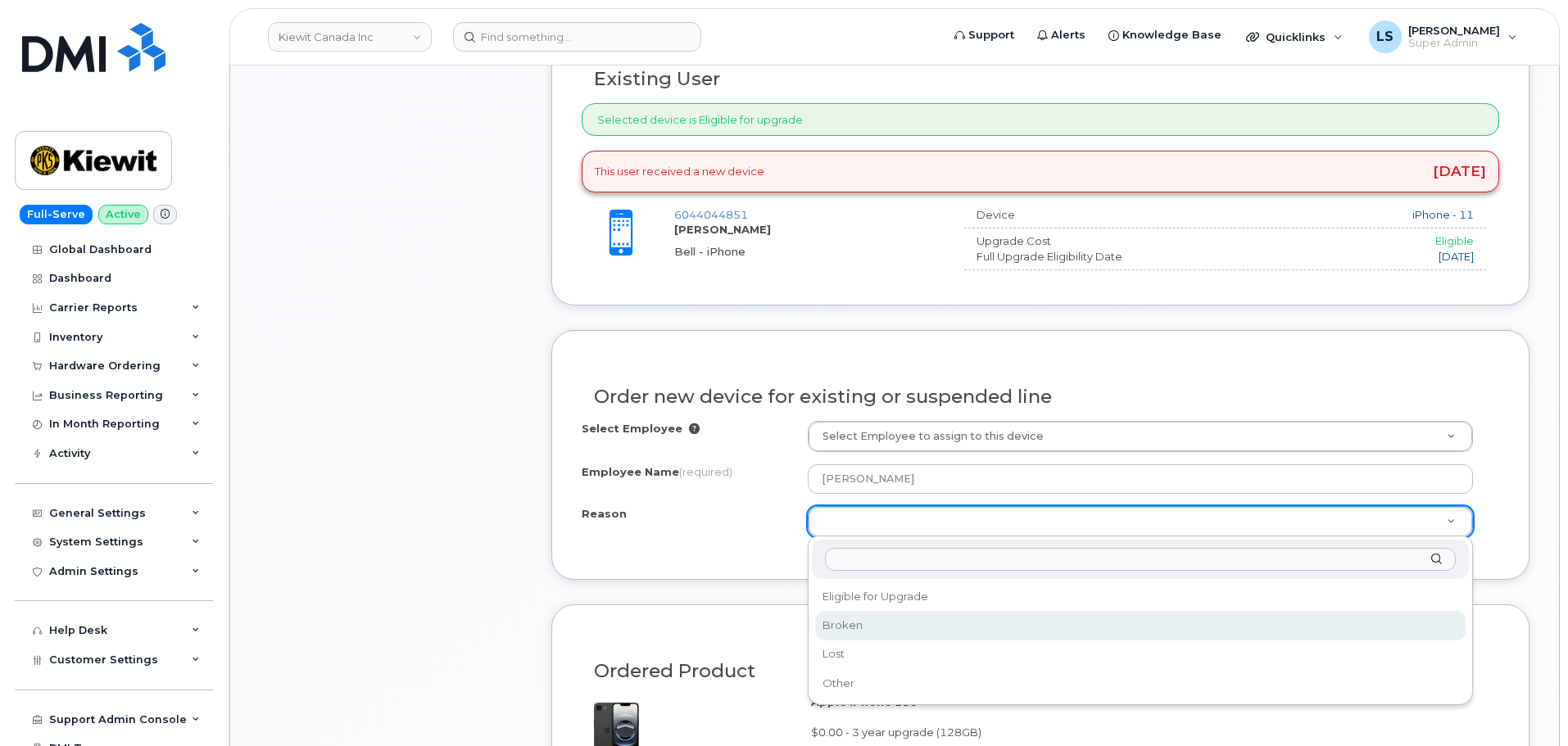
select select "broken"
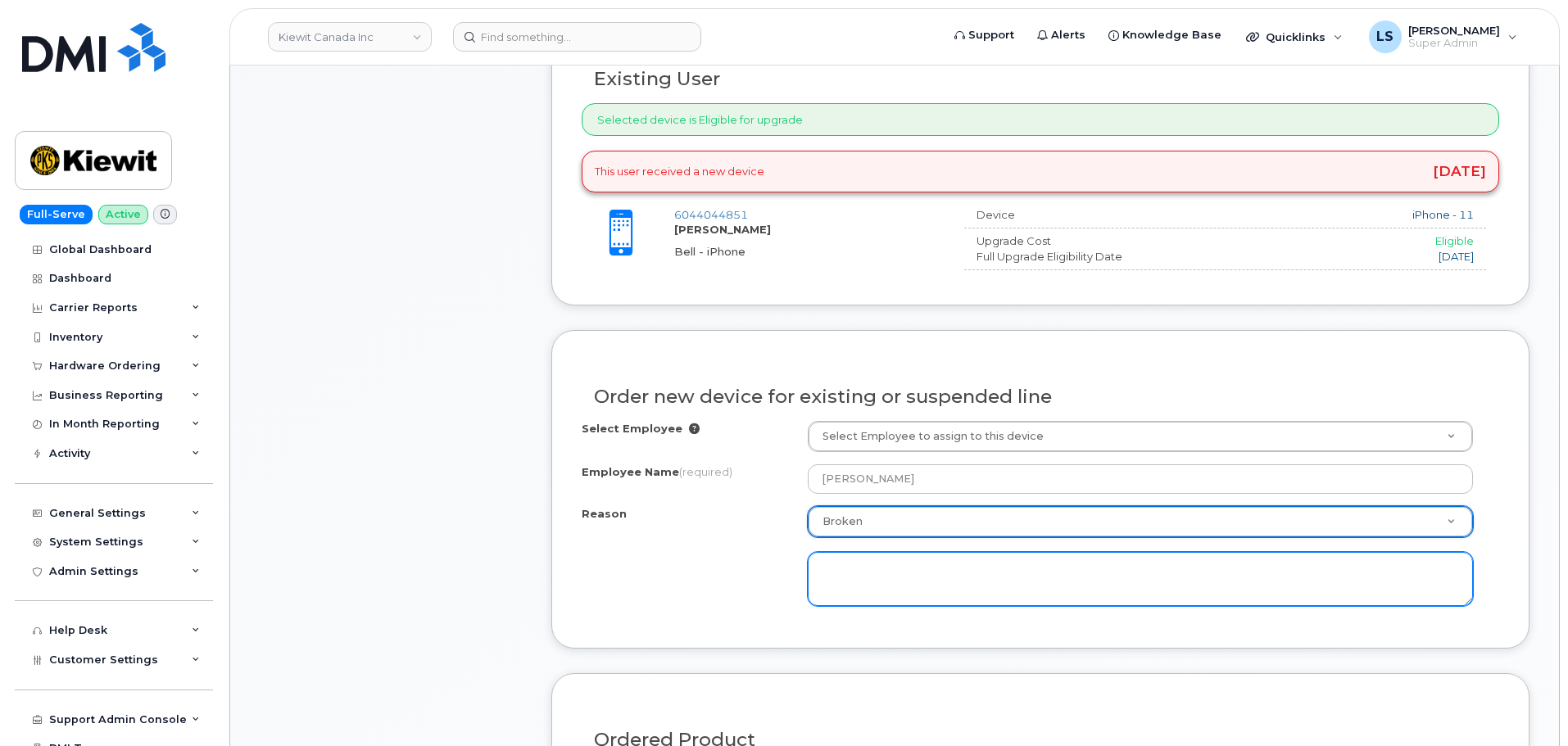
click at [877, 579] on textarea at bounding box center [1140, 579] width 665 height 54
type textarea "Phone speakers are broken"
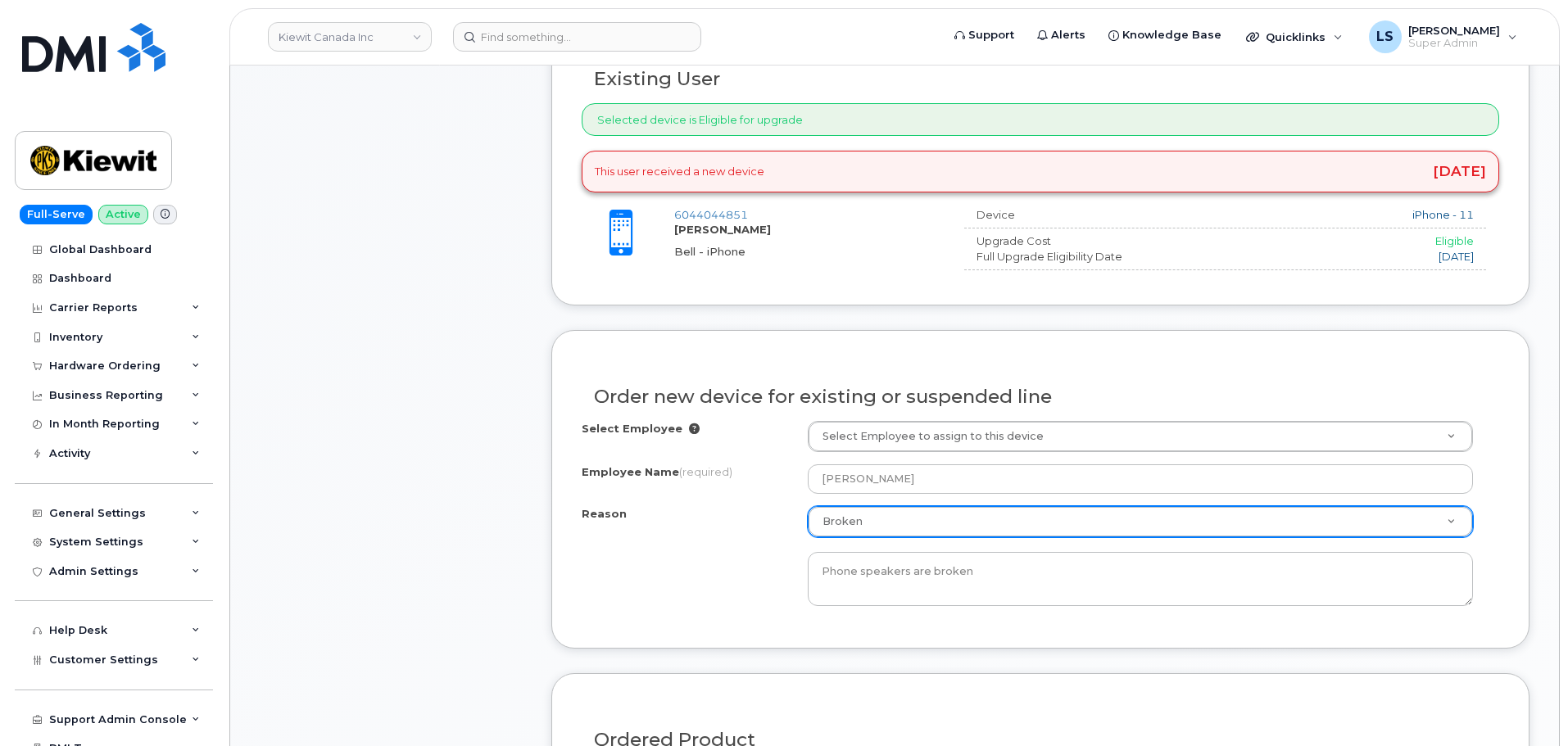
click at [757, 562] on div "Reason Broken Reason Eligible for Upgrade Broken Lost Other Phone speakers are …" at bounding box center [1040, 555] width 918 height 100
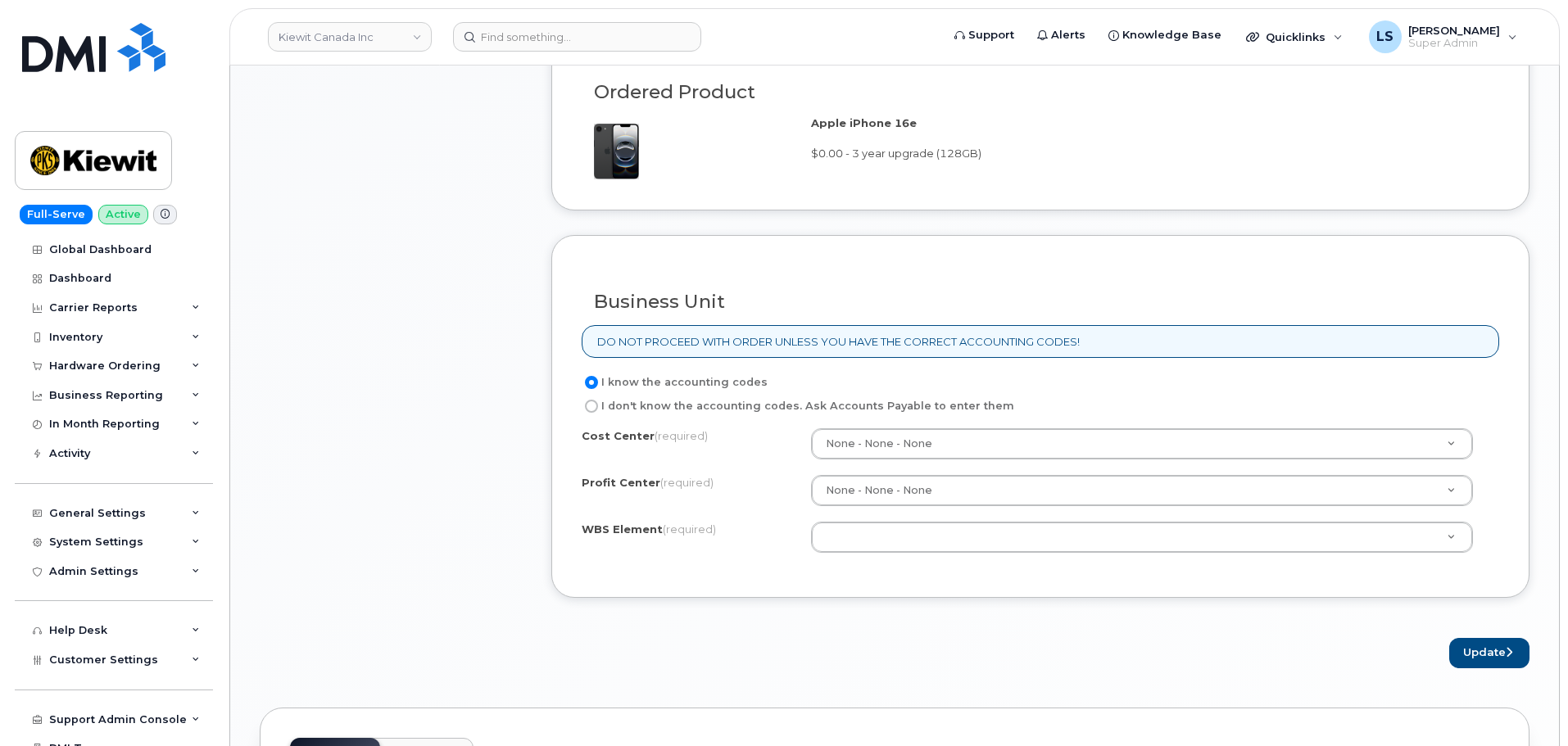
scroll to position [1229, 0]
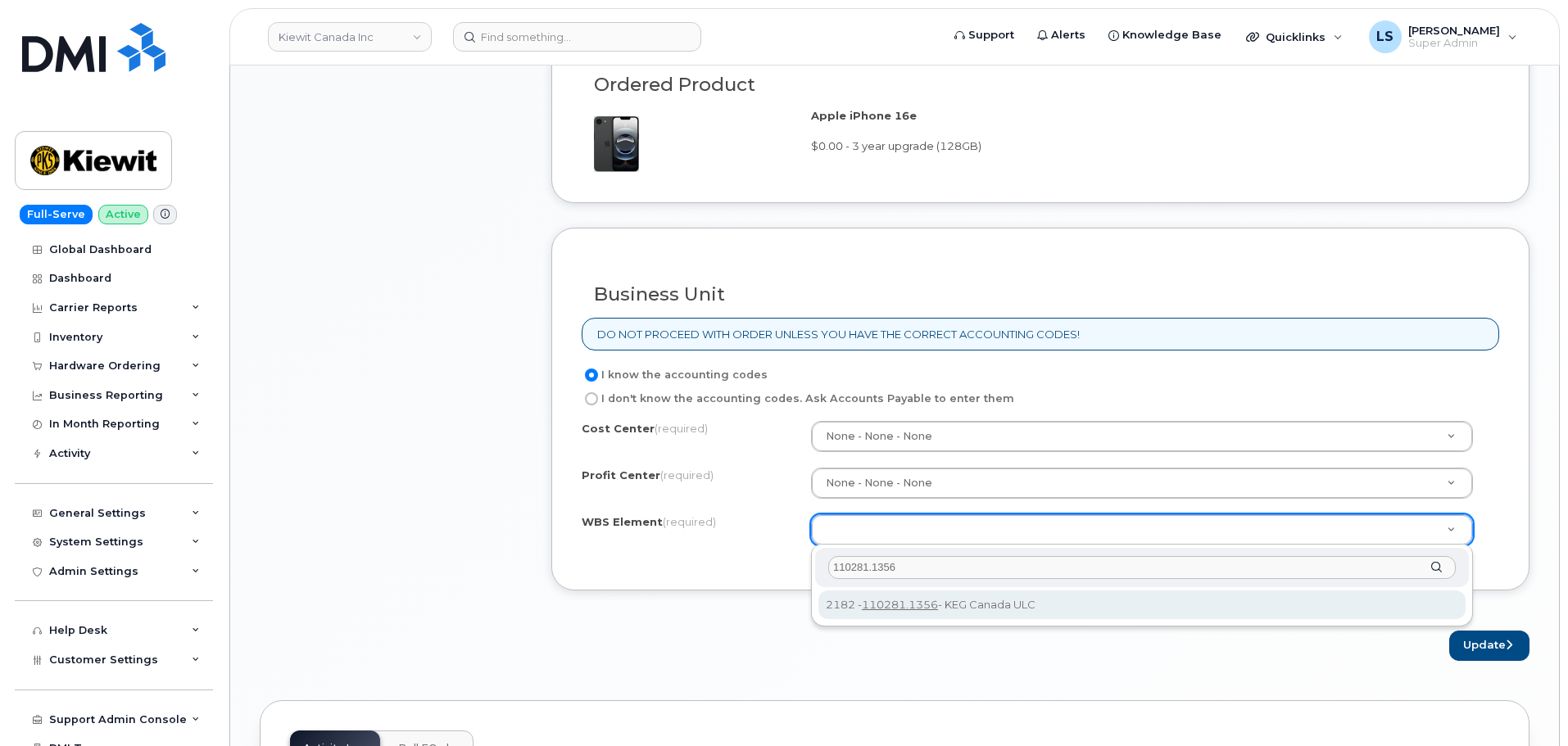
type input "110281.1356"
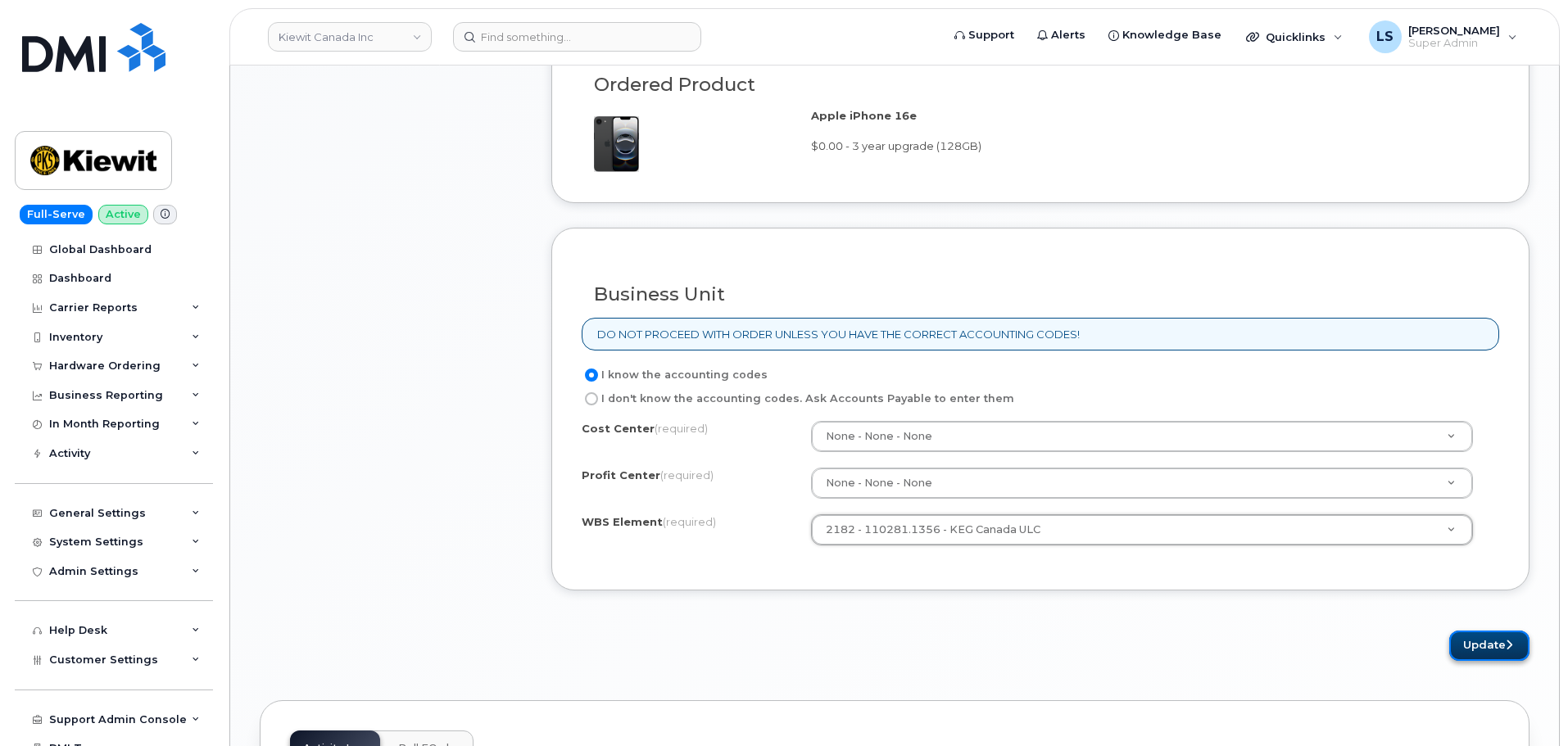
click at [1472, 643] on button "Update" at bounding box center [1489, 646] width 80 height 31
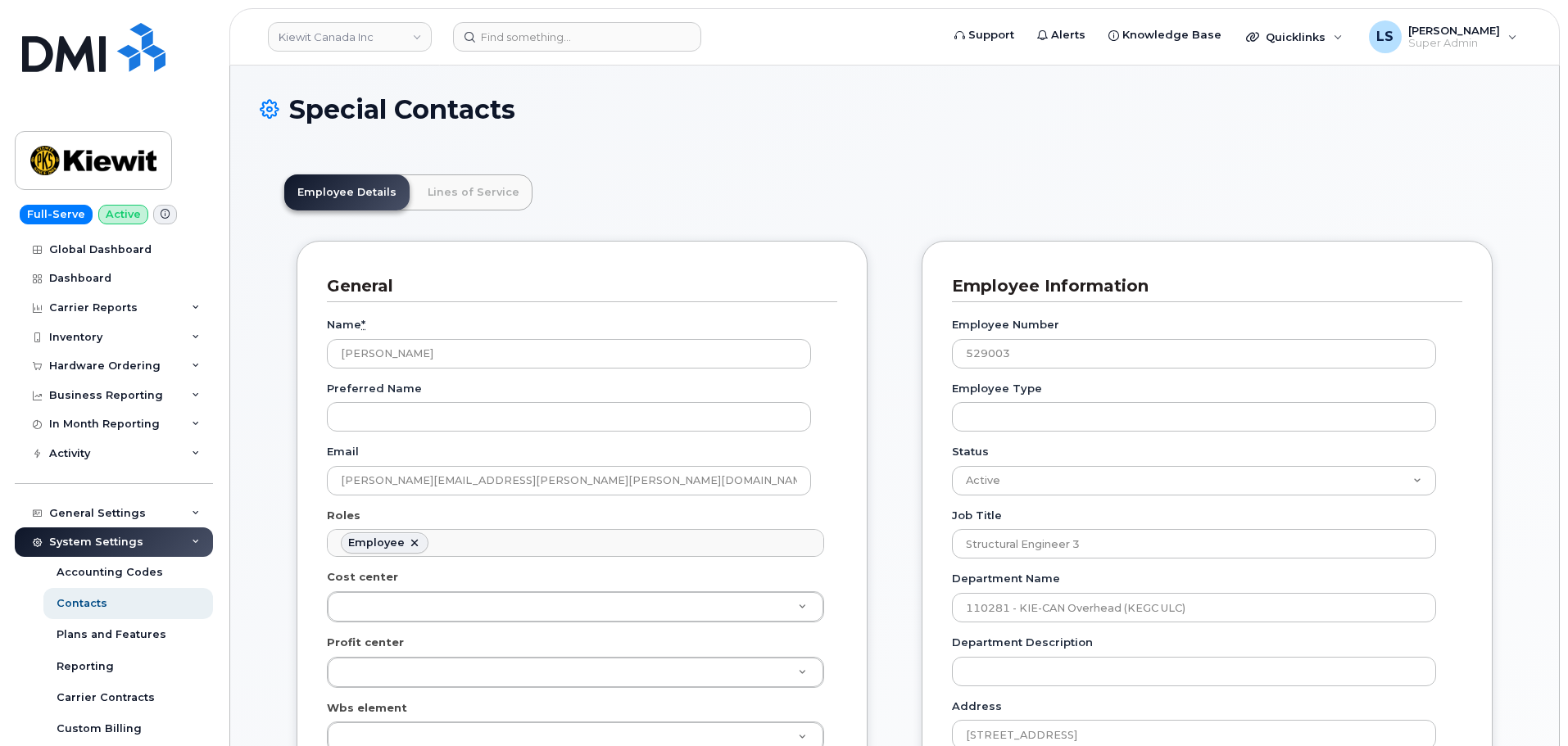
scroll to position [48, 0]
click at [522, 35] on input at bounding box center [577, 37] width 248 height 30
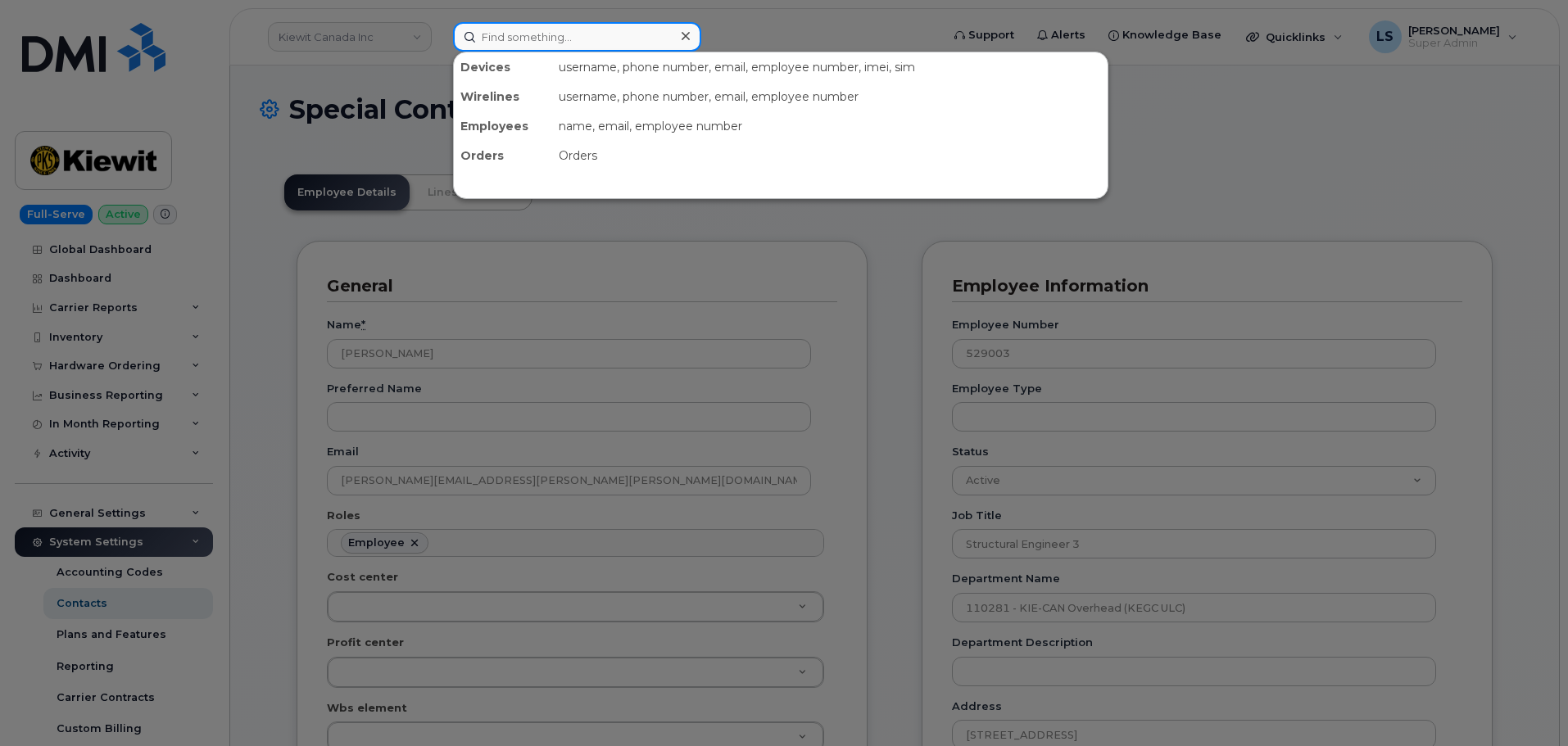
paste input "3613850674"
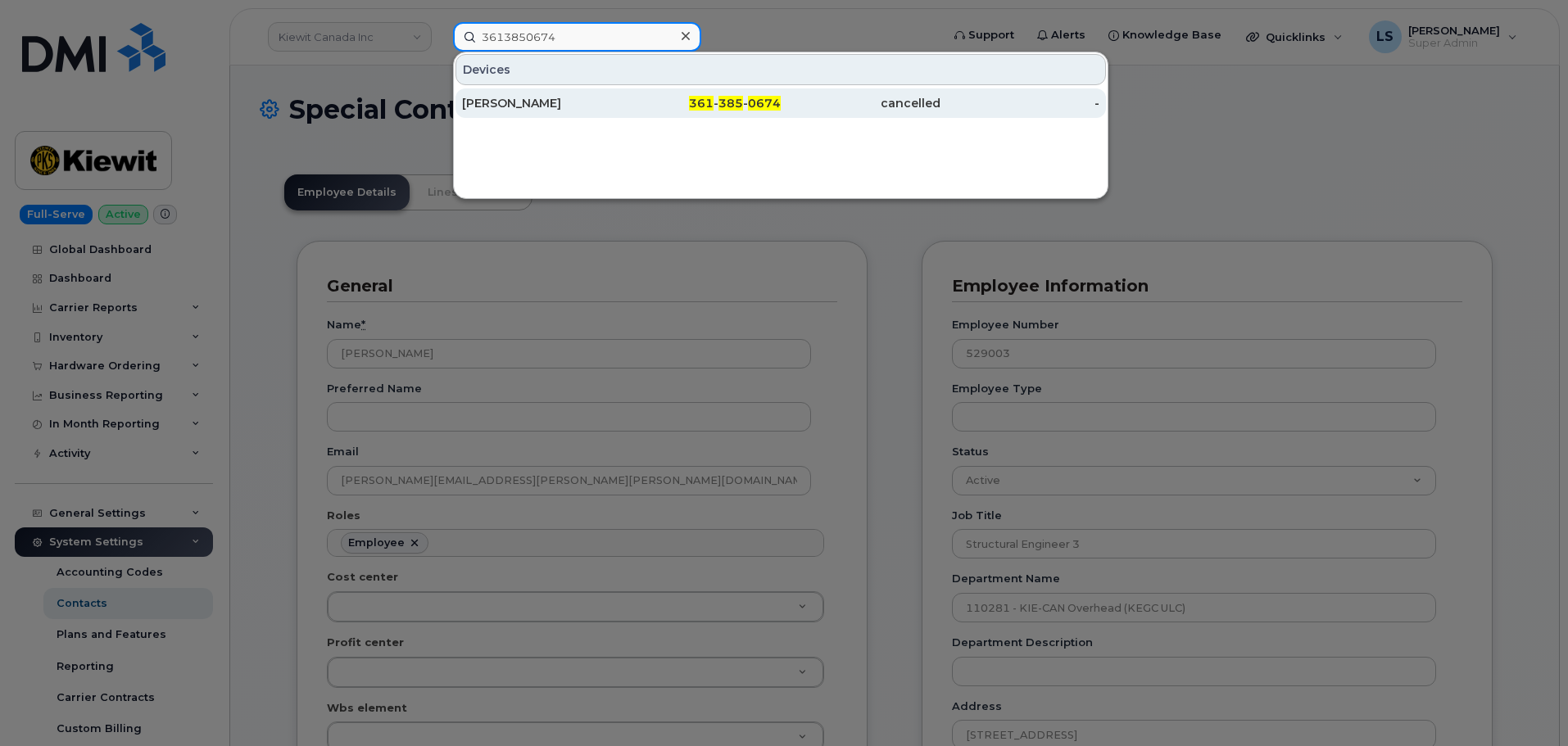
type input "3613850674"
click at [543, 113] on div "CHRISTOPHER ALONZO" at bounding box center [543, 103] width 160 height 30
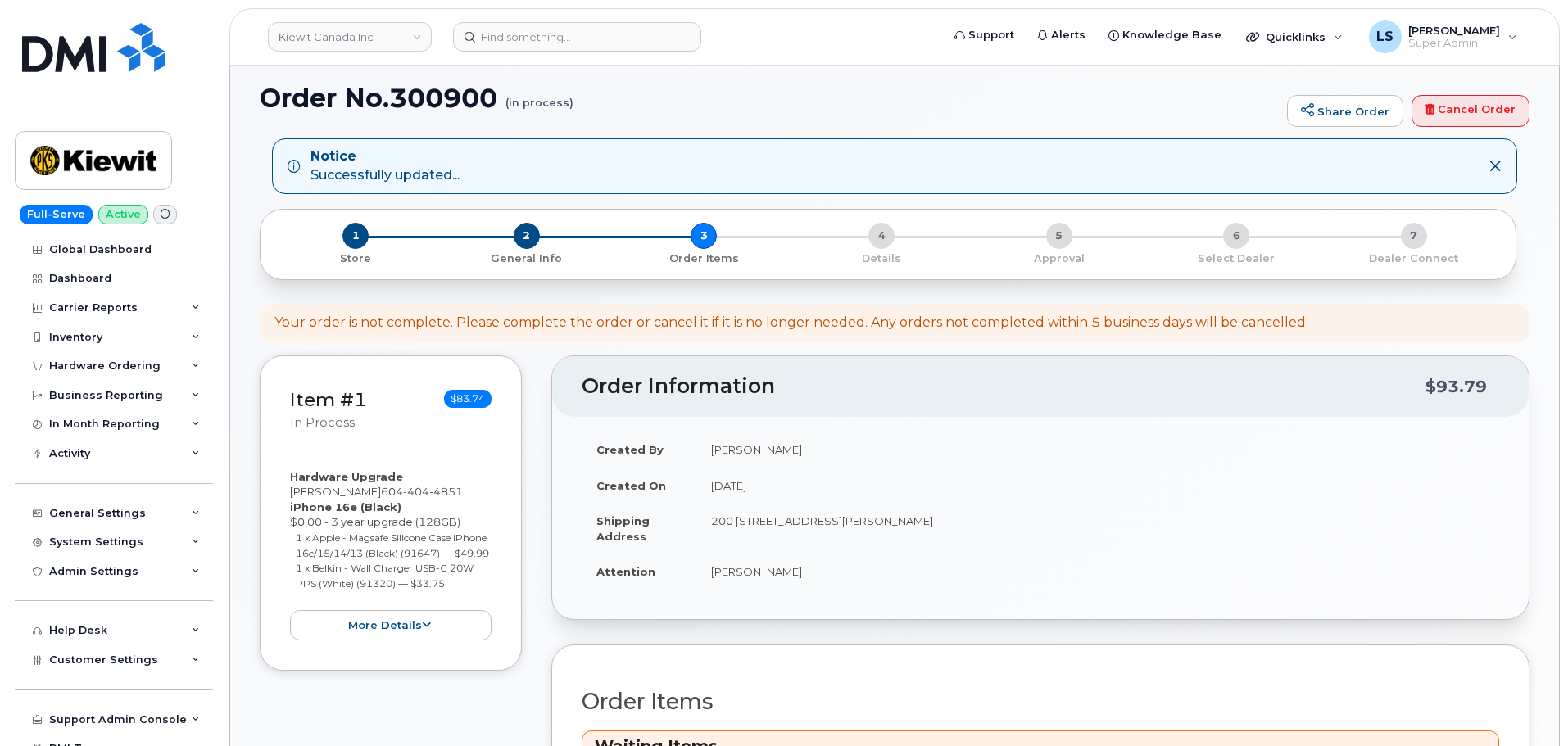
scroll to position [491, 0]
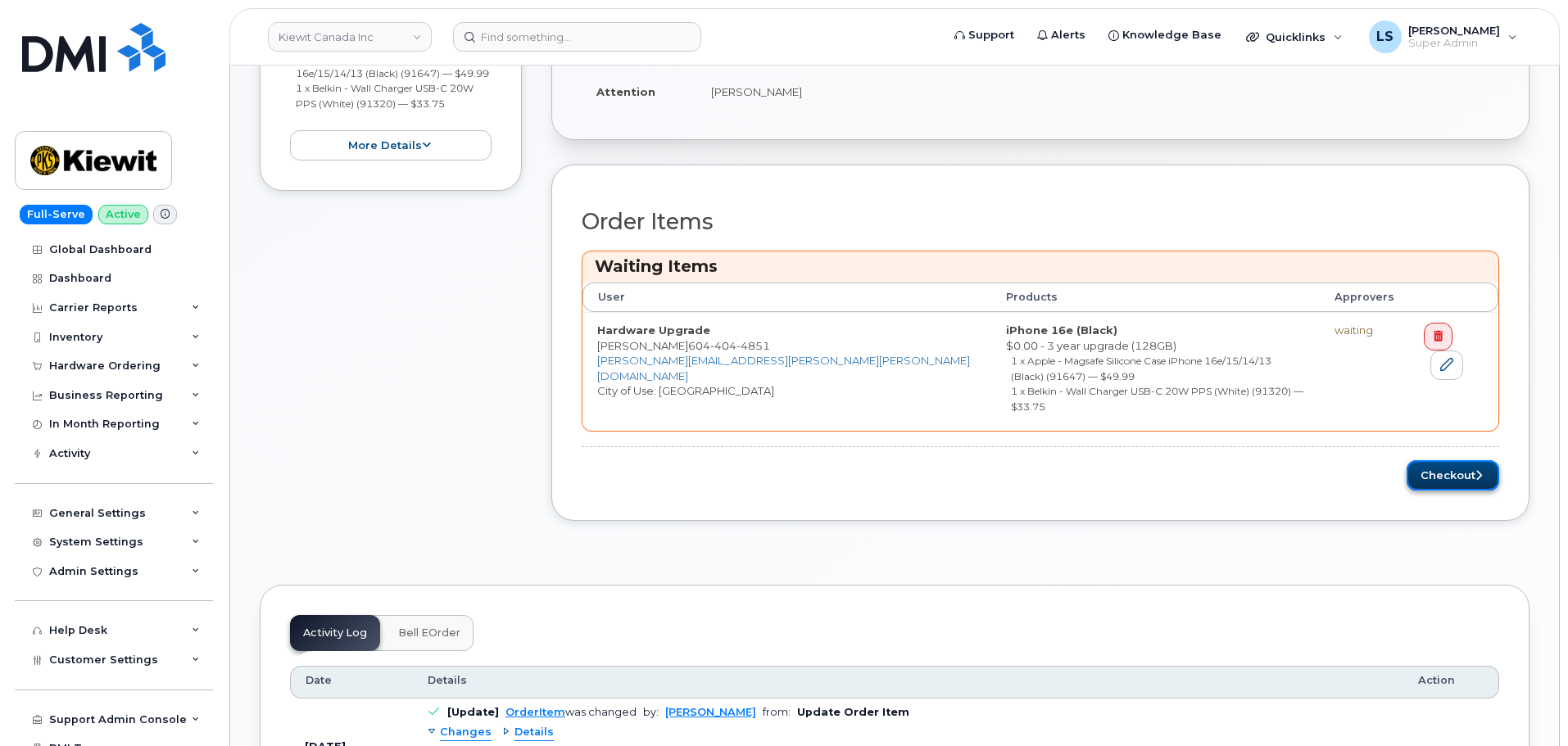
click at [1450, 460] on button "Checkout" at bounding box center [1453, 475] width 92 height 31
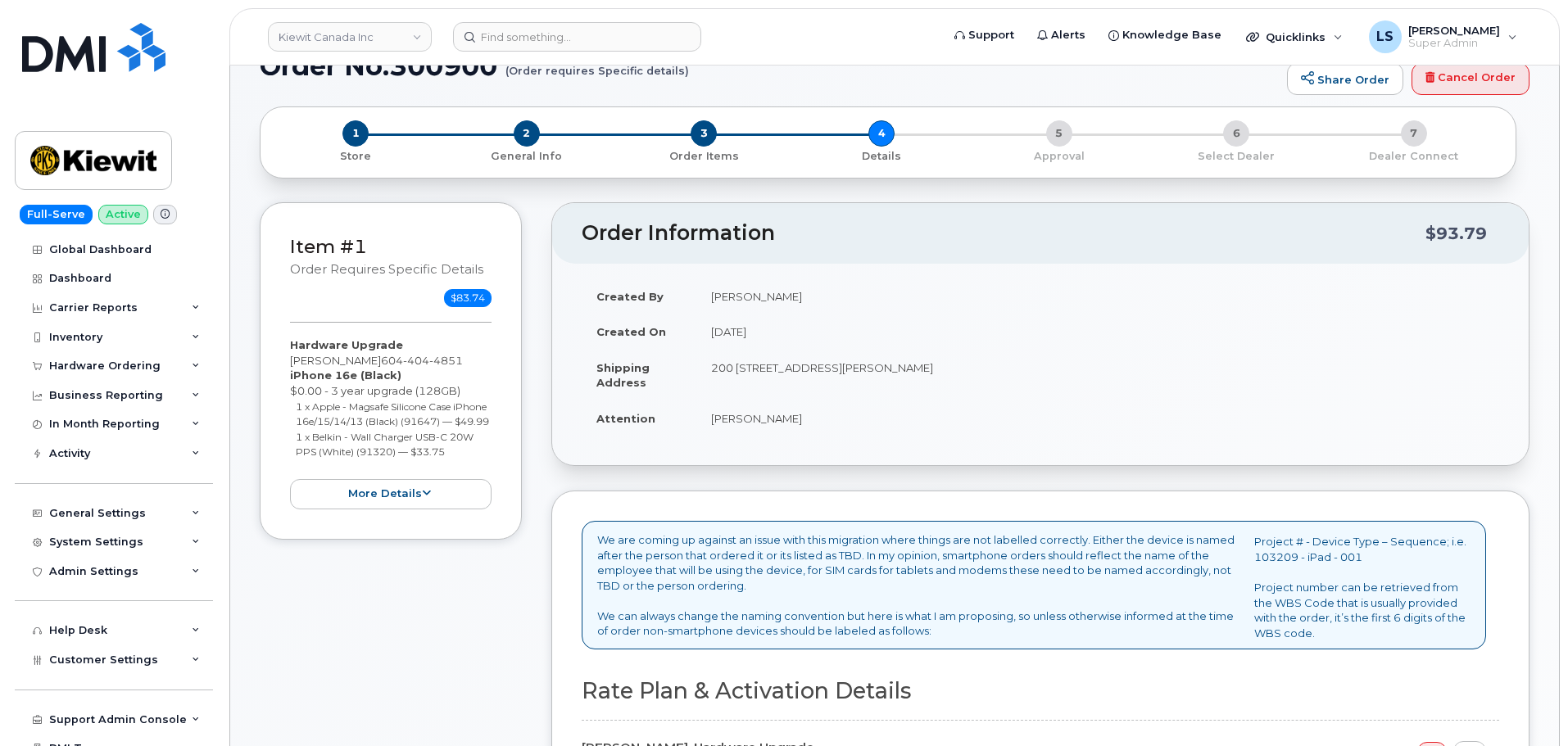
scroll to position [82, 0]
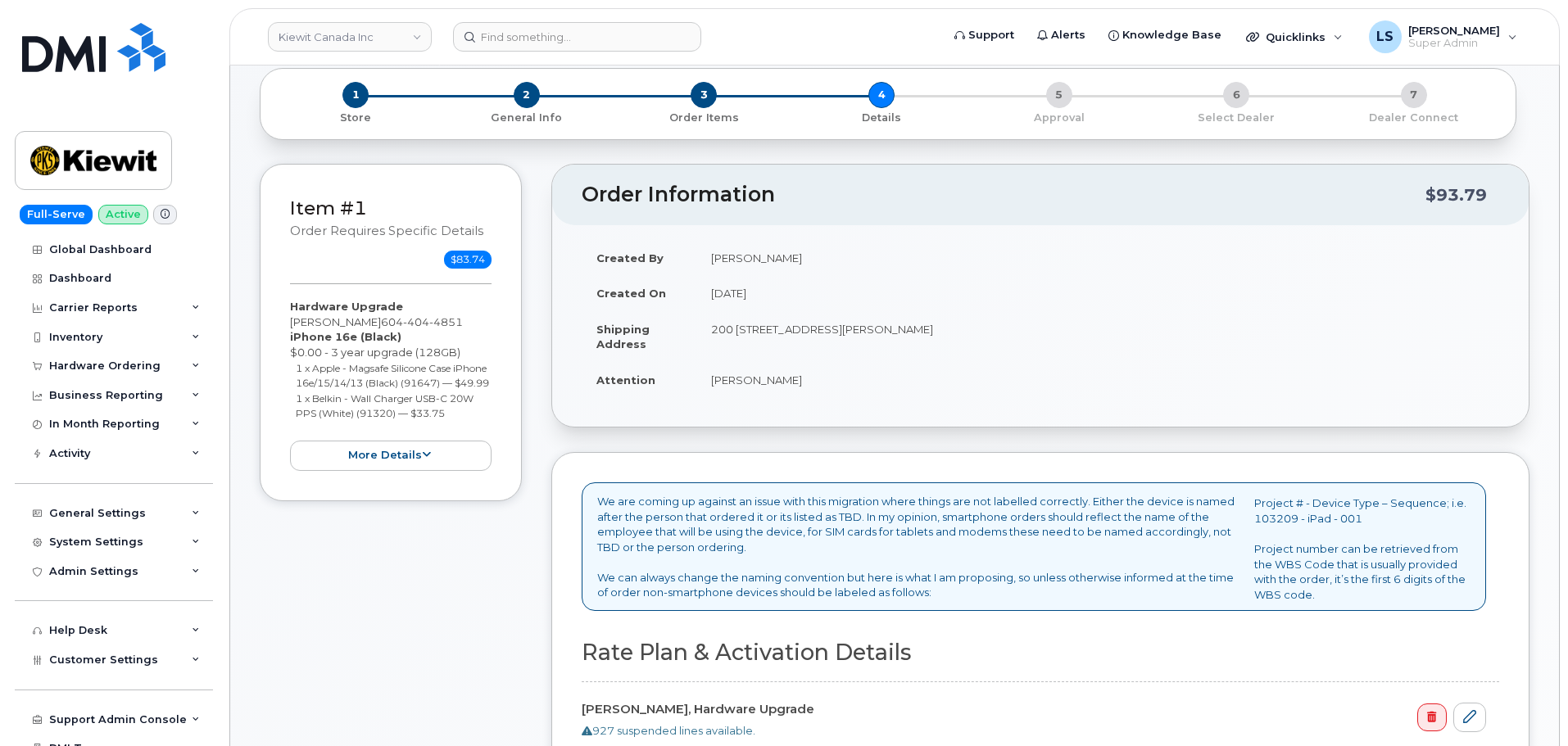
click at [899, 517] on p "We are coming up against an issue with this migration where things are not labe…" at bounding box center [919, 547] width 644 height 106
click at [958, 523] on p "We are coming up against an issue with this migration where things are not labe…" at bounding box center [919, 547] width 644 height 106
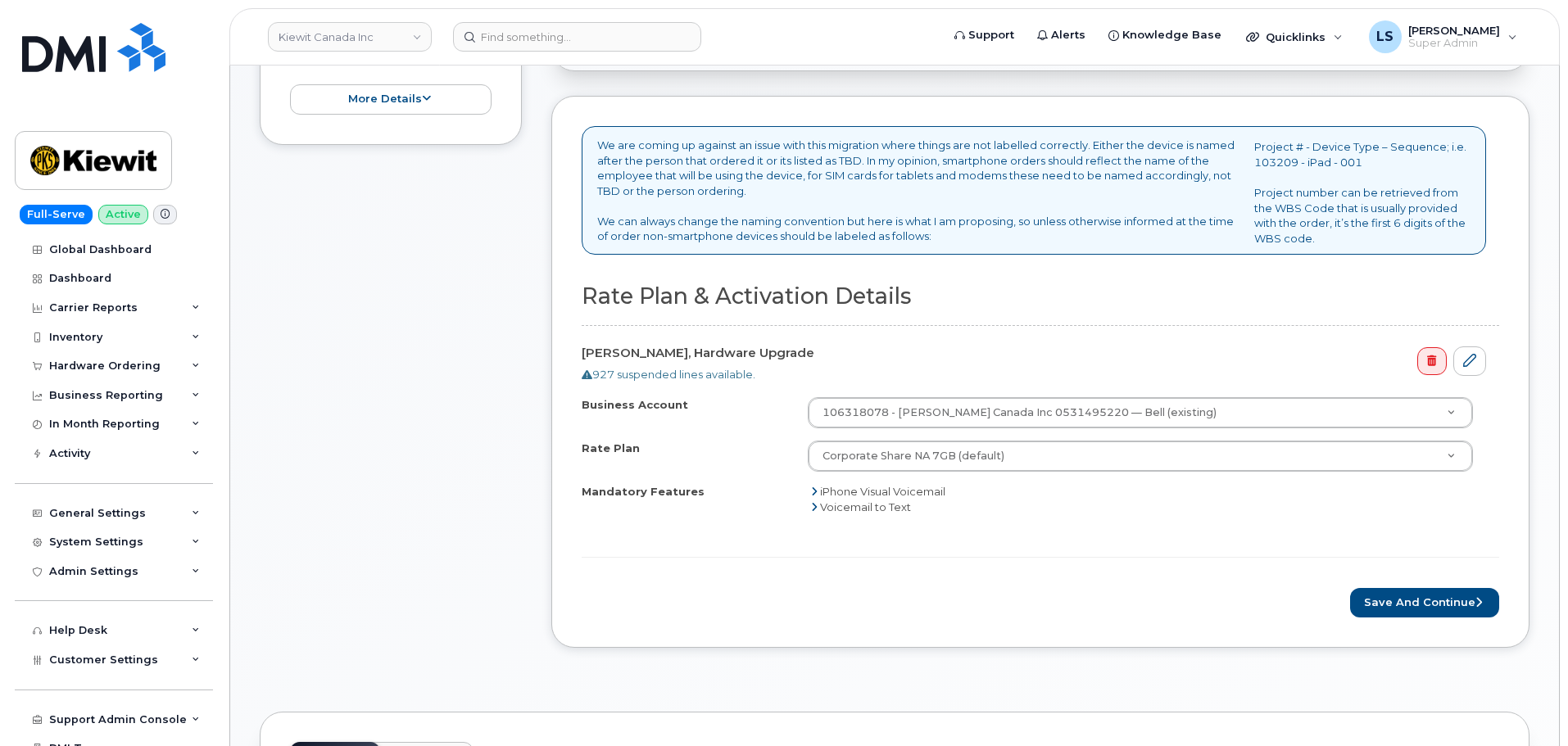
scroll to position [409, 0]
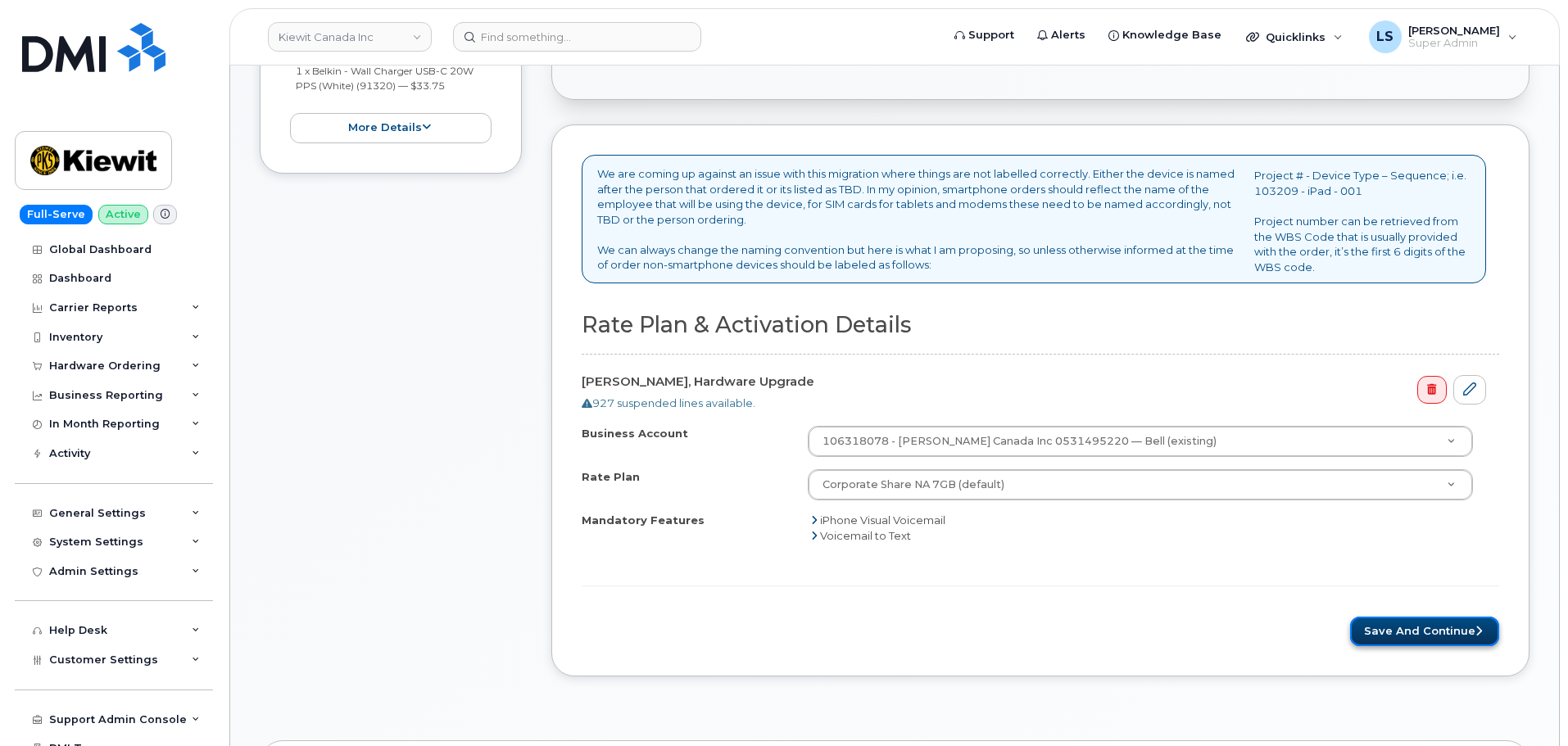
click at [1418, 628] on button "Save and Continue" at bounding box center [1425, 632] width 149 height 31
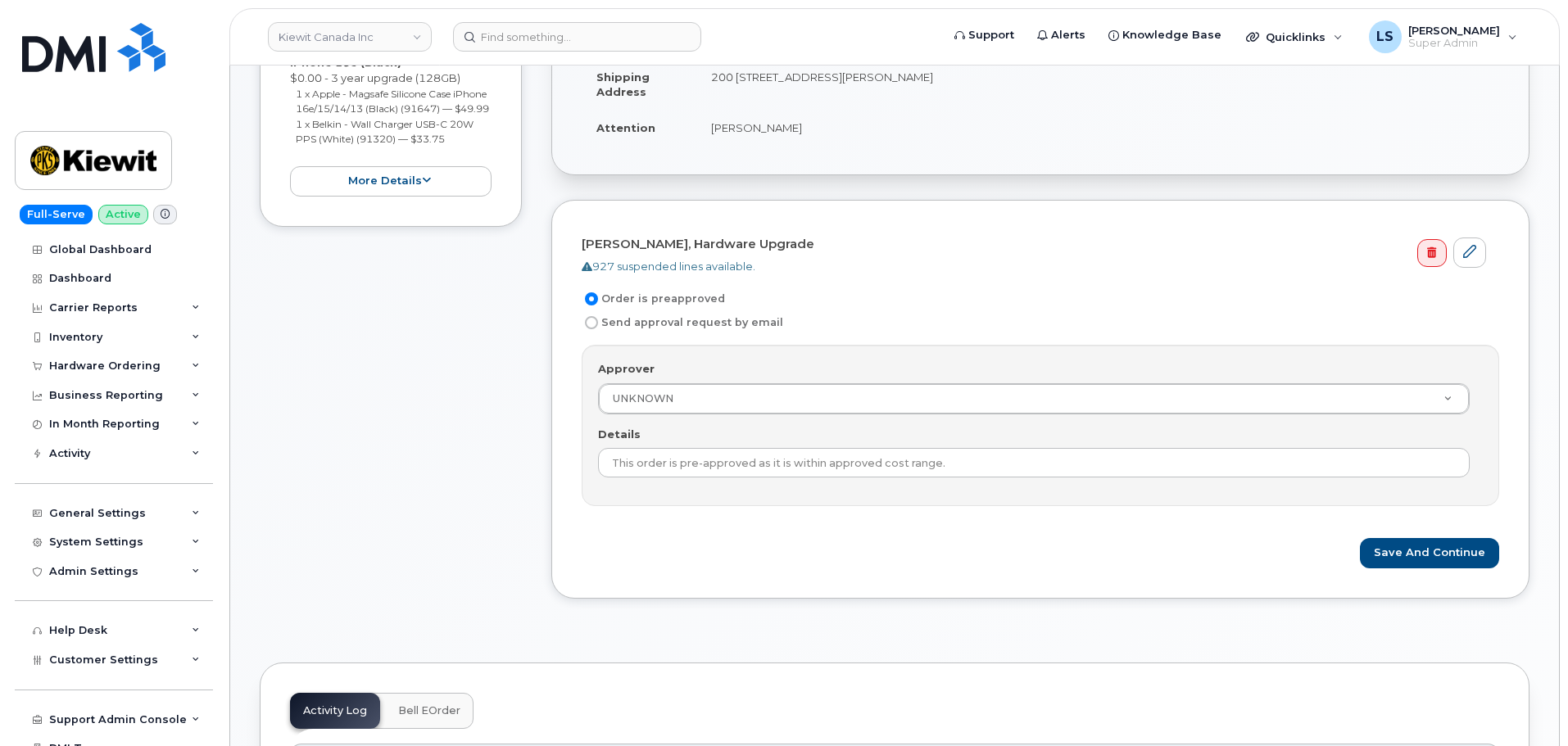
scroll to position [327, 0]
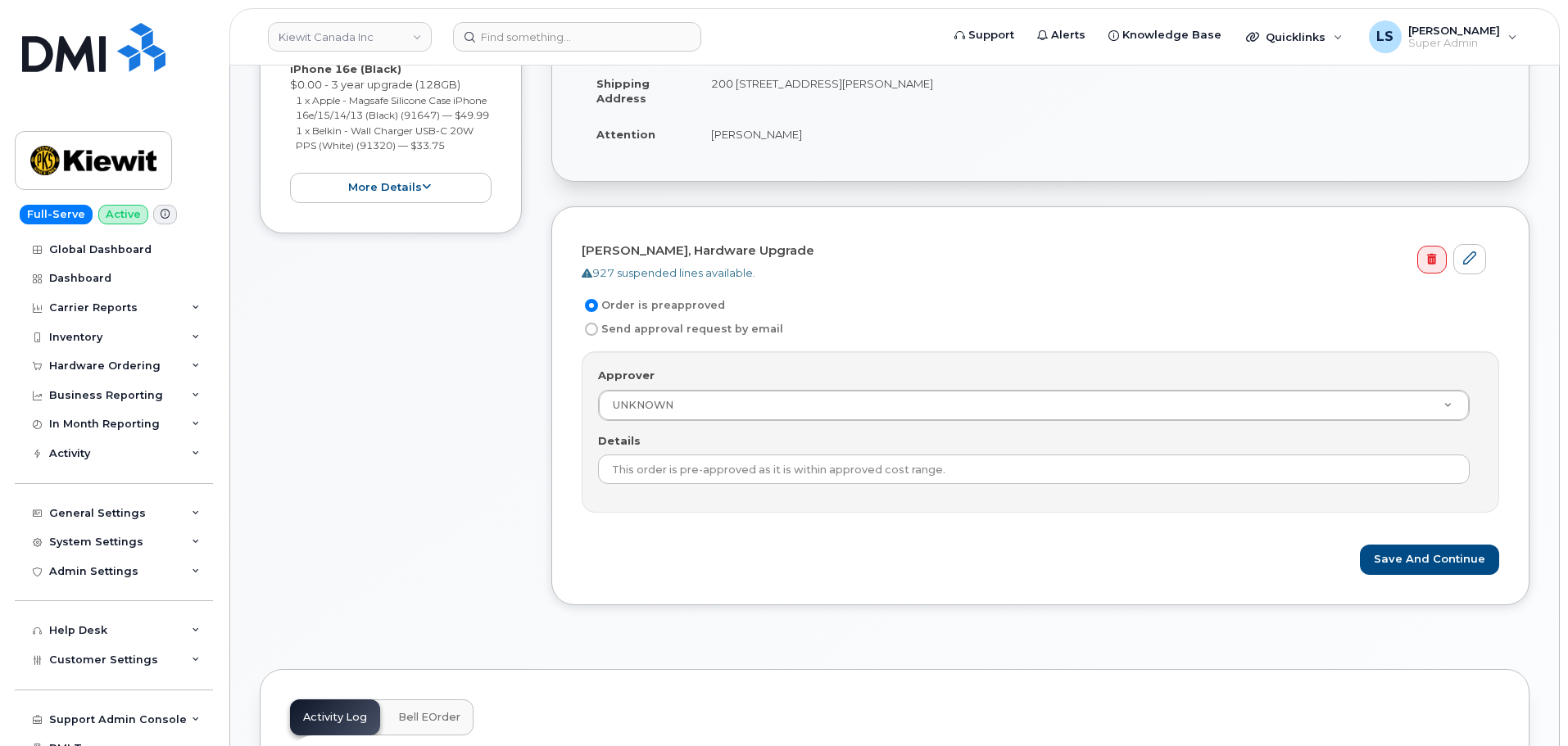
click at [677, 326] on label "Send approval request by email" at bounding box center [682, 328] width 202 height 20
click at [598, 326] on input "Send approval request by email" at bounding box center [592, 329] width 13 height 13
radio input "true"
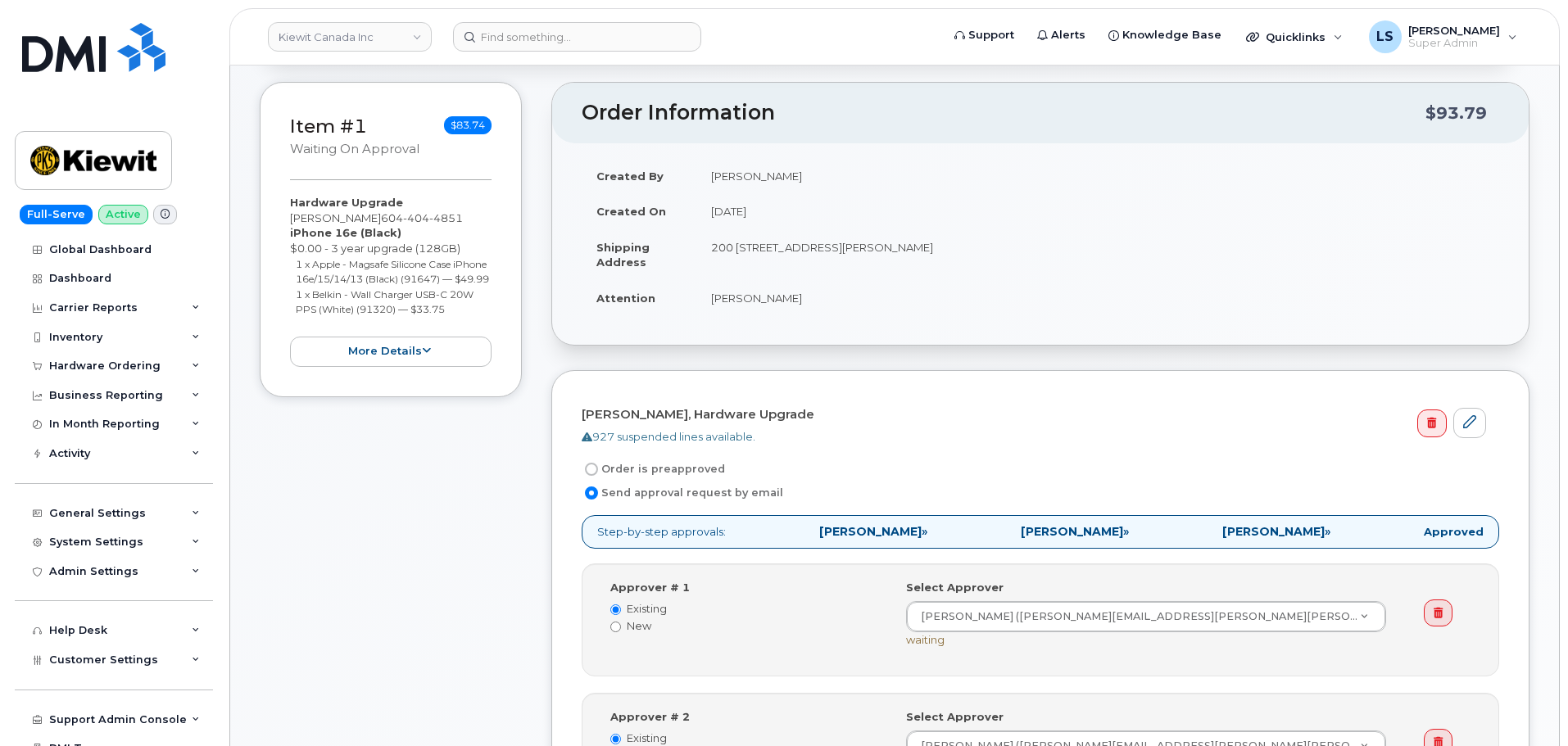
scroll to position [491, 0]
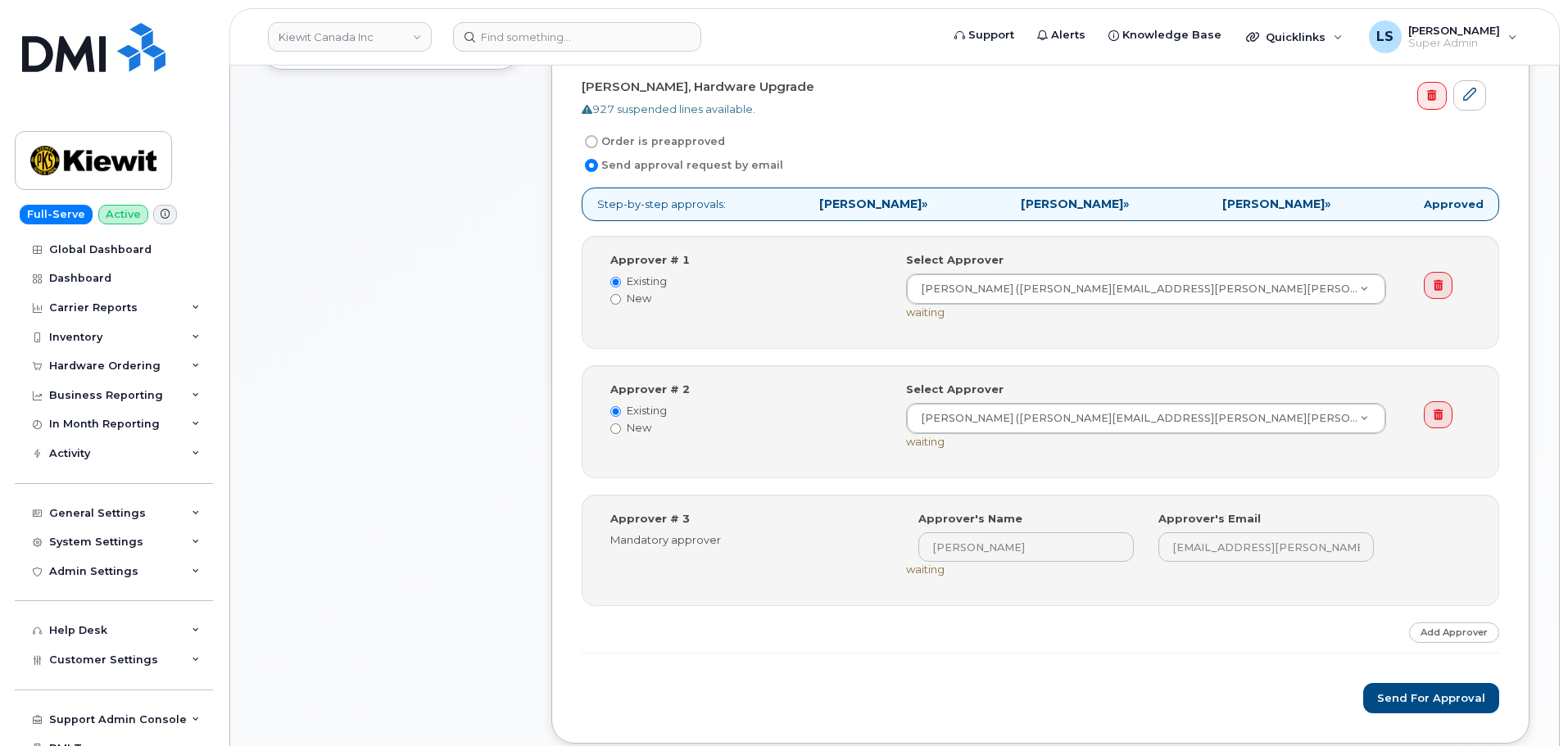
click at [1290, 203] on strong "[PERSON_NAME]" at bounding box center [1273, 204] width 102 height 15
click at [1300, 181] on form "[PERSON_NAME], Hardware Upgrade 927 suspended lines available. Order is preappr…" at bounding box center [1040, 393] width 918 height 640
click at [1421, 696] on button "Send for Approval" at bounding box center [1431, 698] width 136 height 31
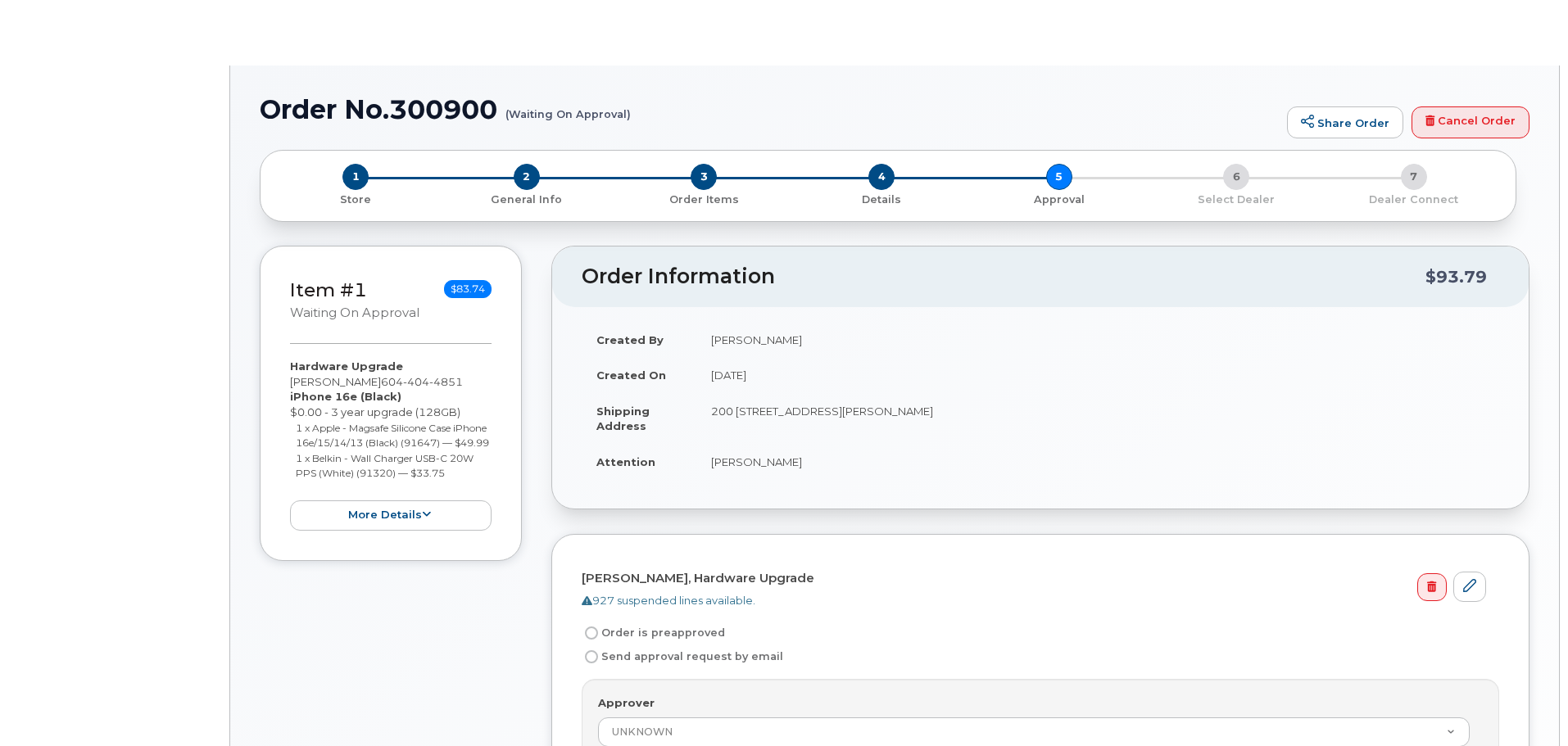
radio input "true"
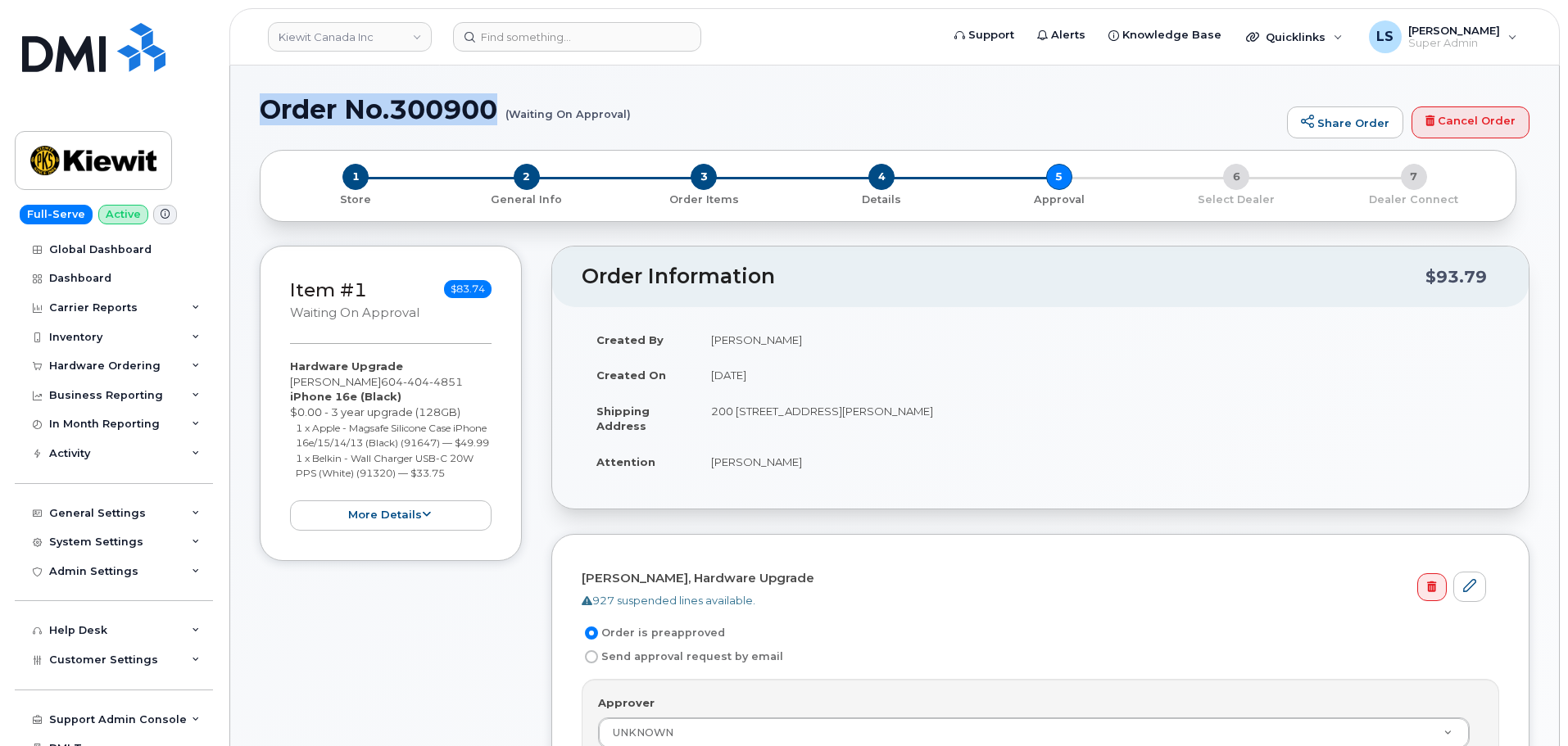
drag, startPoint x: 499, startPoint y: 104, endPoint x: 261, endPoint y: 98, distance: 238.1
click at [261, 98] on h1 "Order No.300900 (Waiting On Approval)" at bounding box center [769, 109] width 1019 height 29
copy h1 "Order No.300900"
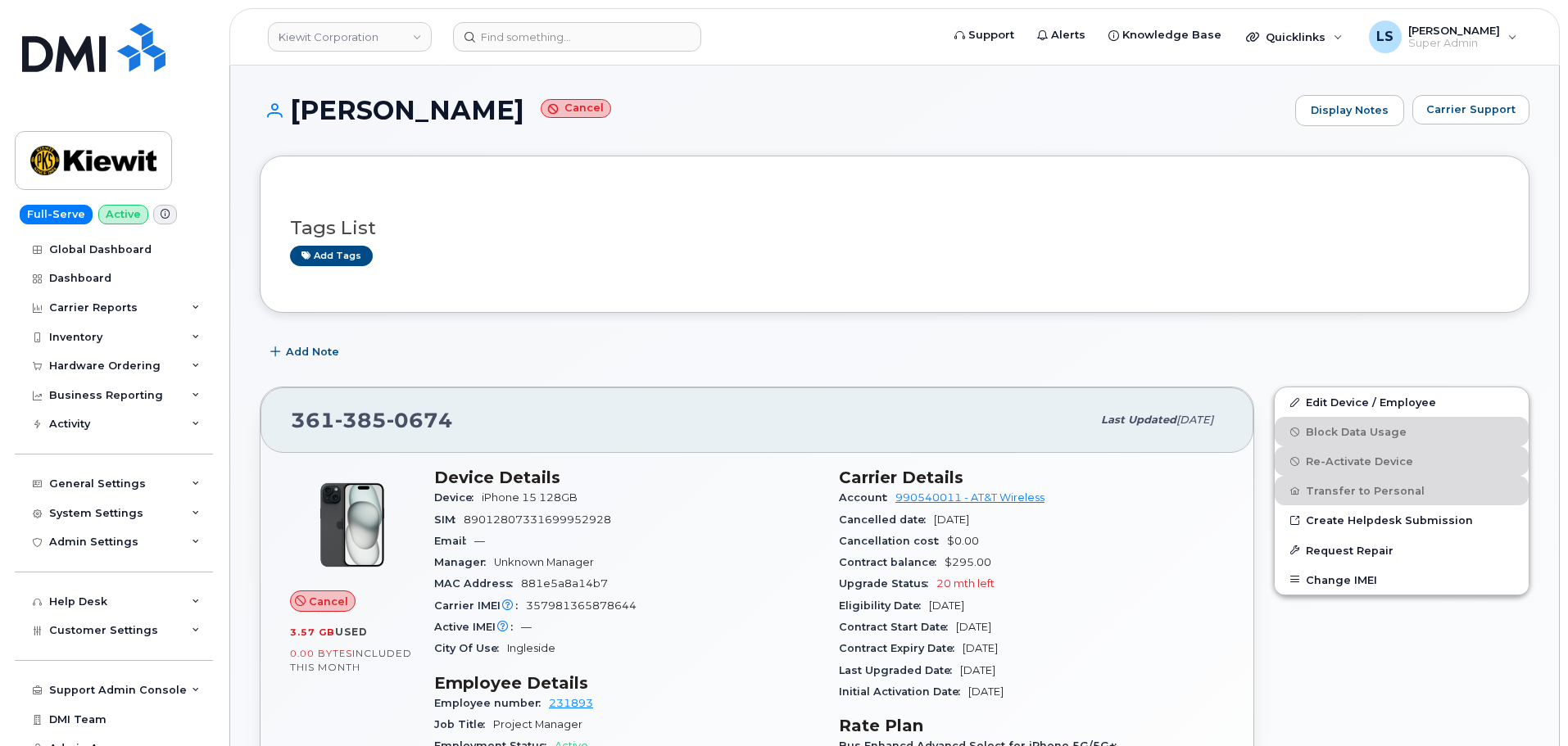
drag, startPoint x: 288, startPoint y: 112, endPoint x: 610, endPoint y: 120, distance: 322.1
click at [610, 120] on h1 "CHRISTOPHER ALONZO Cancel" at bounding box center [773, 110] width 1027 height 29
copy h1 "CHRISTOPHER ALONZO"
click at [576, 510] on div "SIM 89012807331699952928" at bounding box center [627, 520] width 385 height 21
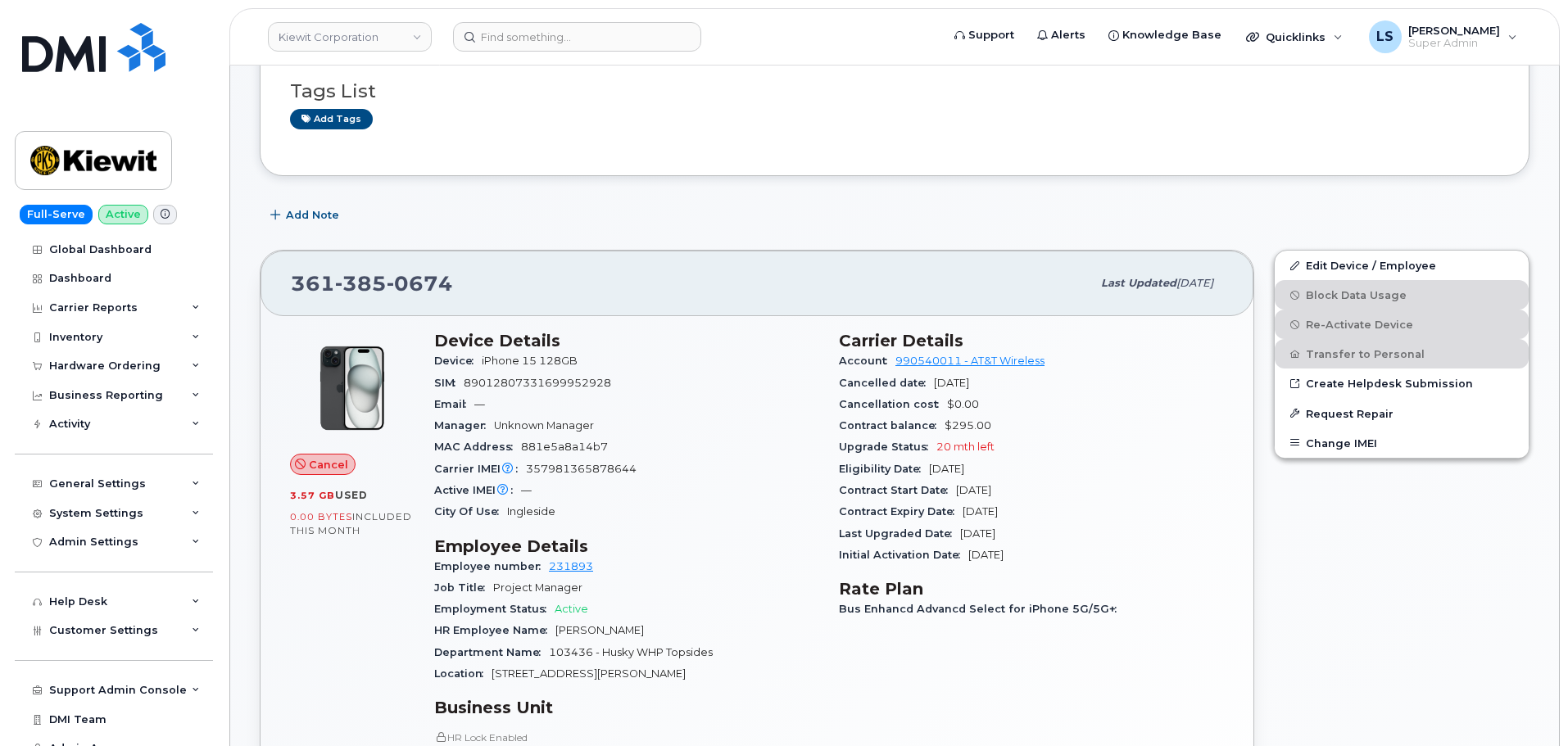
scroll to position [327, 0]
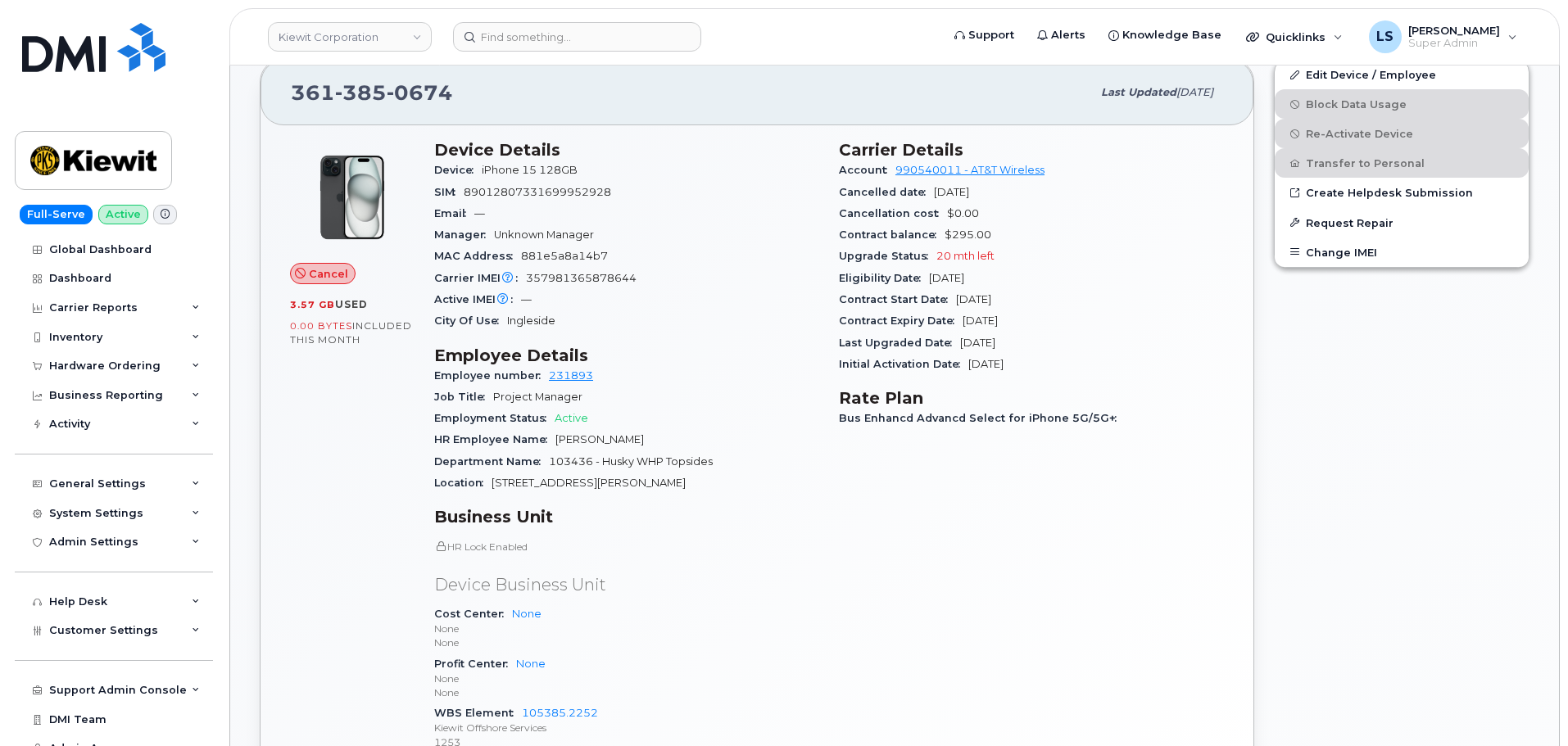
click at [614, 462] on span "103436 - Husky WHP Topsides" at bounding box center [631, 460] width 164 height 12
click at [615, 462] on span "103436 - Husky WHP Topsides" at bounding box center [631, 460] width 164 height 12
click at [661, 454] on div "Department Name 103436 - Husky WHP Topsides" at bounding box center [627, 461] width 385 height 21
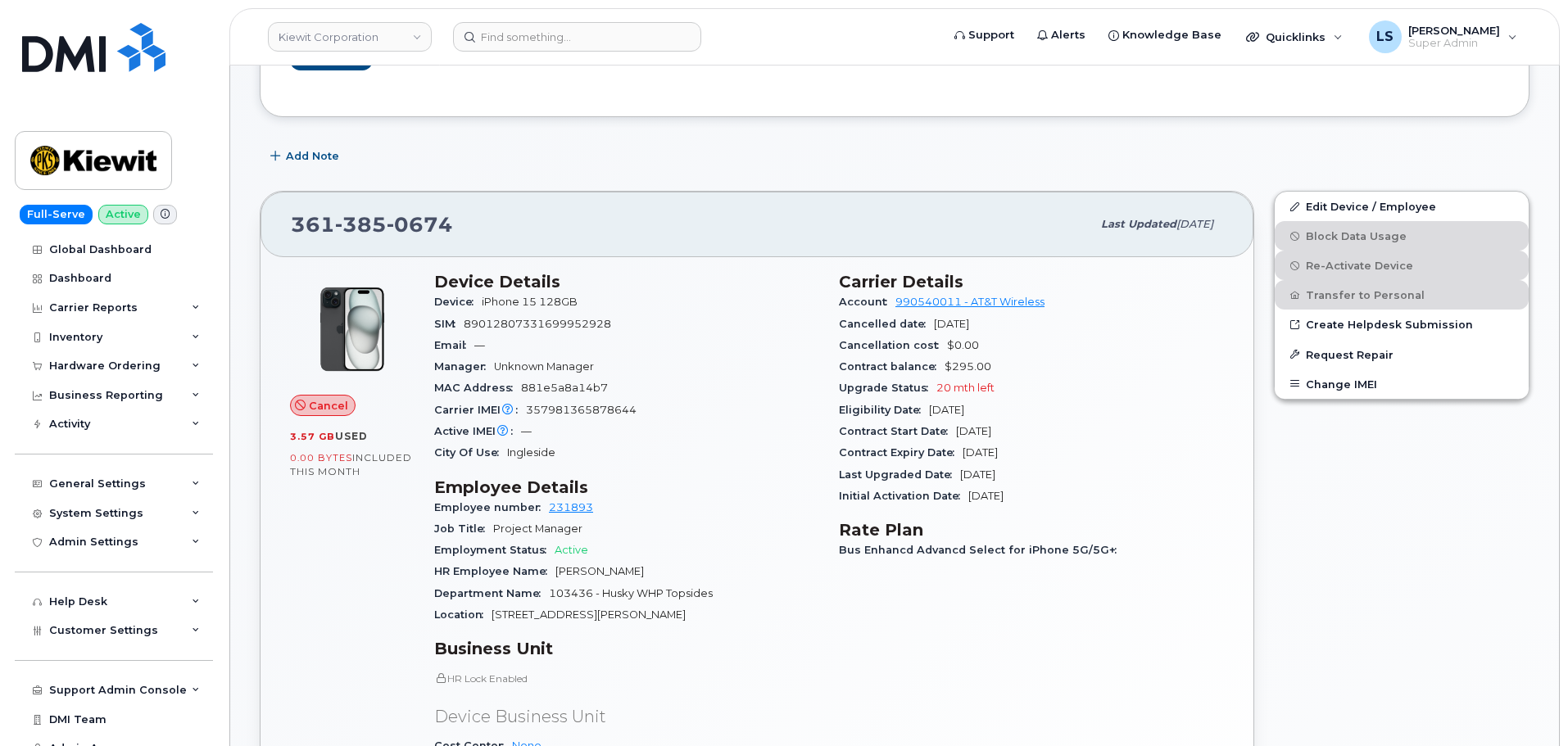
scroll to position [0, 0]
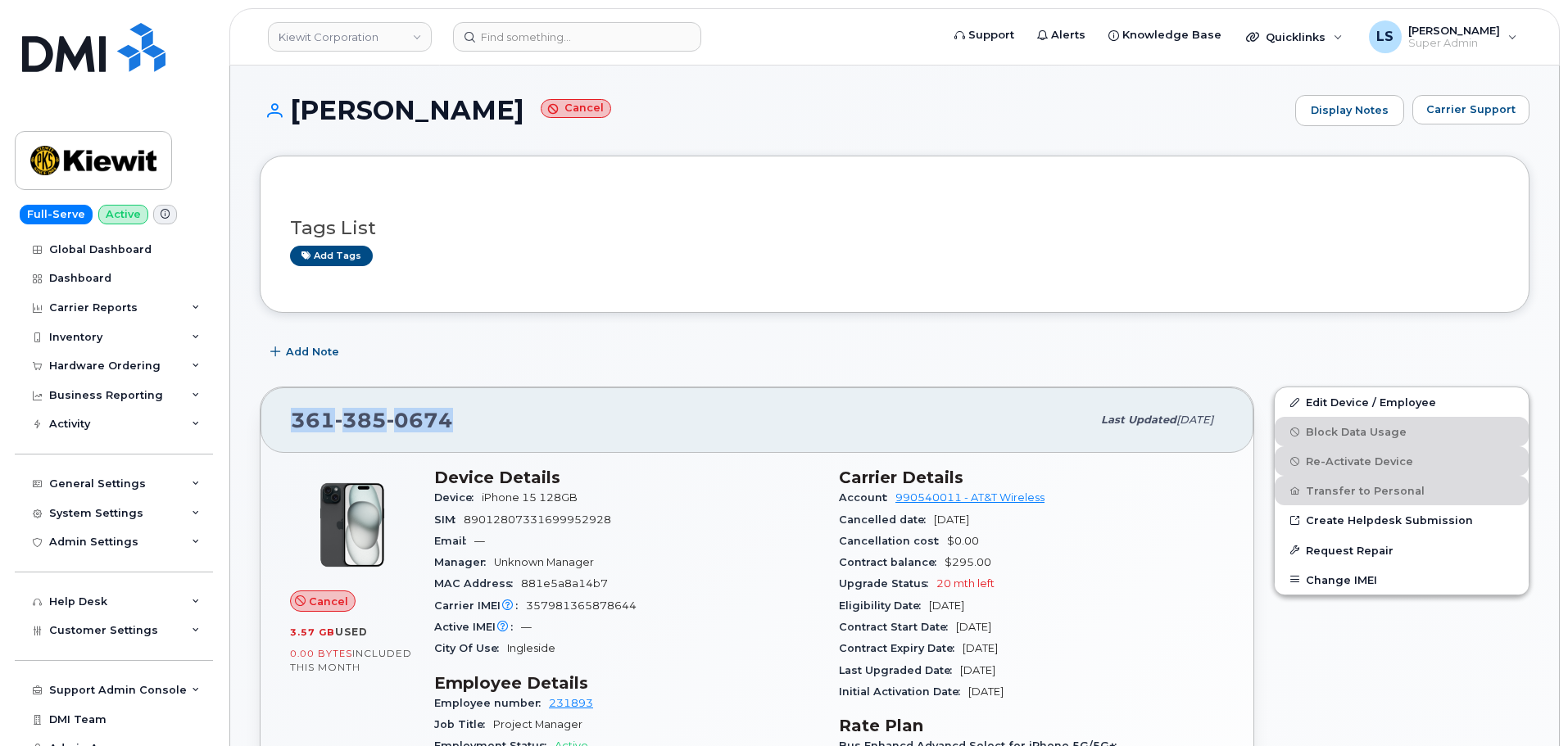
drag, startPoint x: 275, startPoint y: 417, endPoint x: 472, endPoint y: 430, distance: 197.4
click at [467, 428] on div "361 385 0674 Last updated Sep 04, 2025" at bounding box center [757, 420] width 993 height 65
copy span "361 385 0674"
click at [318, 102] on h1 "CHRISTOPHER ALONZO Cancel" at bounding box center [773, 110] width 1027 height 29
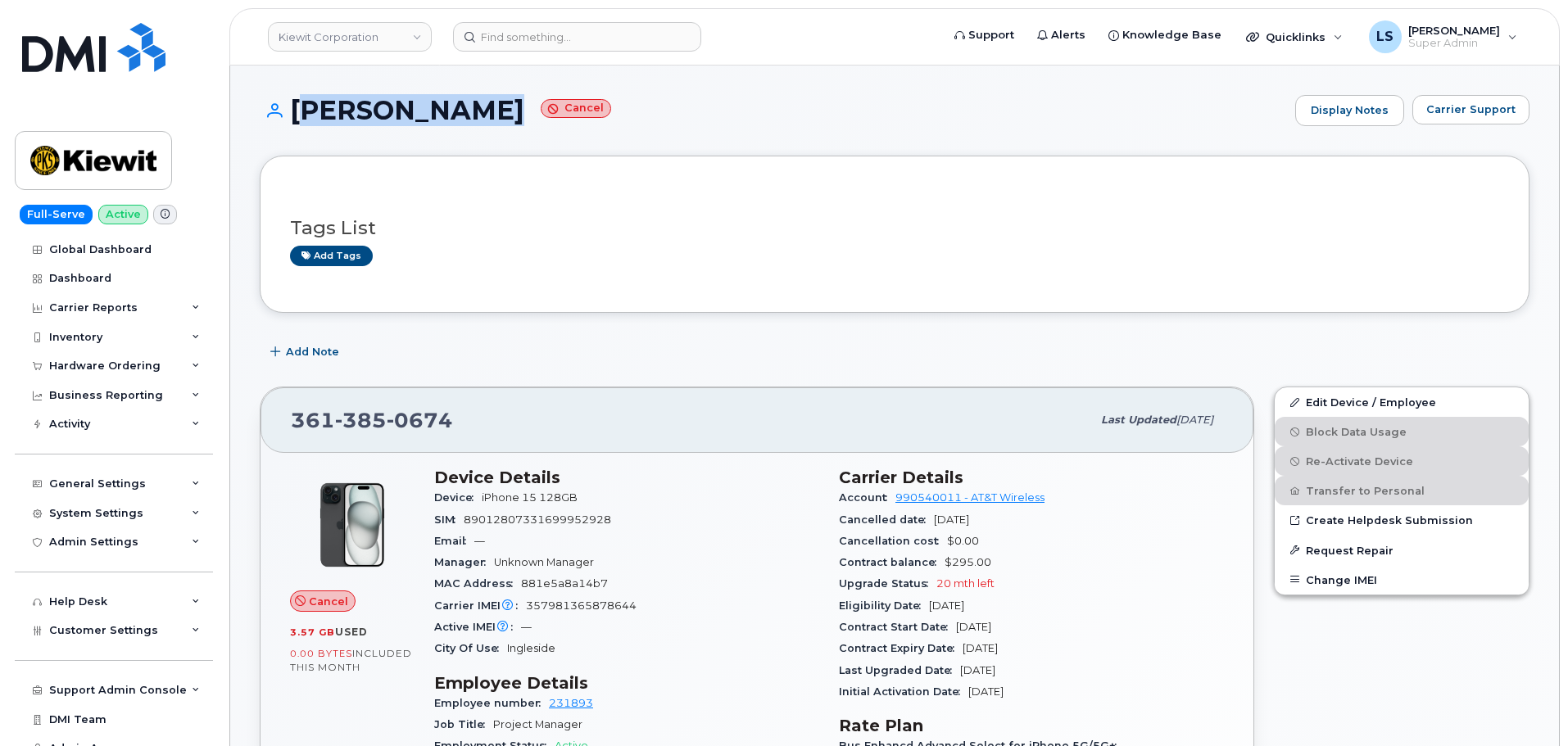
drag, startPoint x: 318, startPoint y: 102, endPoint x: 413, endPoint y: 109, distance: 95.3
click at [328, 106] on h1 "CHRISTOPHER ALONZO Cancel" at bounding box center [773, 110] width 1027 height 29
click at [571, 108] on h1 "CHRISTOPHER ALONZO Cancel" at bounding box center [773, 110] width 1027 height 29
drag, startPoint x: 469, startPoint y: 288, endPoint x: 518, endPoint y: 331, distance: 65.2
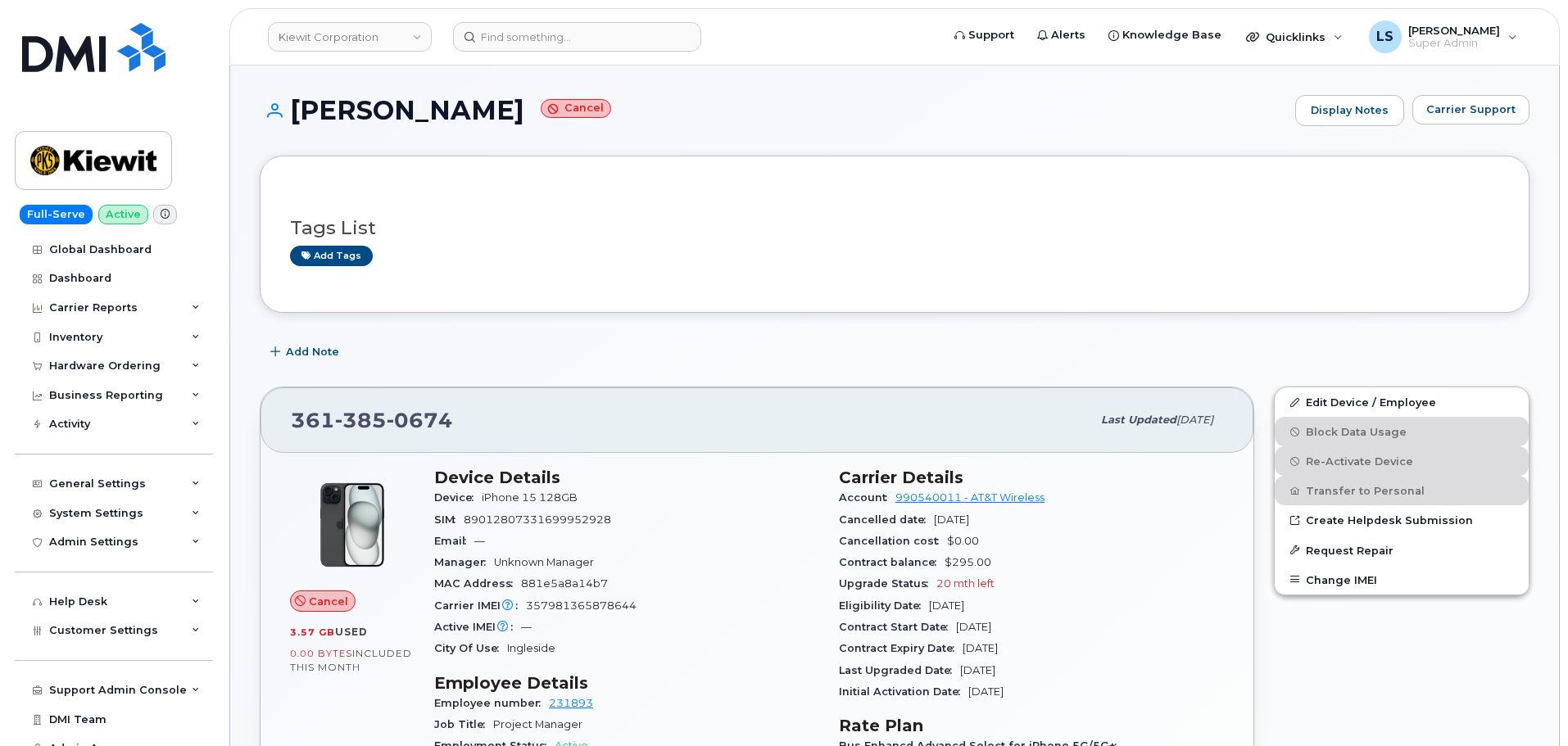
click at [469, 290] on div "Tags List Add tags" at bounding box center [894, 233] width 1270 height 157
drag, startPoint x: 292, startPoint y: 110, endPoint x: 609, endPoint y: 127, distance: 317.5
click at [609, 127] on div "CHRISTOPHER ALONZO Cancel Display Notes Carrier Support" at bounding box center [894, 125] width 1270 height 60
copy h1 "CHRISTOPHER ALONZO"
